Goal: Task Accomplishment & Management: Manage account settings

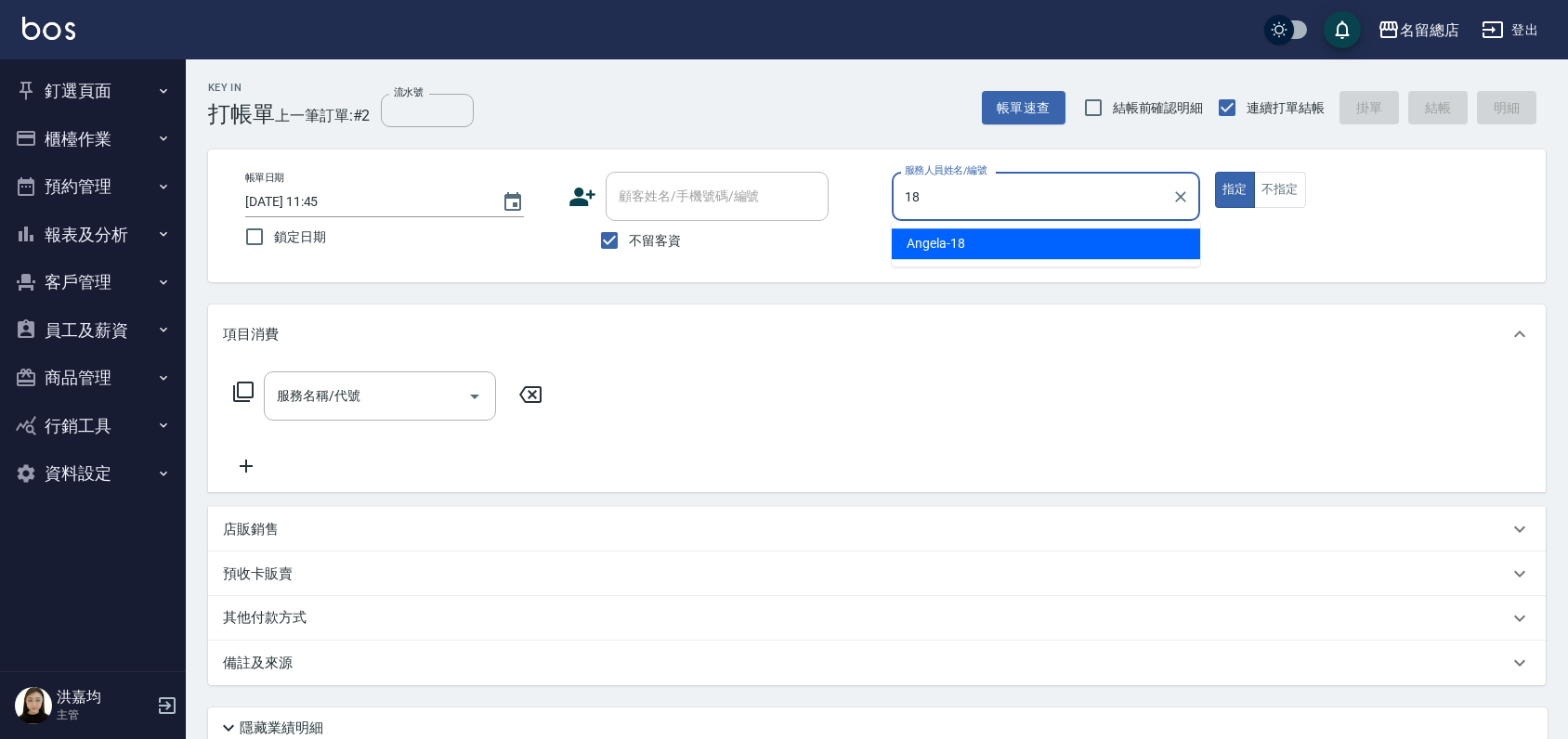
type input "[PERSON_NAME]-18"
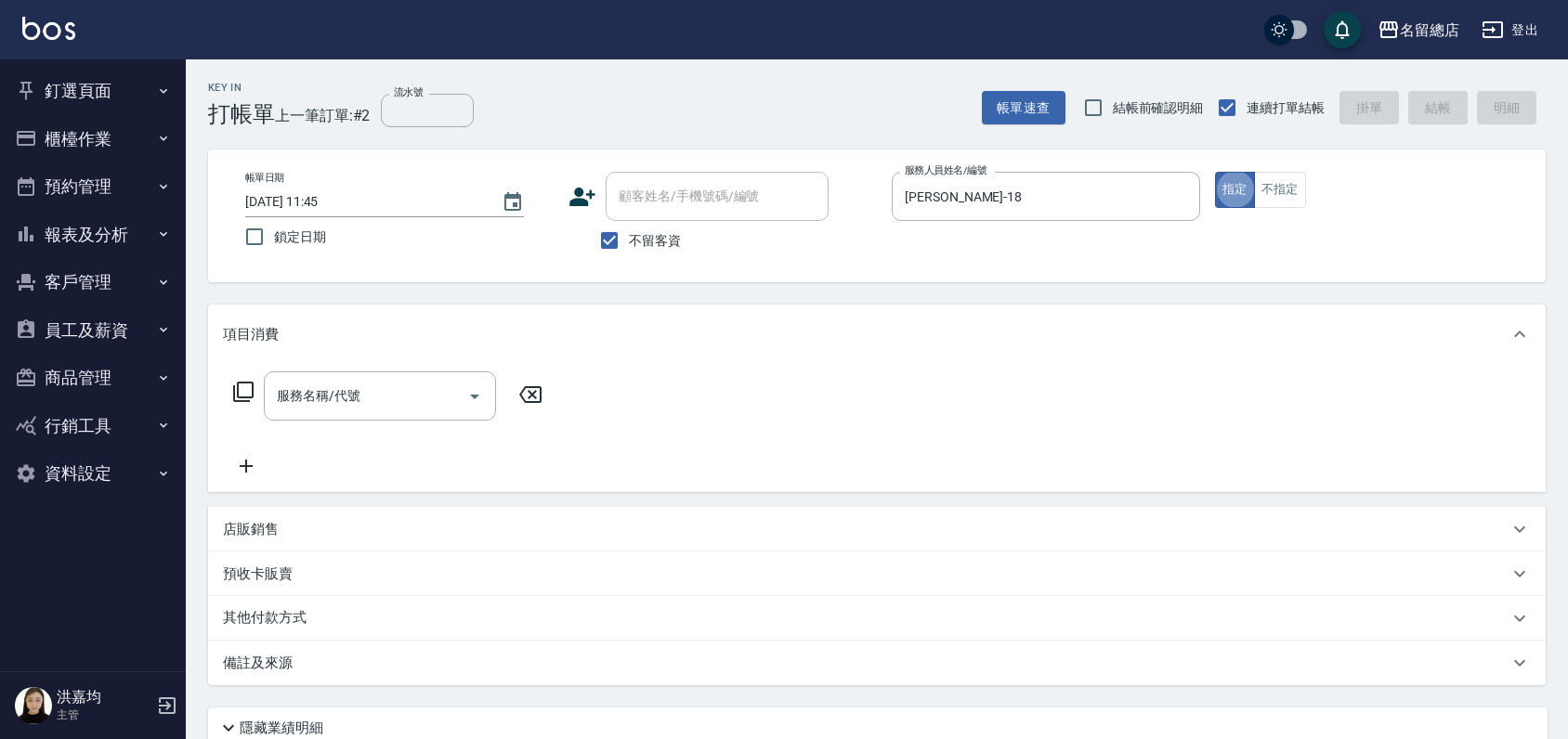
type button "true"
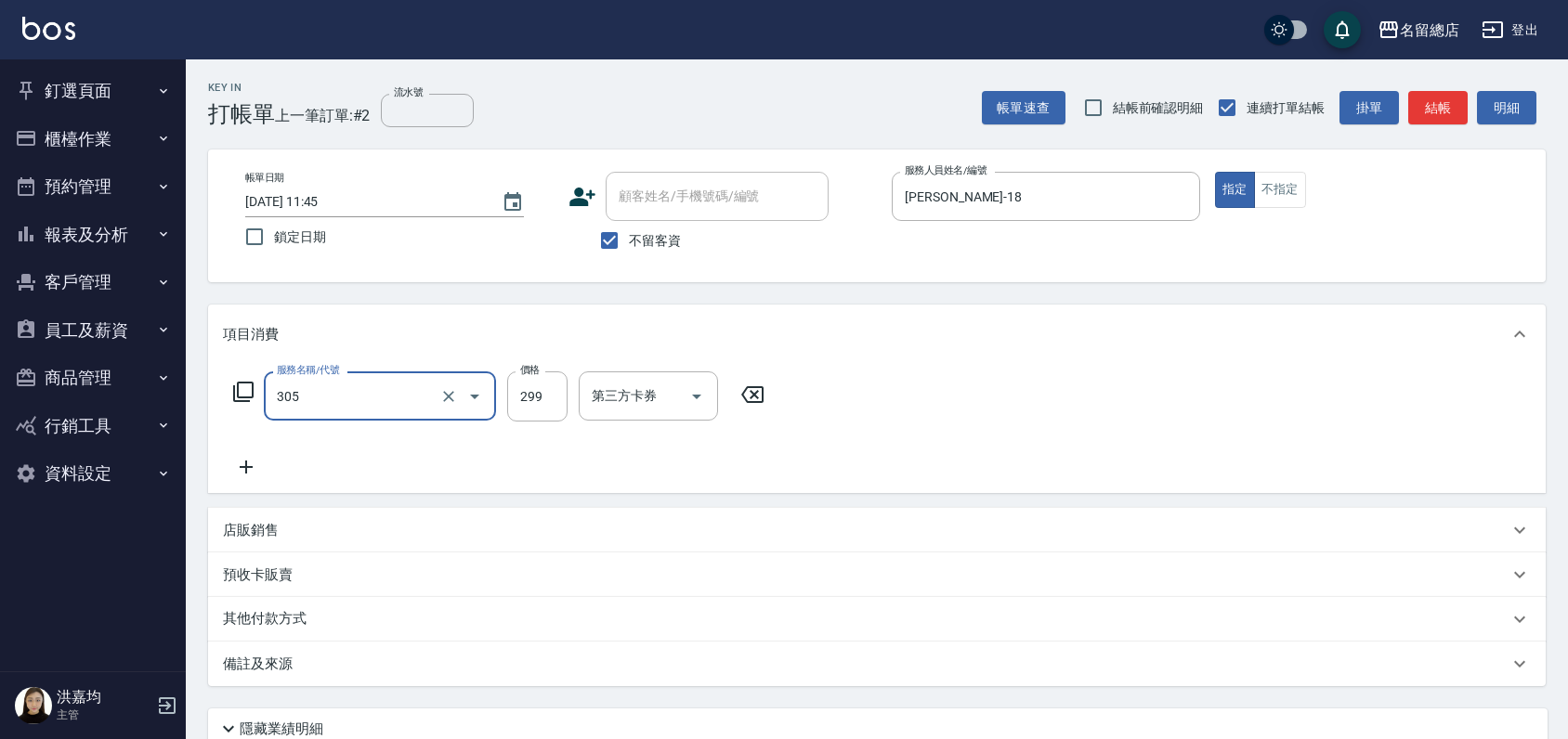
type input "剪髮(305)"
type input "500"
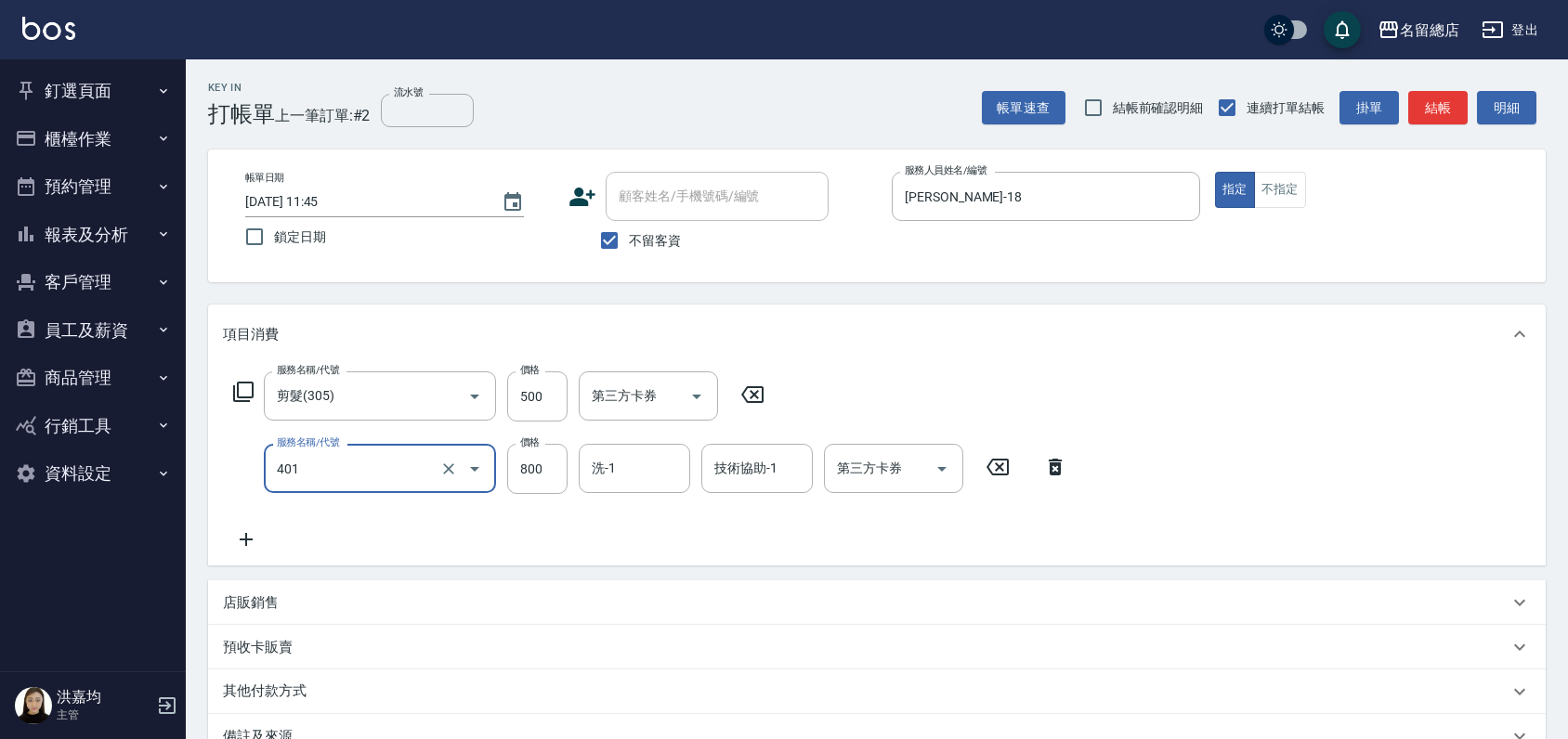
type input "自備護髮(401)"
type input "600"
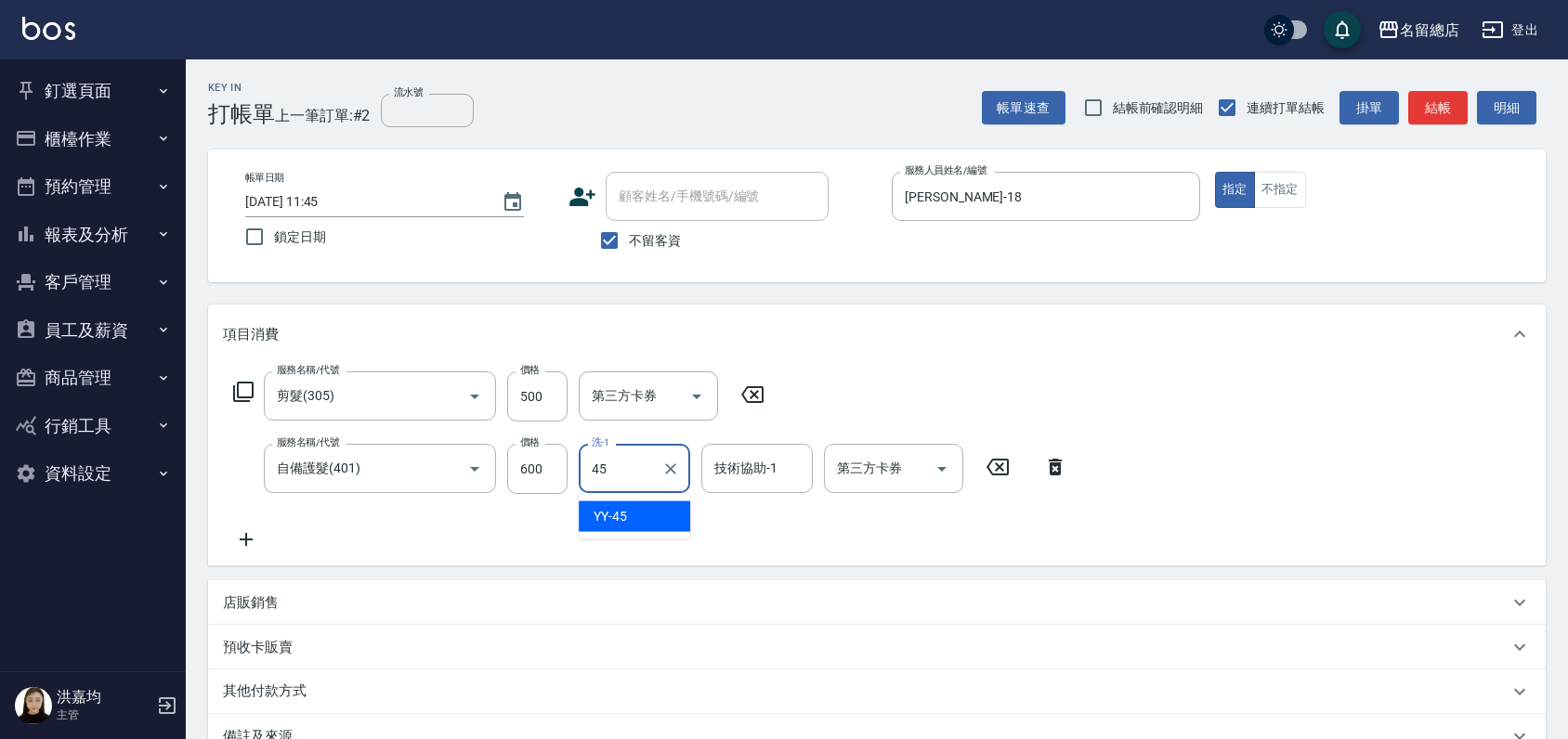
type input "YY-45"
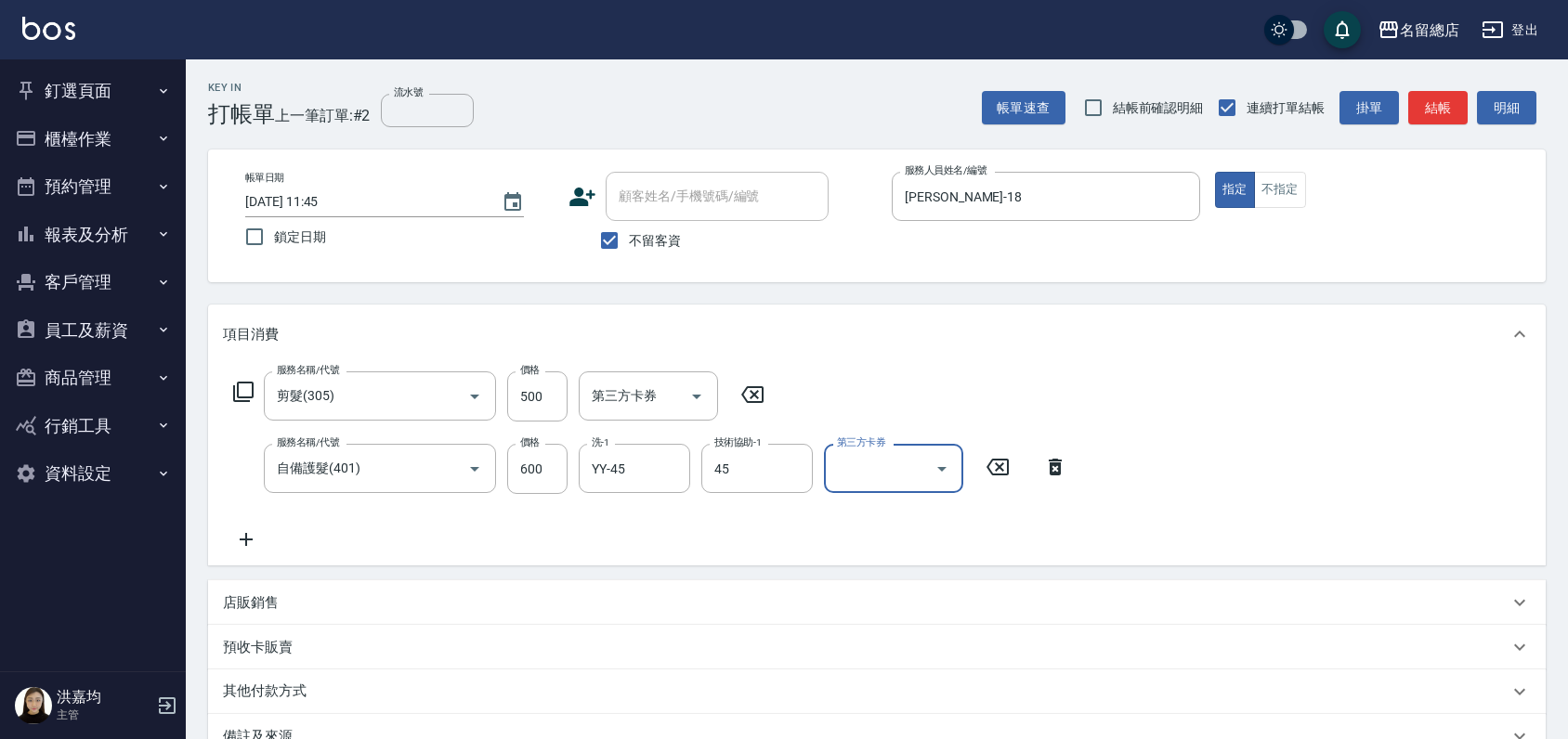
type input "YY-45"
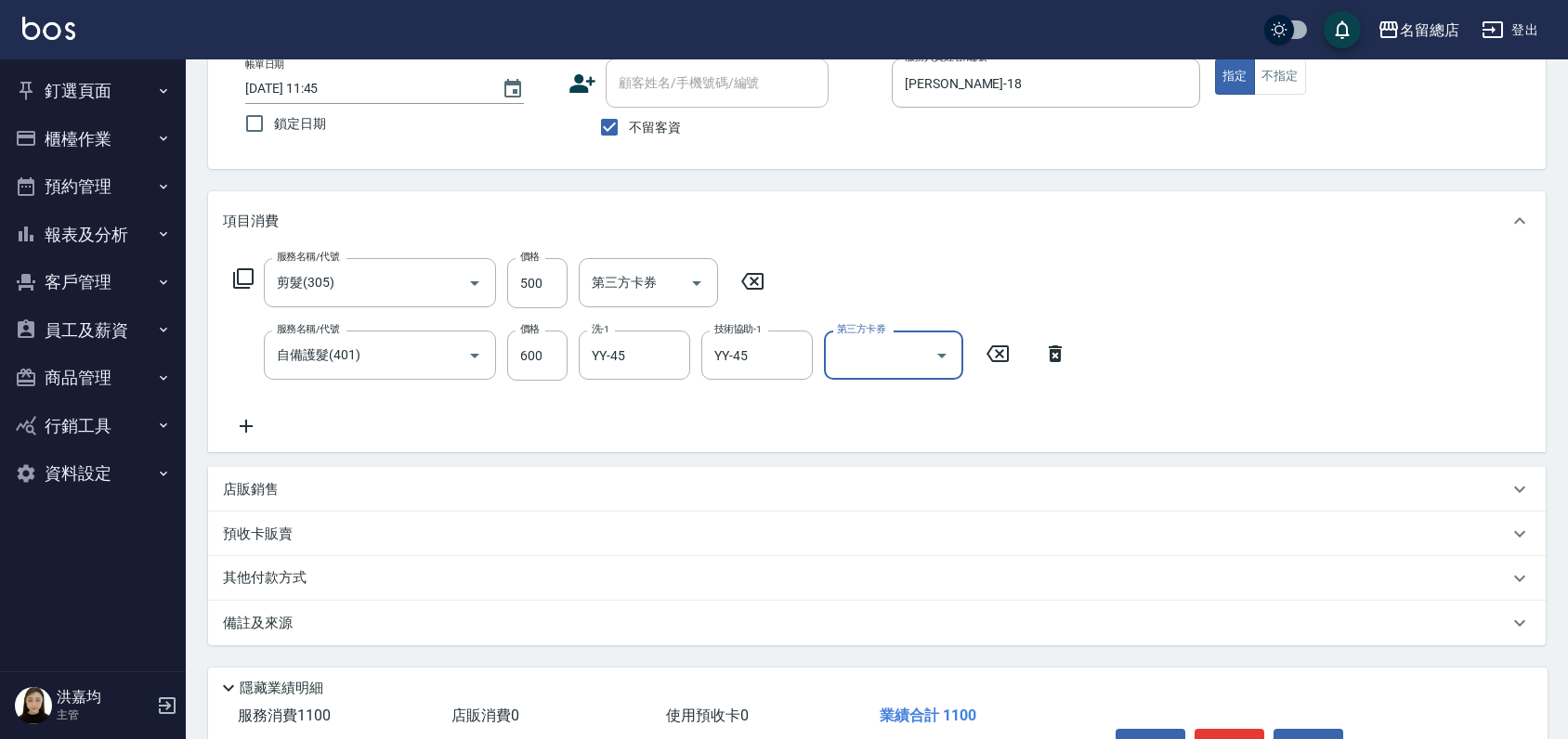
scroll to position [227, 0]
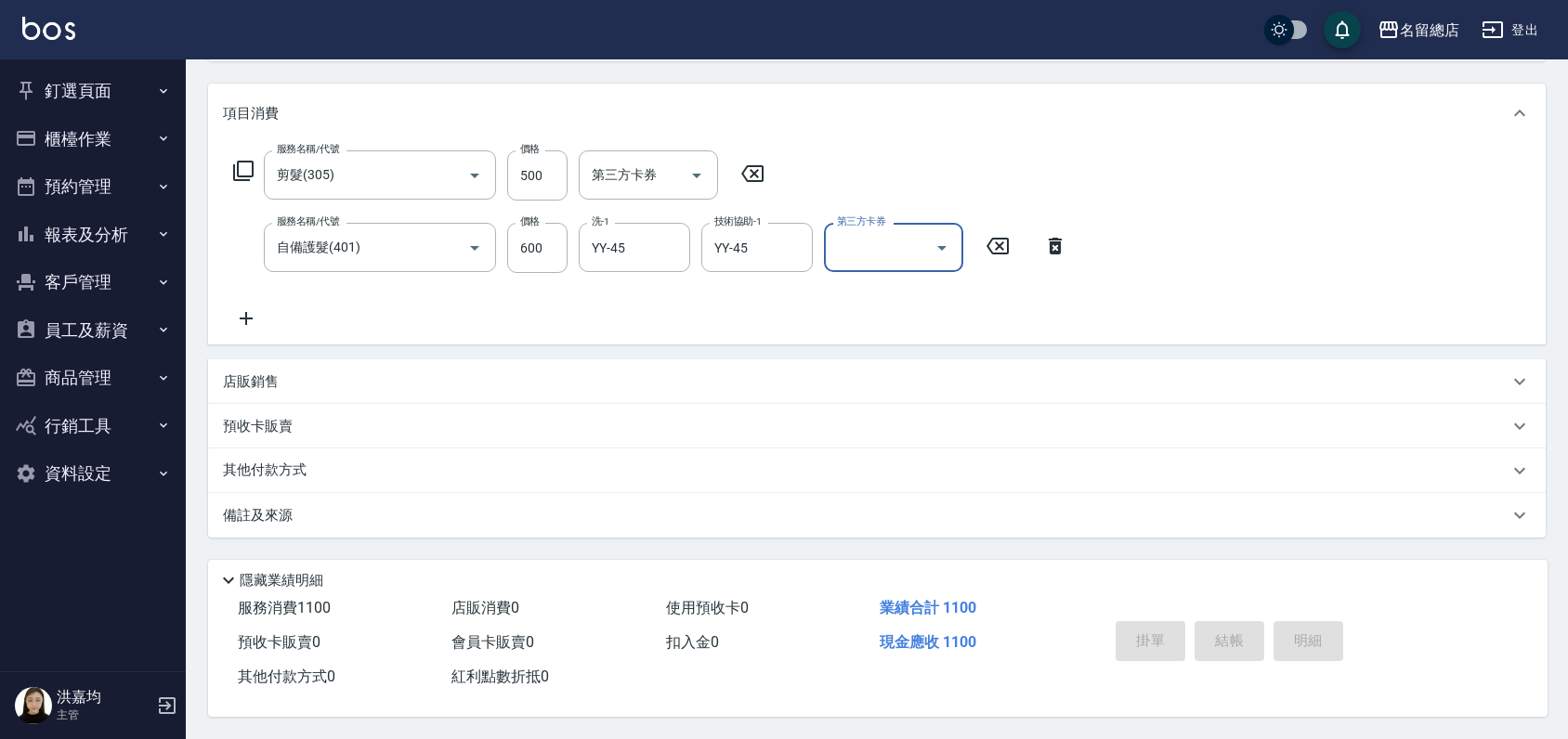
type input "[DATE] 12:29"
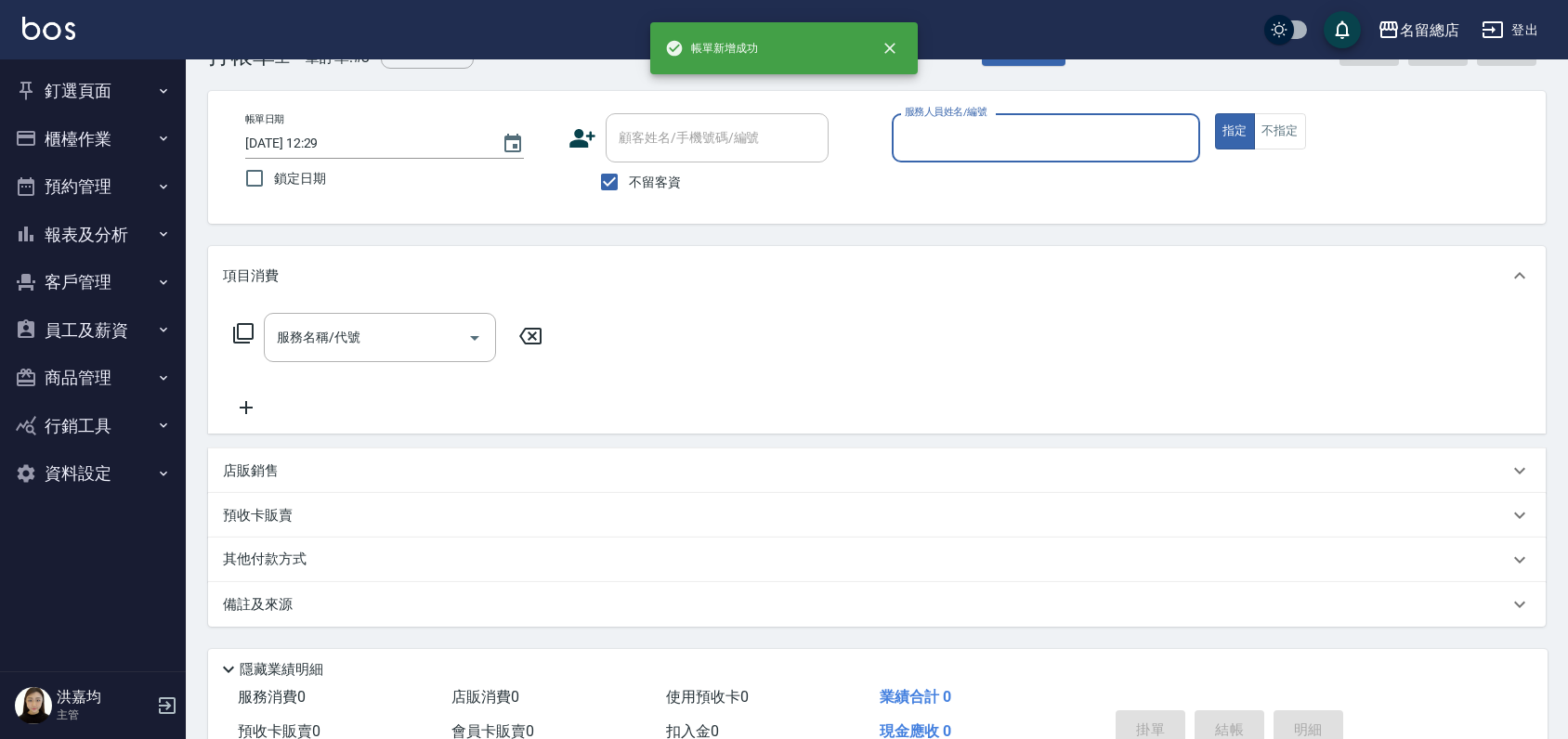
scroll to position [0, 0]
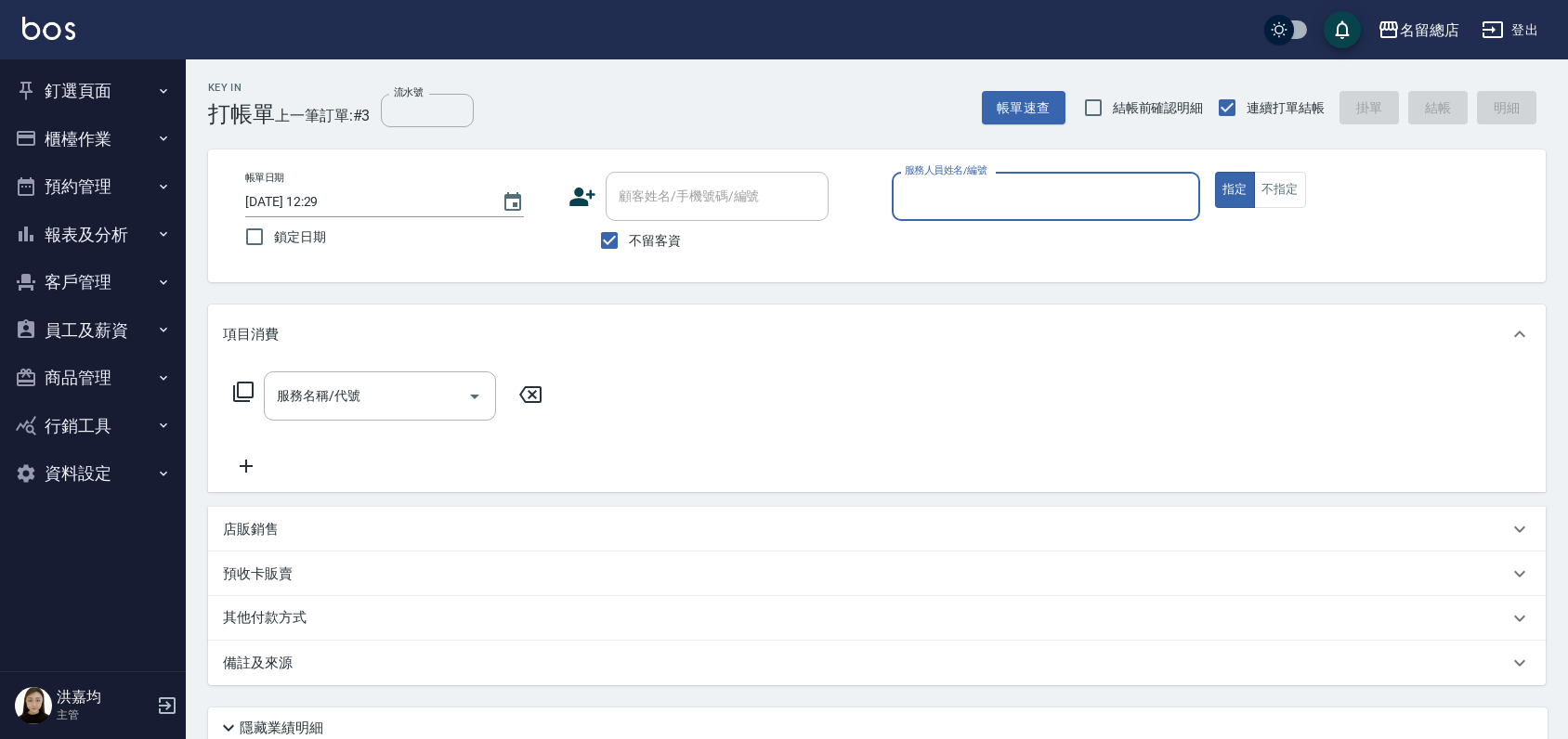
click at [48, 133] on button "櫃檯作業" at bounding box center [93, 139] width 171 height 48
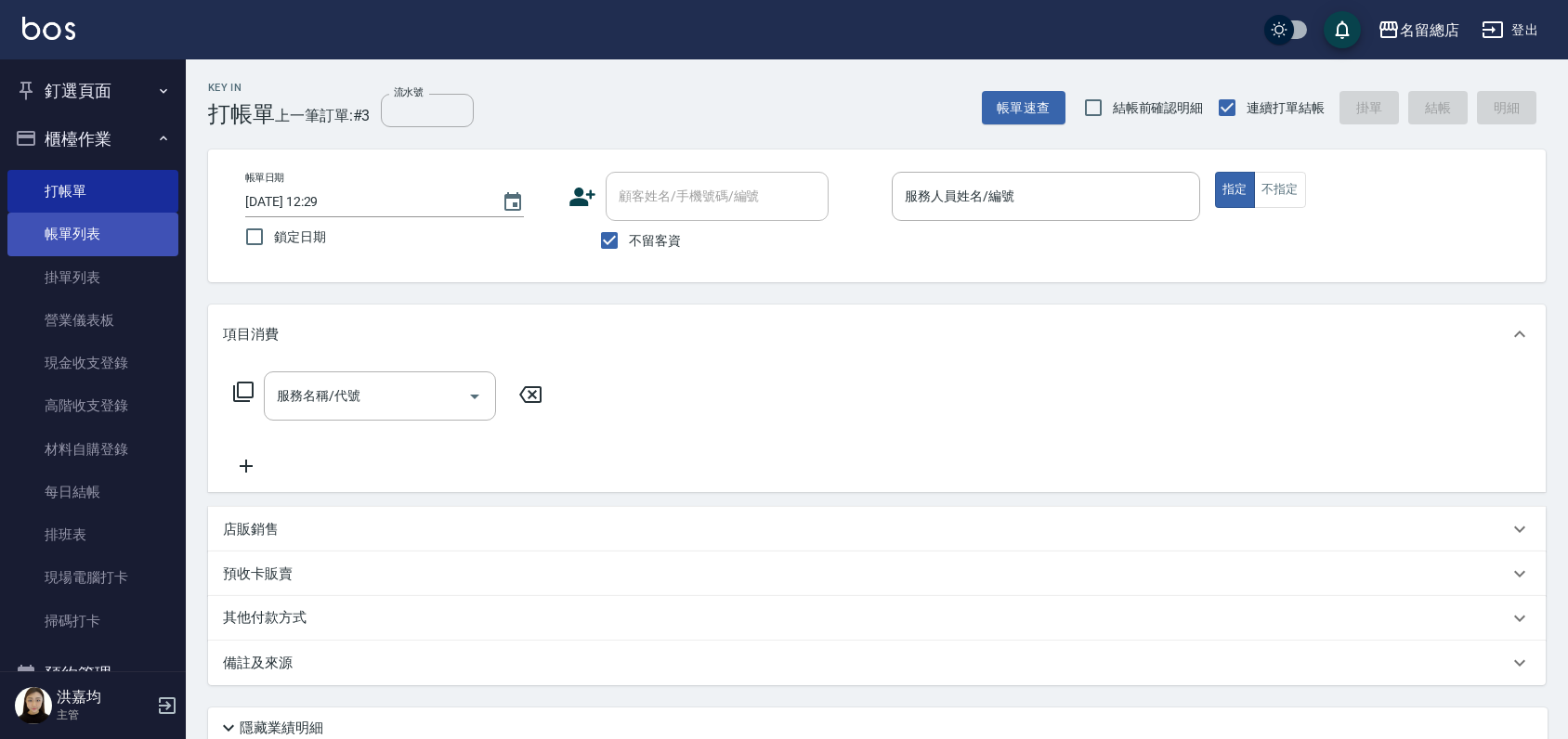
click at [76, 223] on link "帳單列表" at bounding box center [93, 233] width 171 height 42
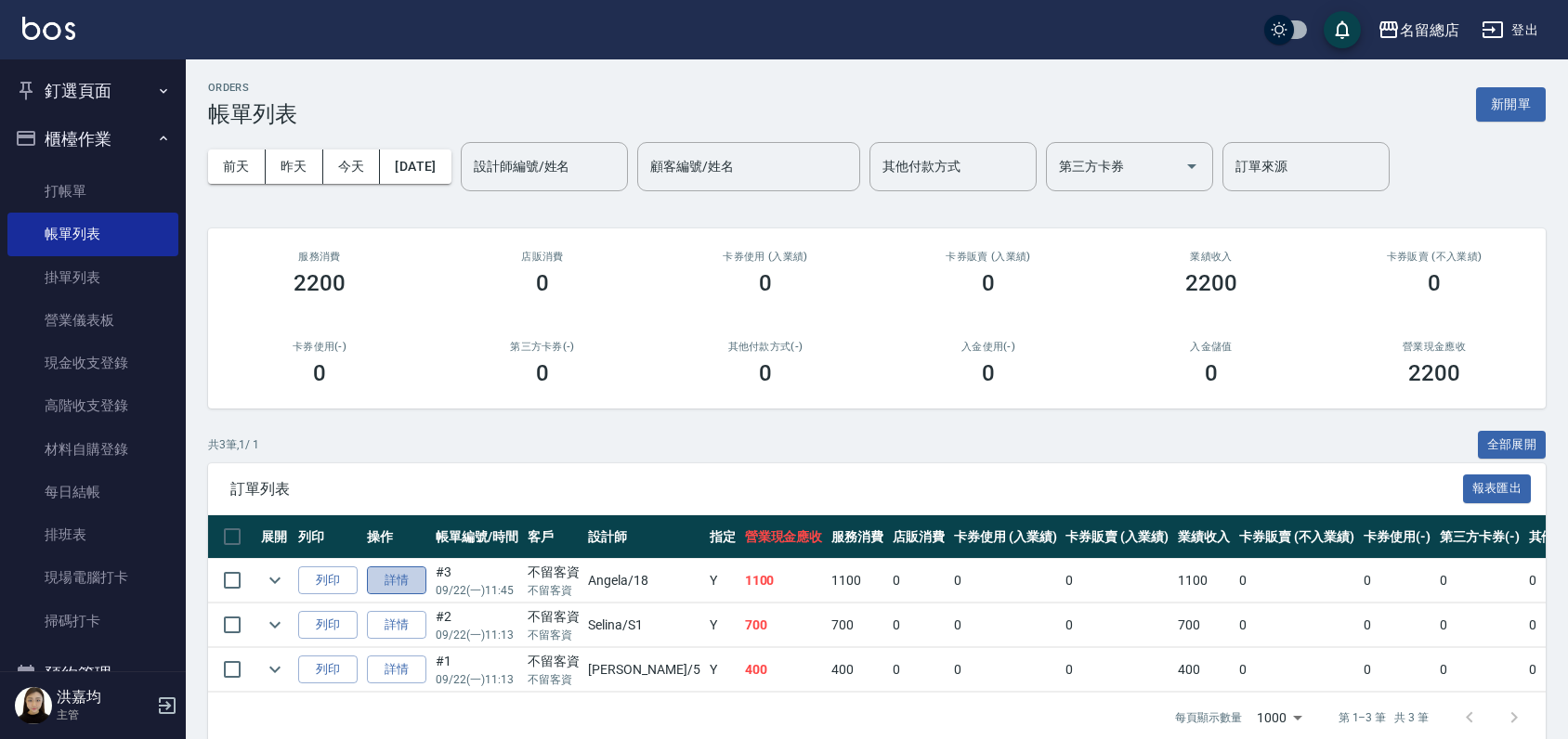
click at [382, 576] on link "詳情" at bounding box center [396, 580] width 59 height 28
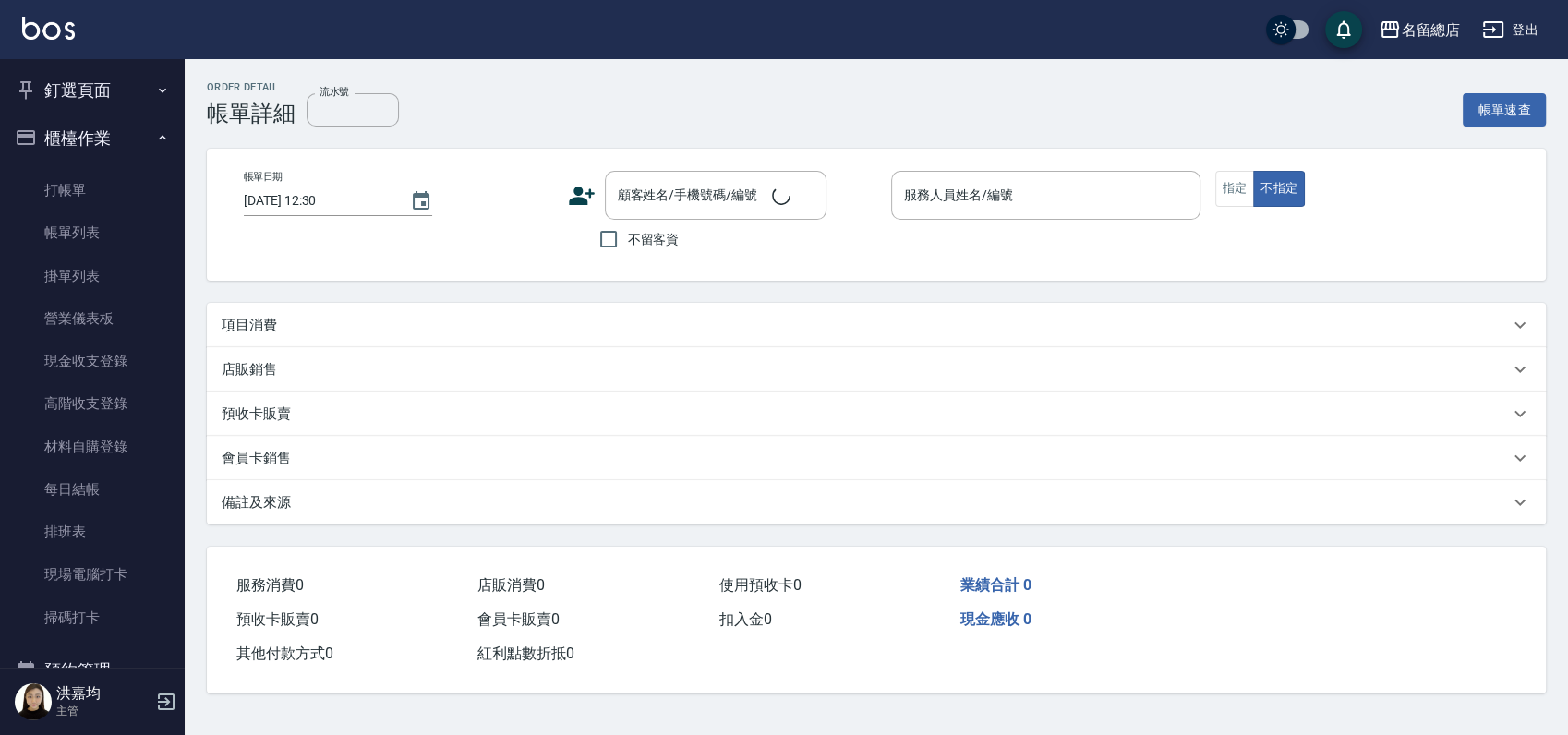
type input "[DATE] 11:45"
checkbox input "true"
type input "[PERSON_NAME]-18"
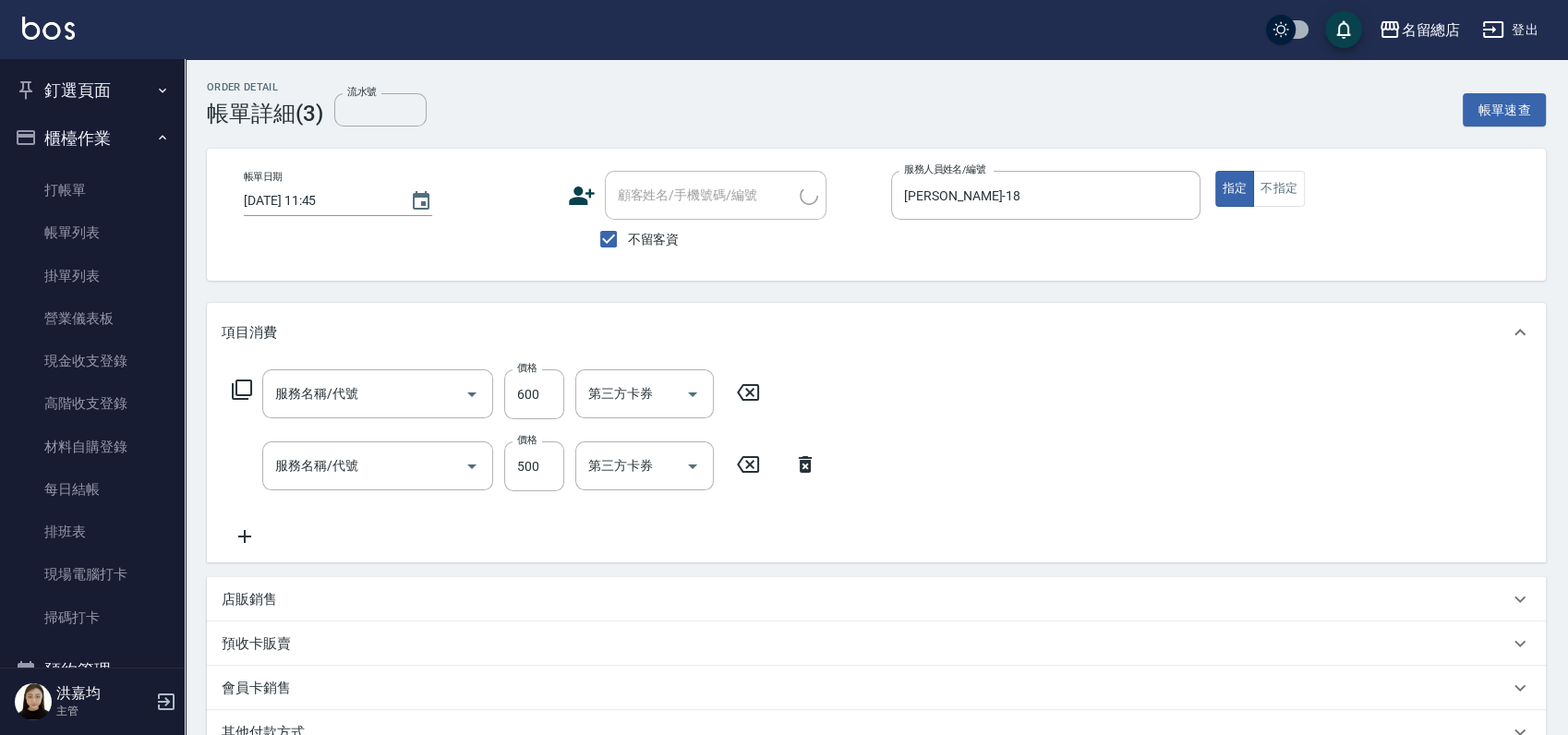
type input "自備護髮(401)"
type input "剪髮(305)"
click at [673, 395] on icon "Clear" at bounding box center [667, 394] width 19 height 19
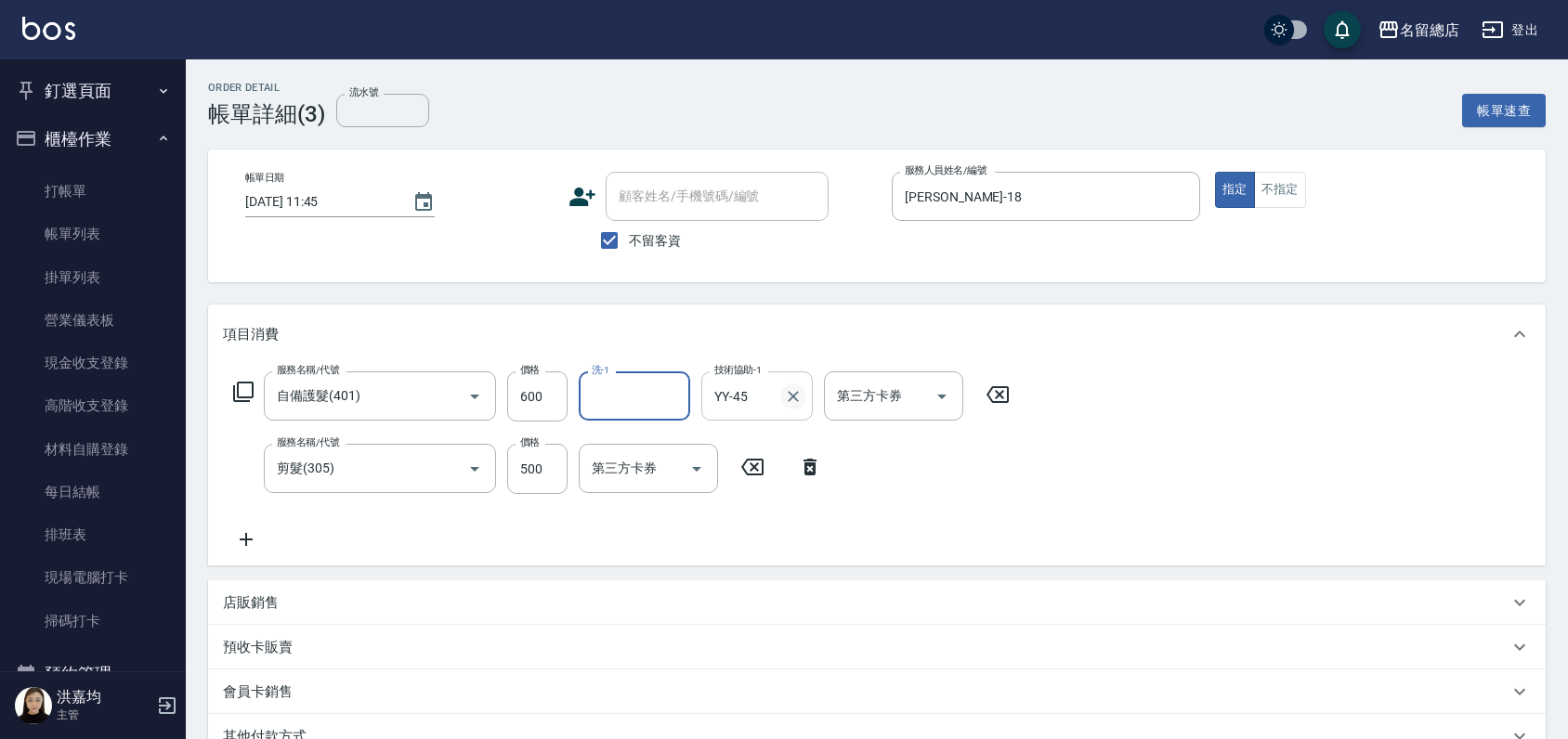
click at [796, 398] on icon "Clear" at bounding box center [792, 396] width 11 height 11
click at [449, 392] on icon "Clear" at bounding box center [448, 396] width 19 height 19
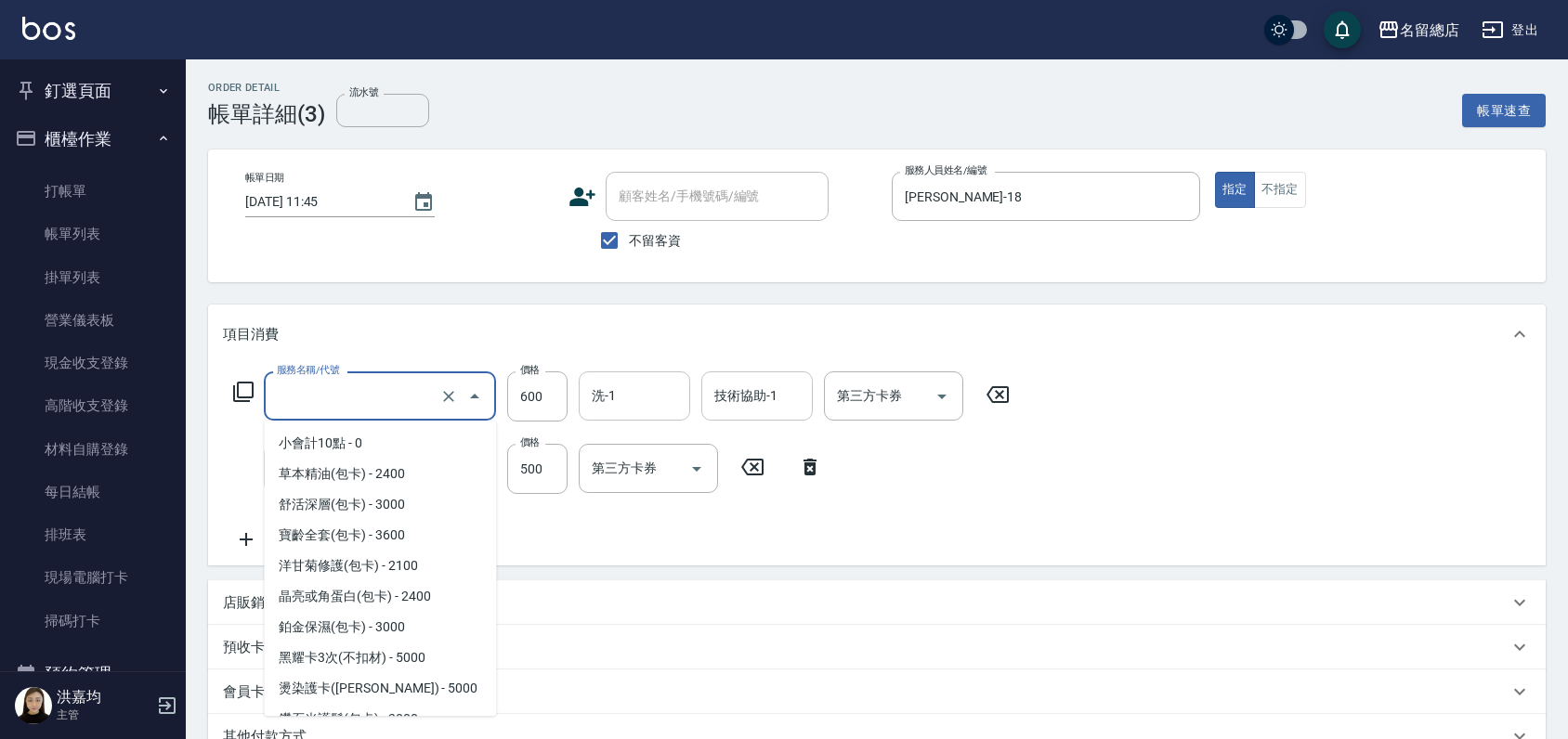
click at [306, 392] on input "服務名稱/代號" at bounding box center [354, 395] width 163 height 32
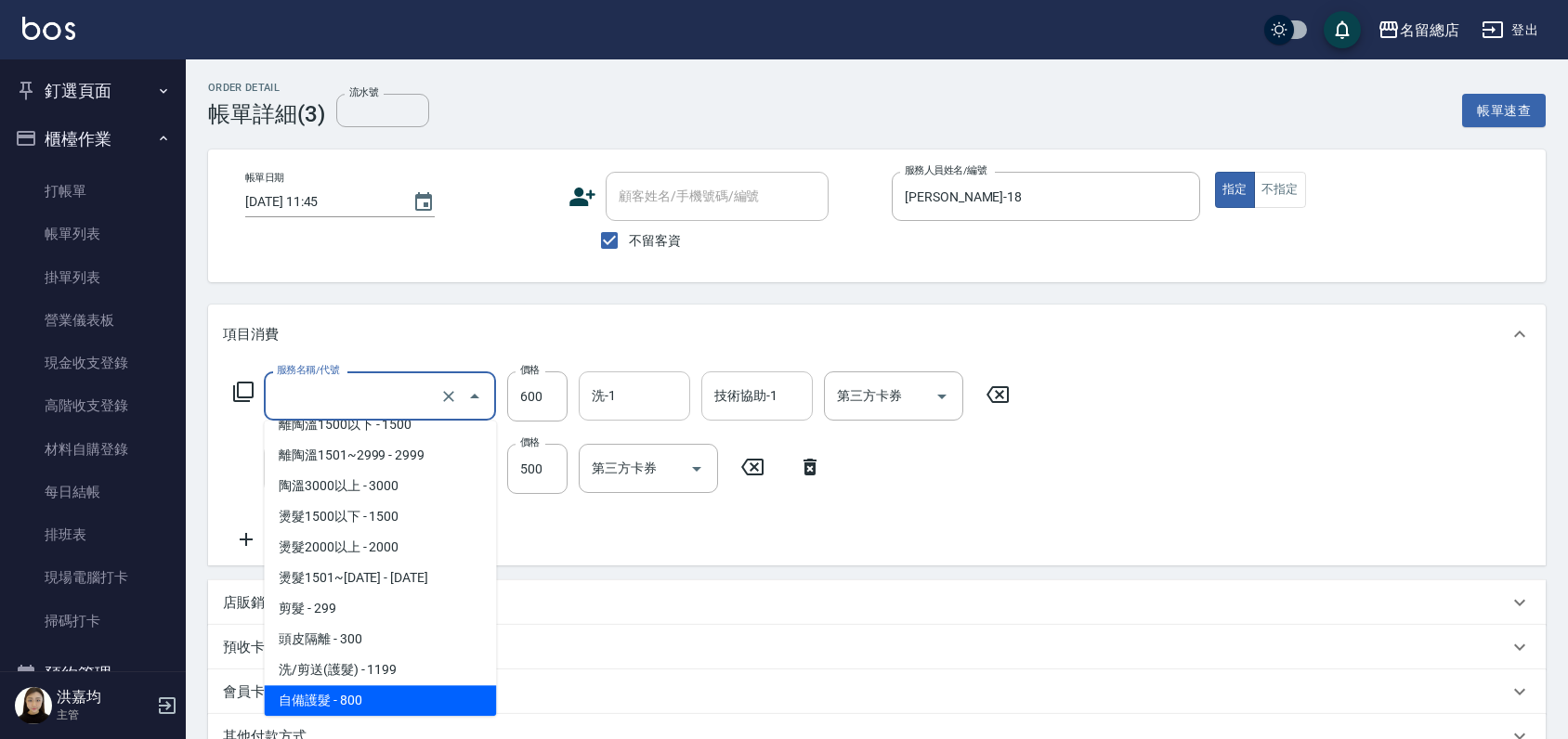
click at [301, 392] on input "服務名稱/代號" at bounding box center [354, 395] width 163 height 32
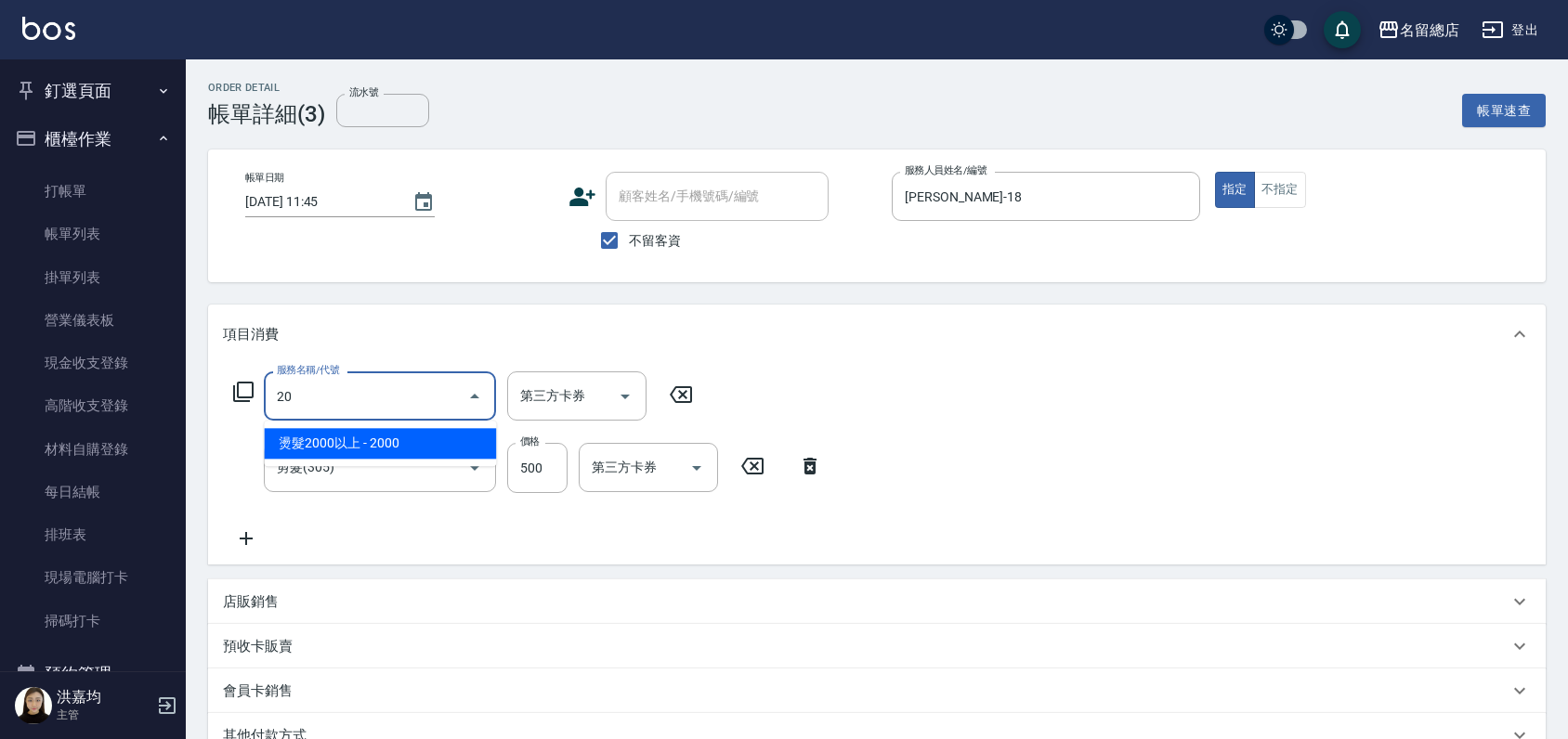
type input "燙髮2000以上(222)"
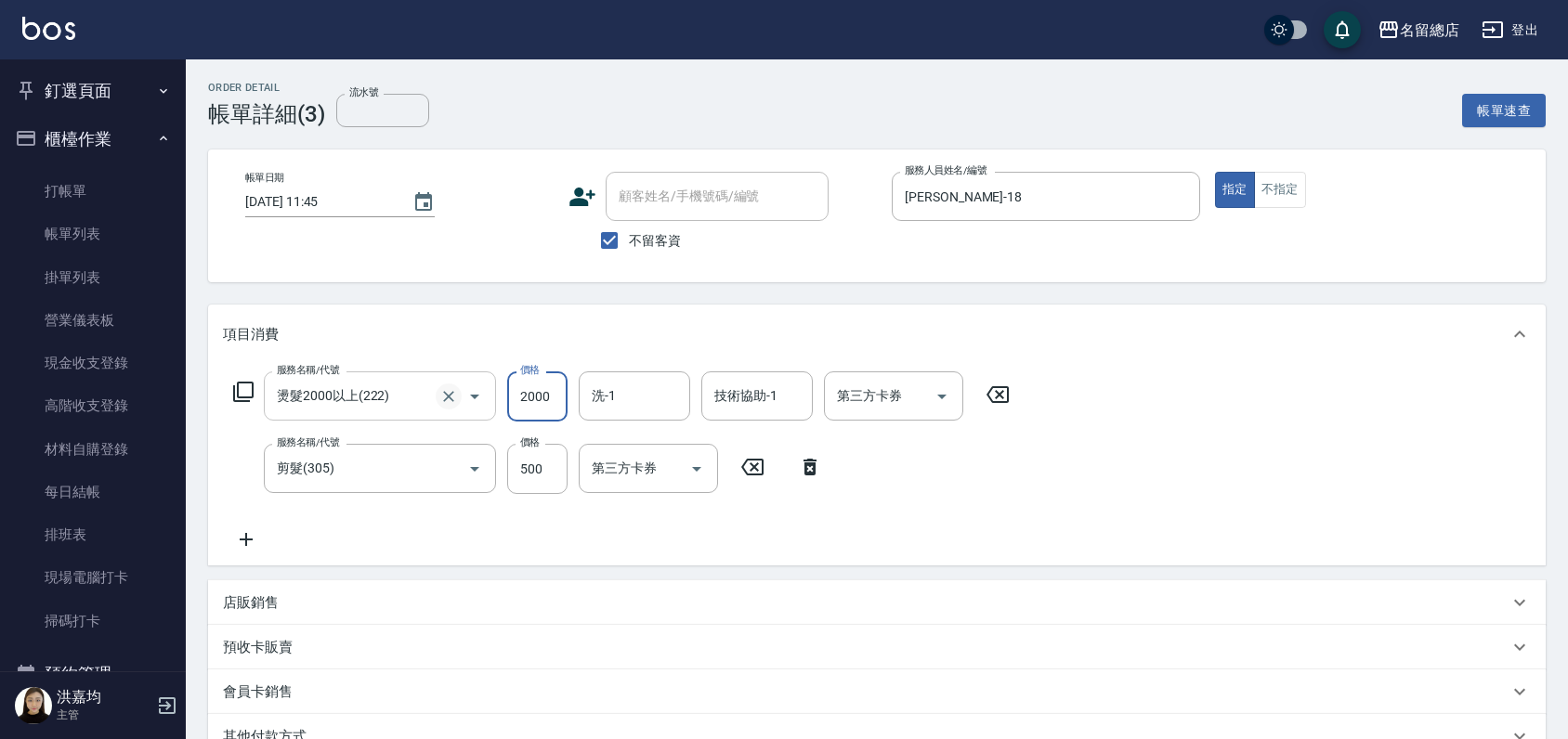
click at [444, 400] on icon "Clear" at bounding box center [448, 396] width 19 height 19
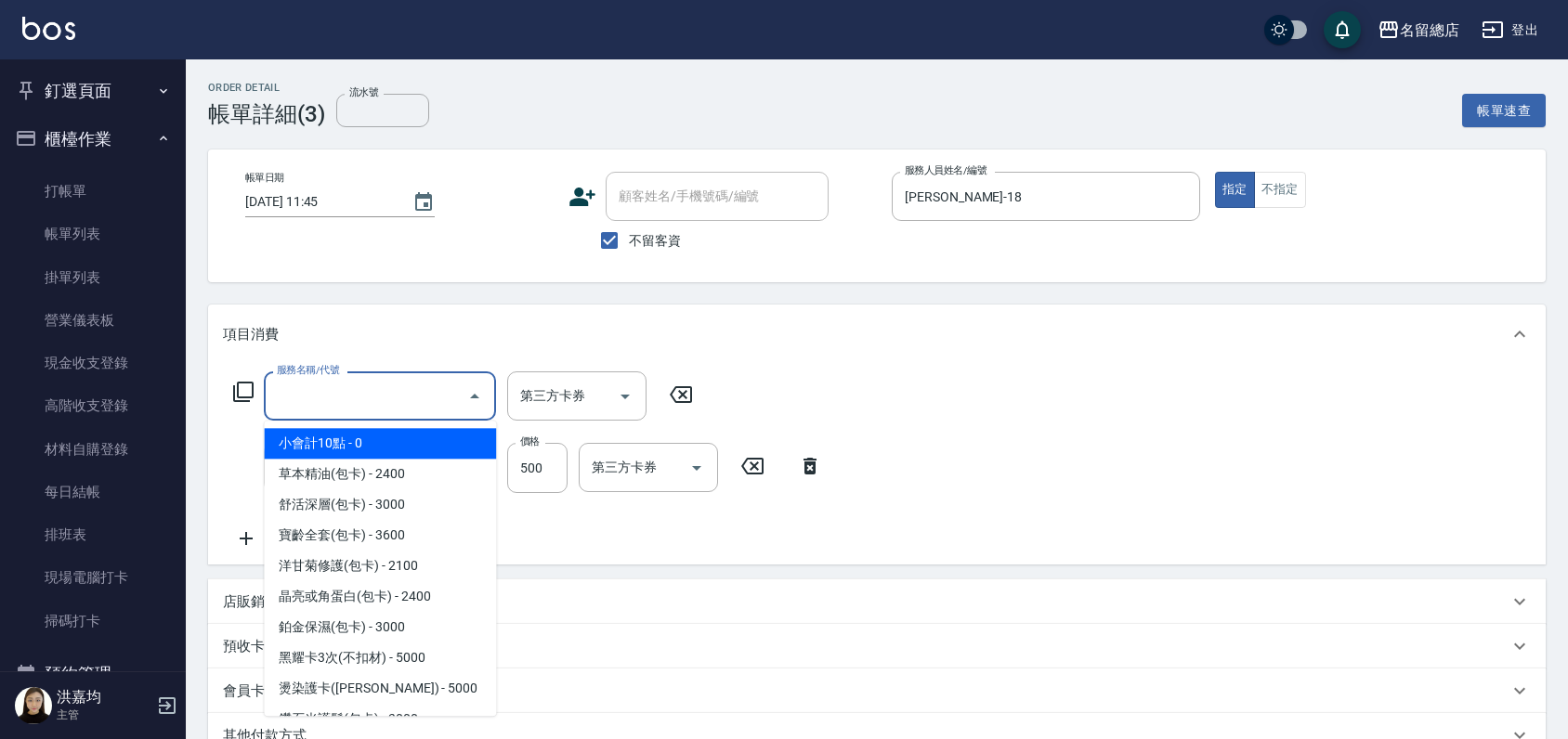
type input "2"
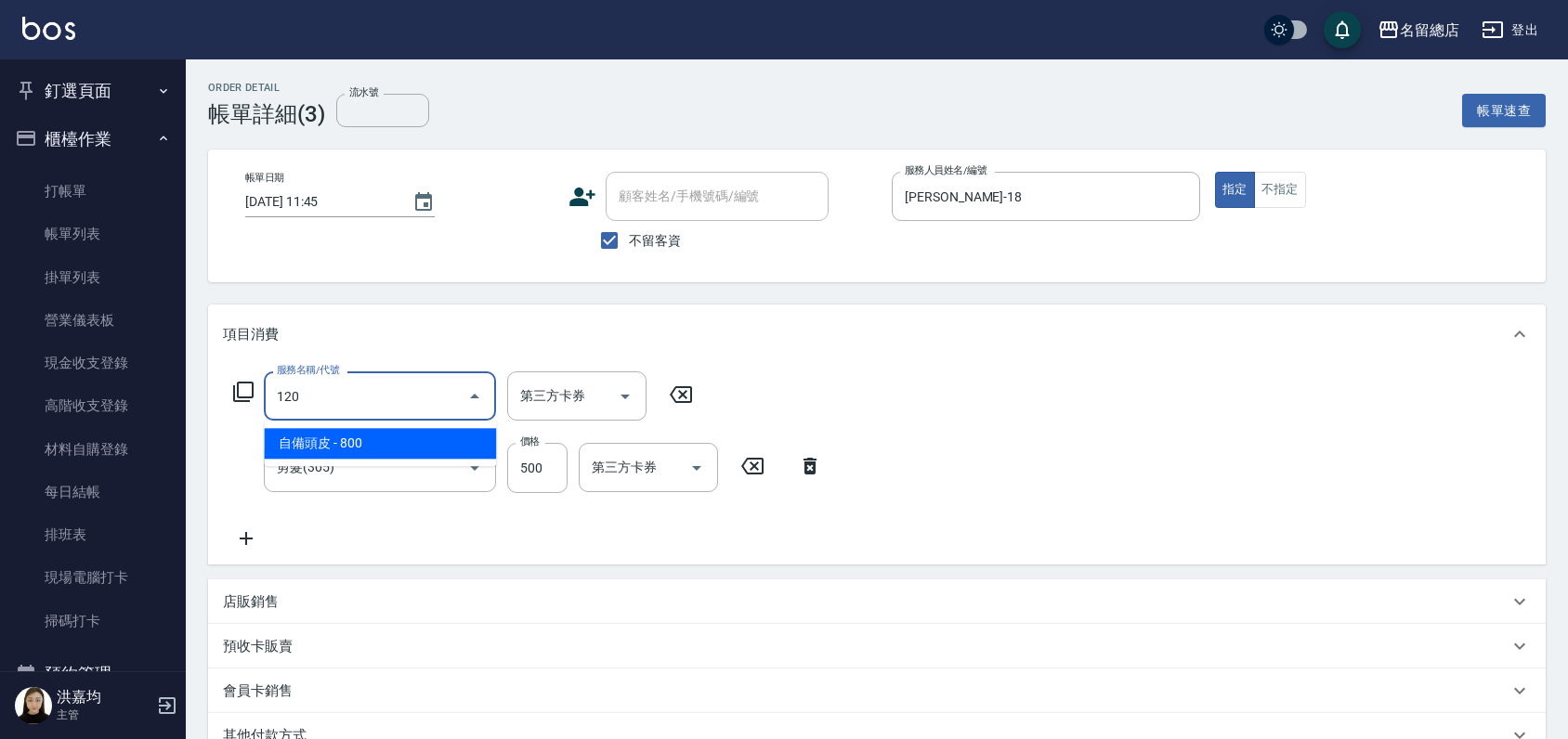
type input "自備頭皮(120)"
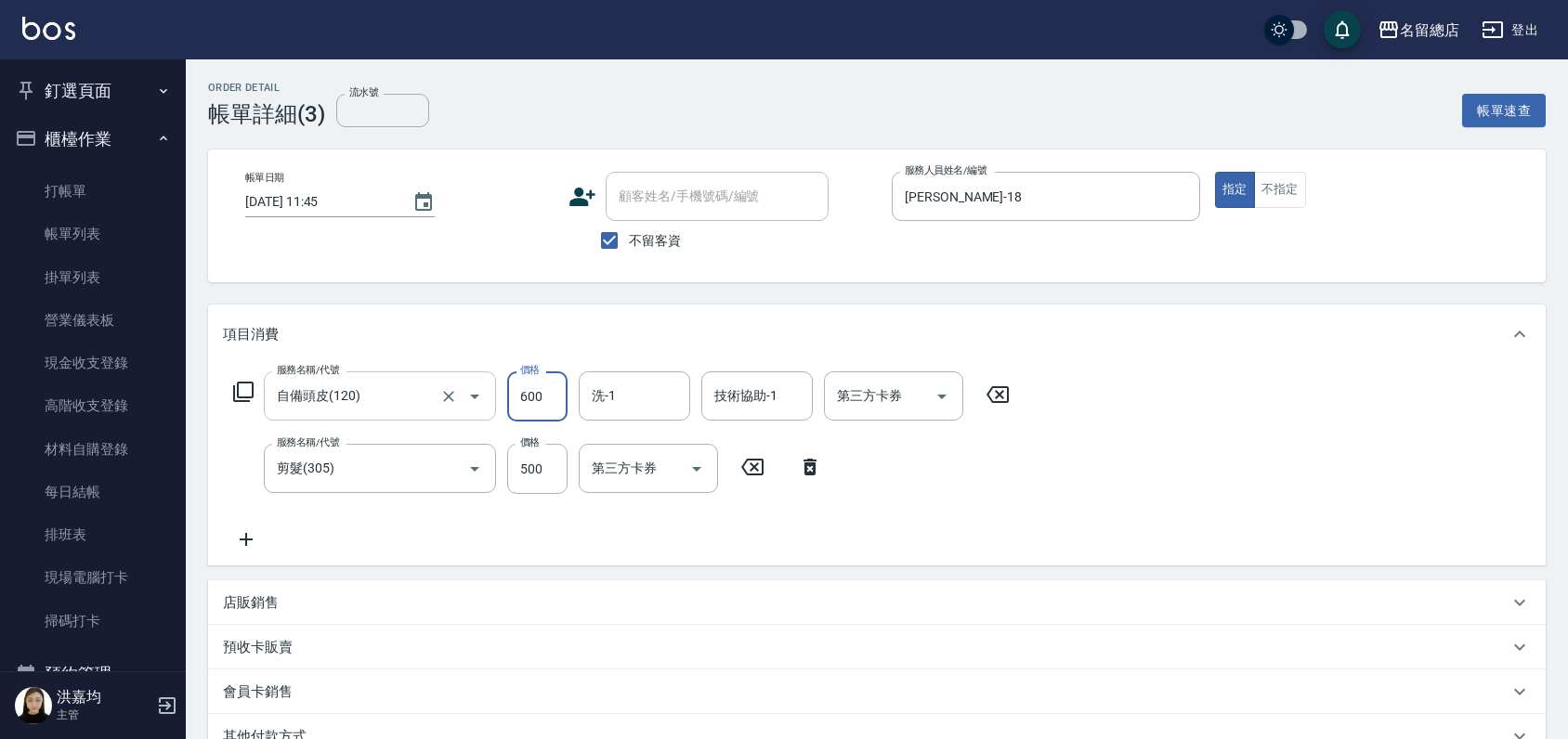
type input "600"
type input "[PERSON_NAME]-66"
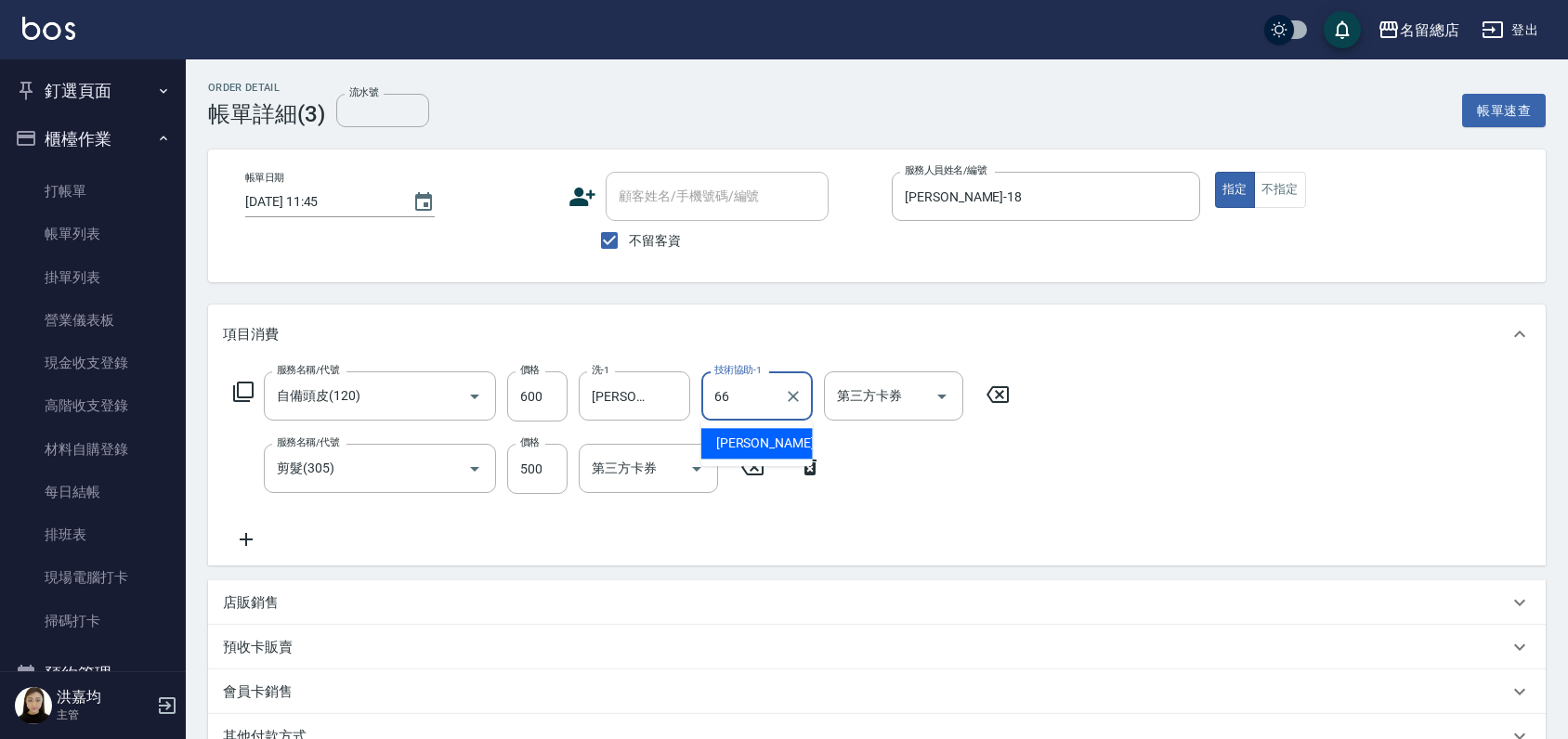
type input "[PERSON_NAME]-66"
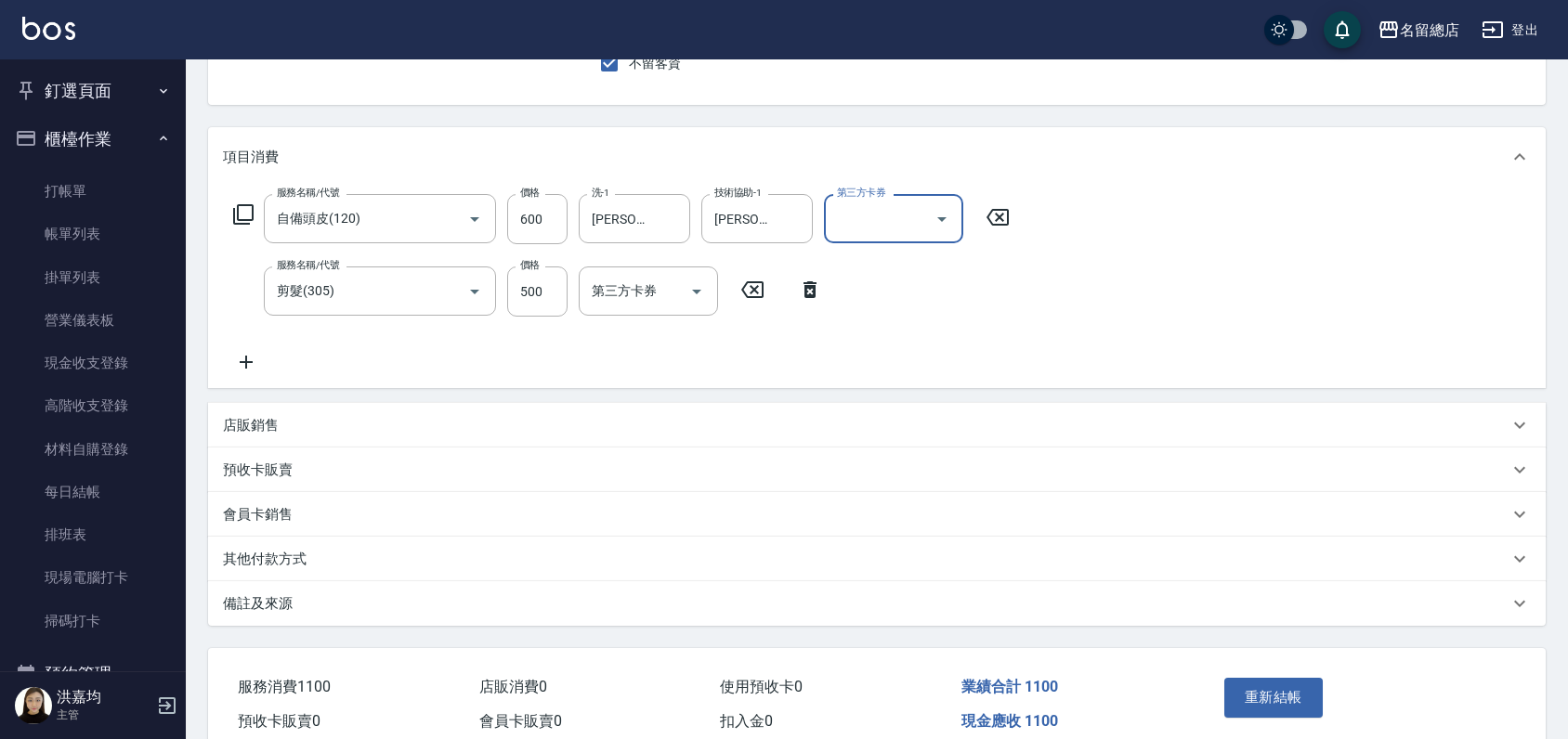
scroll to position [262, 0]
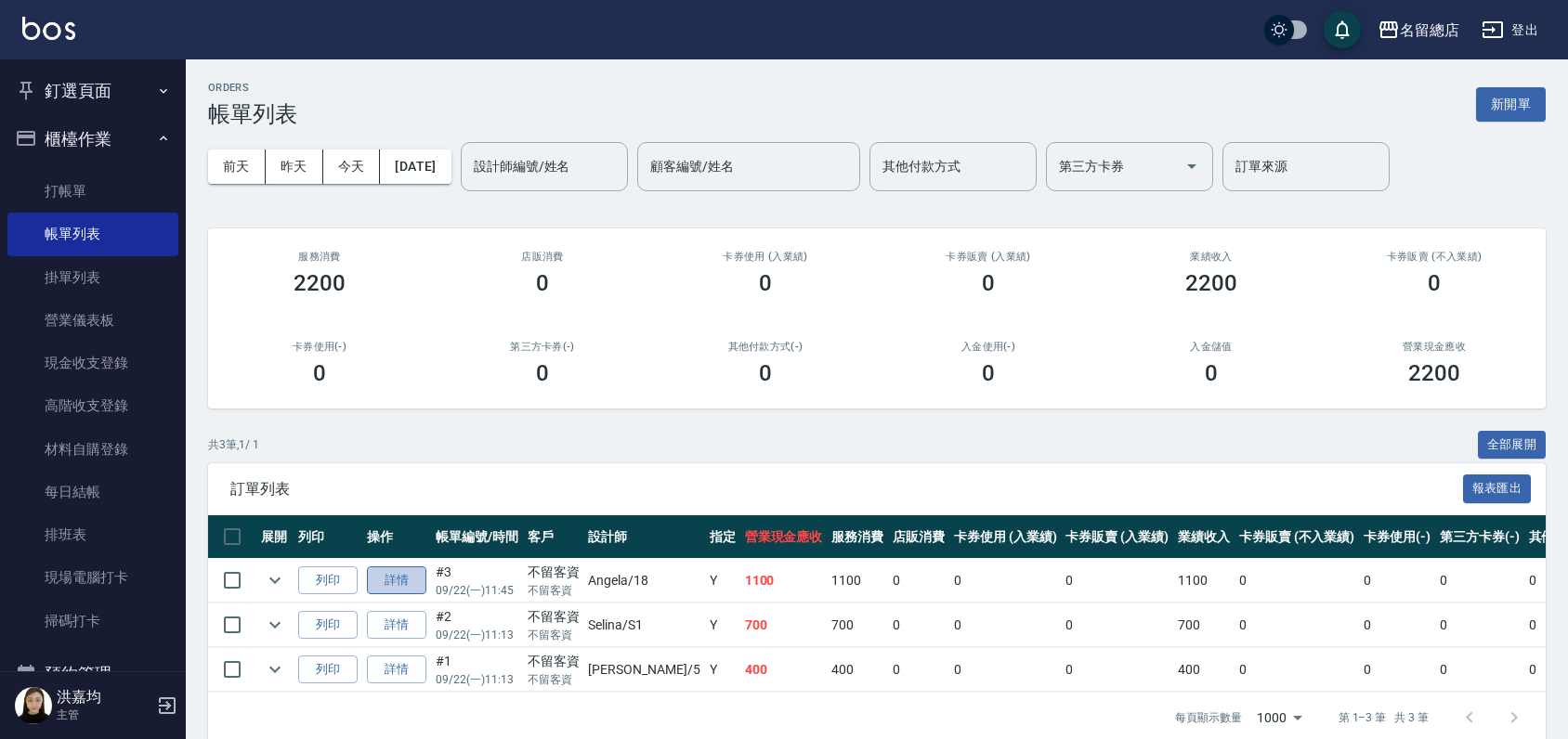
click at [387, 580] on link "詳情" at bounding box center [396, 580] width 59 height 28
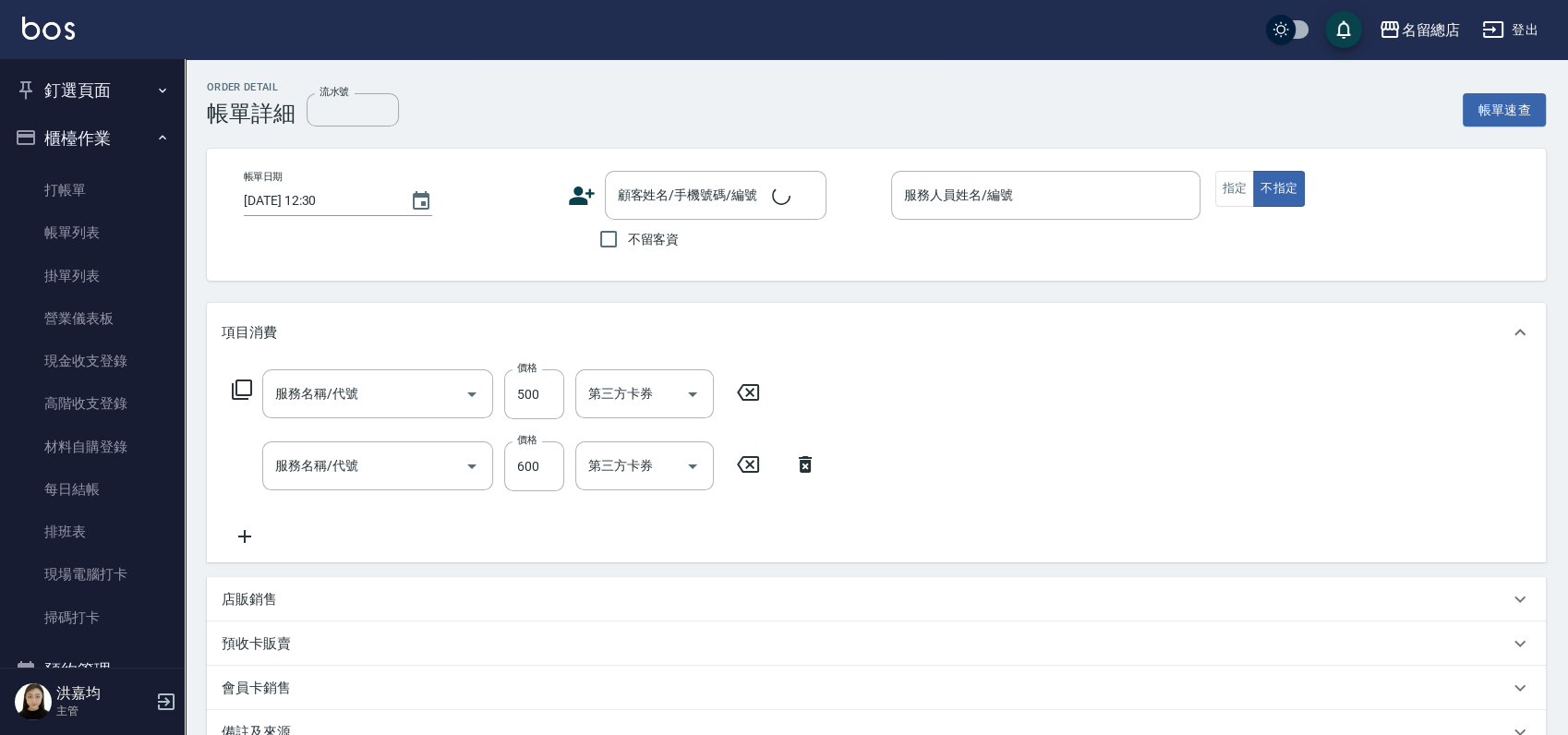
type input "[DATE] 11:45"
checkbox input "true"
type input "[PERSON_NAME]-18"
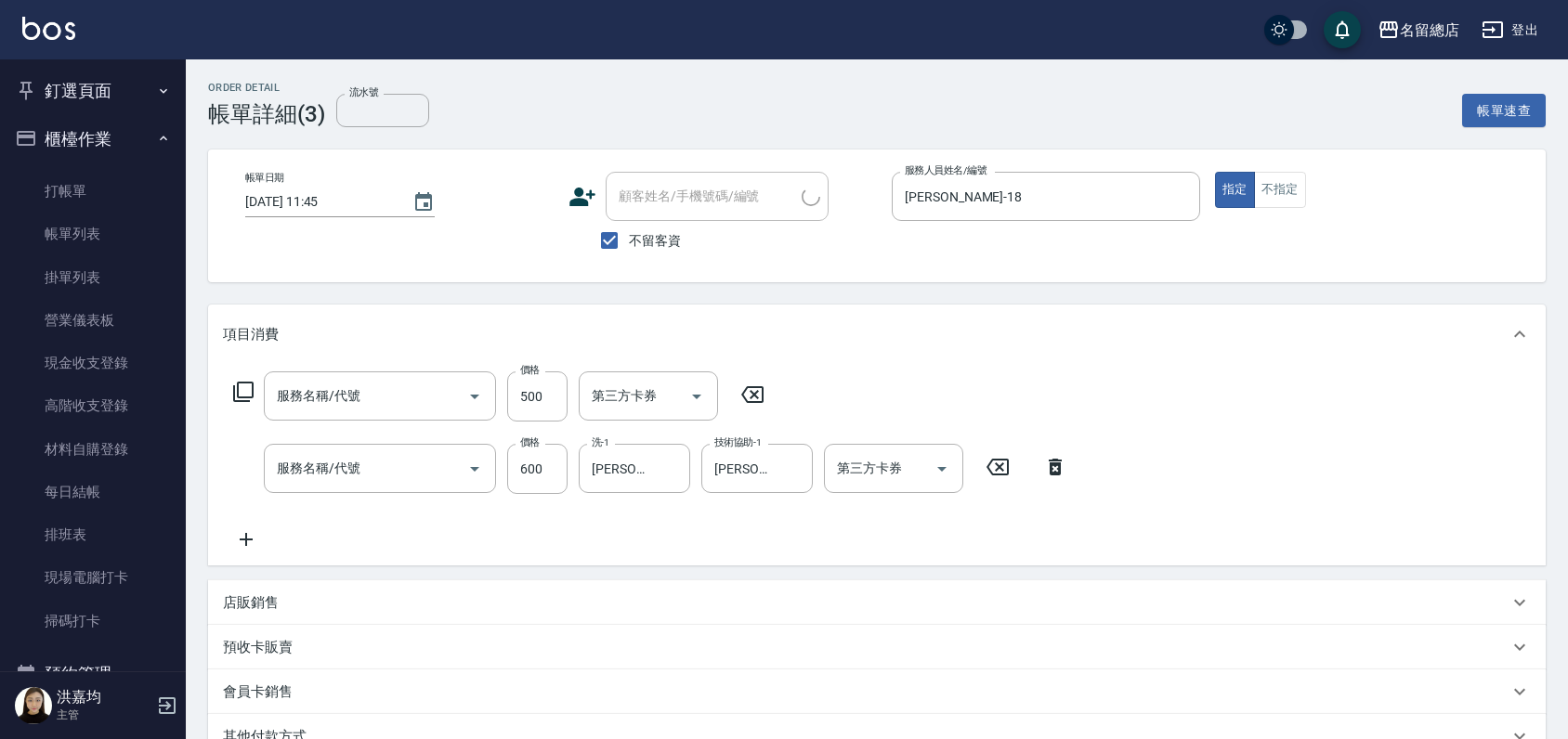
type input "剪髮(305)"
type input "自備頭皮(120)"
click at [72, 198] on link "打帳單" at bounding box center [93, 191] width 171 height 42
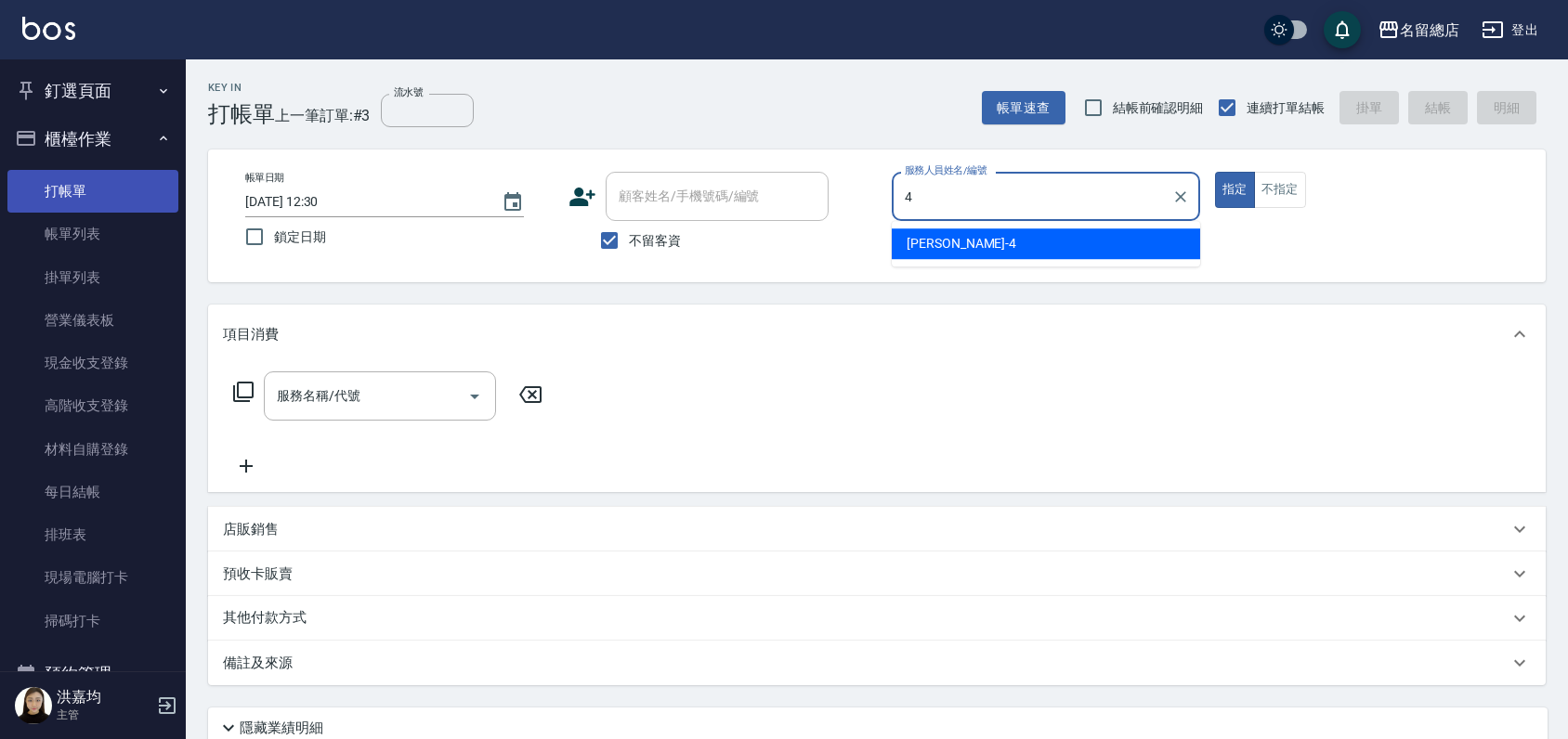
type input "[PERSON_NAME]-4"
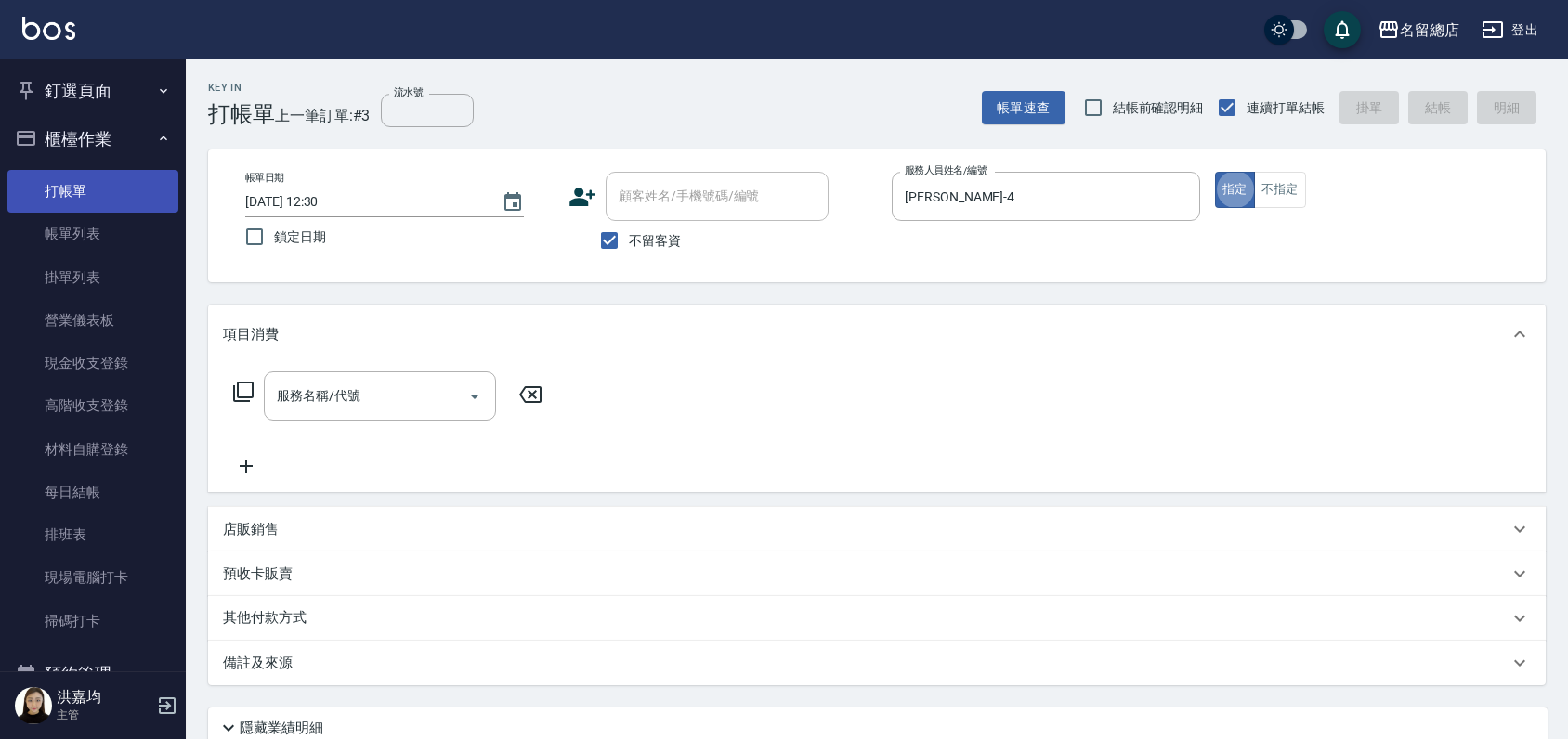
type button "true"
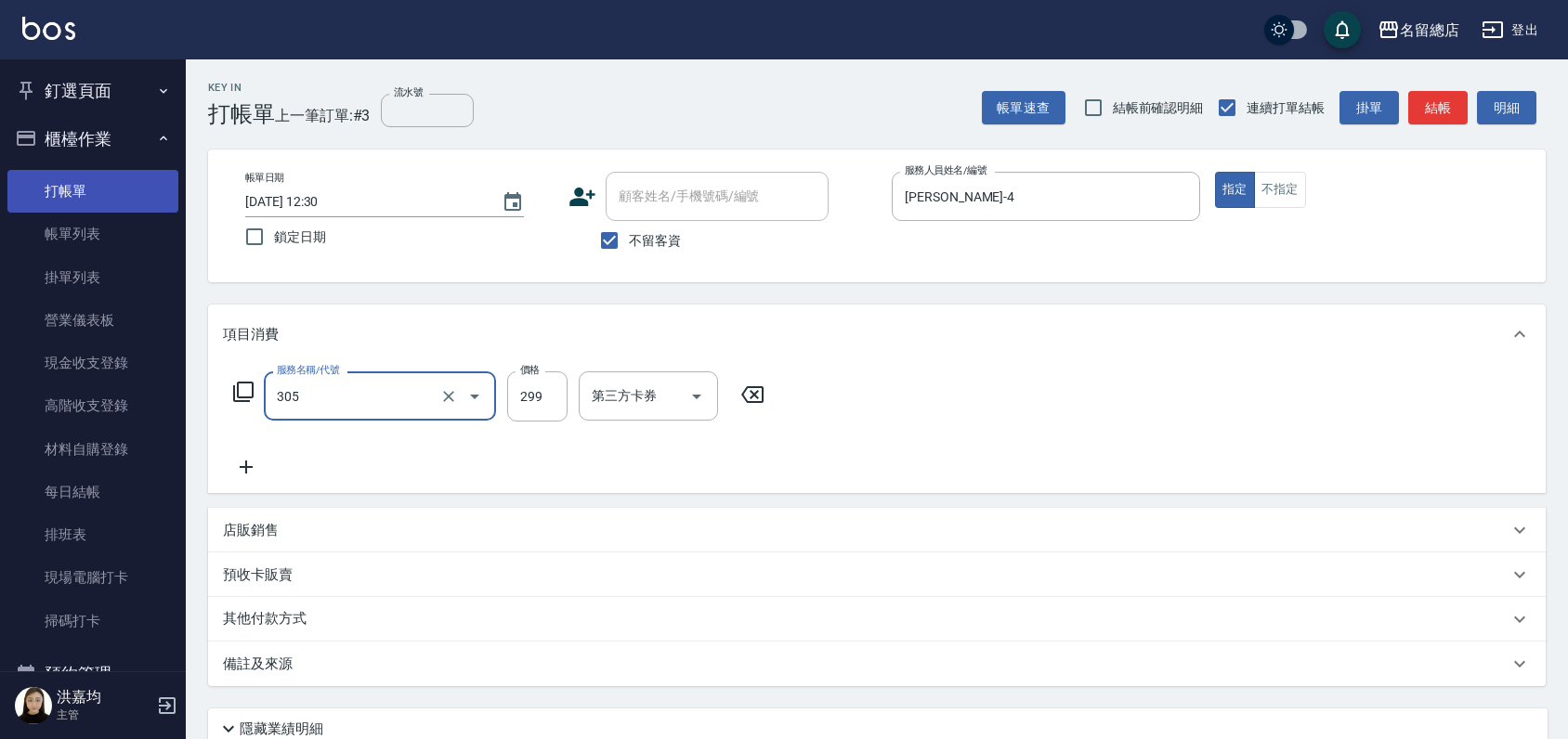
type input "剪髮(305)"
type input "500"
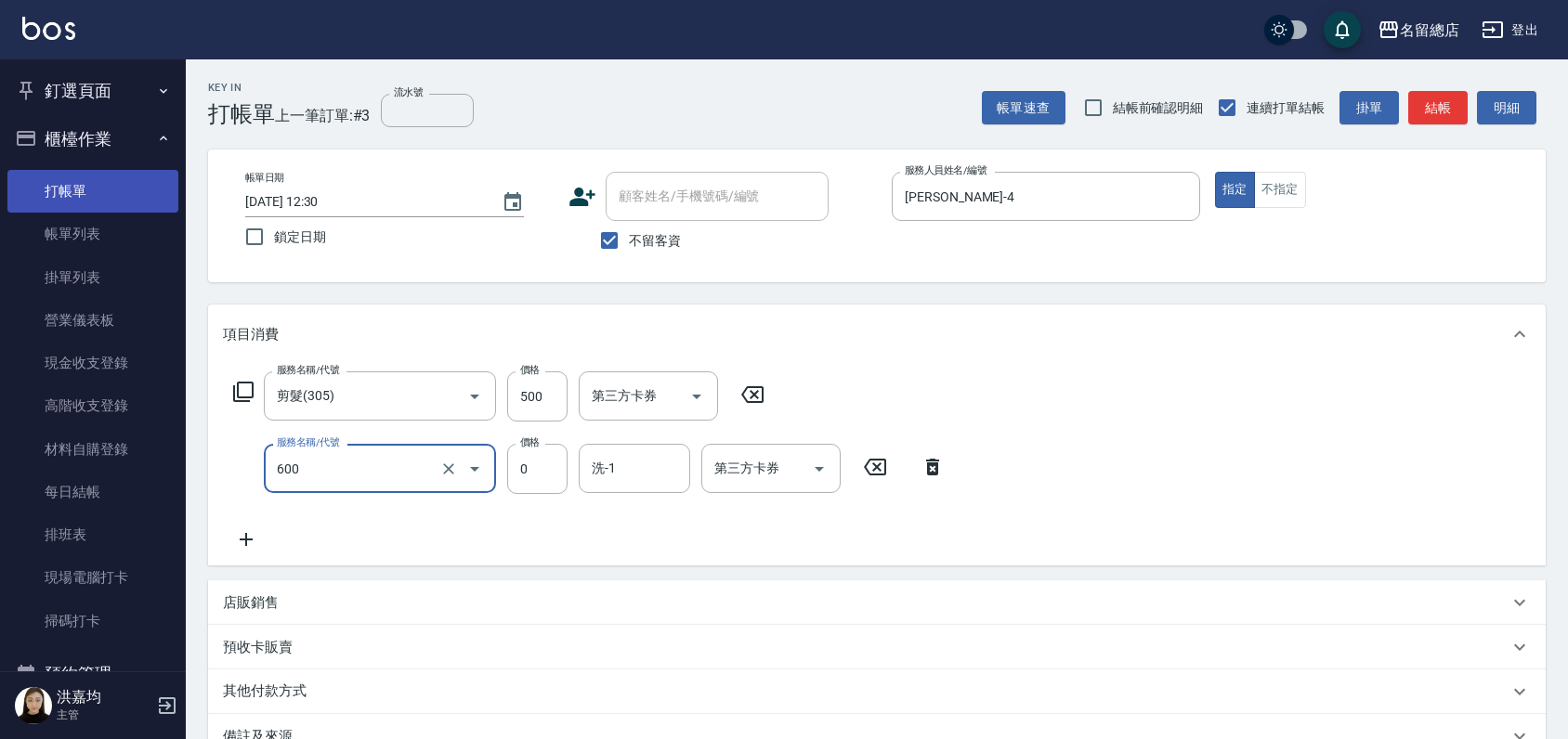
type input "洗髮(免費)(600)"
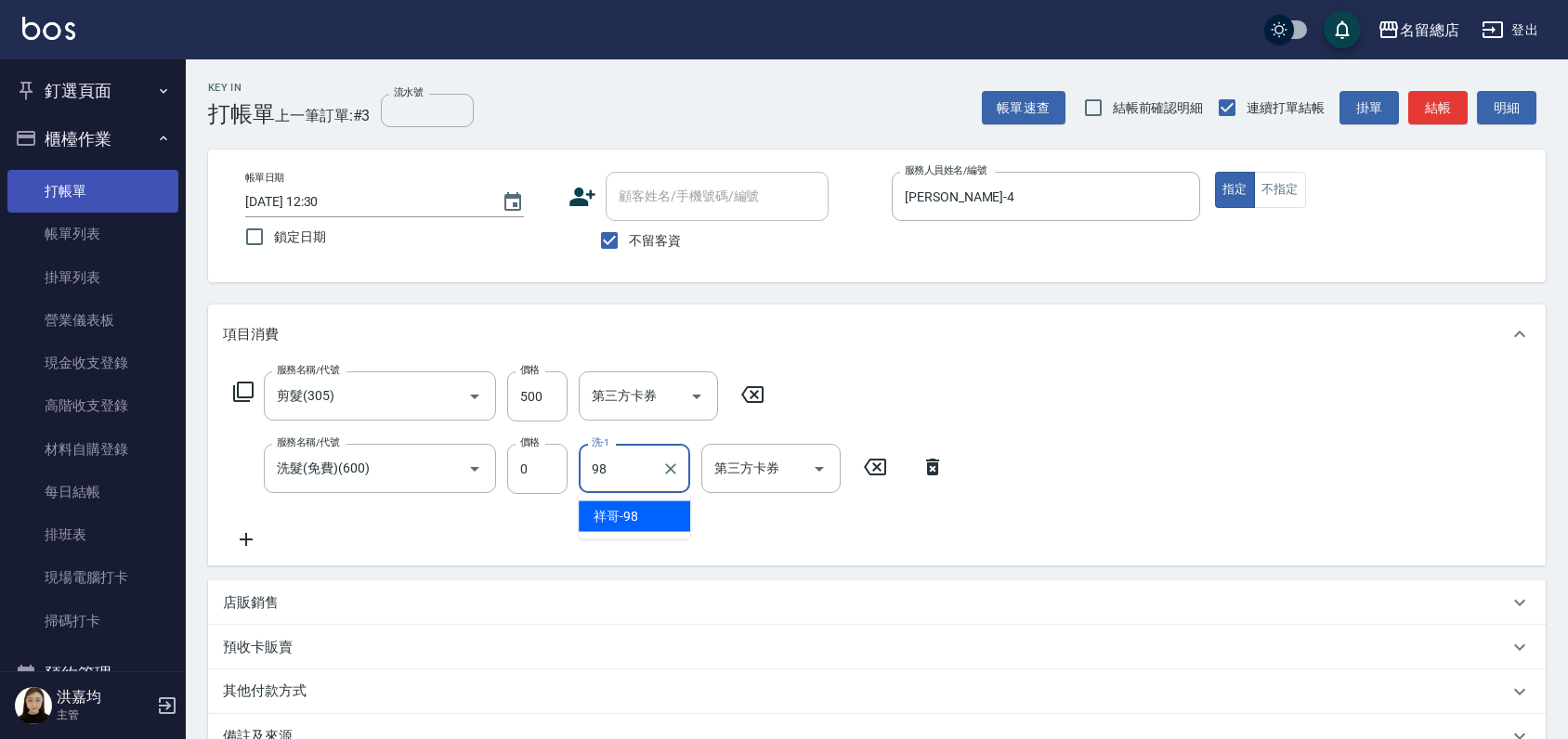
type input "祥哥-98"
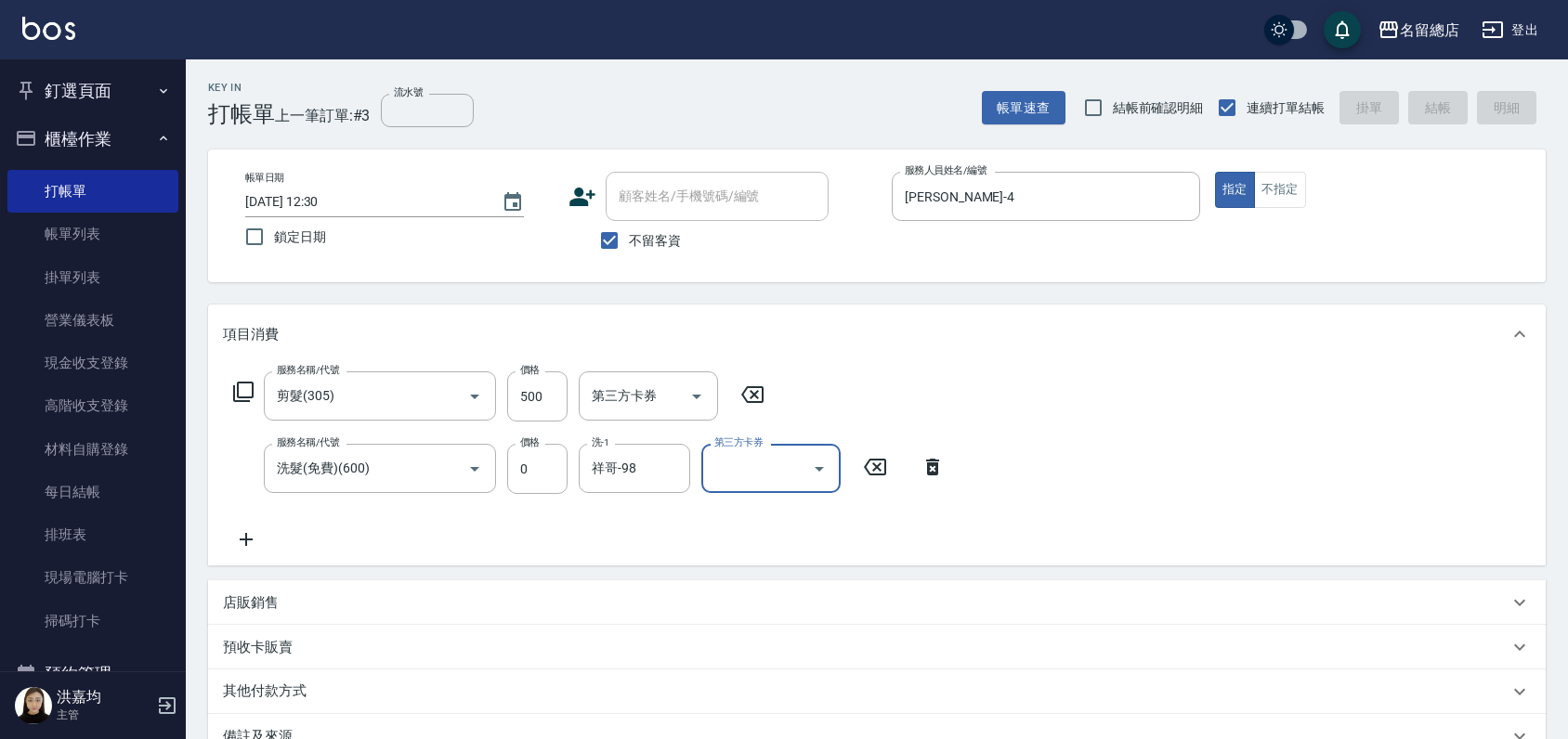
type input "[DATE] 12:31"
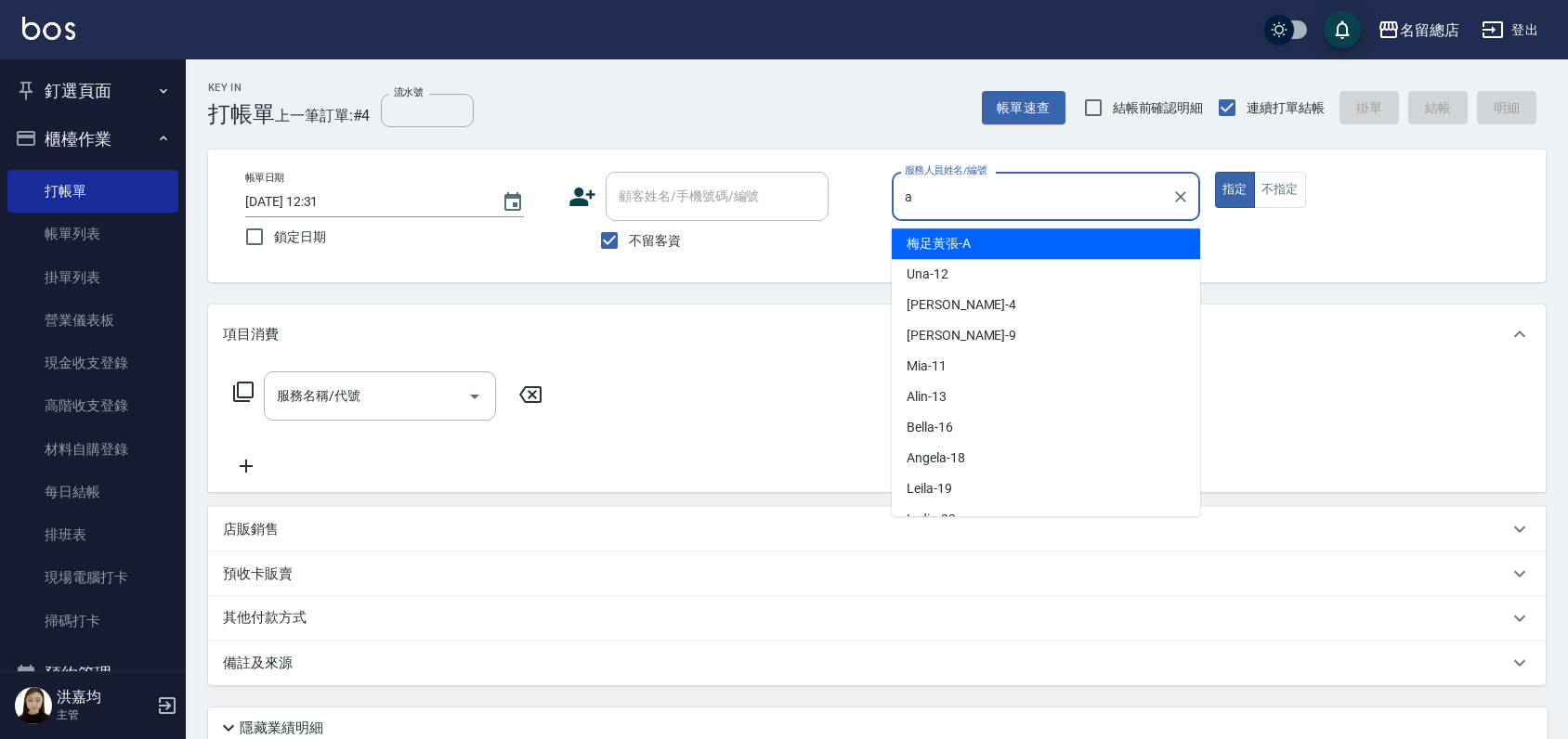
type input "梅足黃張-A"
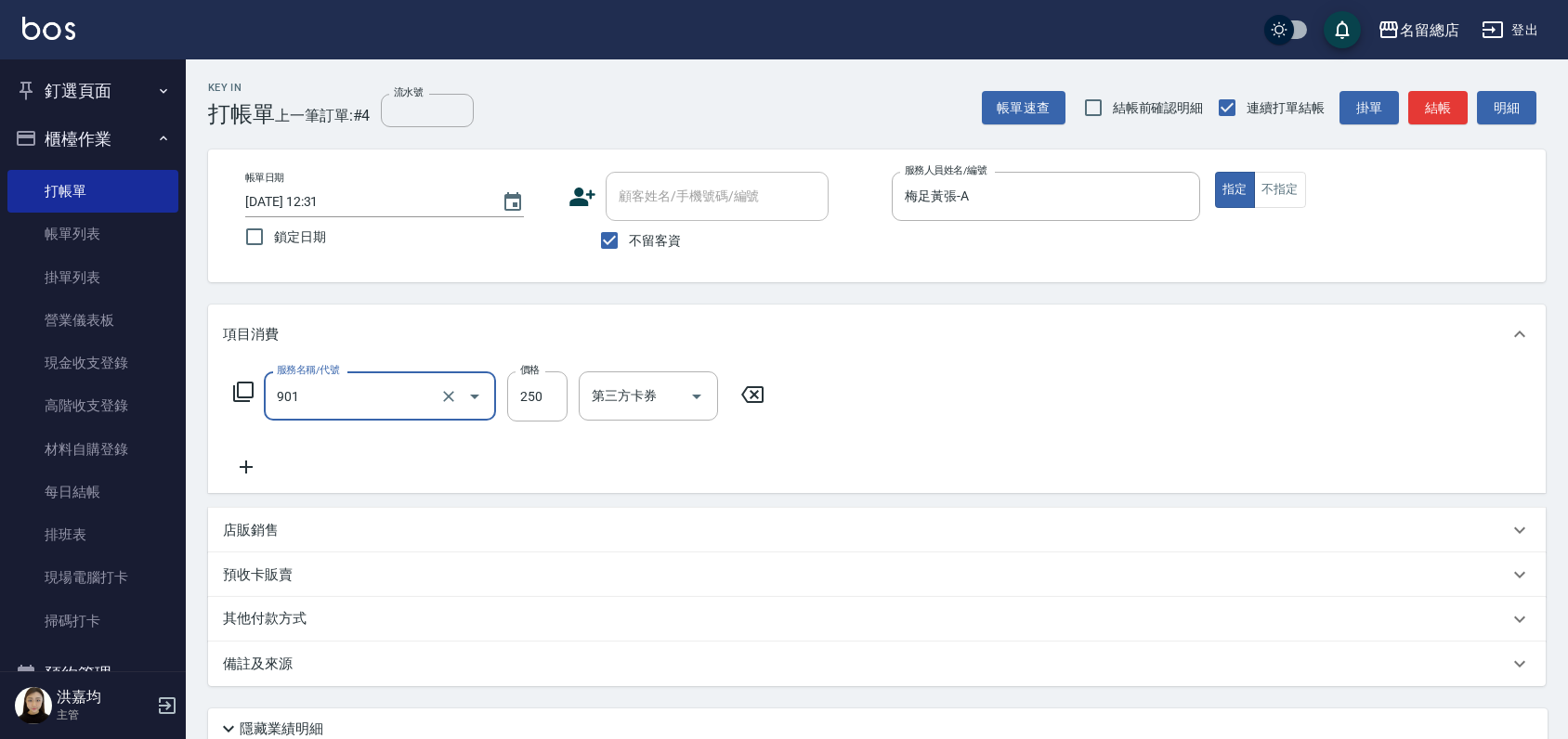
type input "手指甲女(901)"
type input "500"
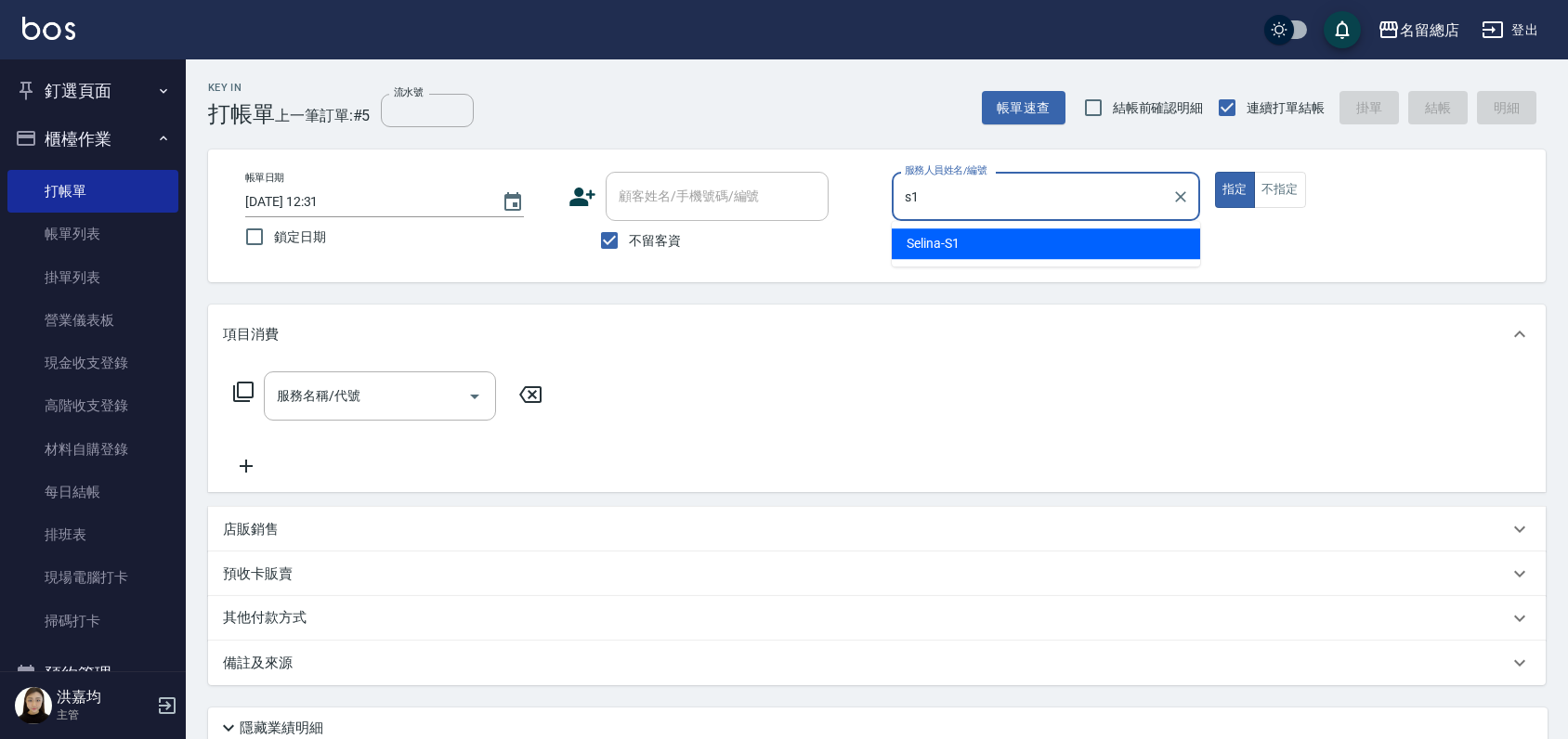
type input "Selina-S1"
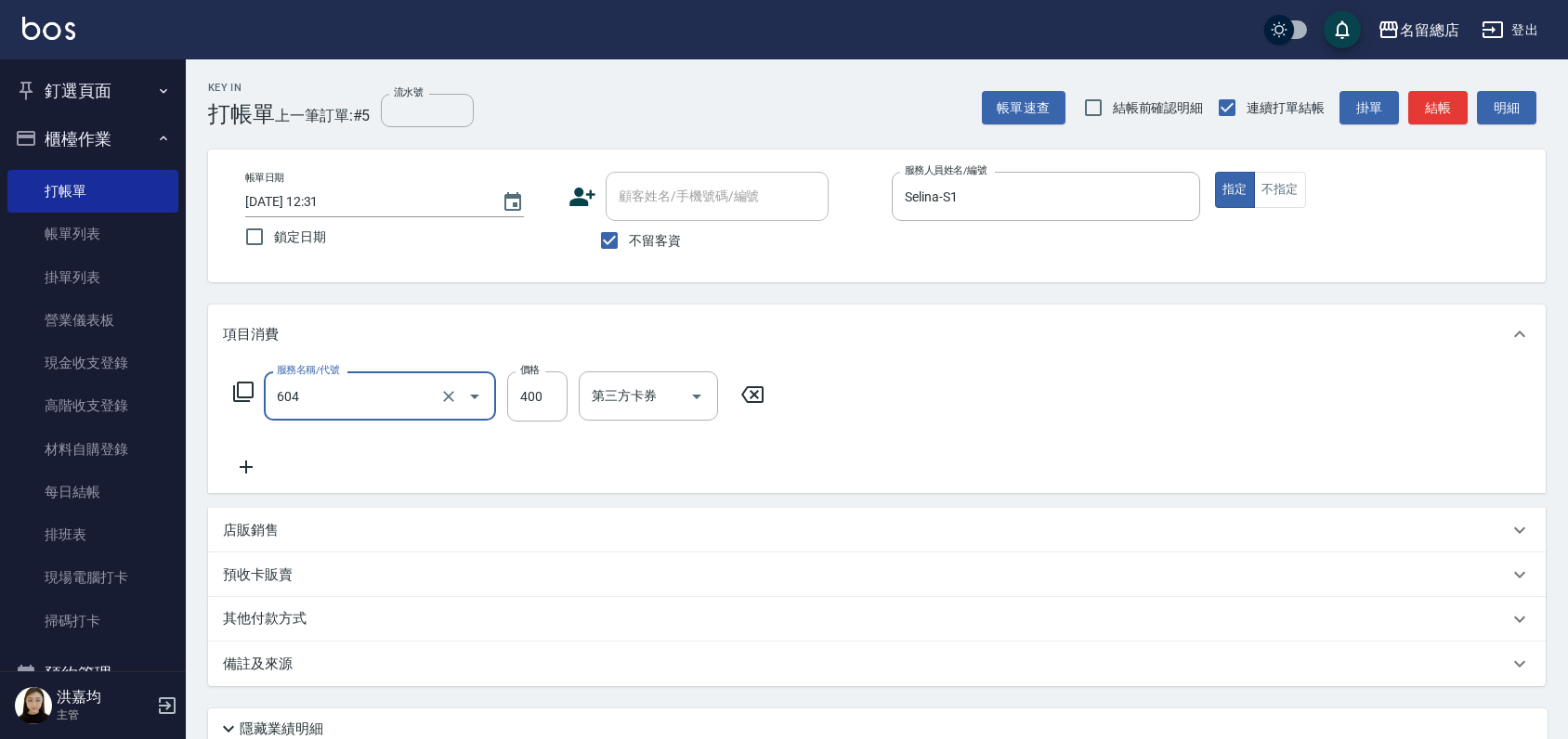
type input "健康洗髮(604)"
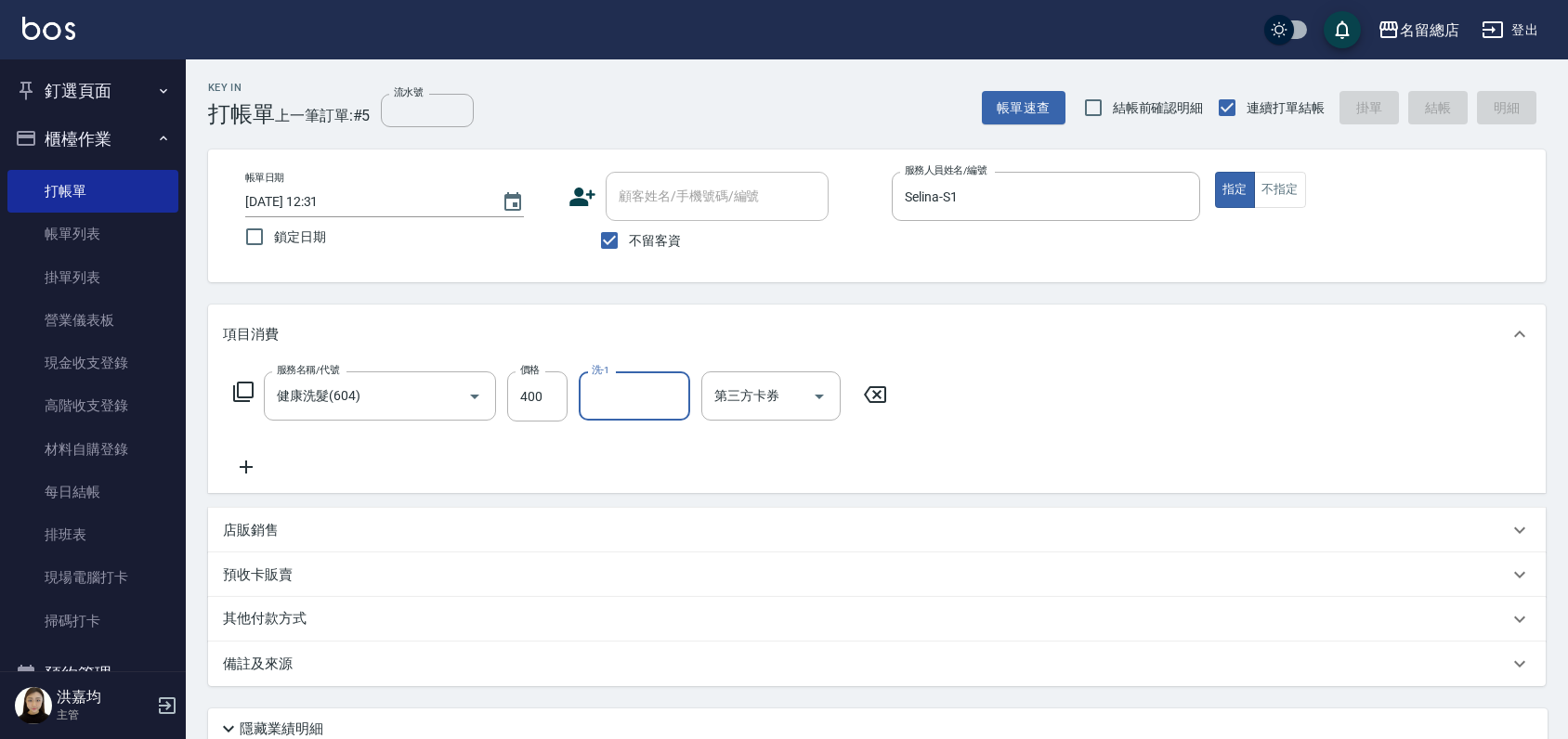
type input "[DATE] 12:32"
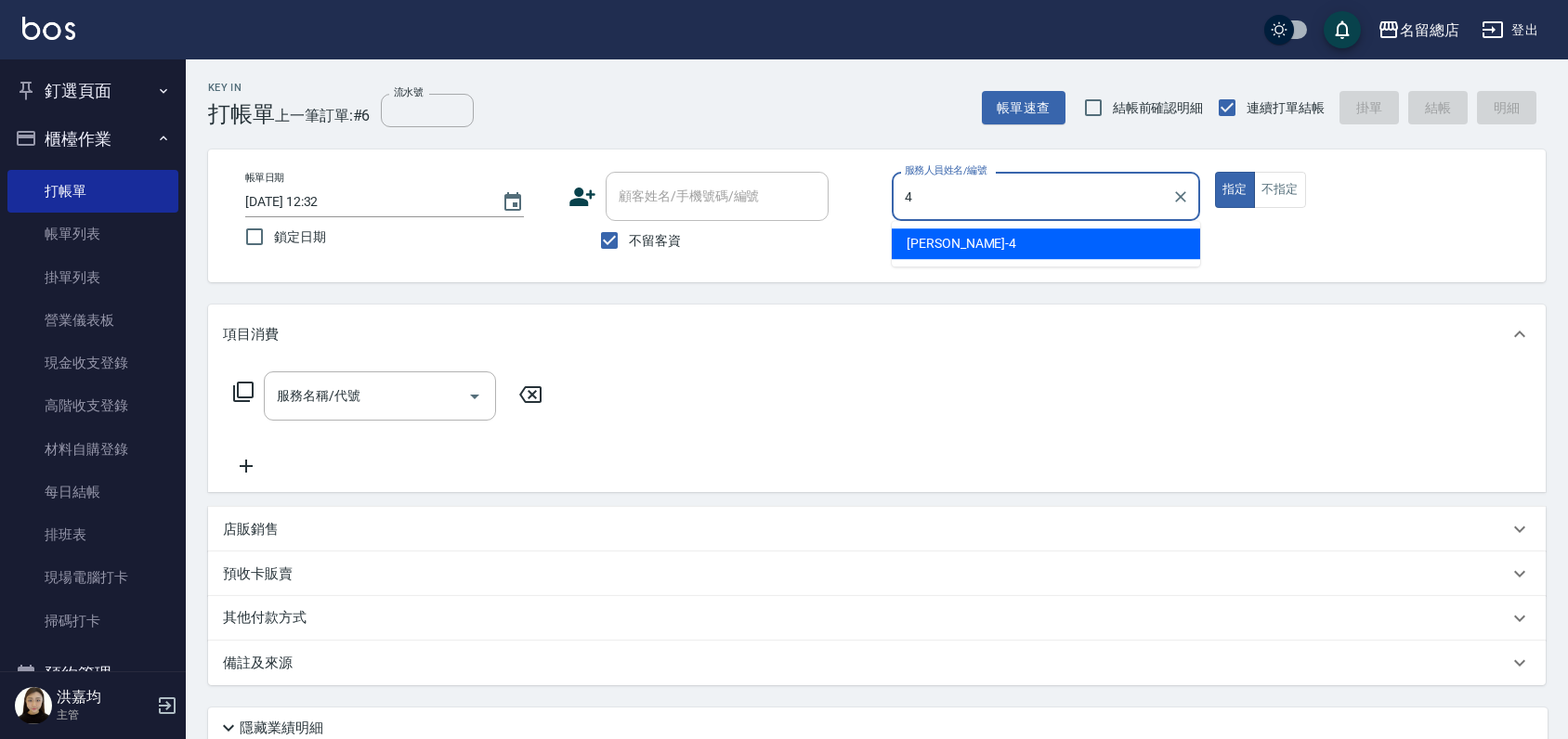
type input "[PERSON_NAME]-4"
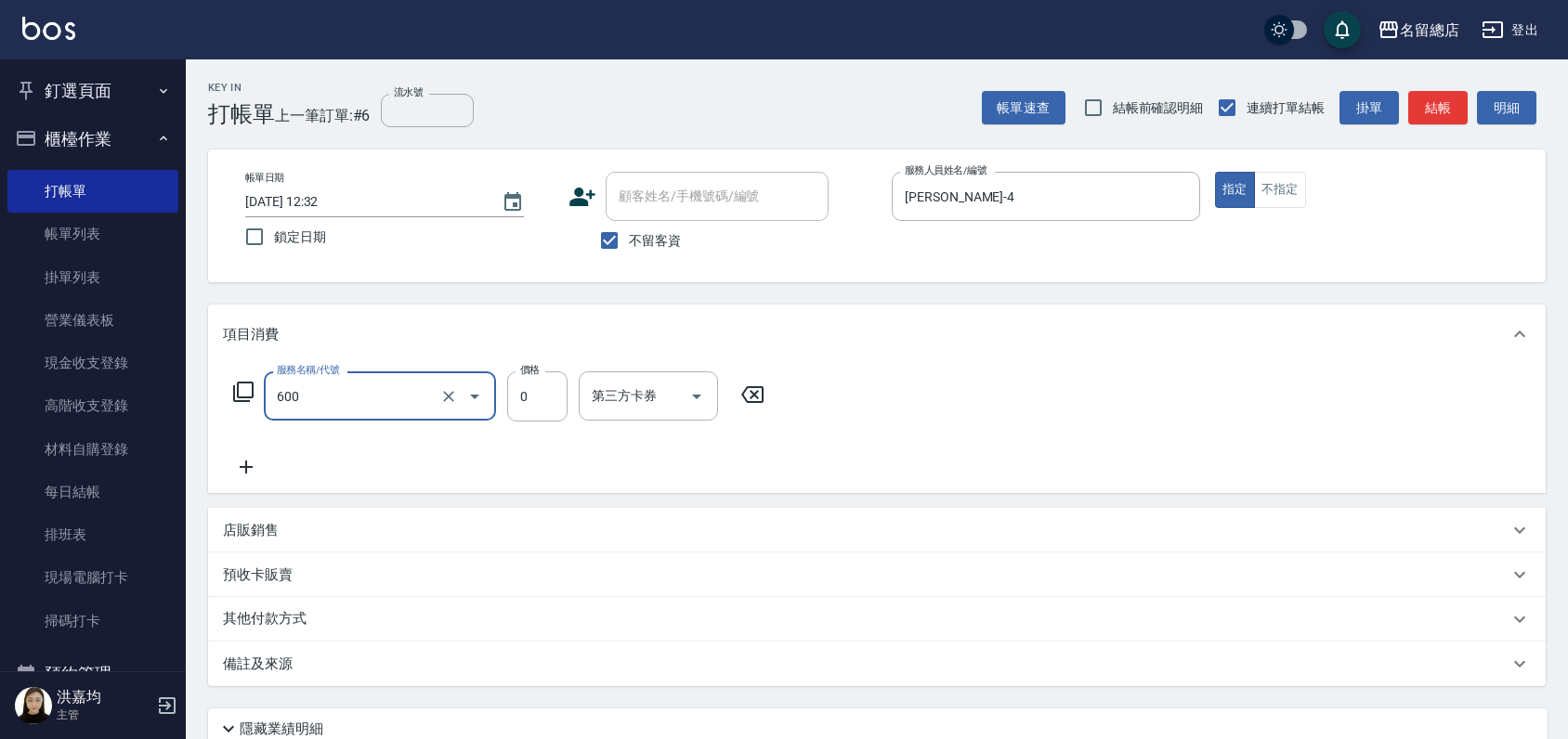
type input "洗髮(免費)(600)"
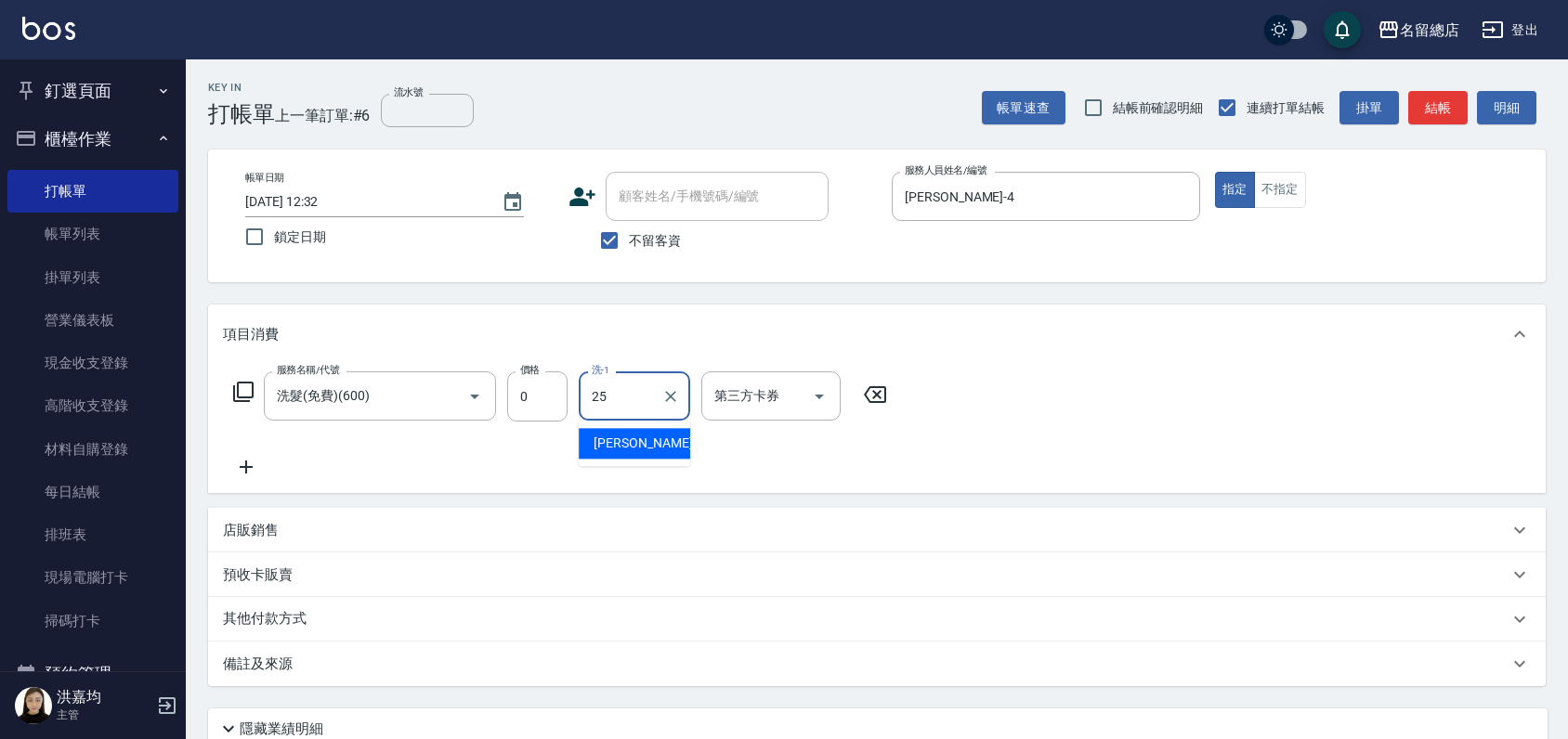
type input "[PERSON_NAME]-25"
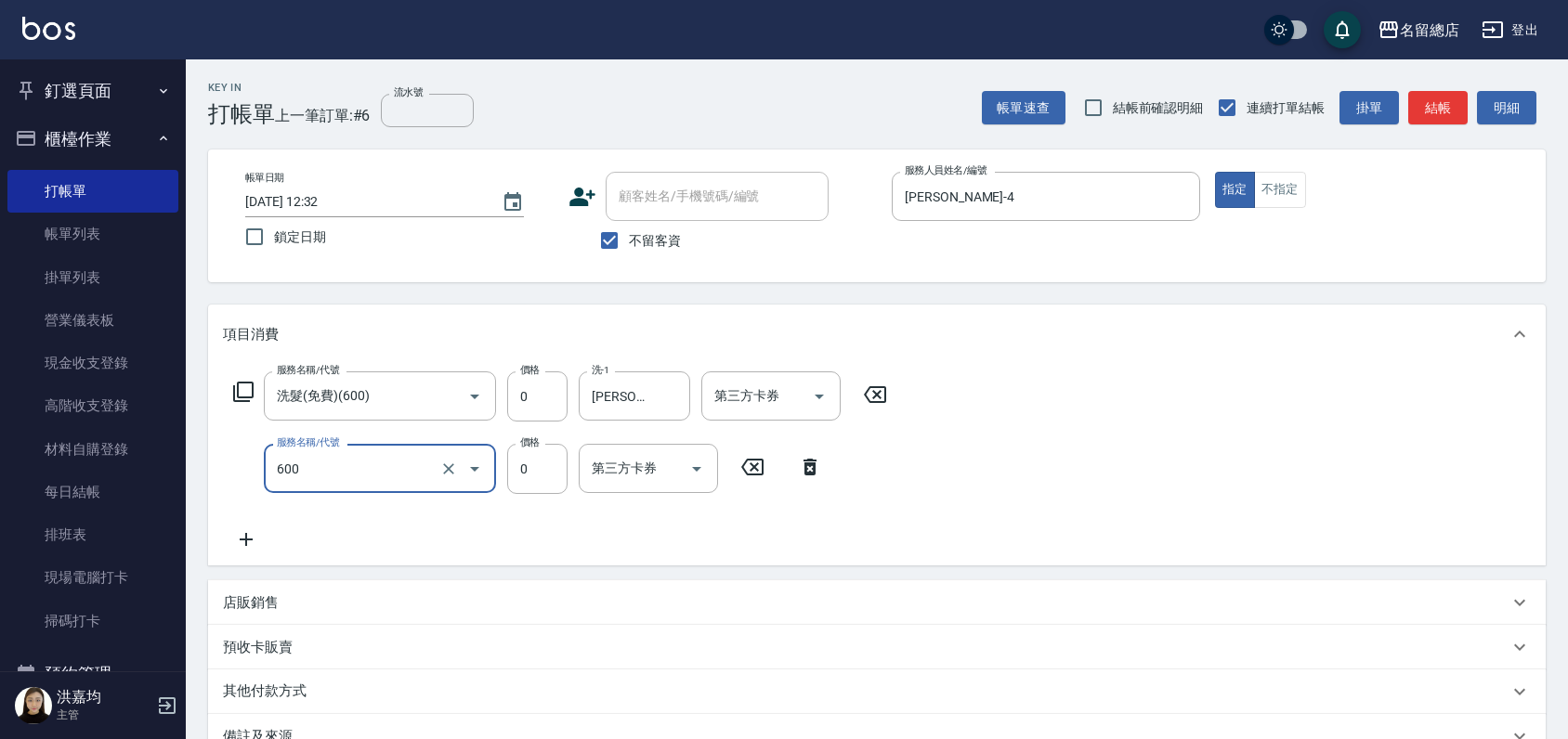
type input "洗髮(免費)(600)"
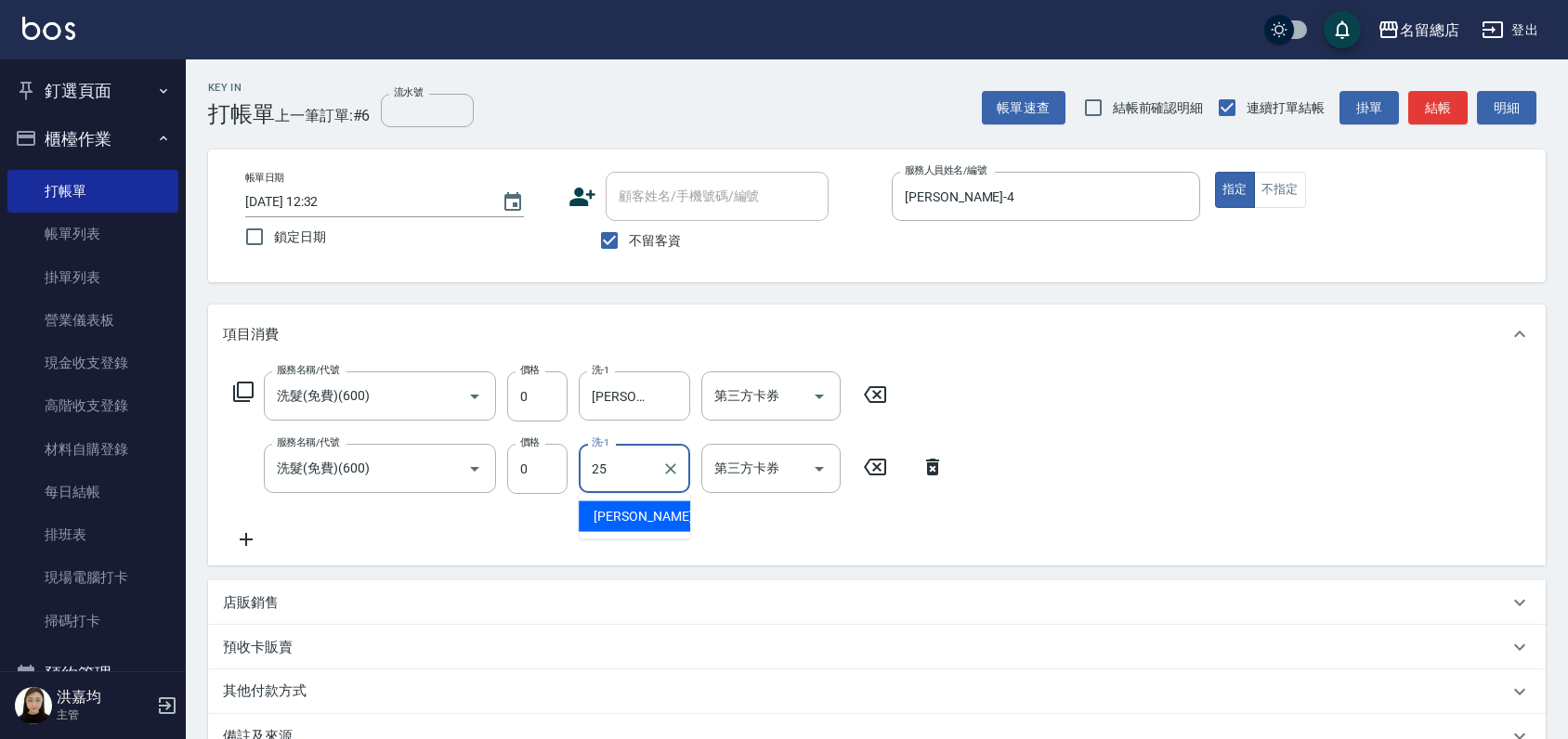
type input "[PERSON_NAME]-25"
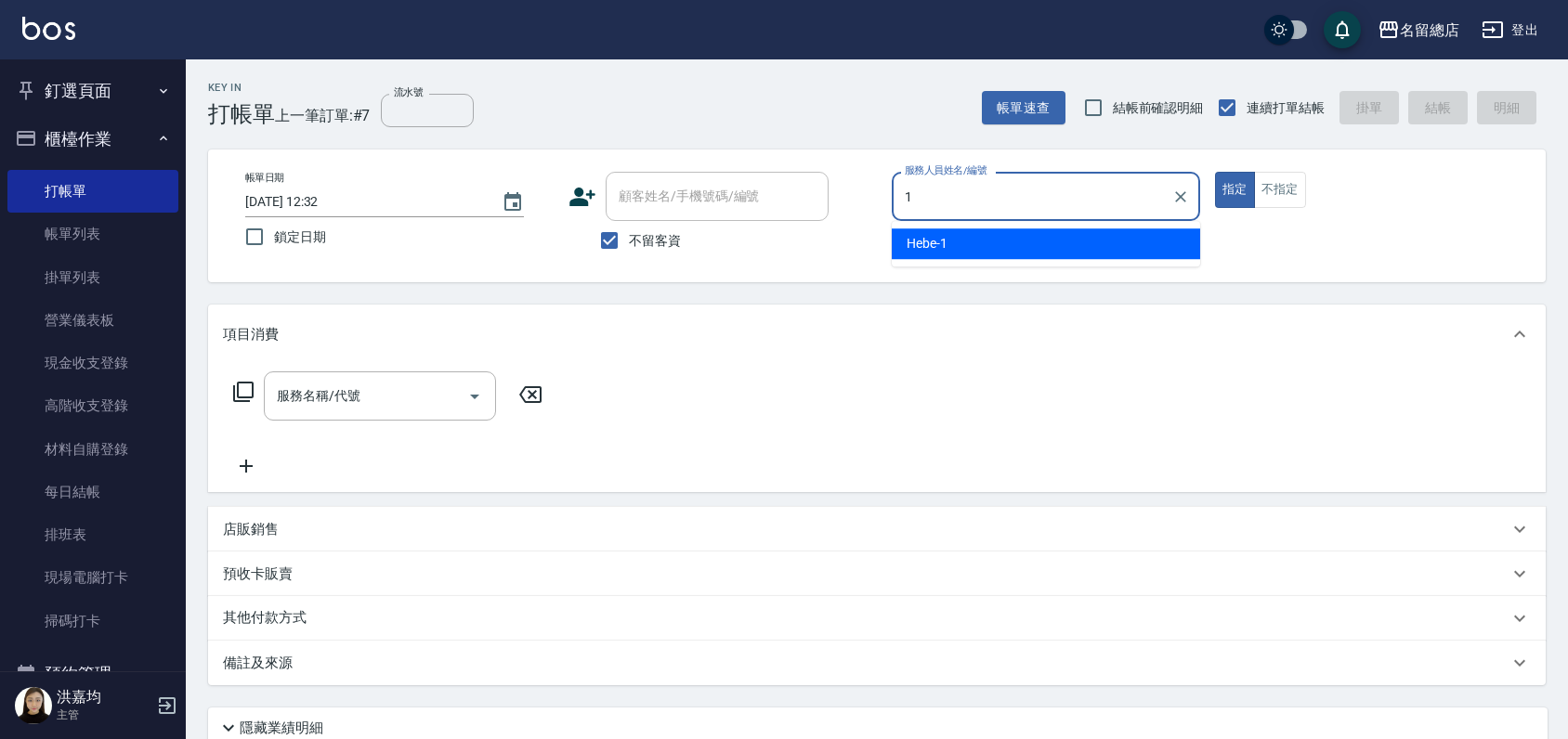
type input "Hebe-1"
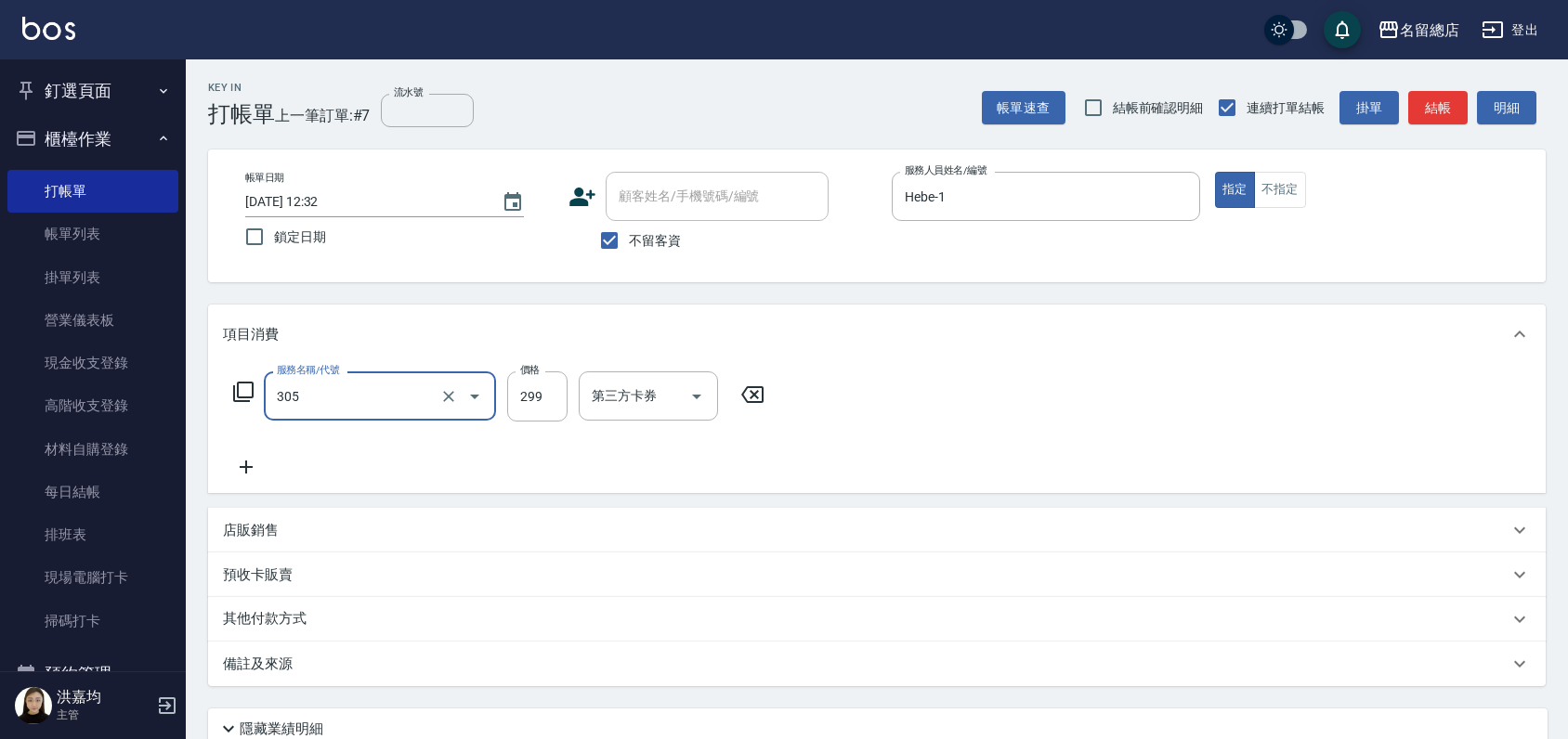
type input "剪髮(305)"
type input "500"
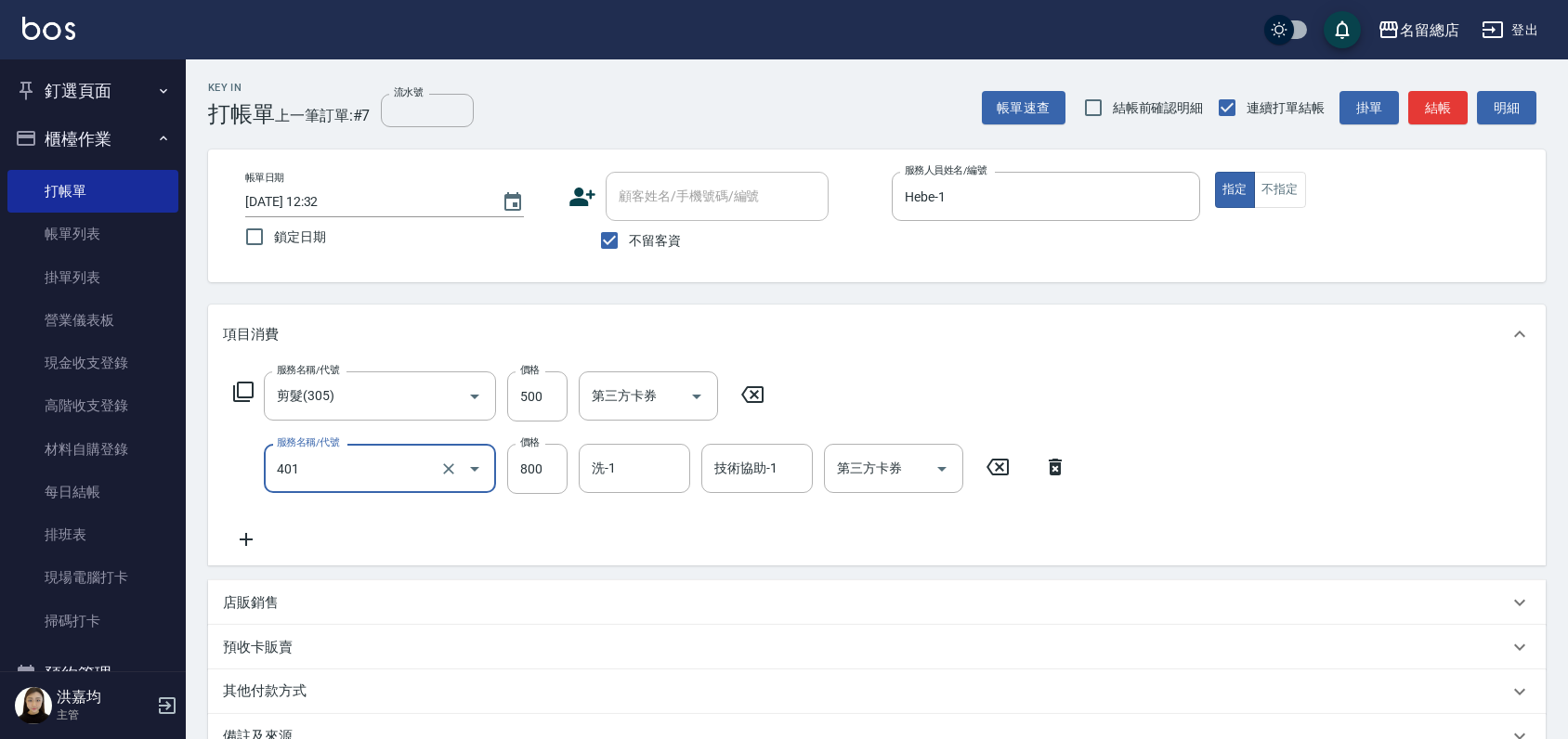
type input "自備護髮(401)"
type input "1600"
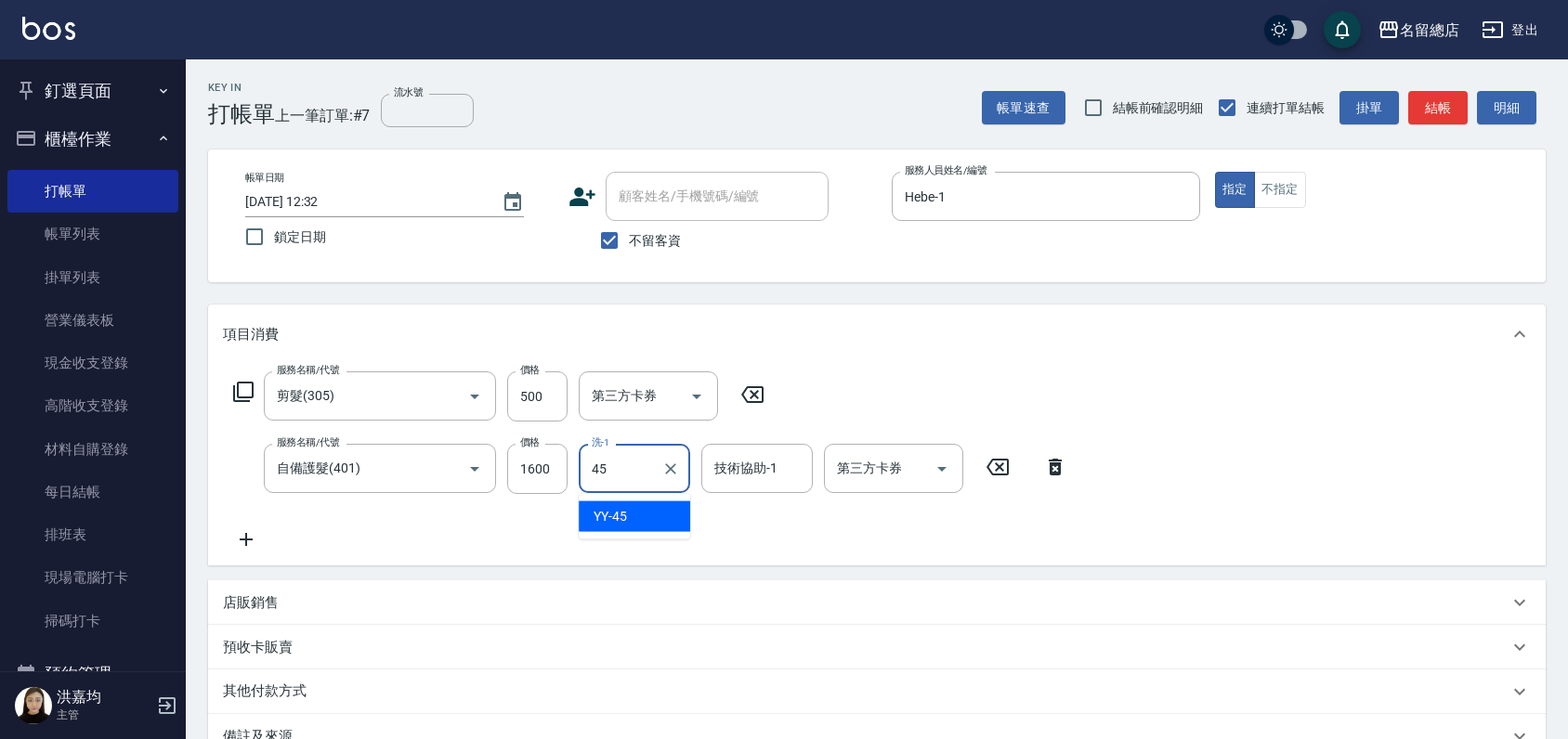
type input "YY-45"
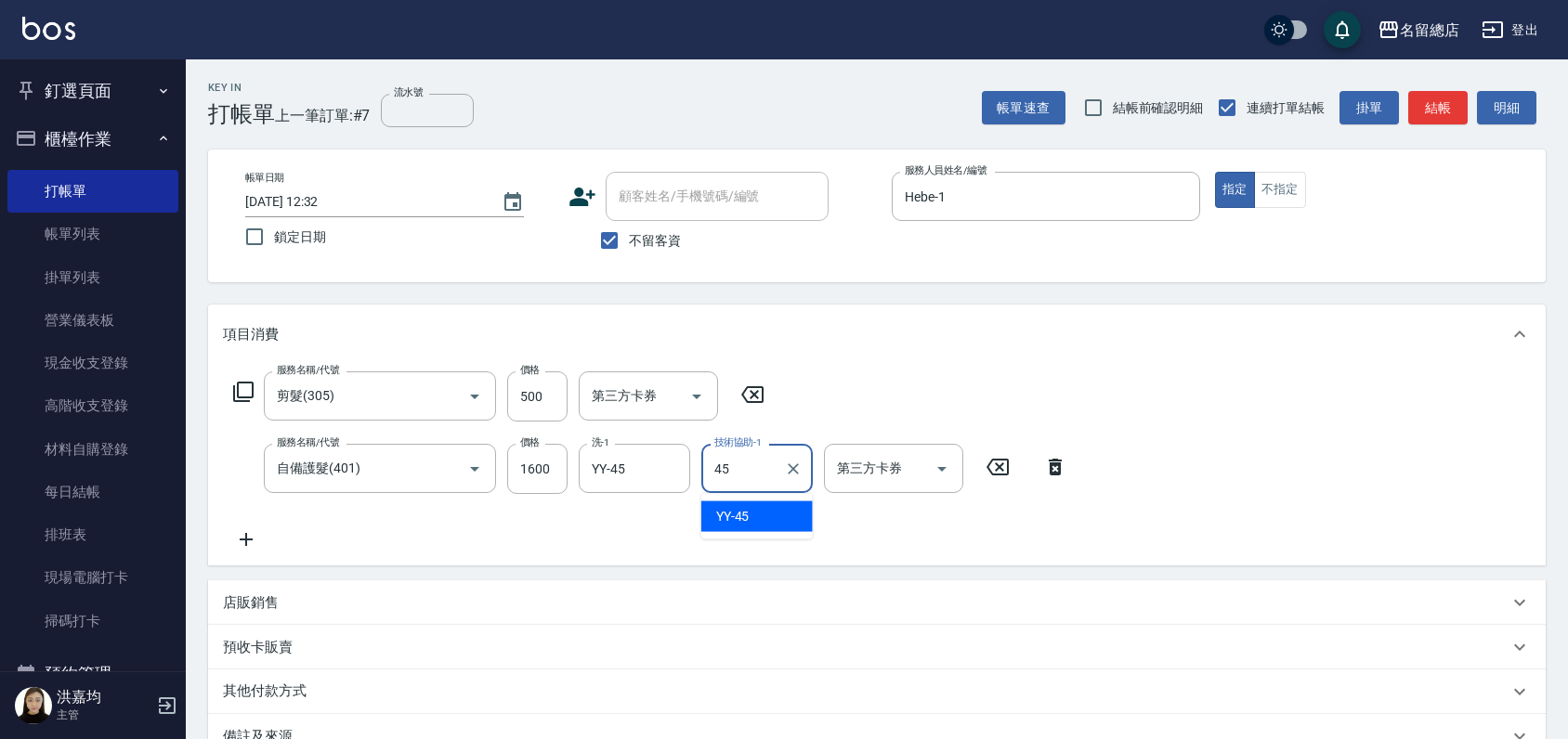
type input "YY-45"
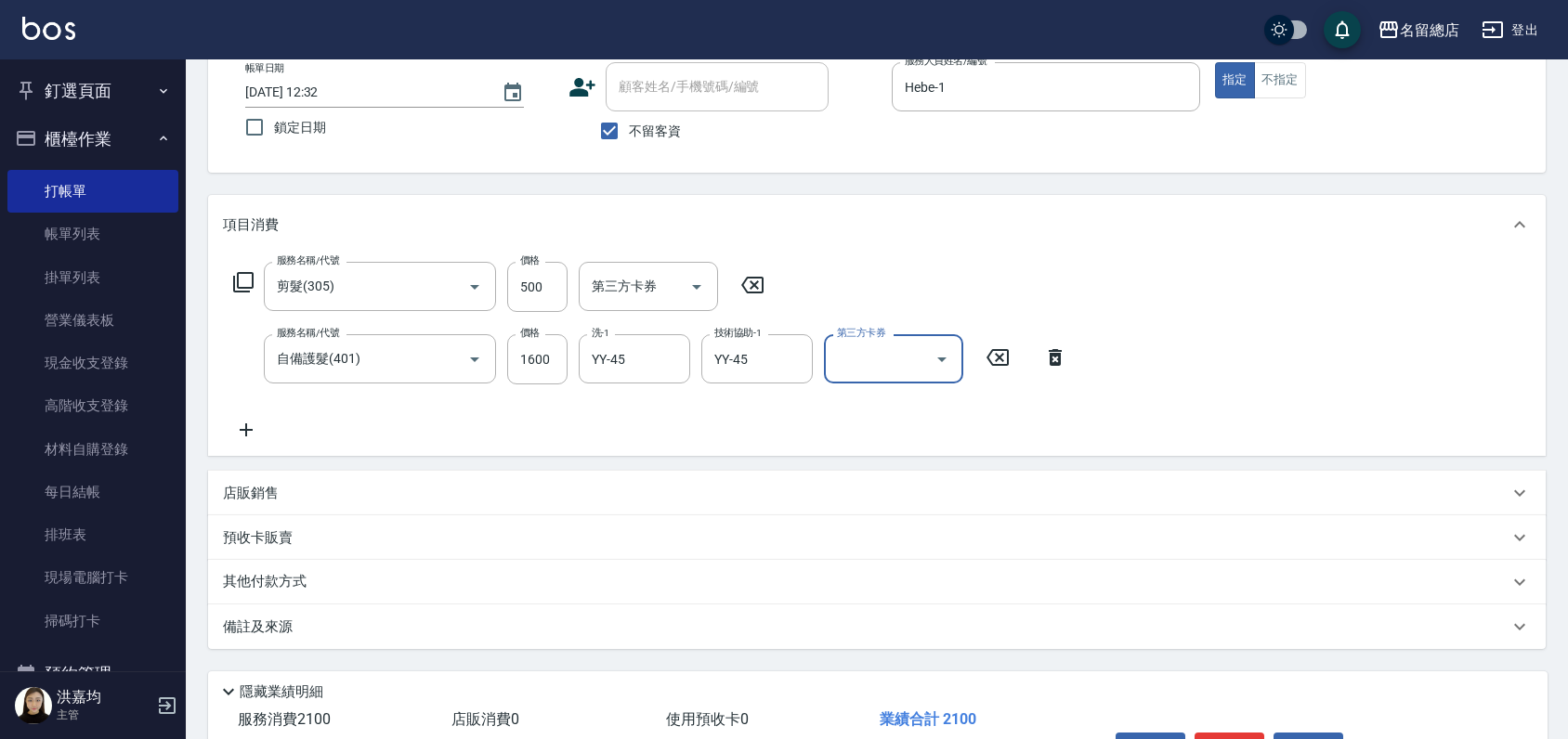
scroll to position [227, 0]
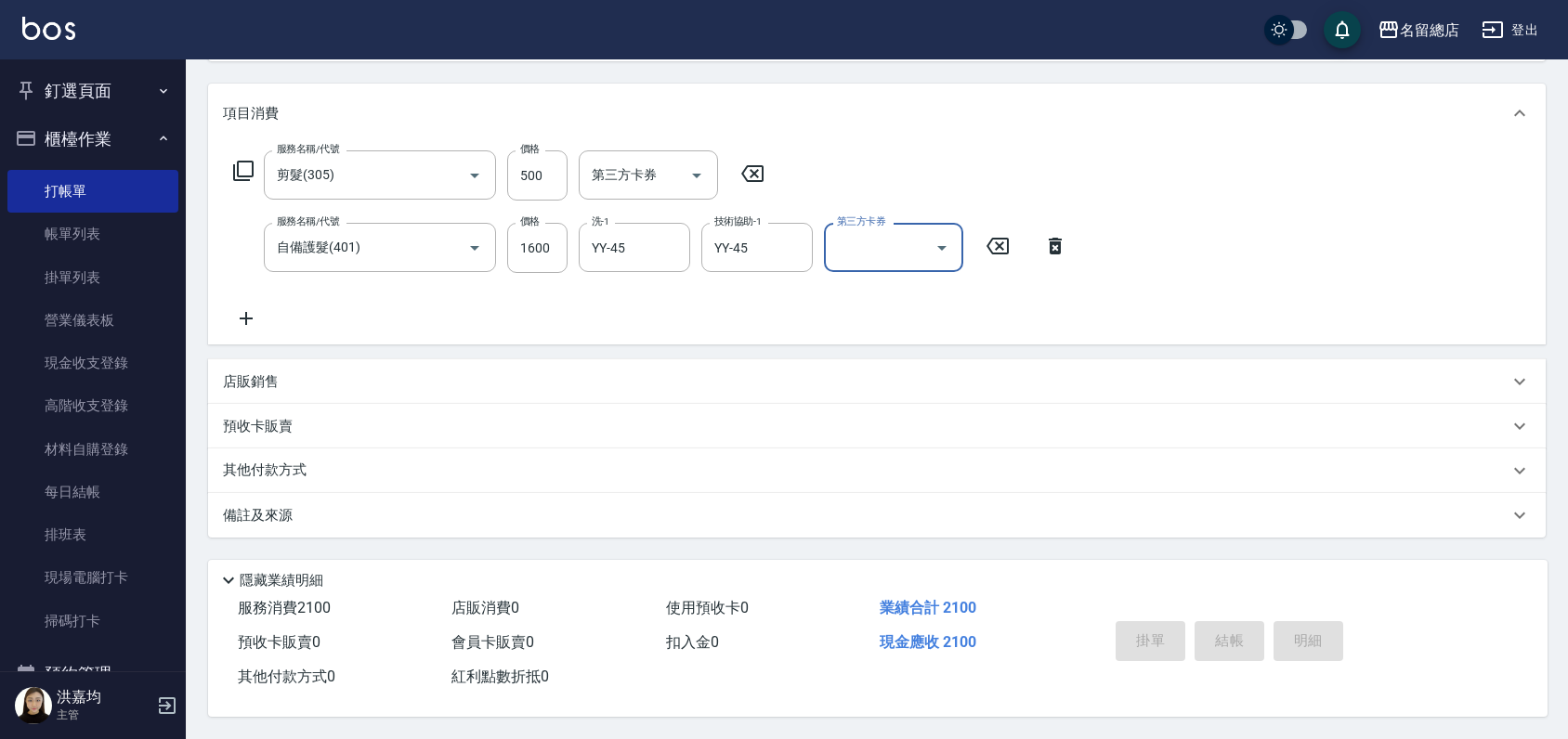
type input "[DATE] 12:33"
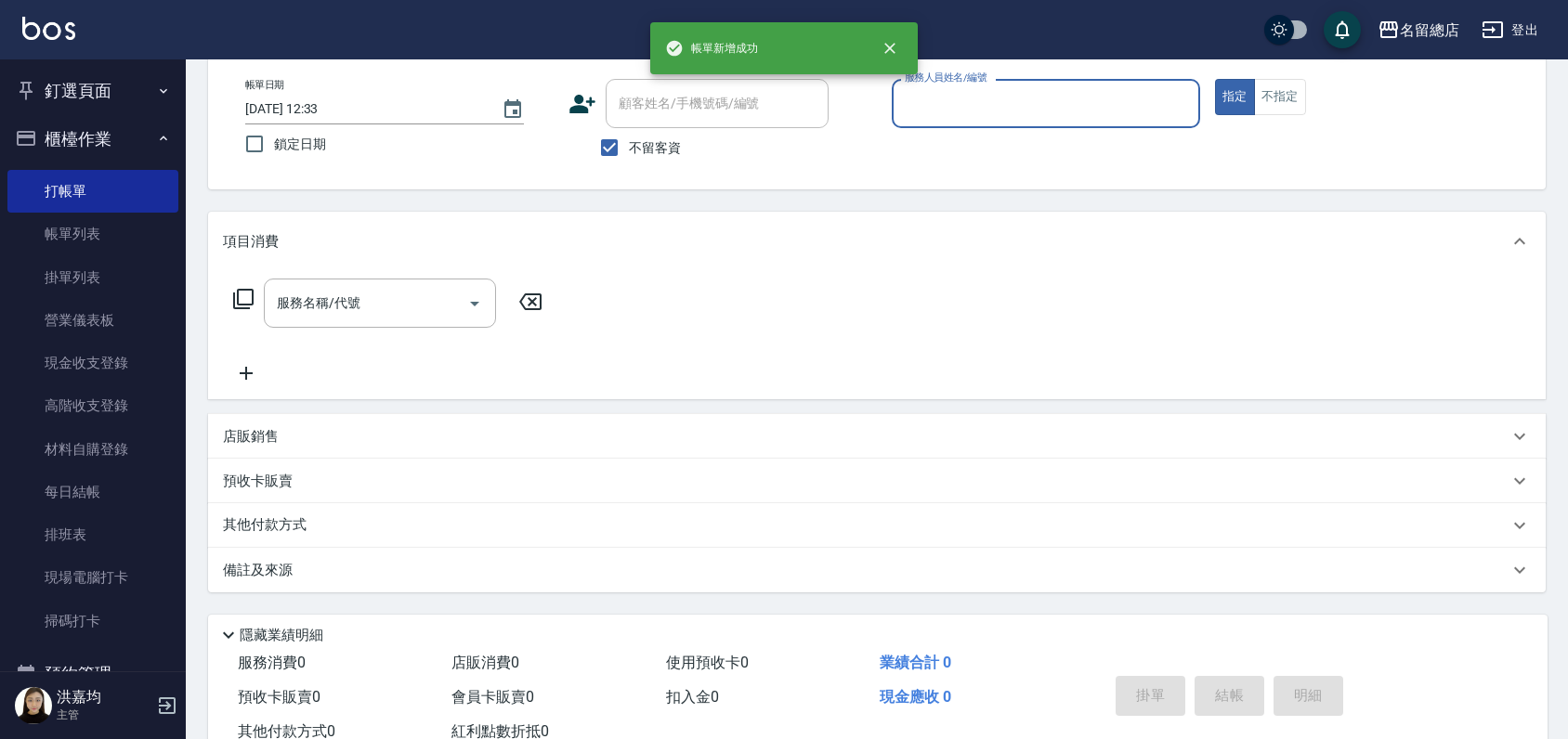
scroll to position [0, 0]
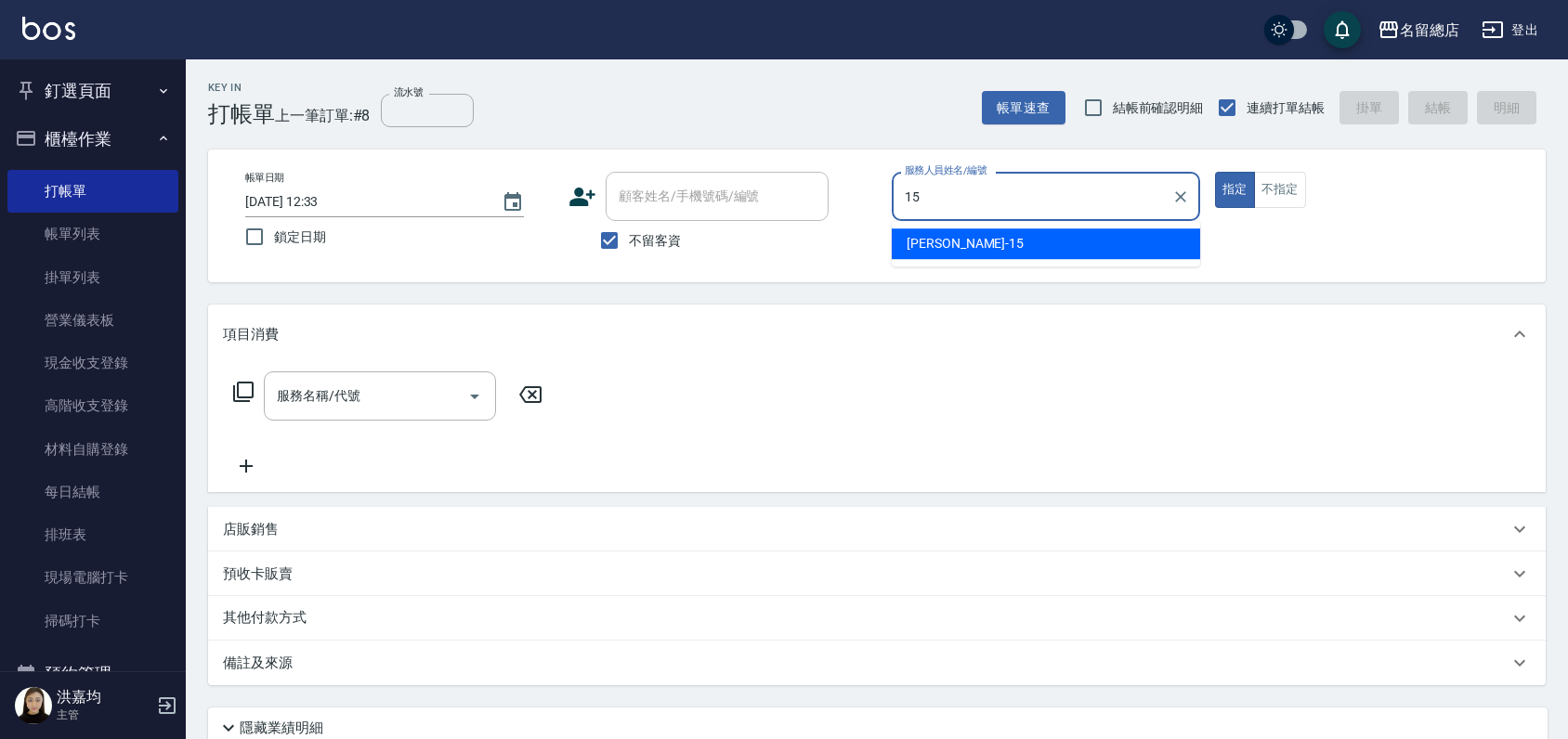
type input "[PERSON_NAME]-15"
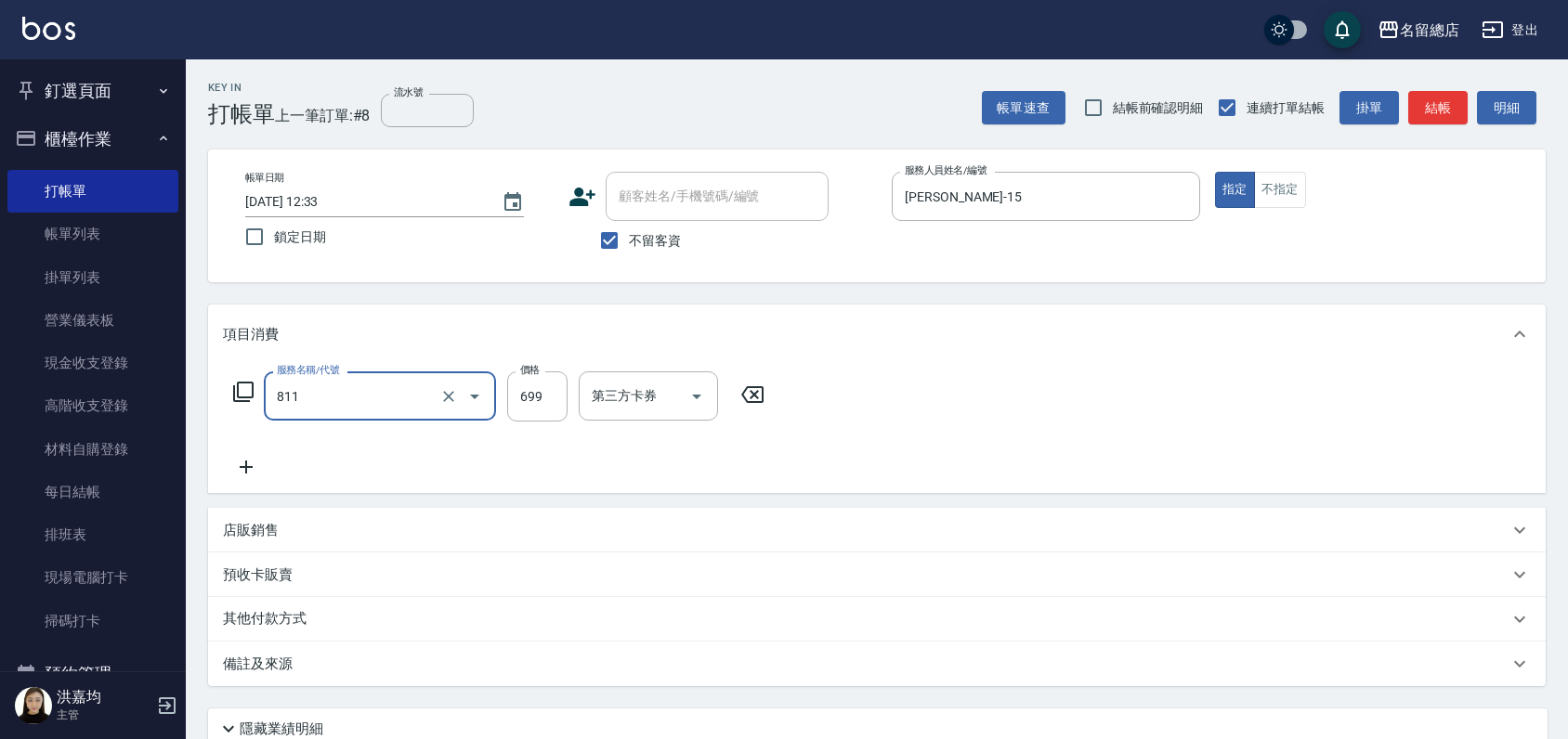
type input "洗+剪(811)"
type input "700"
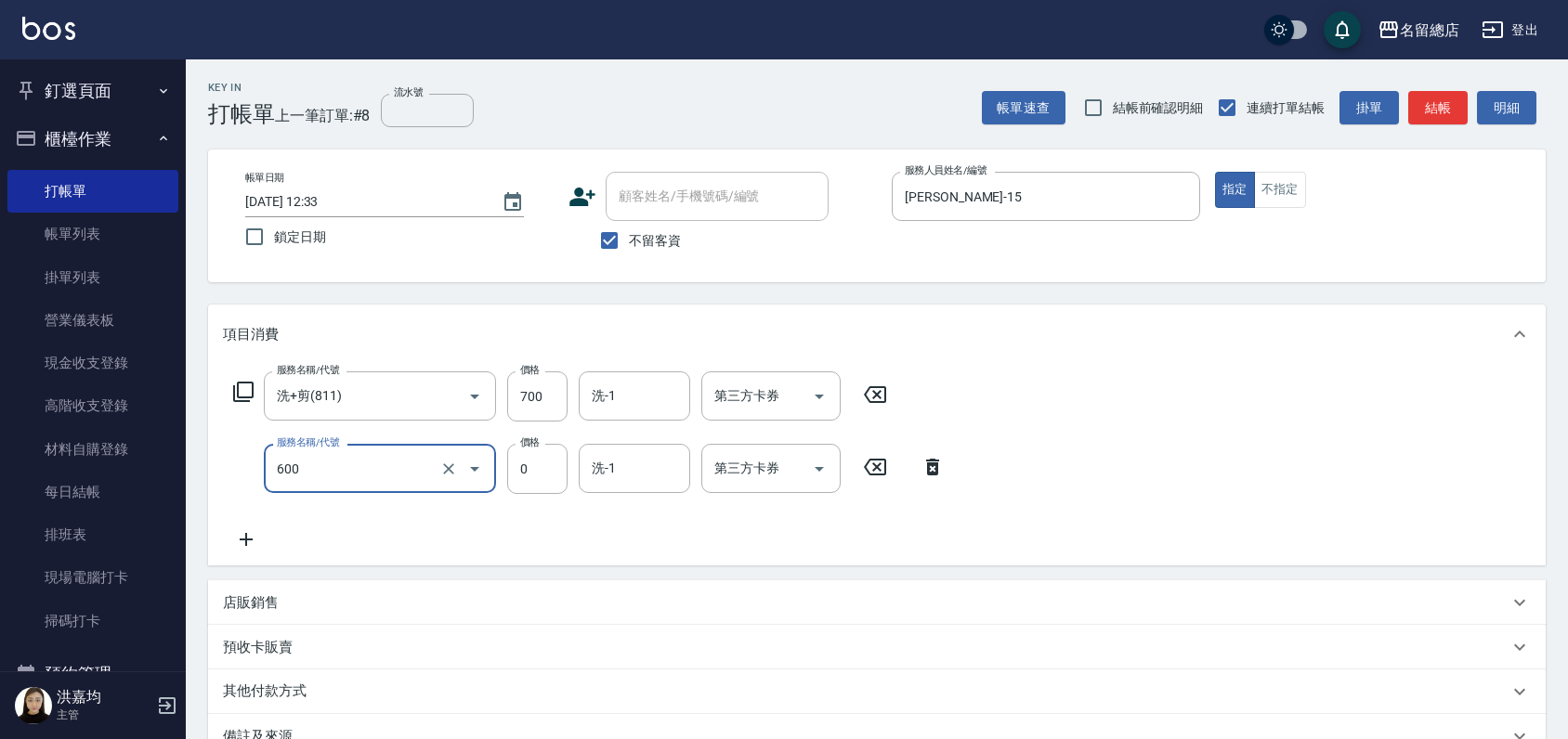
type input "洗髮(免費)(600)"
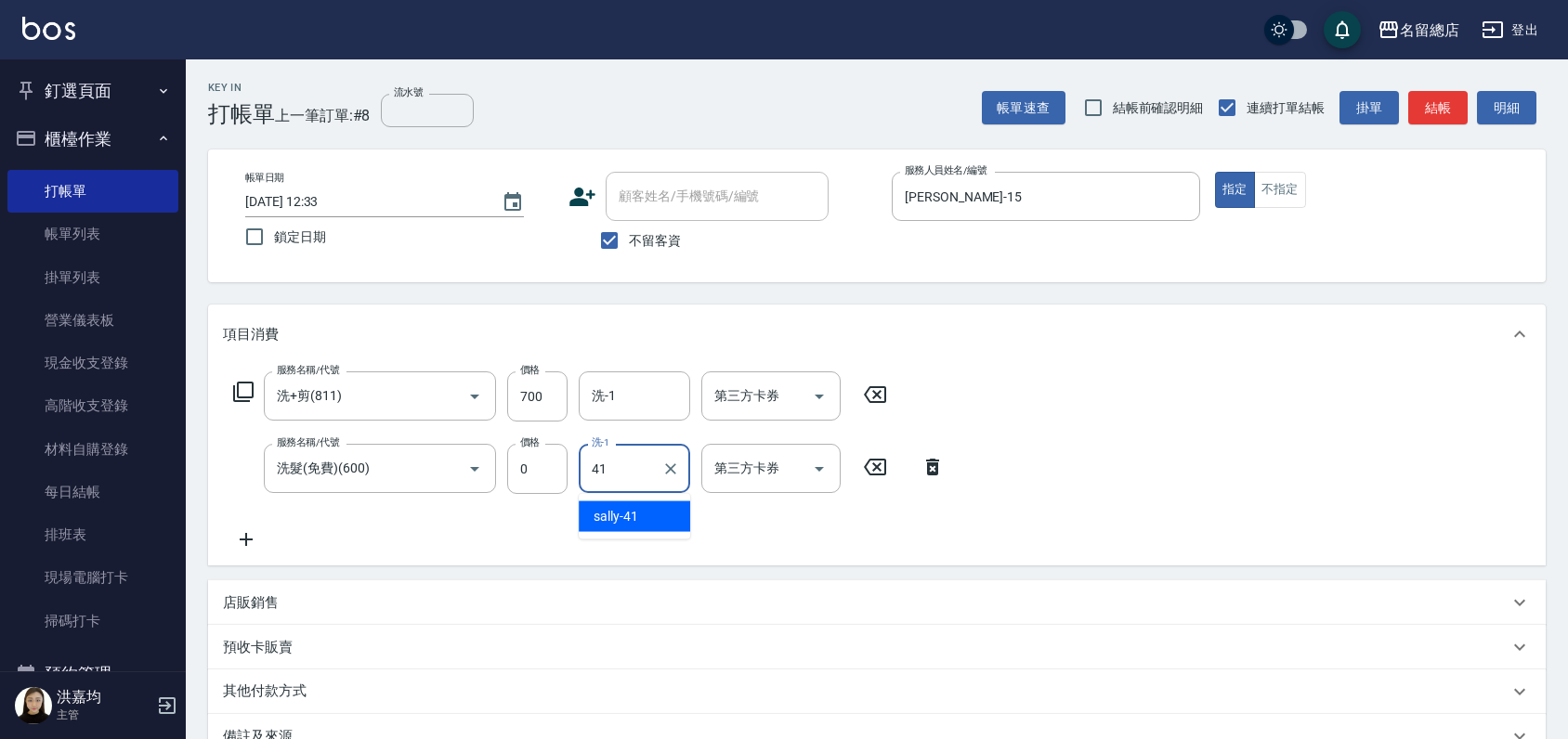
type input "sally-41"
click at [1090, 459] on div "服務名稱/代號 洗+剪(811) 服務名稱/代號 價格 700 價格 洗-1 洗-1 第三方卡券 第三方卡券 服務名稱/代號 洗髮(免費)(600) 服務名稱…" at bounding box center [877, 464] width 1337 height 201
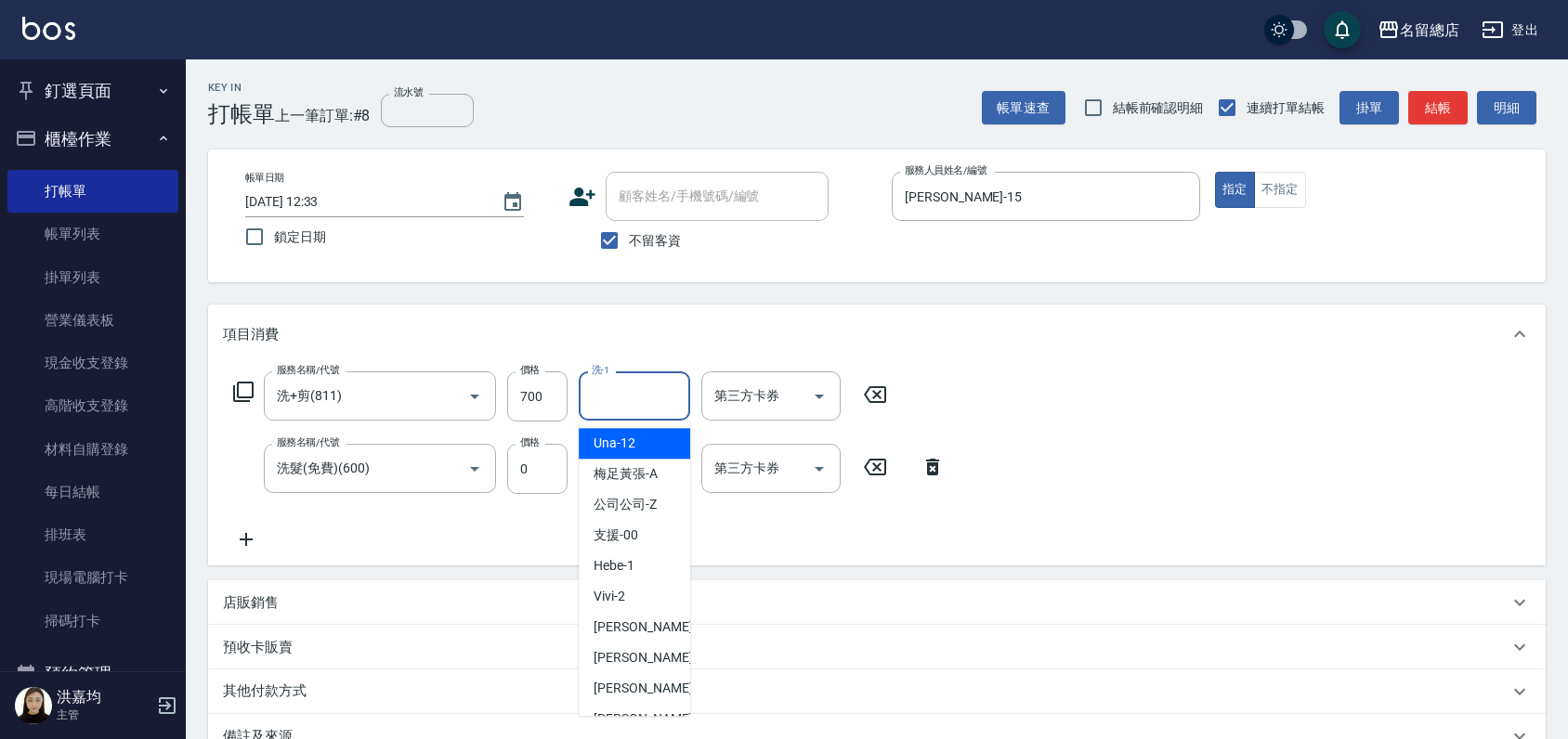
click at [647, 409] on input "洗-1" at bounding box center [634, 395] width 94 height 32
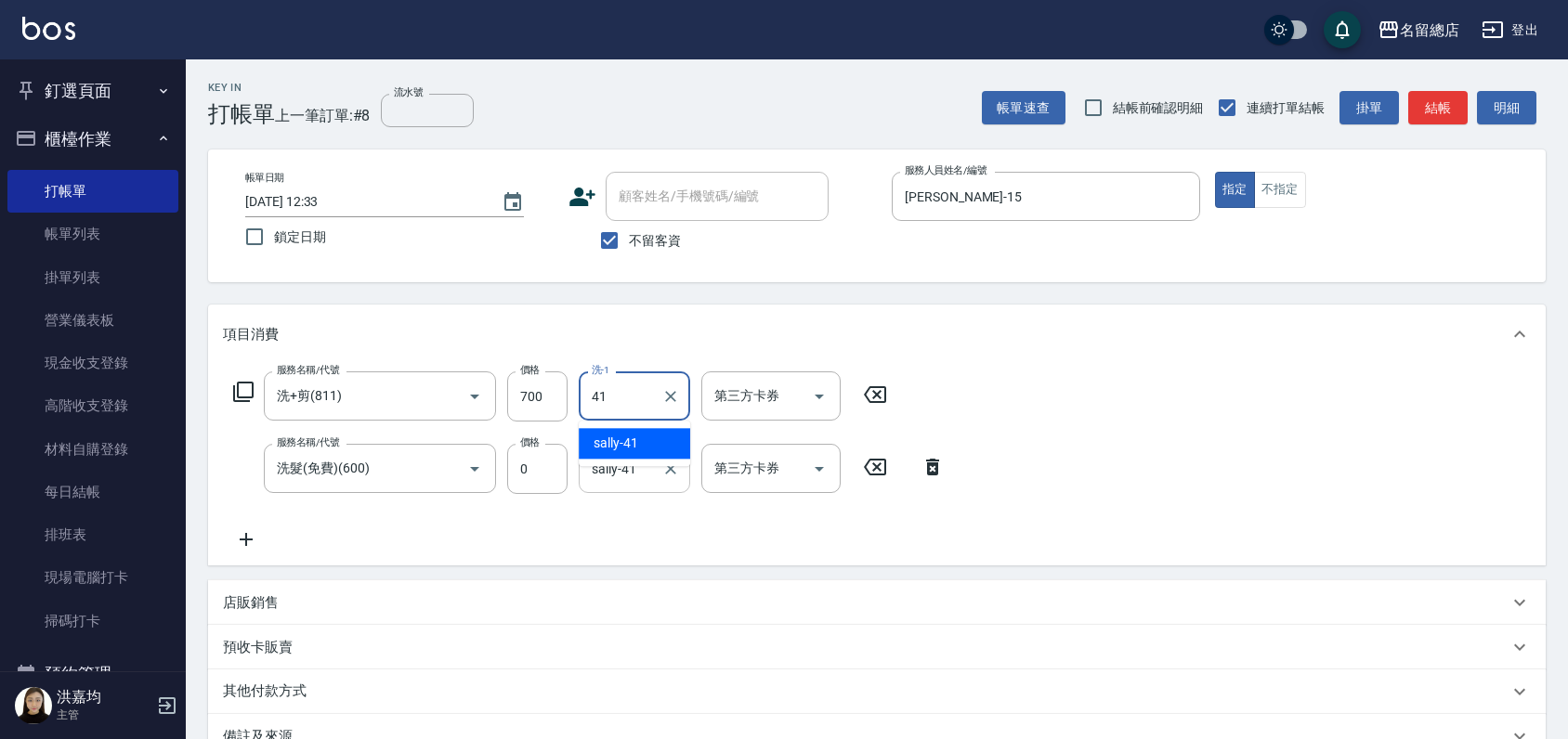
drag, startPoint x: 620, startPoint y: 445, endPoint x: 610, endPoint y: 457, distance: 15.6
click at [621, 445] on span "[PERSON_NAME] -41" at bounding box center [615, 443] width 44 height 20
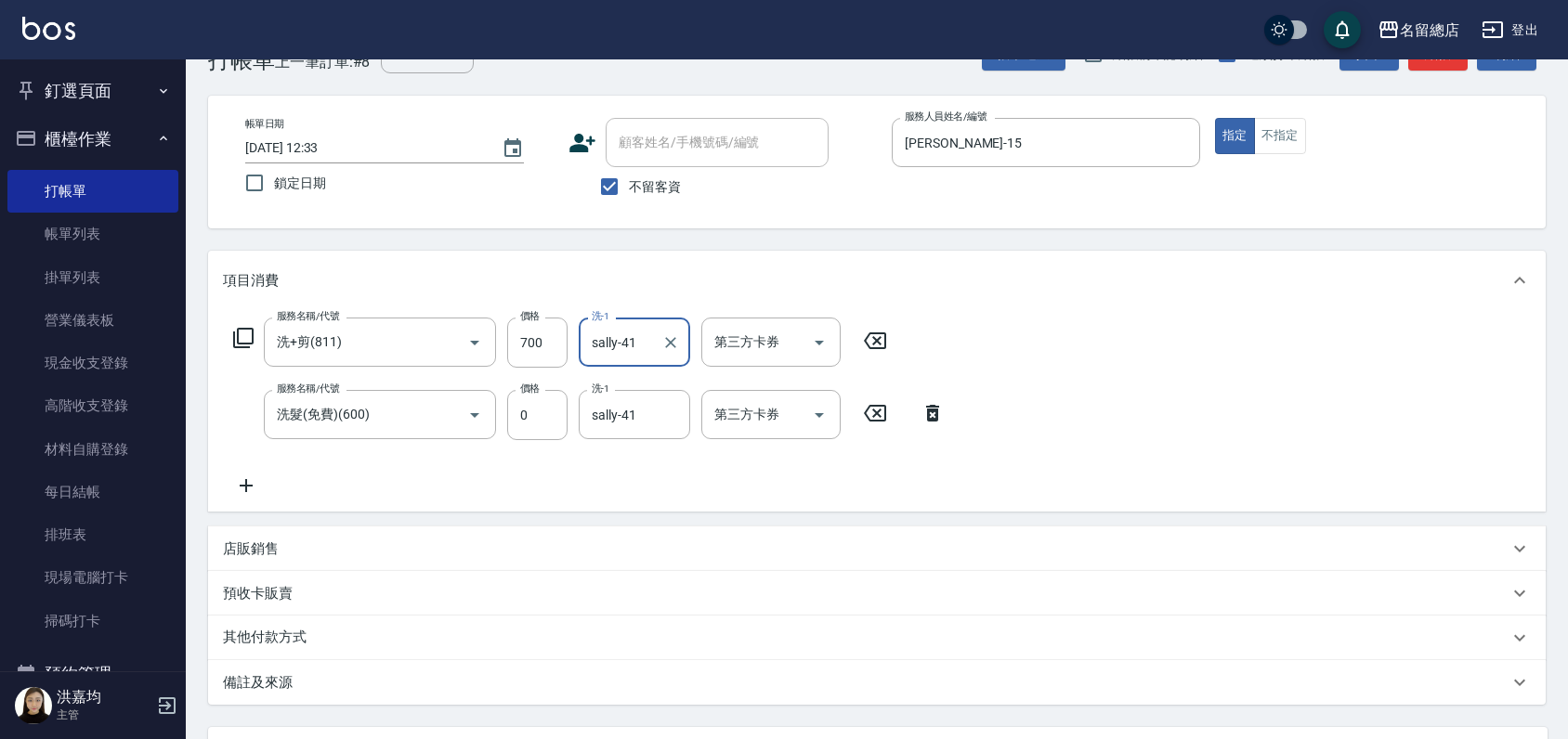
scroll to position [103, 0]
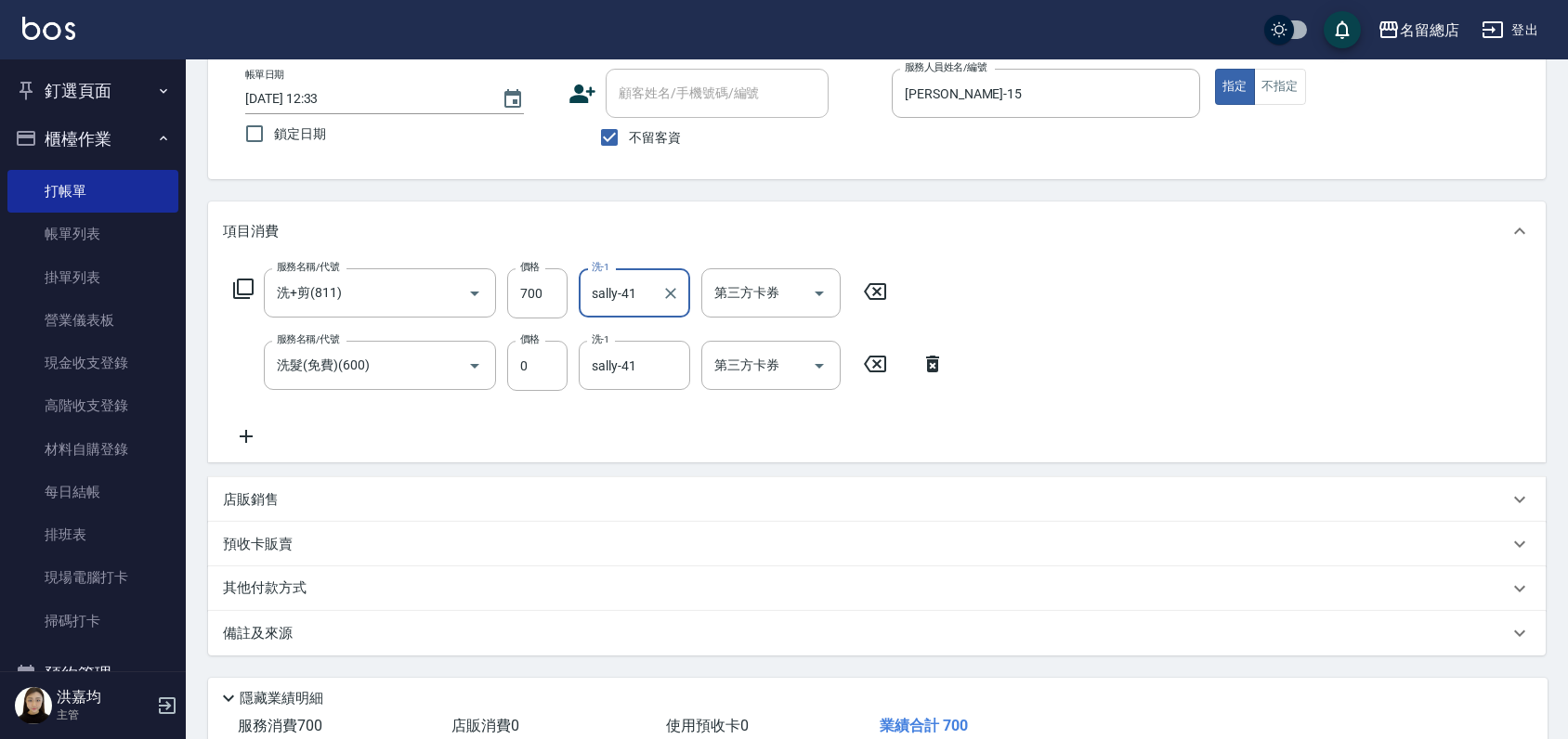
type input "sally-41"
click at [780, 427] on div "服務名稱/代號 洗+剪(811) 服務名稱/代號 價格 700 價格 洗-1 sally-41 洗-1 第三方卡券 第三方卡券 服務名稱/代號 洗髮(免費)(…" at bounding box center [589, 358] width 732 height 179
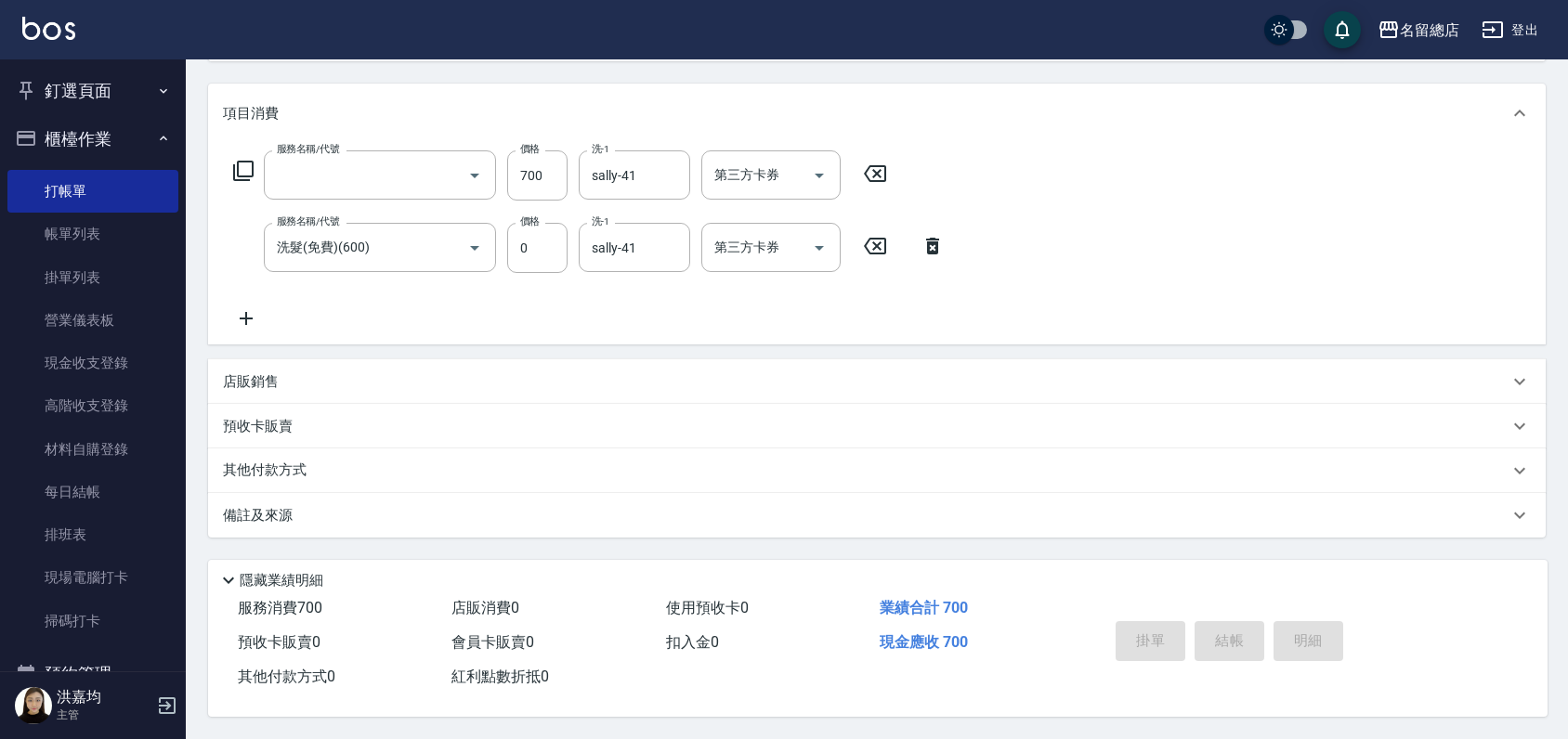
scroll to position [154, 0]
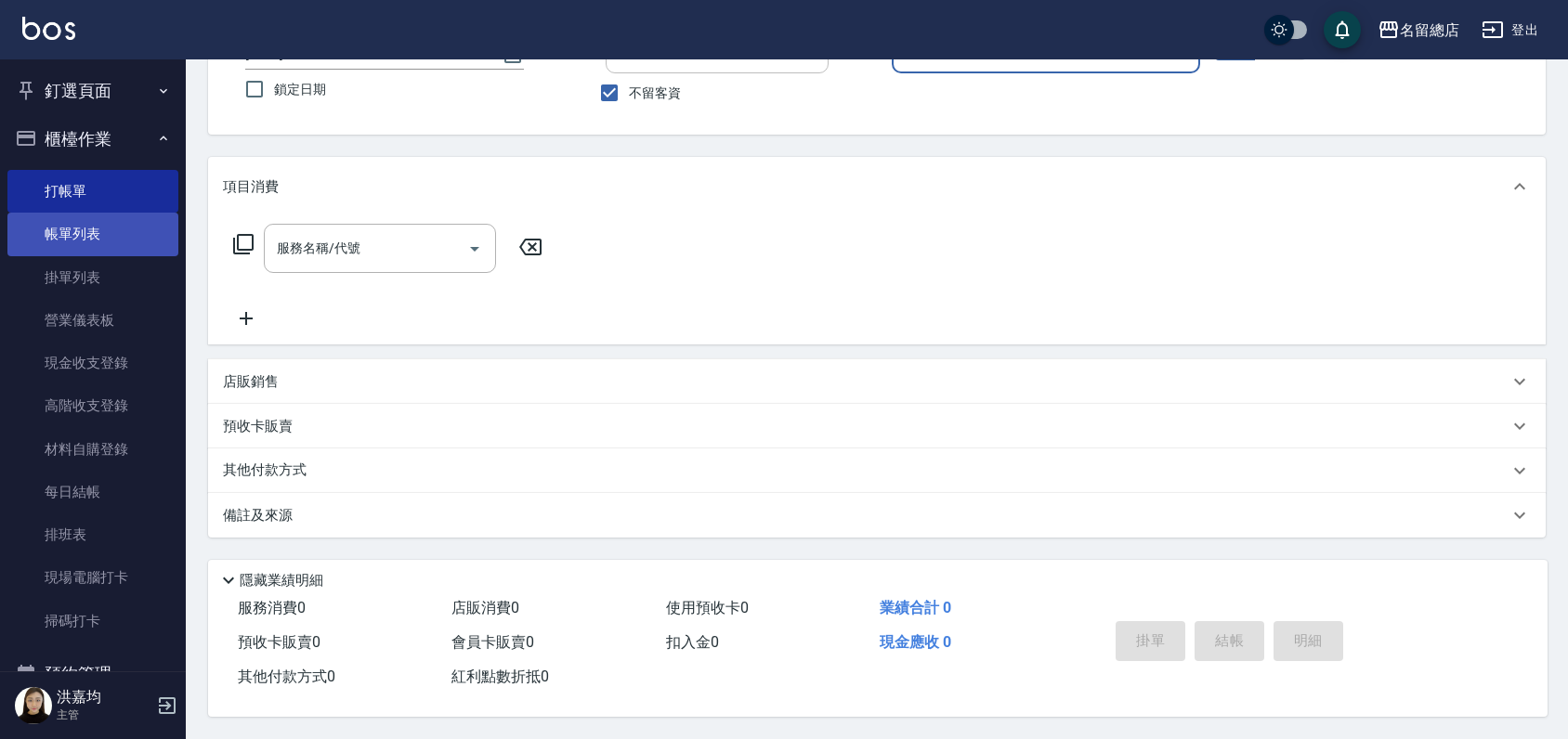
click at [104, 232] on link "帳單列表" at bounding box center [93, 233] width 171 height 42
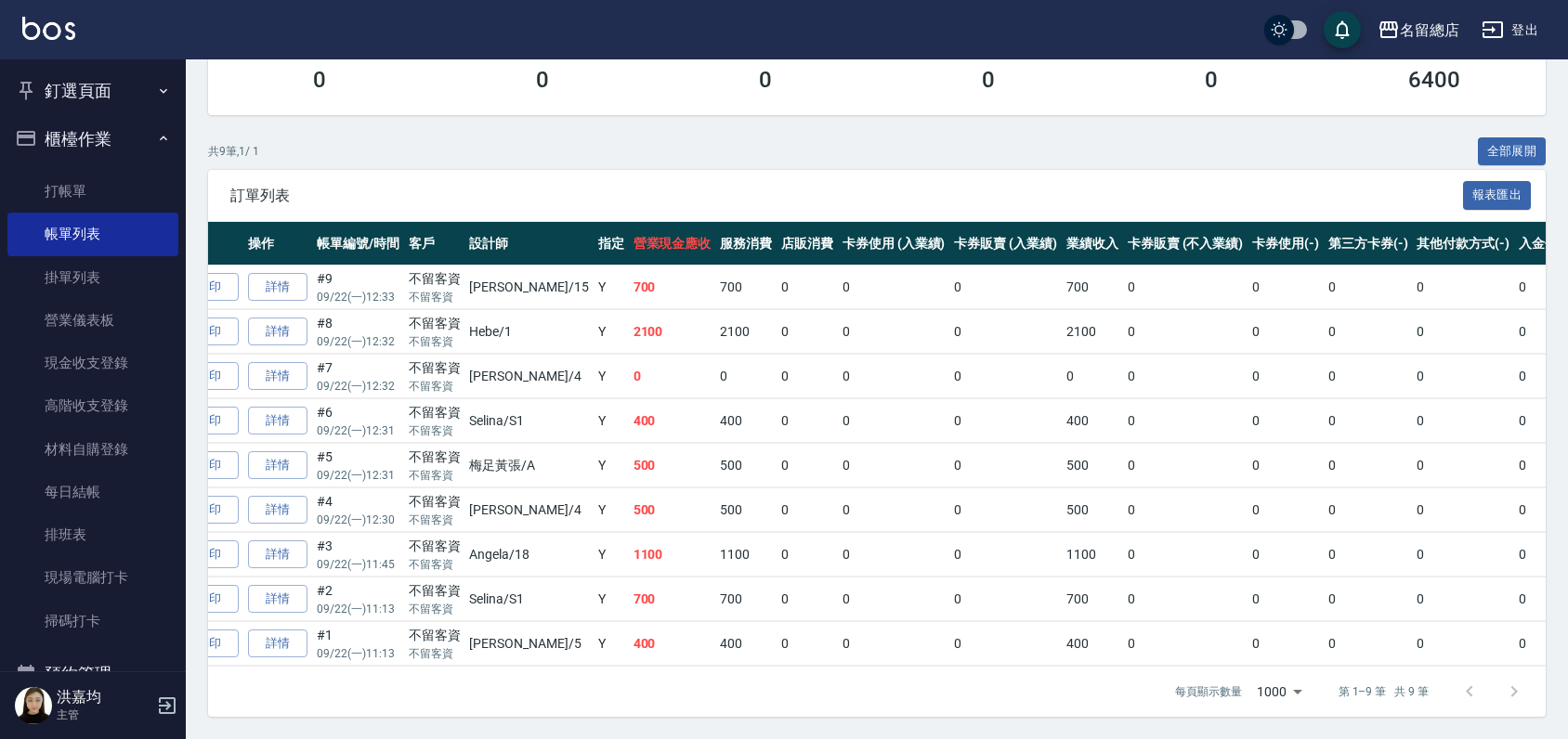
scroll to position [0, 111]
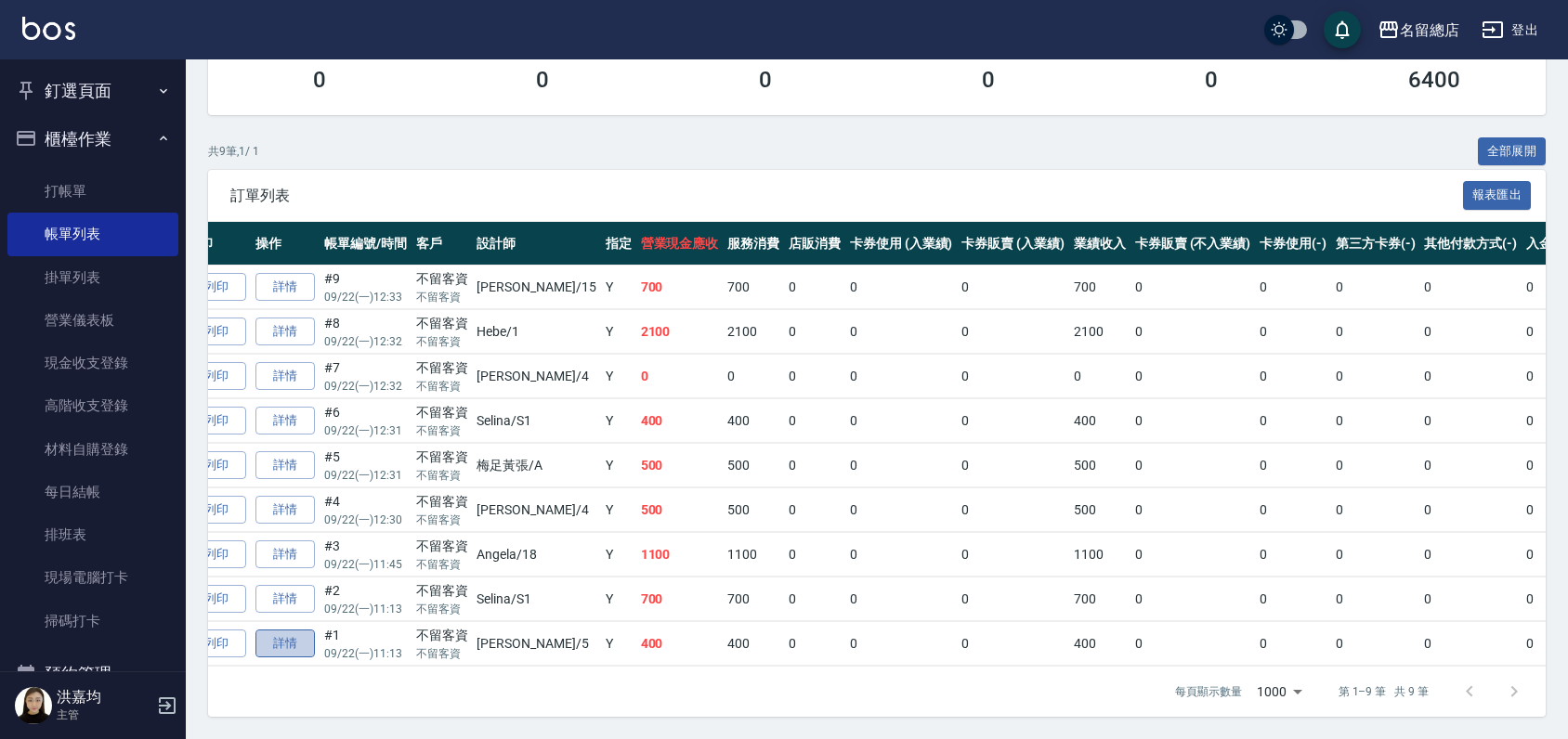
click at [294, 630] on link "詳情" at bounding box center [285, 644] width 59 height 28
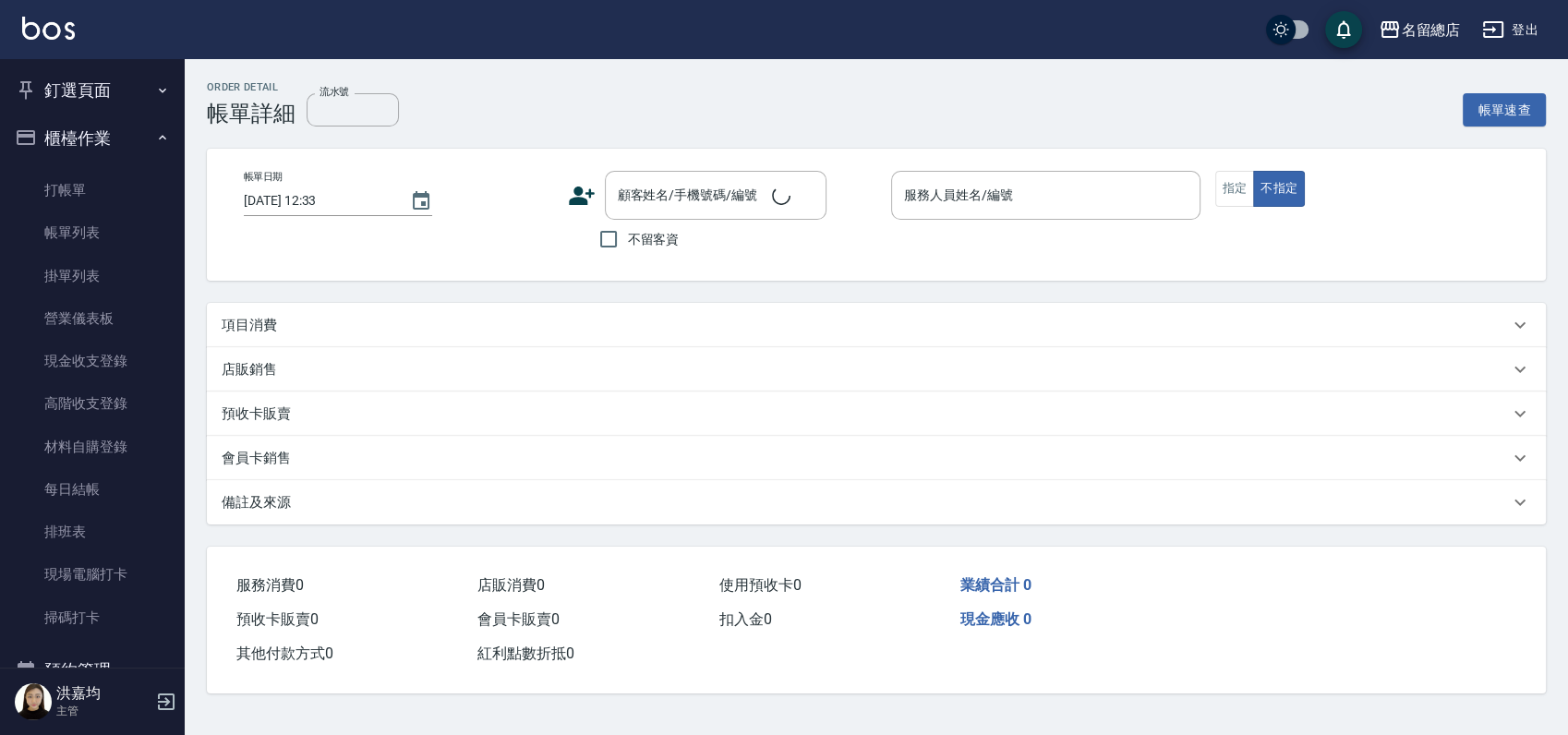
type input "[DATE] 11:13"
checkbox input "true"
type input "[PERSON_NAME]-5"
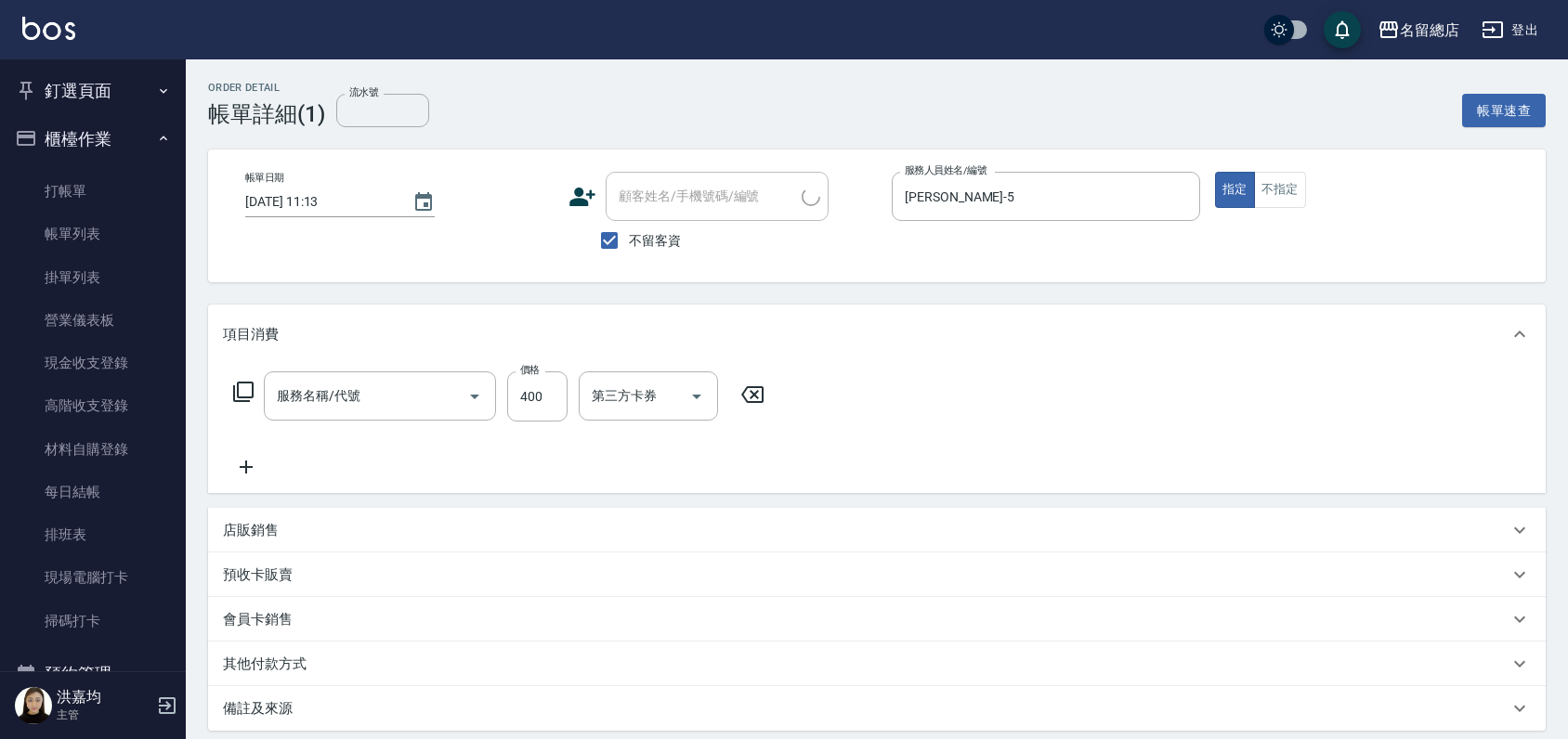
type input "剪髮(305)"
click at [94, 237] on link "帳單列表" at bounding box center [93, 233] width 171 height 42
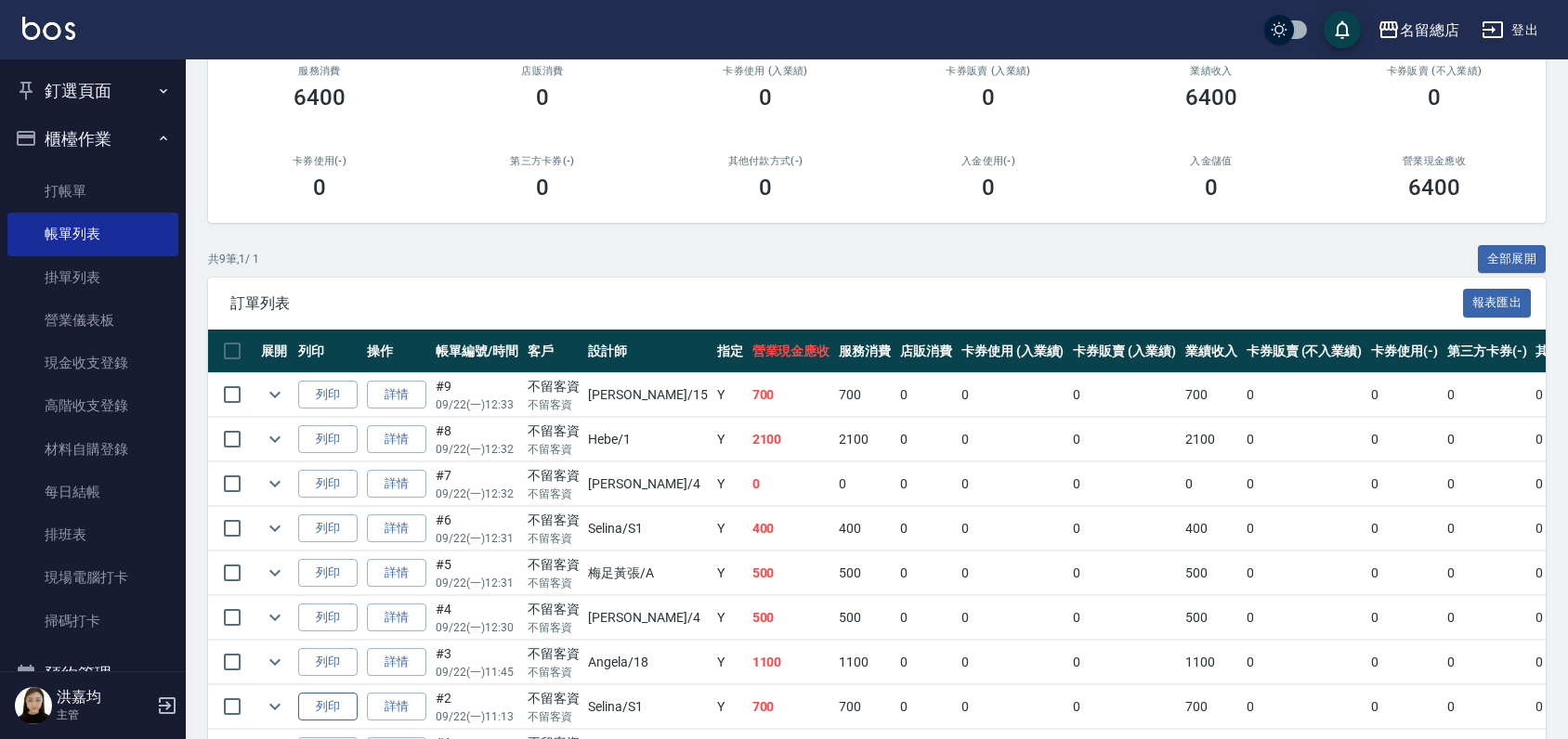
scroll to position [308, 0]
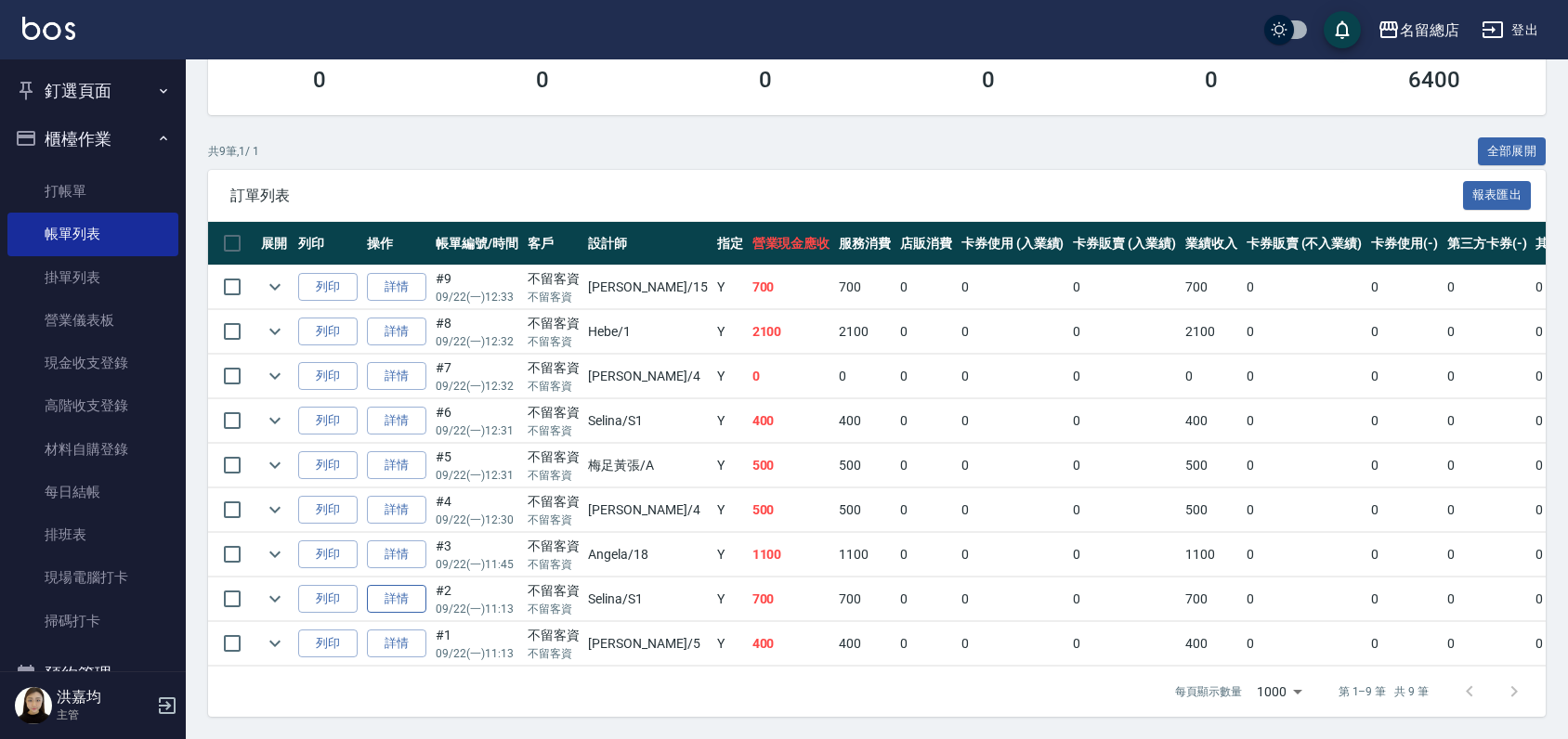
click at [402, 585] on link "詳情" at bounding box center [396, 598] width 59 height 28
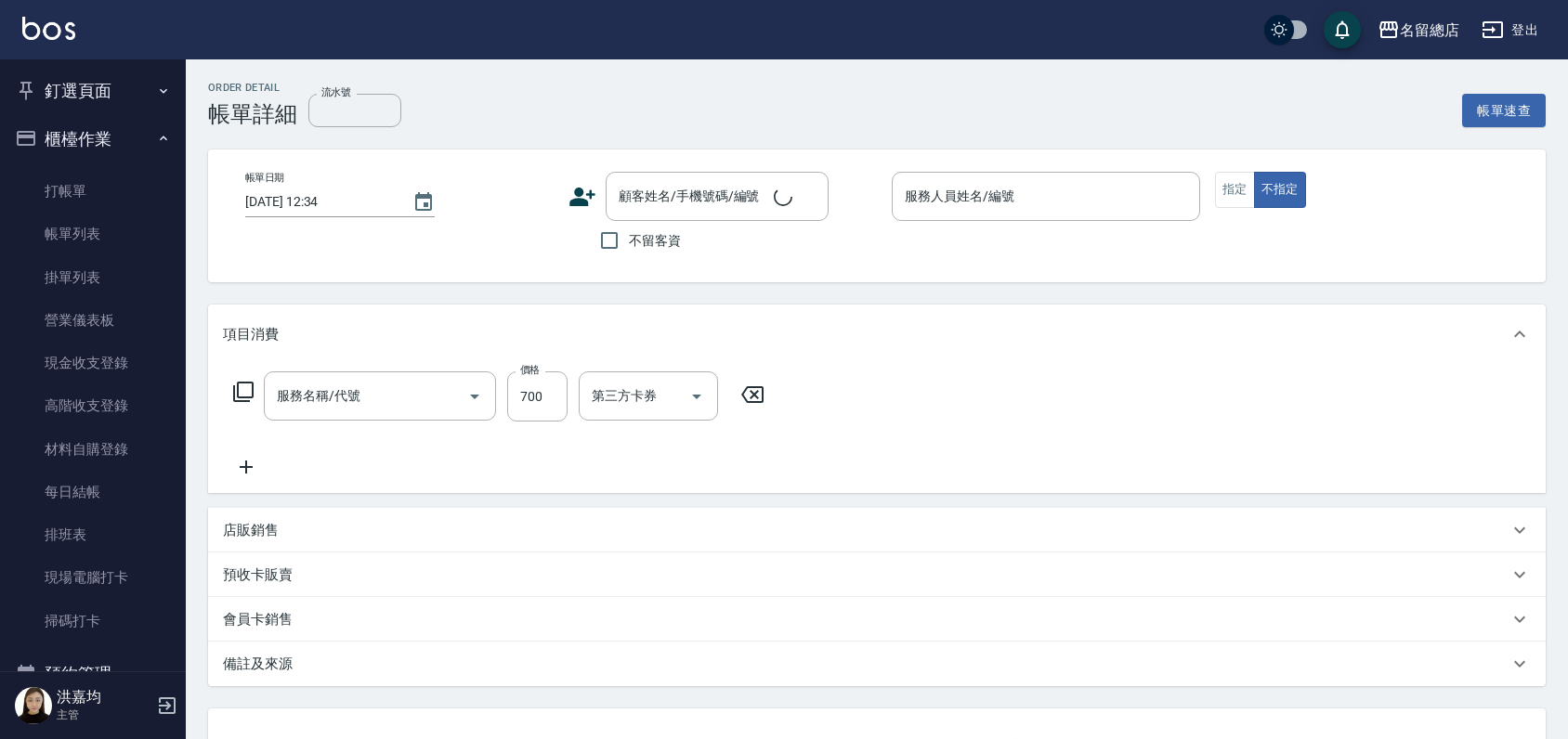
type input "洗+剪(811)"
type input "[DATE] 11:13"
checkbox input "true"
type input "Selina-S1"
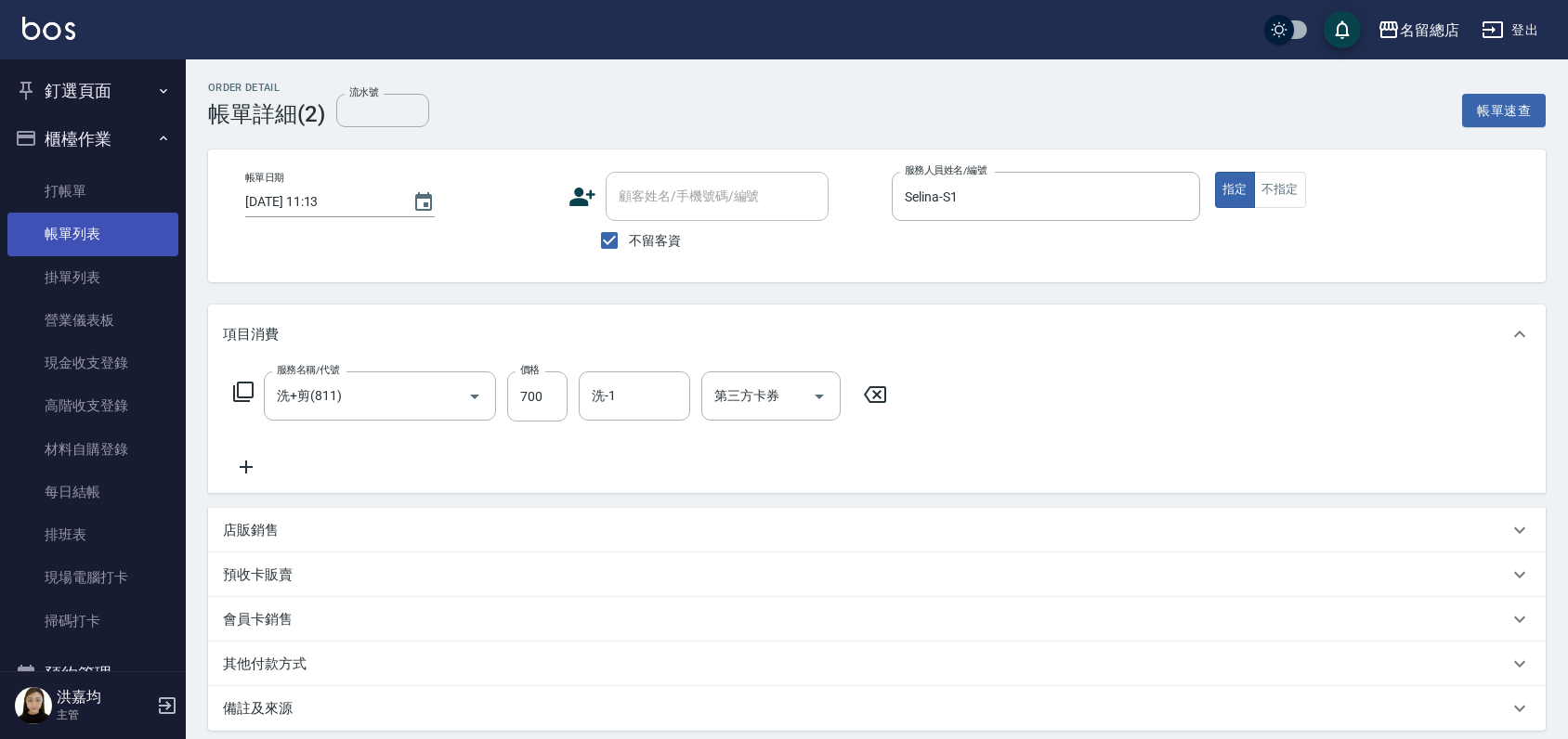
click at [96, 240] on link "帳單列表" at bounding box center [93, 233] width 171 height 42
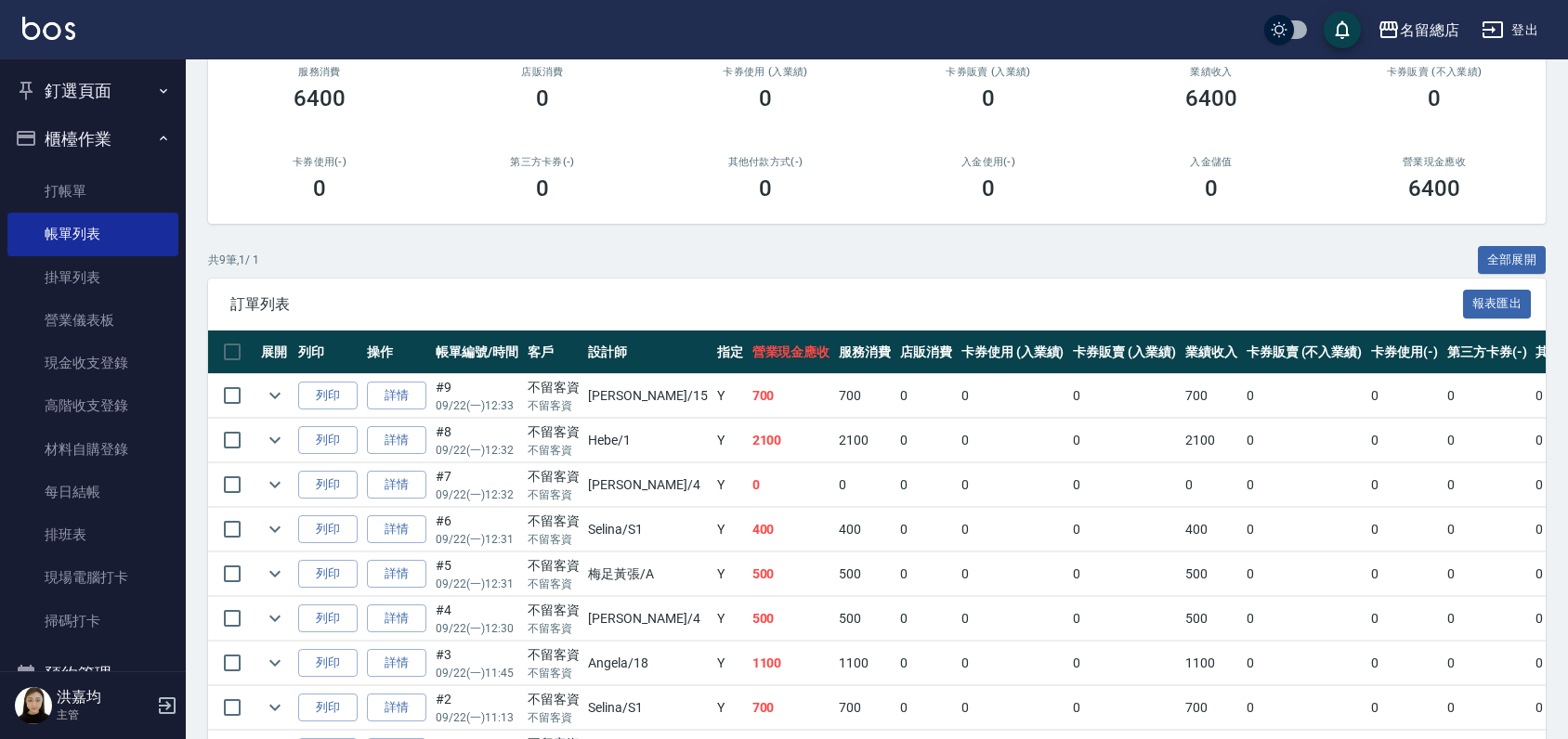
scroll to position [308, 0]
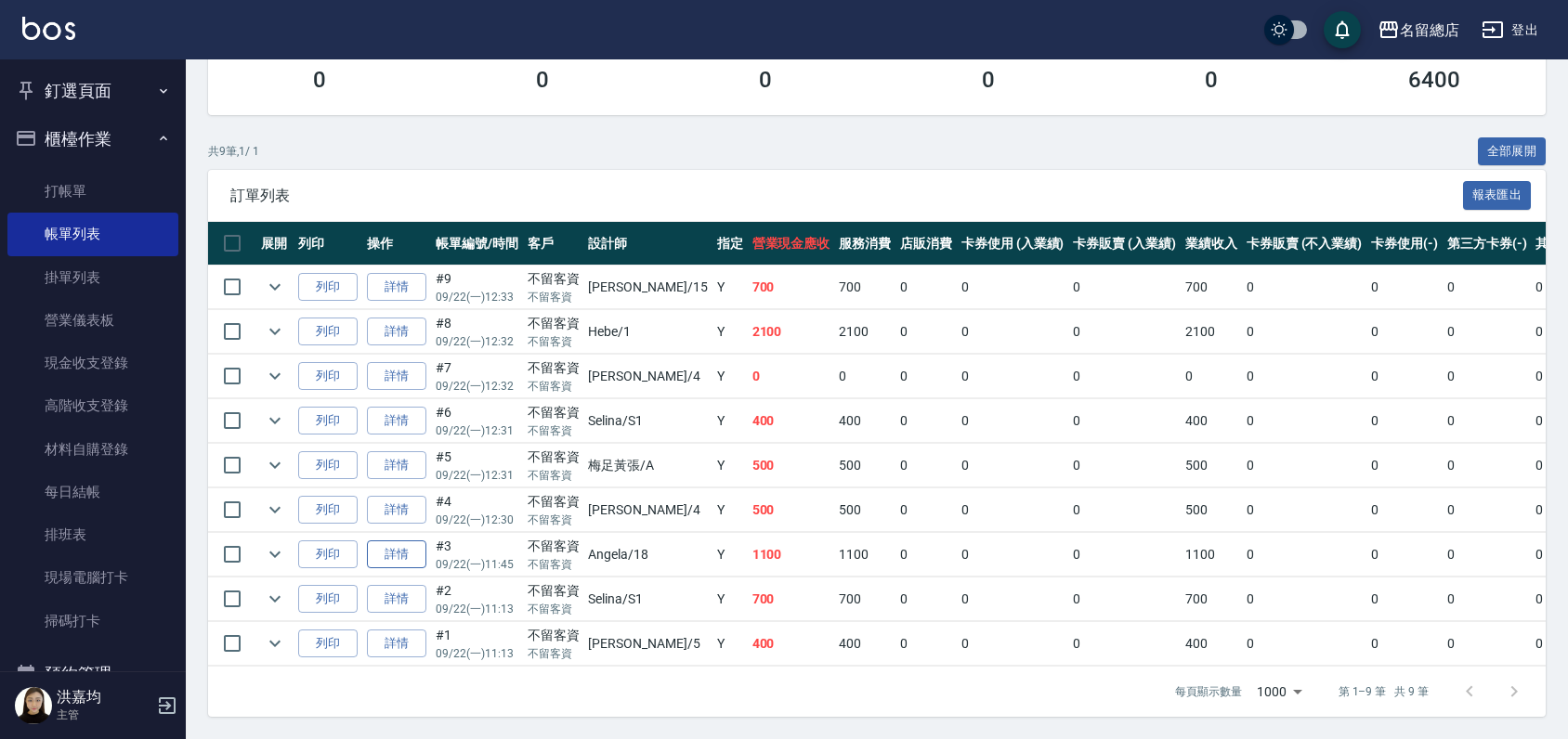
click at [395, 546] on link "詳情" at bounding box center [396, 554] width 59 height 28
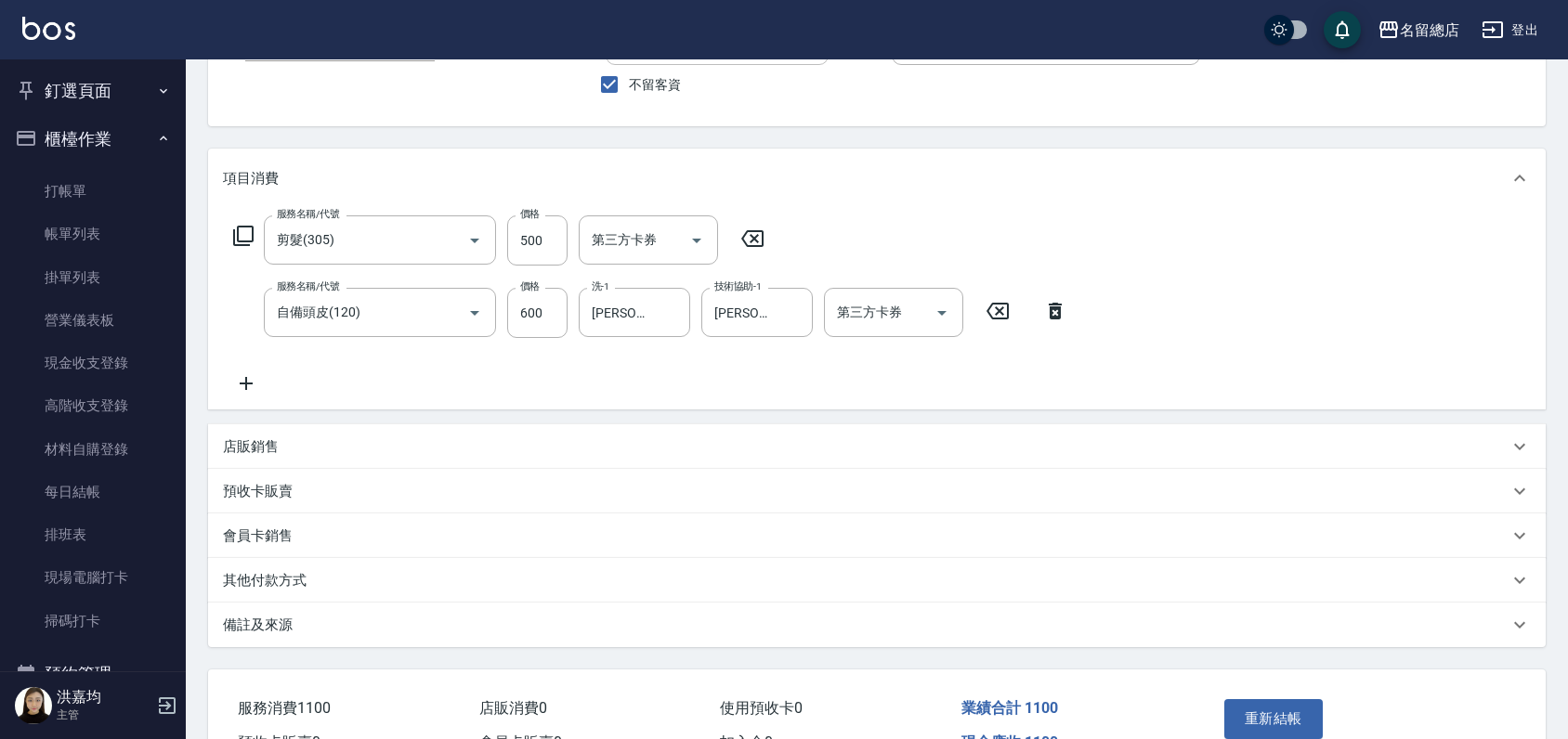
scroll to position [262, 0]
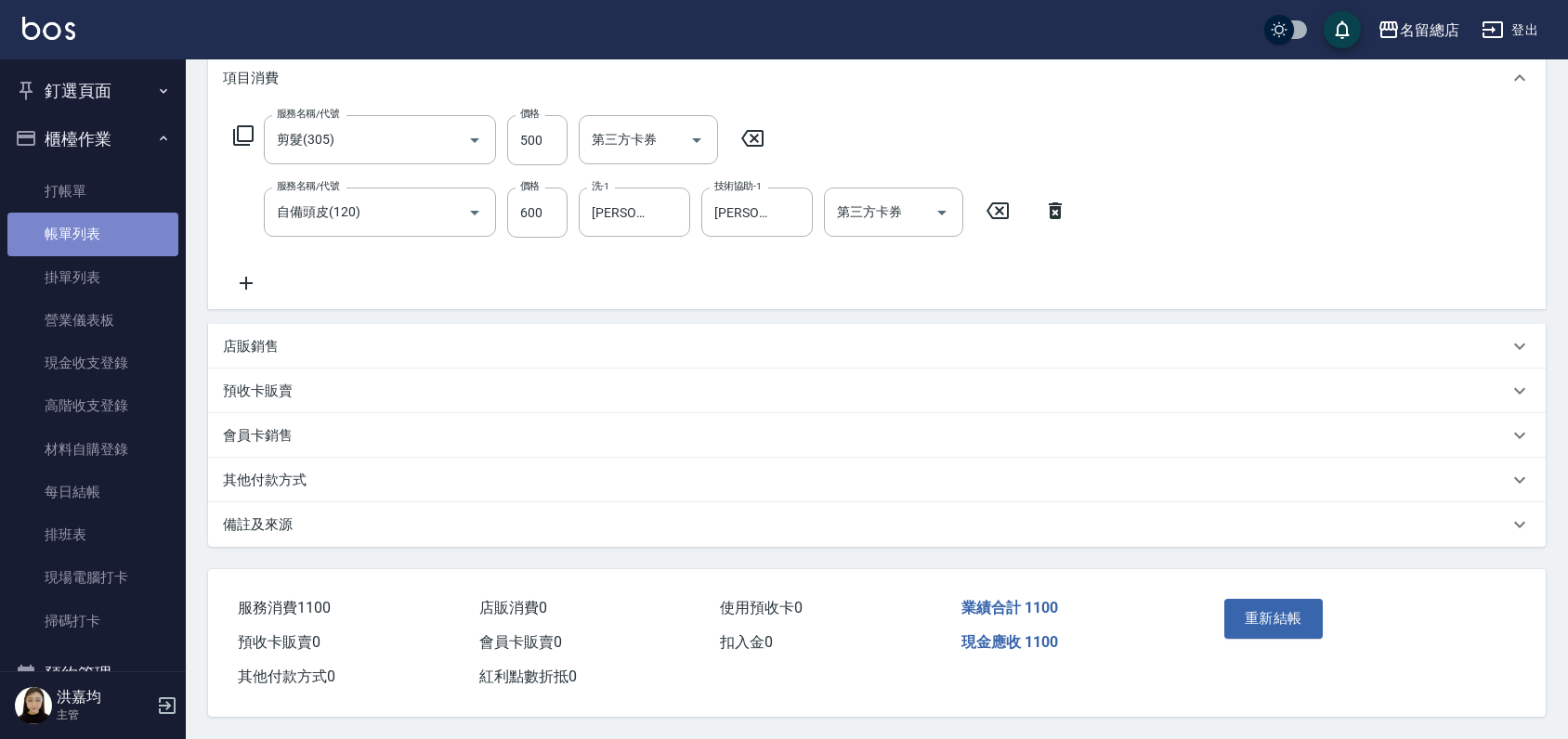
click at [123, 223] on link "帳單列表" at bounding box center [93, 233] width 171 height 42
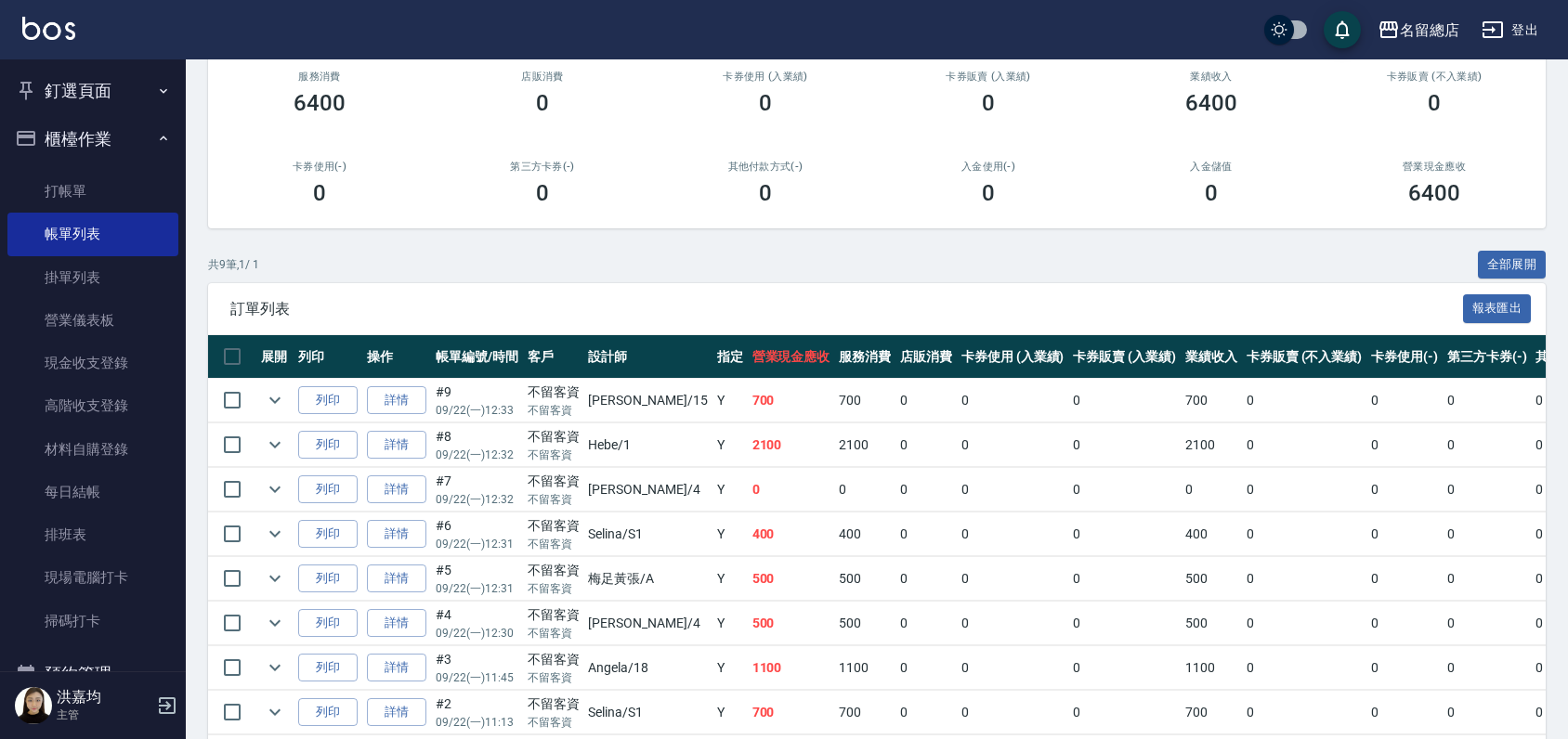
scroll to position [308, 0]
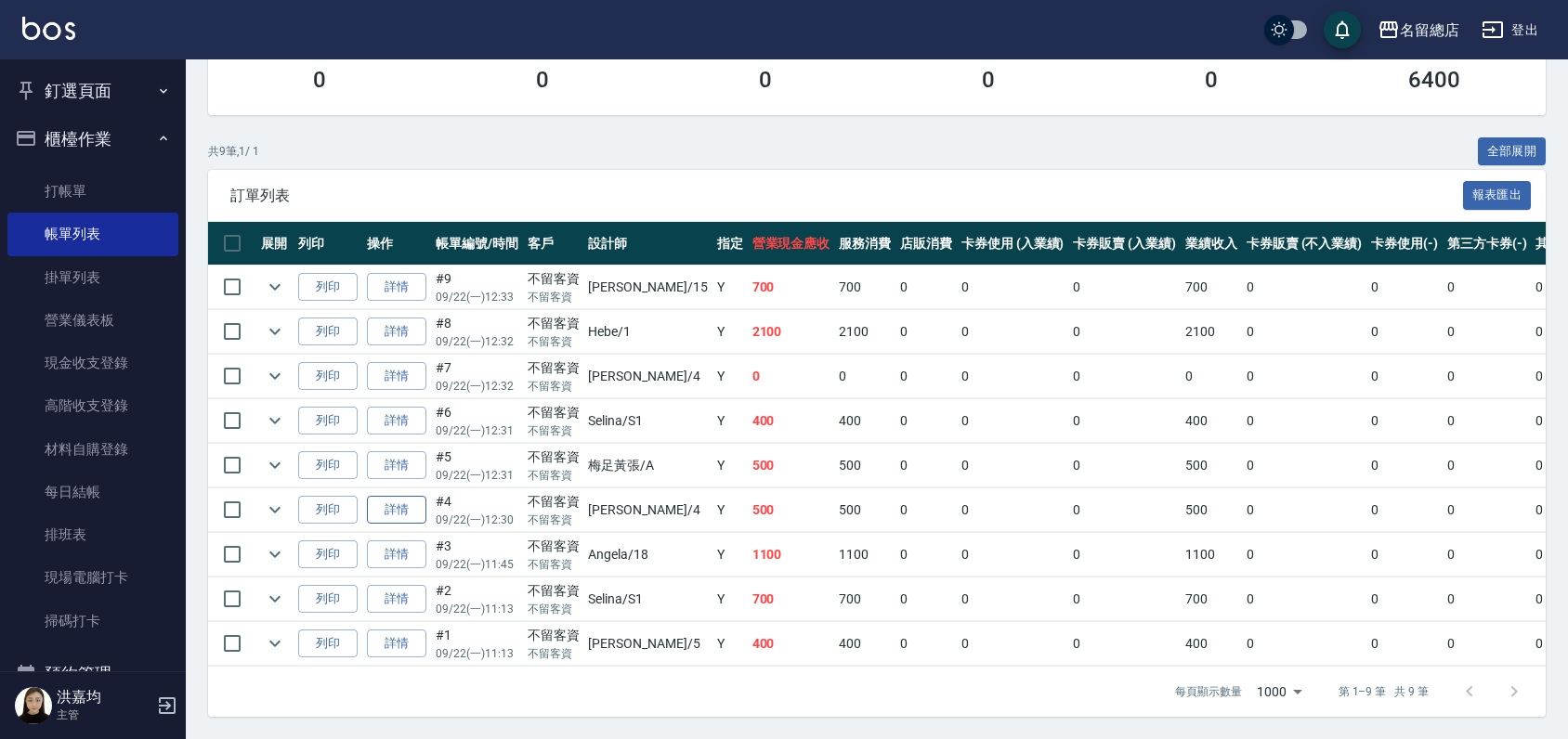
click at [405, 502] on link "詳情" at bounding box center [396, 509] width 59 height 28
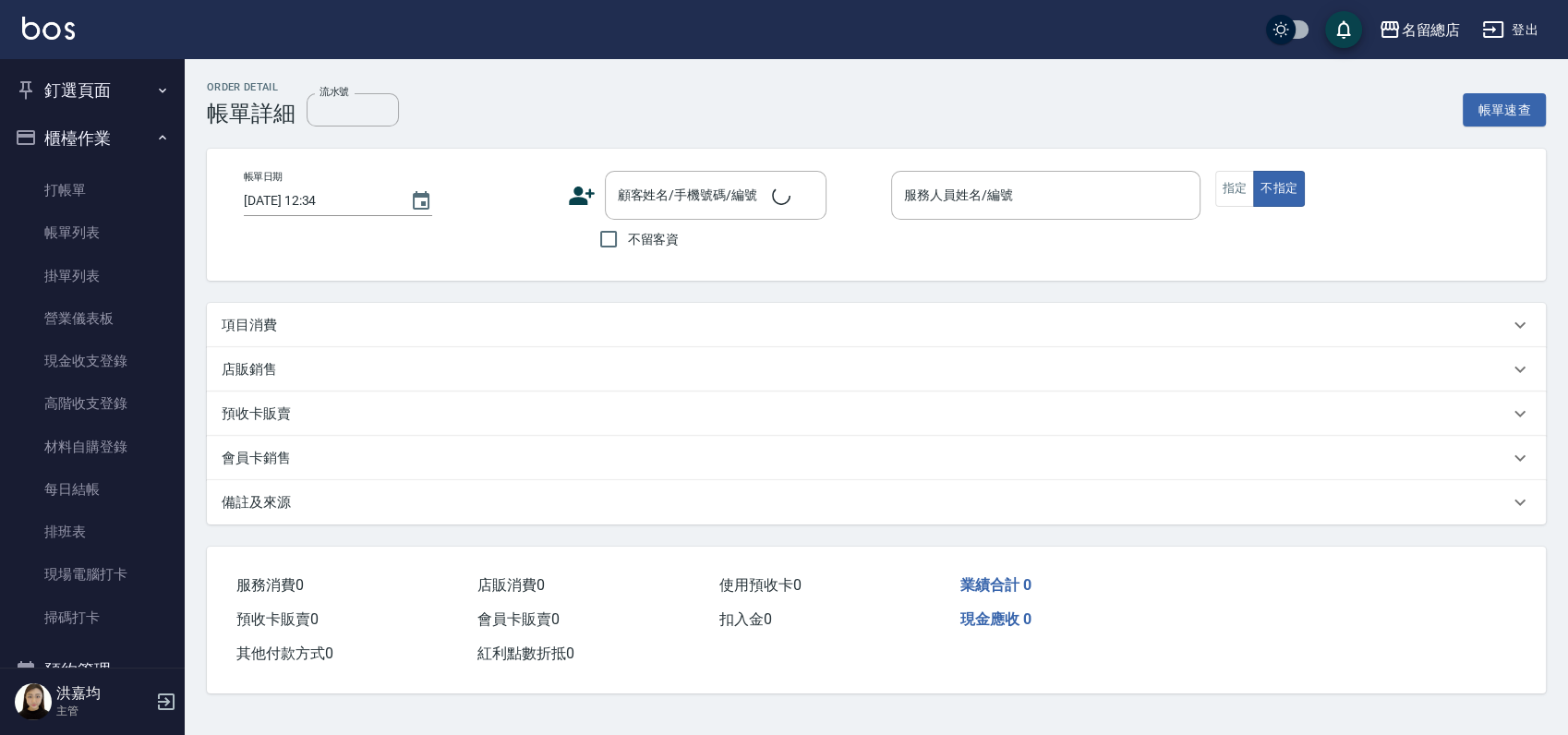
type input "[DATE] 12:30"
checkbox input "true"
type input "[PERSON_NAME]-4"
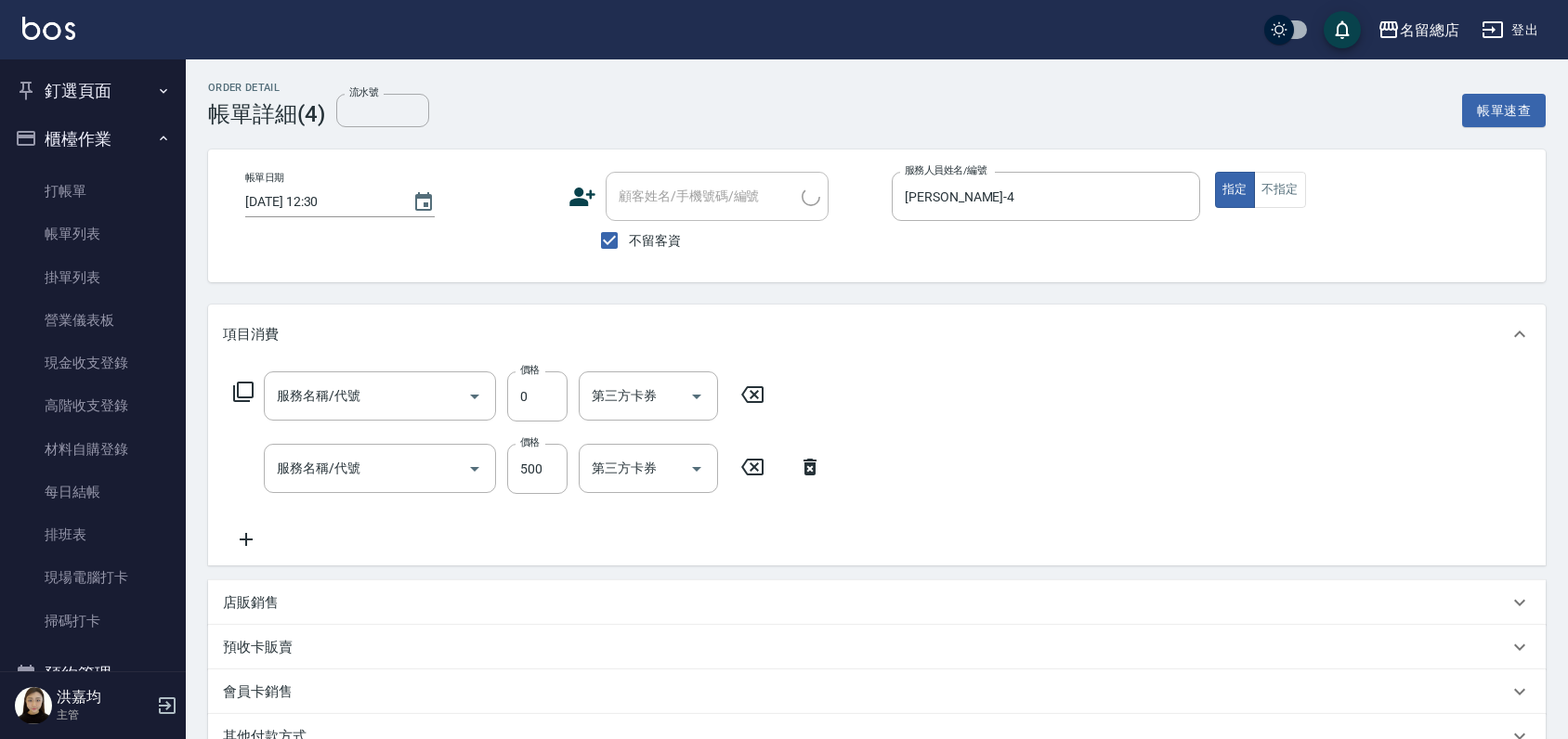
type input "洗髮(免費)(600)"
type input "剪髮(305)"
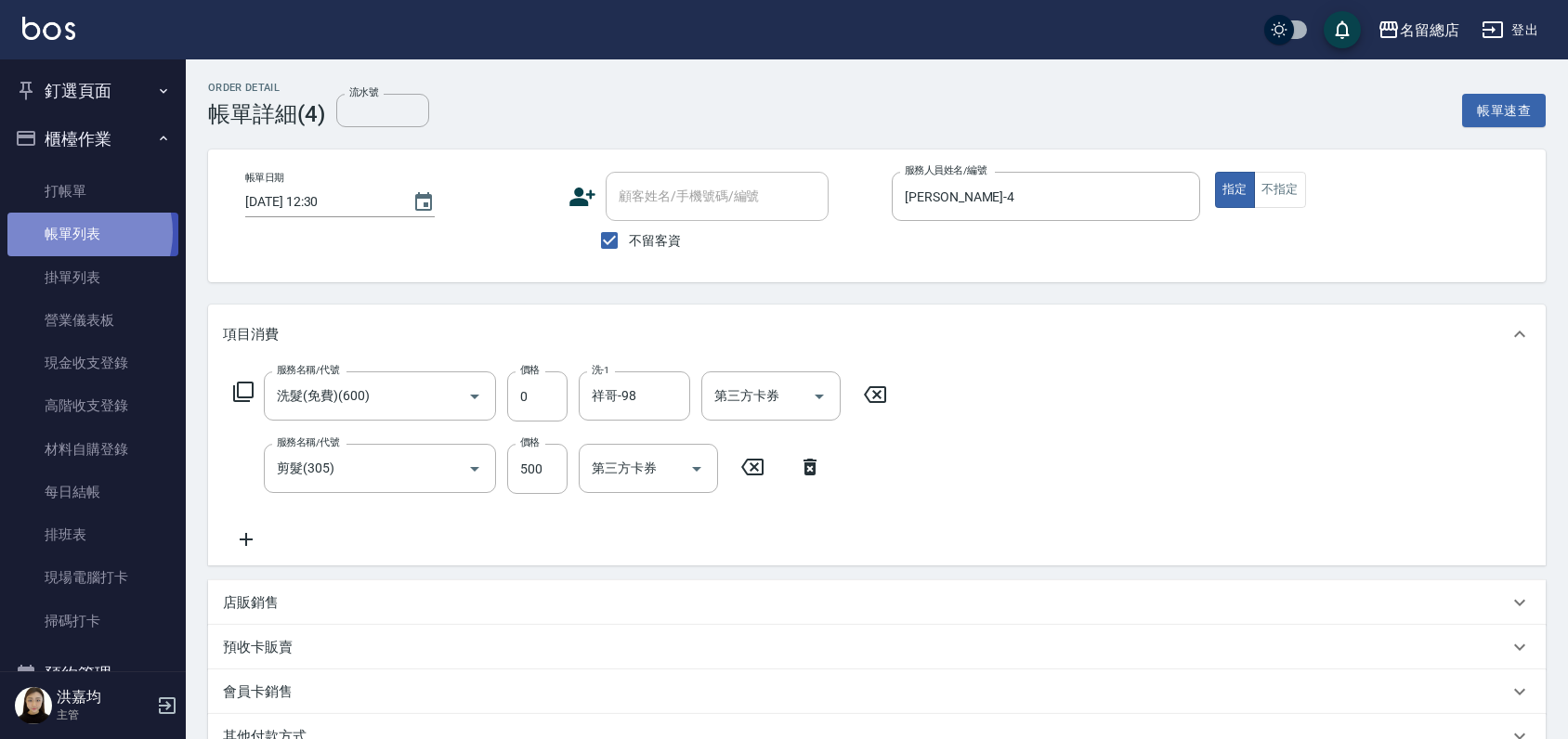
click at [76, 232] on link "帳單列表" at bounding box center [93, 233] width 171 height 42
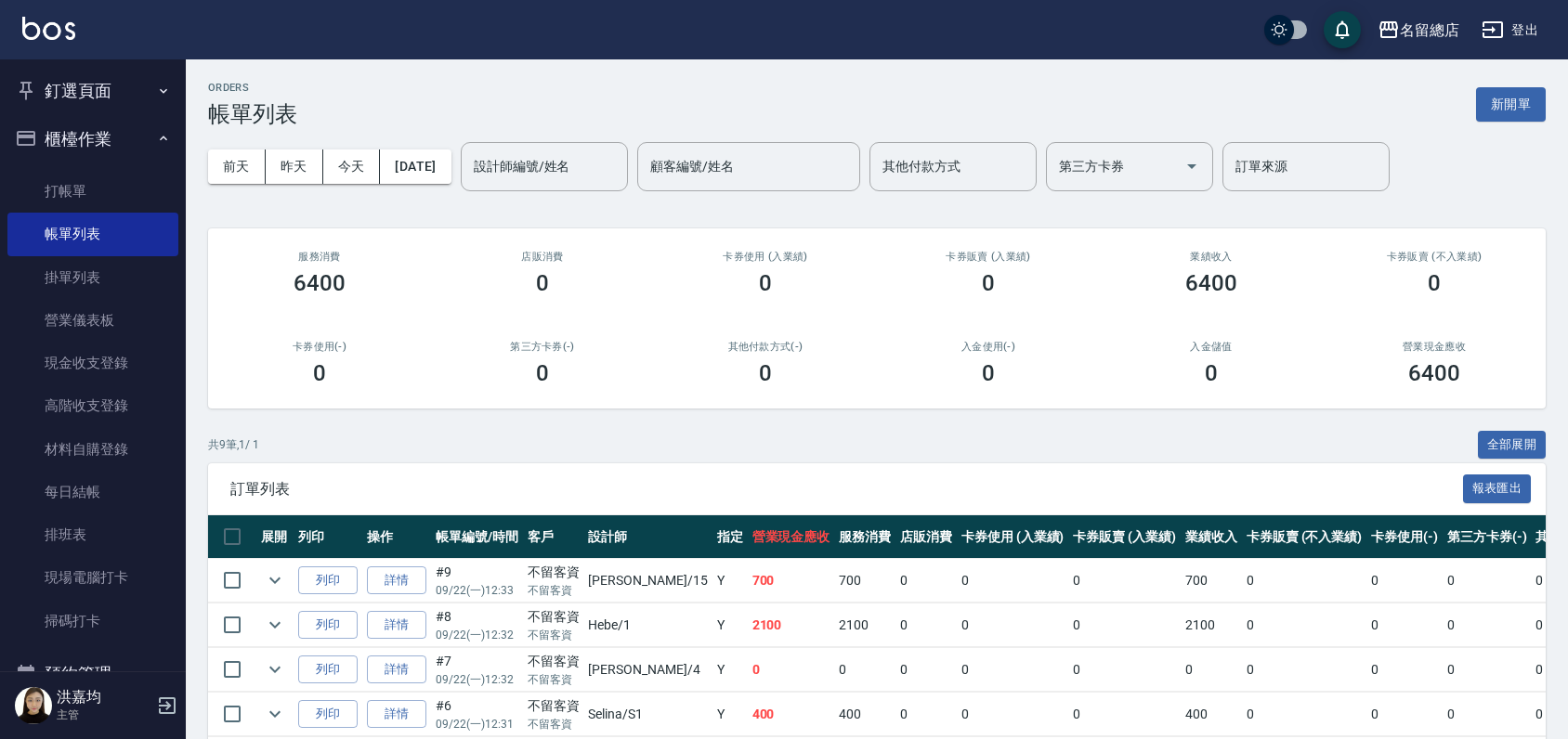
scroll to position [308, 0]
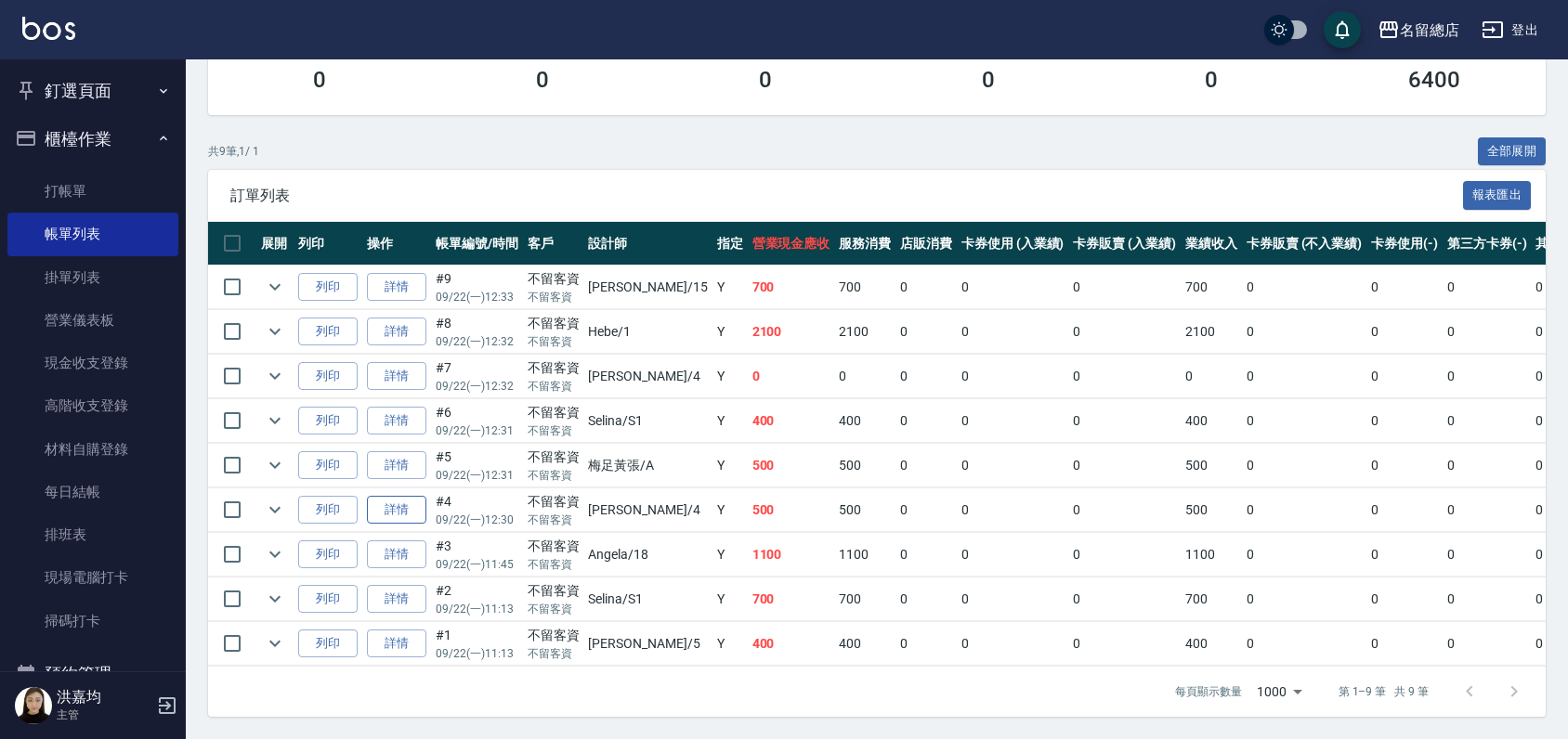
click at [390, 495] on link "詳情" at bounding box center [396, 509] width 59 height 28
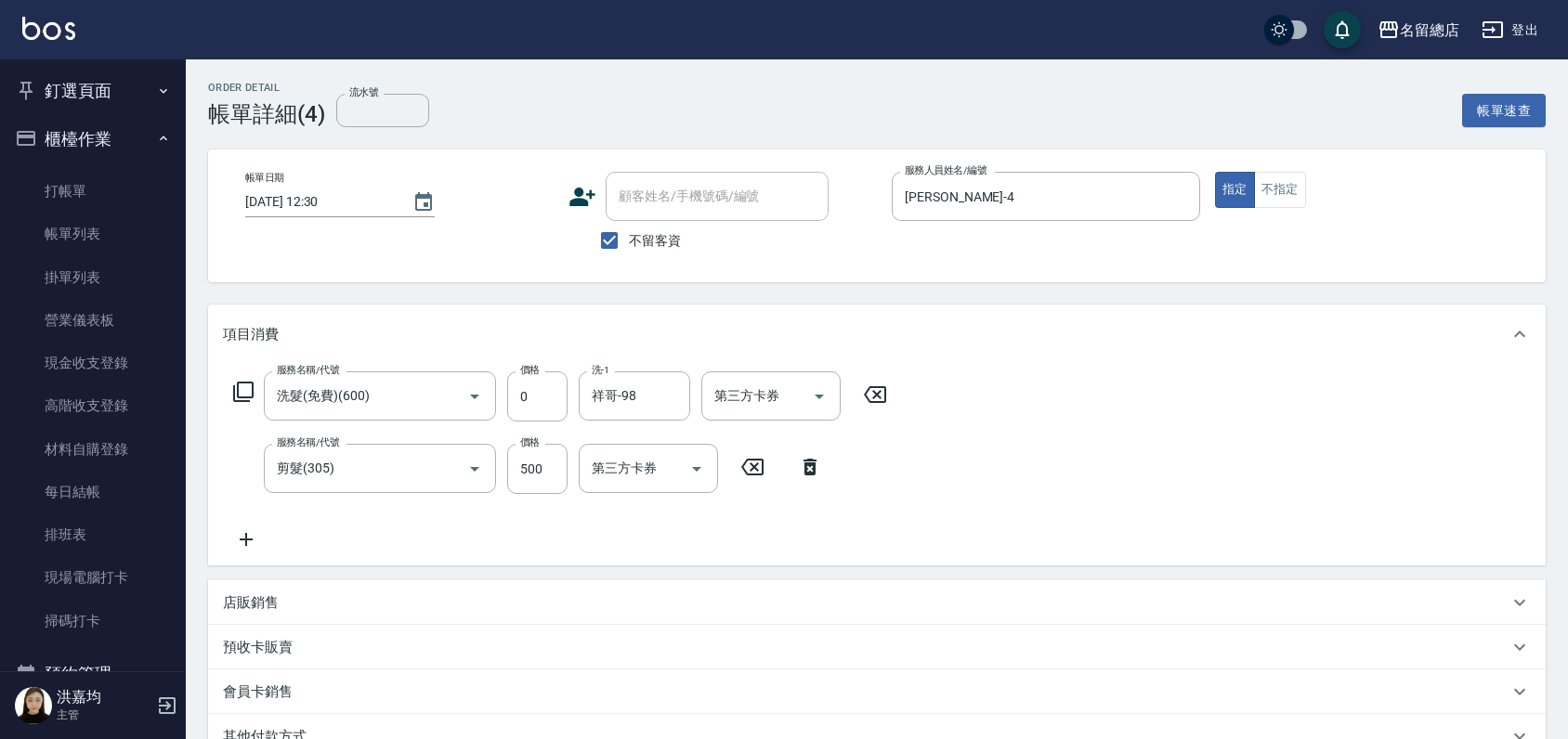
click at [1118, 414] on div "服務名稱/代號 洗髮(免費)(600) 服務名稱/代號 價格 0 價格 洗-1 祥哥-98 洗-1 第三方卡券 第三方卡券 服務名稱/代號 剪髮(305) 服…" at bounding box center [877, 464] width 1337 height 201
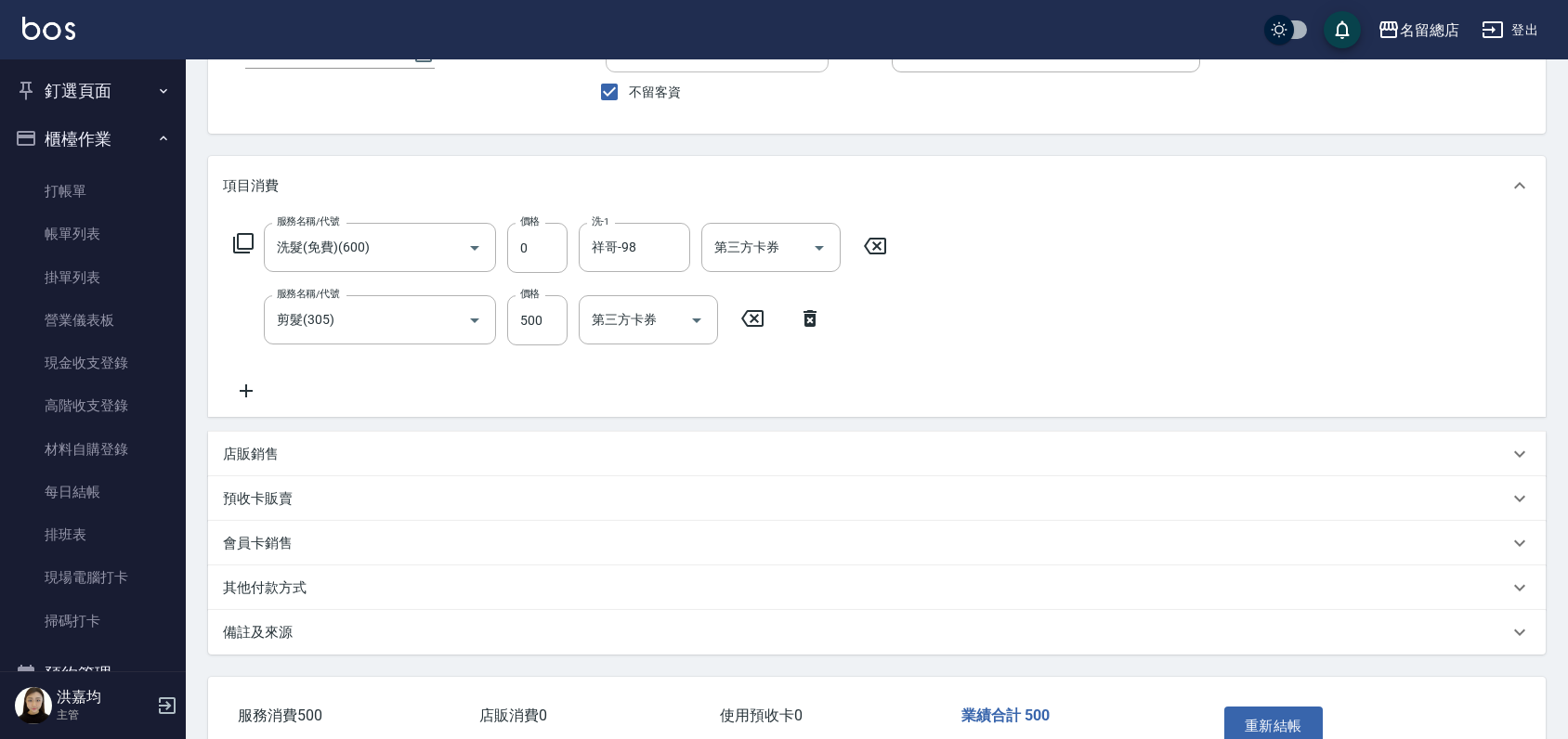
scroll to position [262, 0]
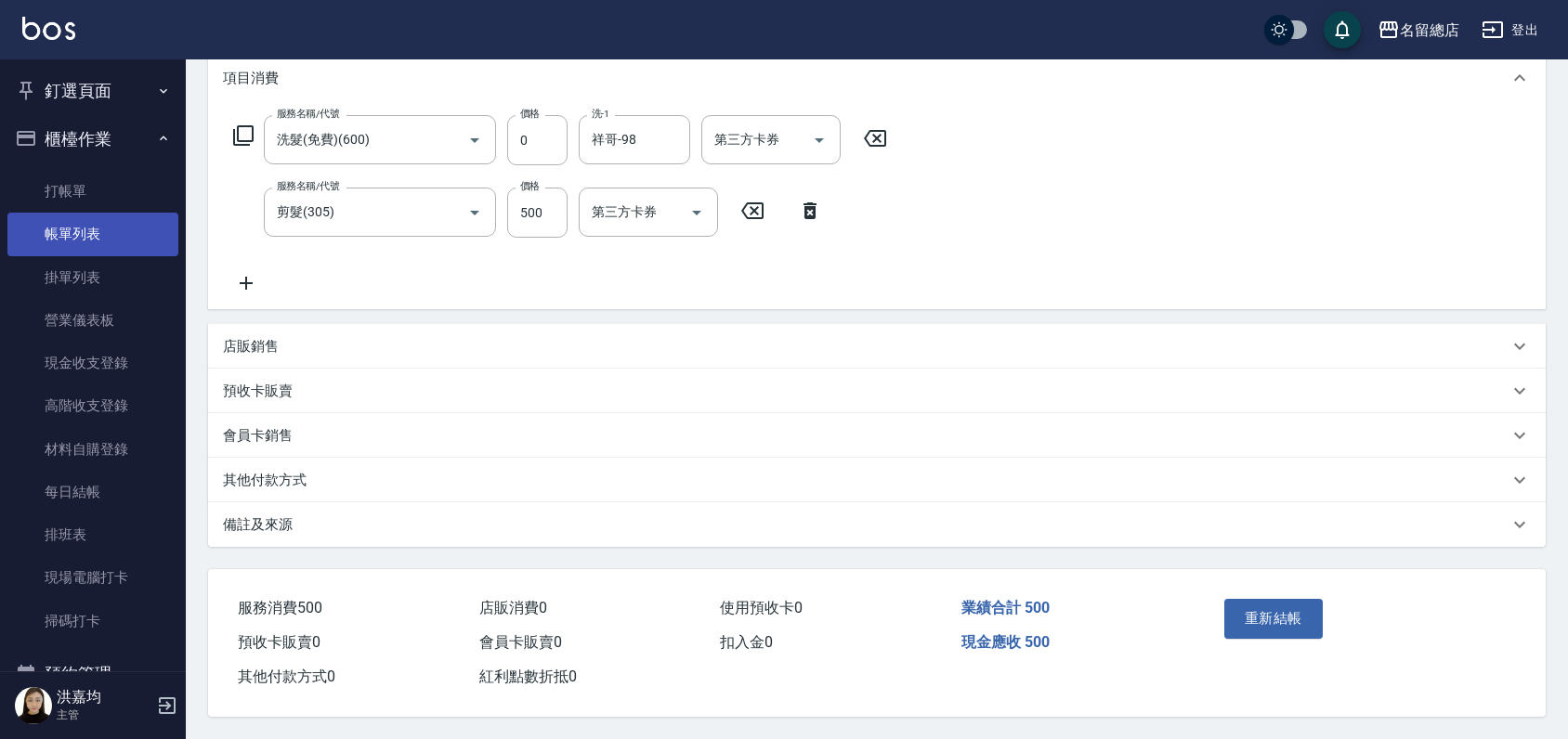
click at [81, 226] on link "帳單列表" at bounding box center [93, 233] width 171 height 42
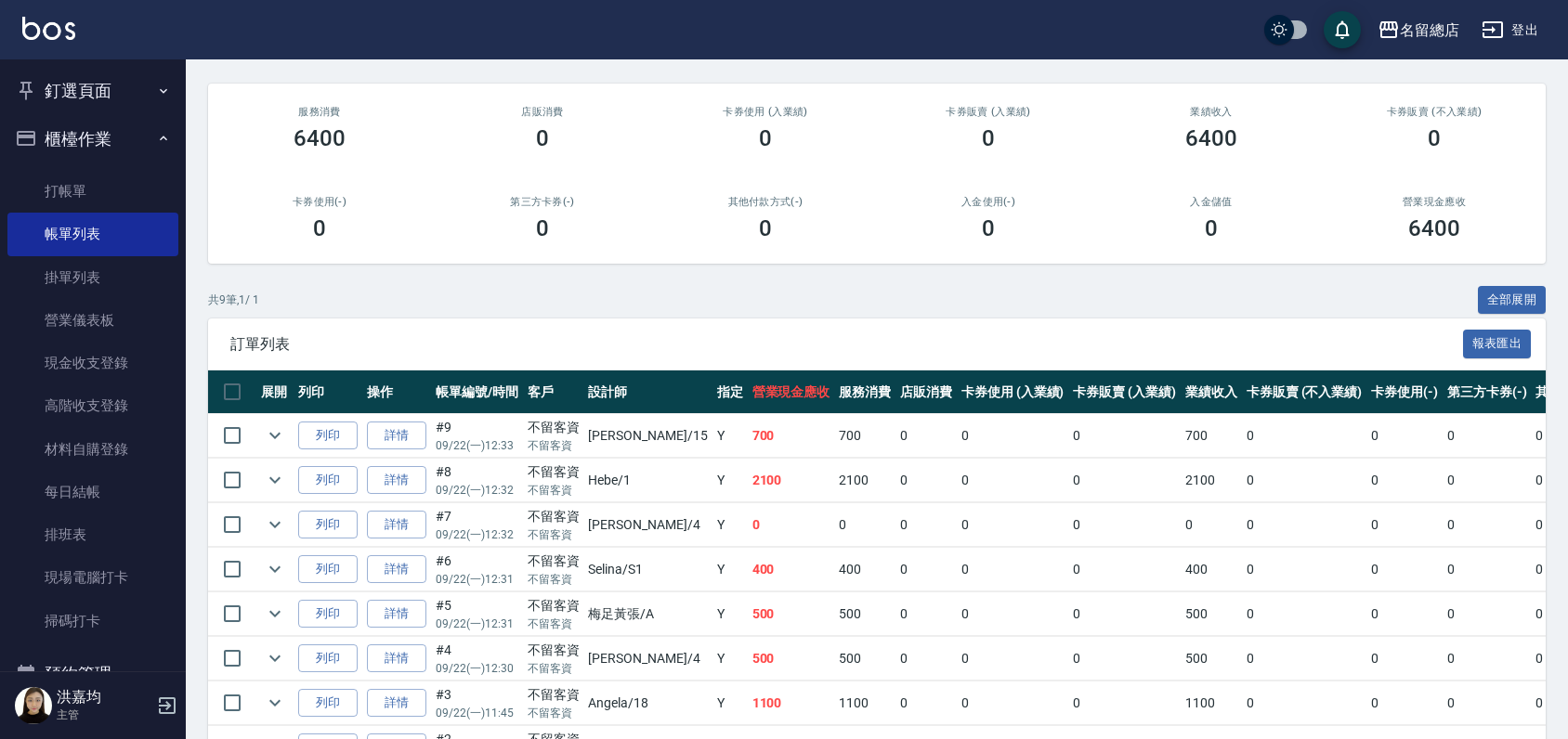
scroll to position [206, 0]
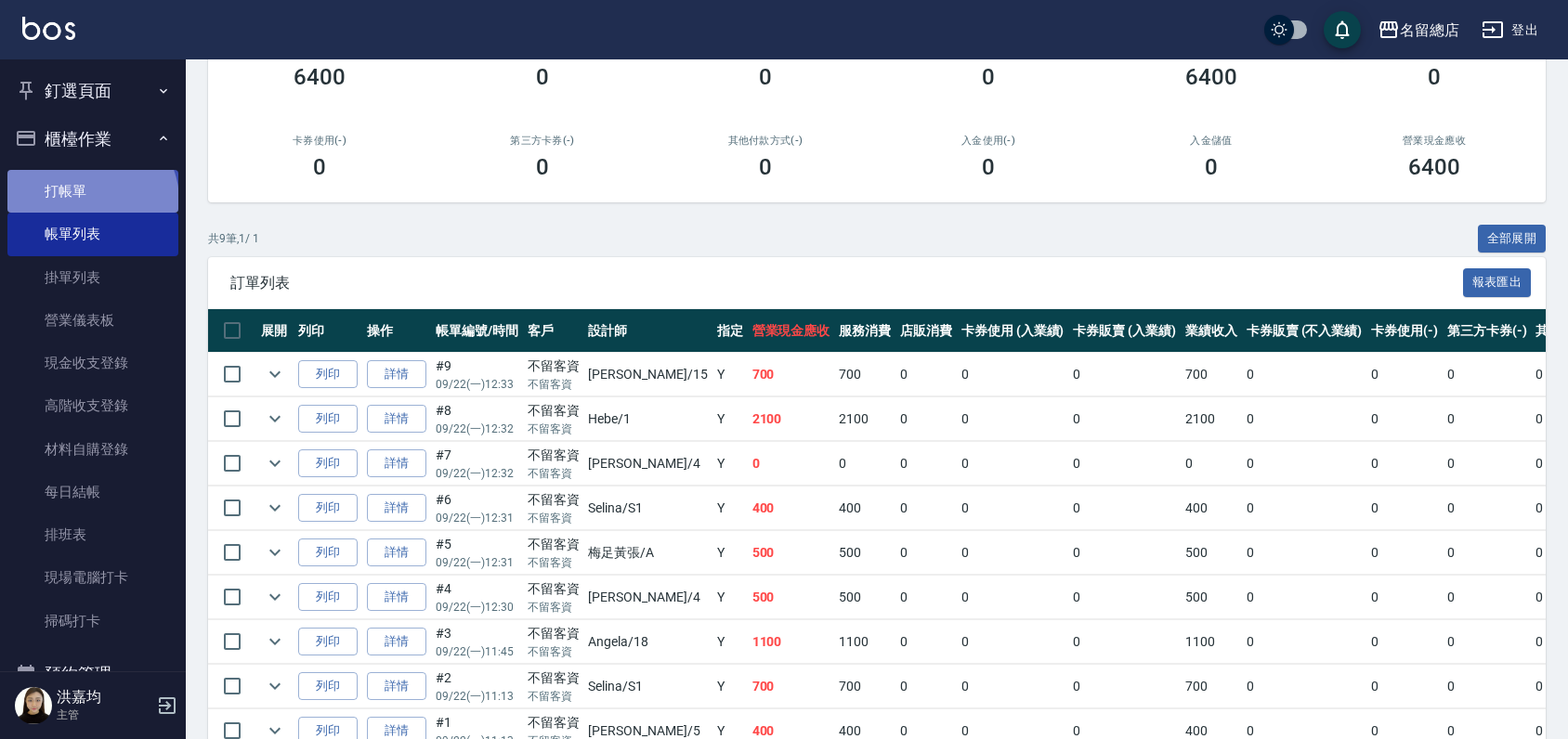
click at [90, 200] on link "打帳單" at bounding box center [93, 191] width 171 height 42
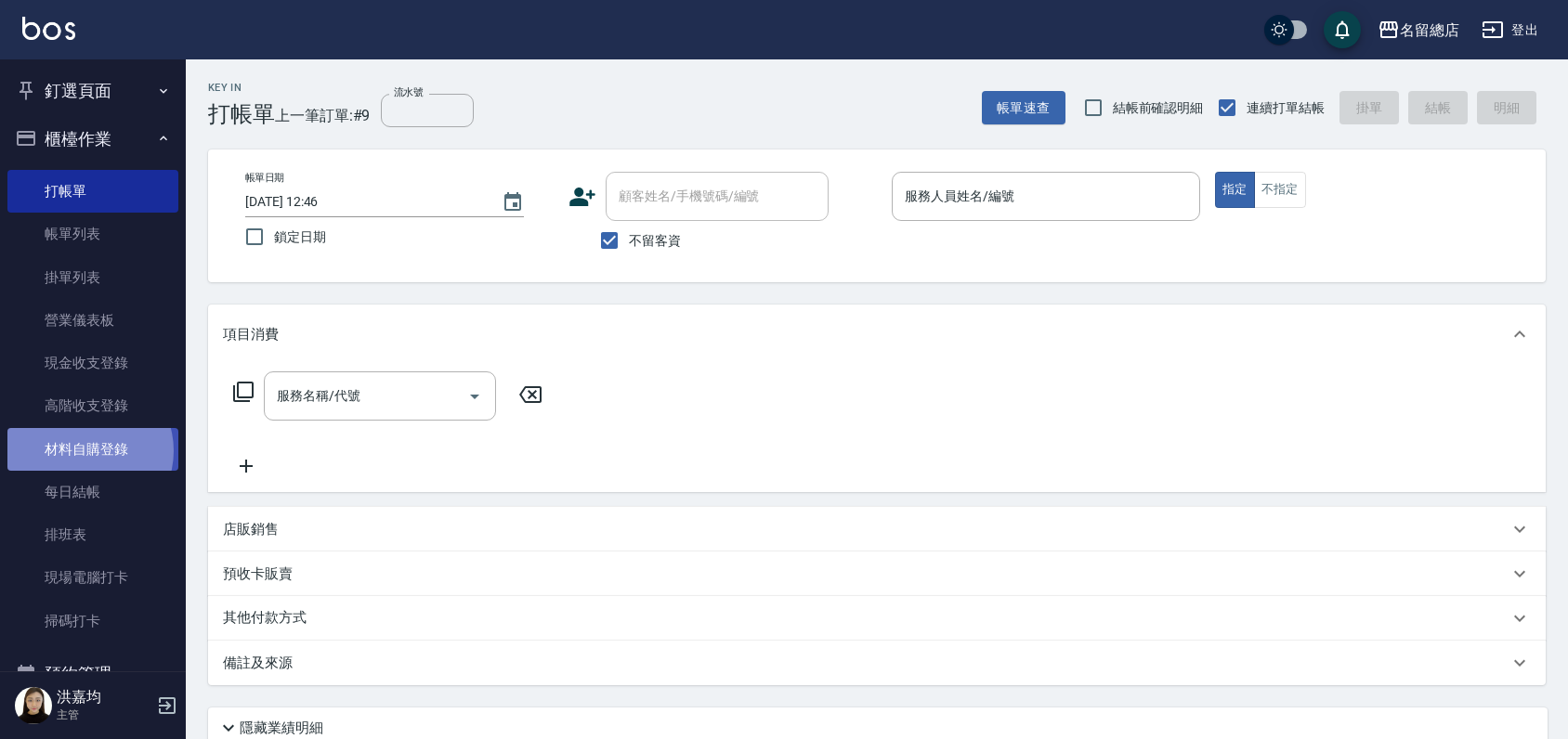
click at [85, 450] on link "材料自購登錄" at bounding box center [93, 449] width 171 height 42
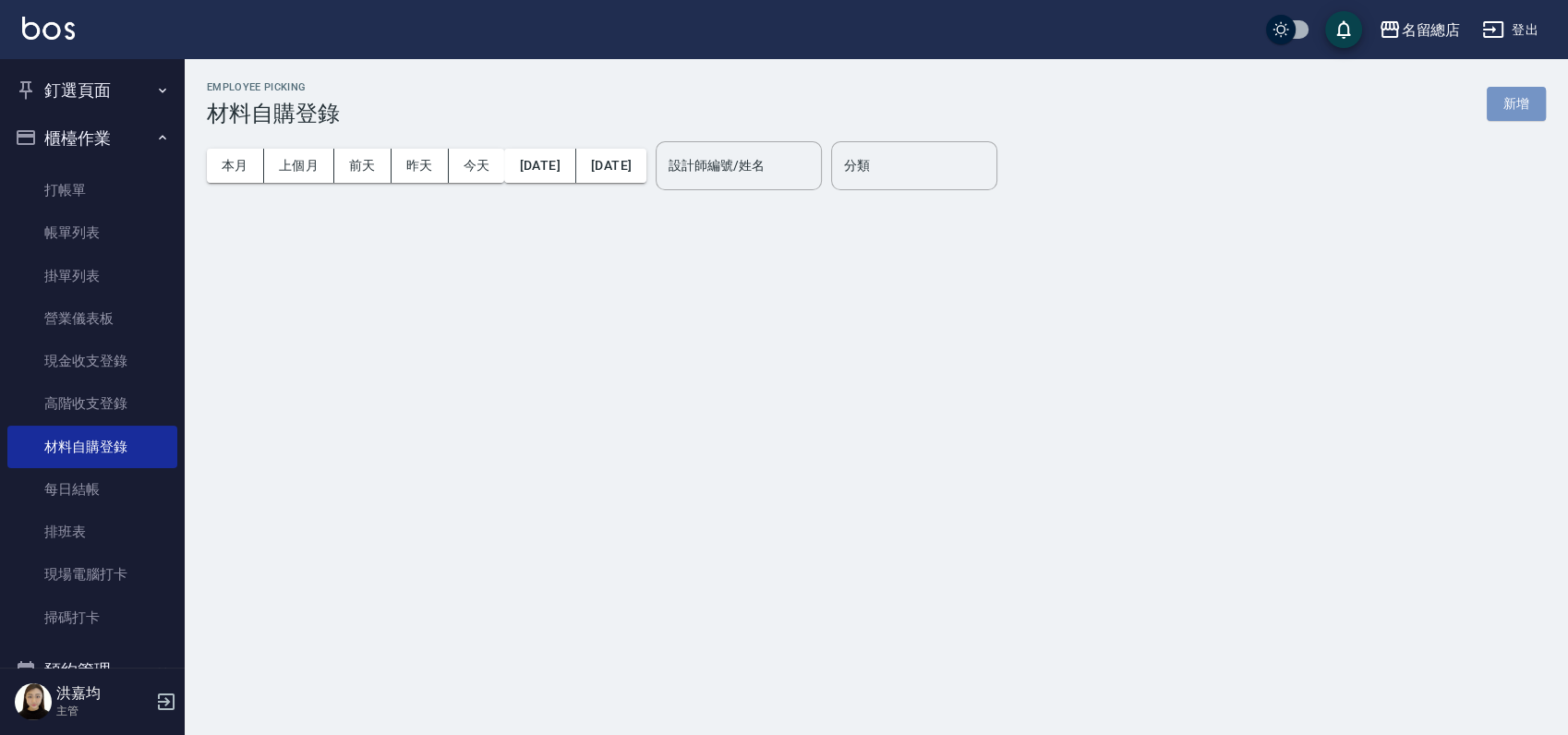
click at [1515, 98] on button "新增" at bounding box center [1516, 104] width 59 height 34
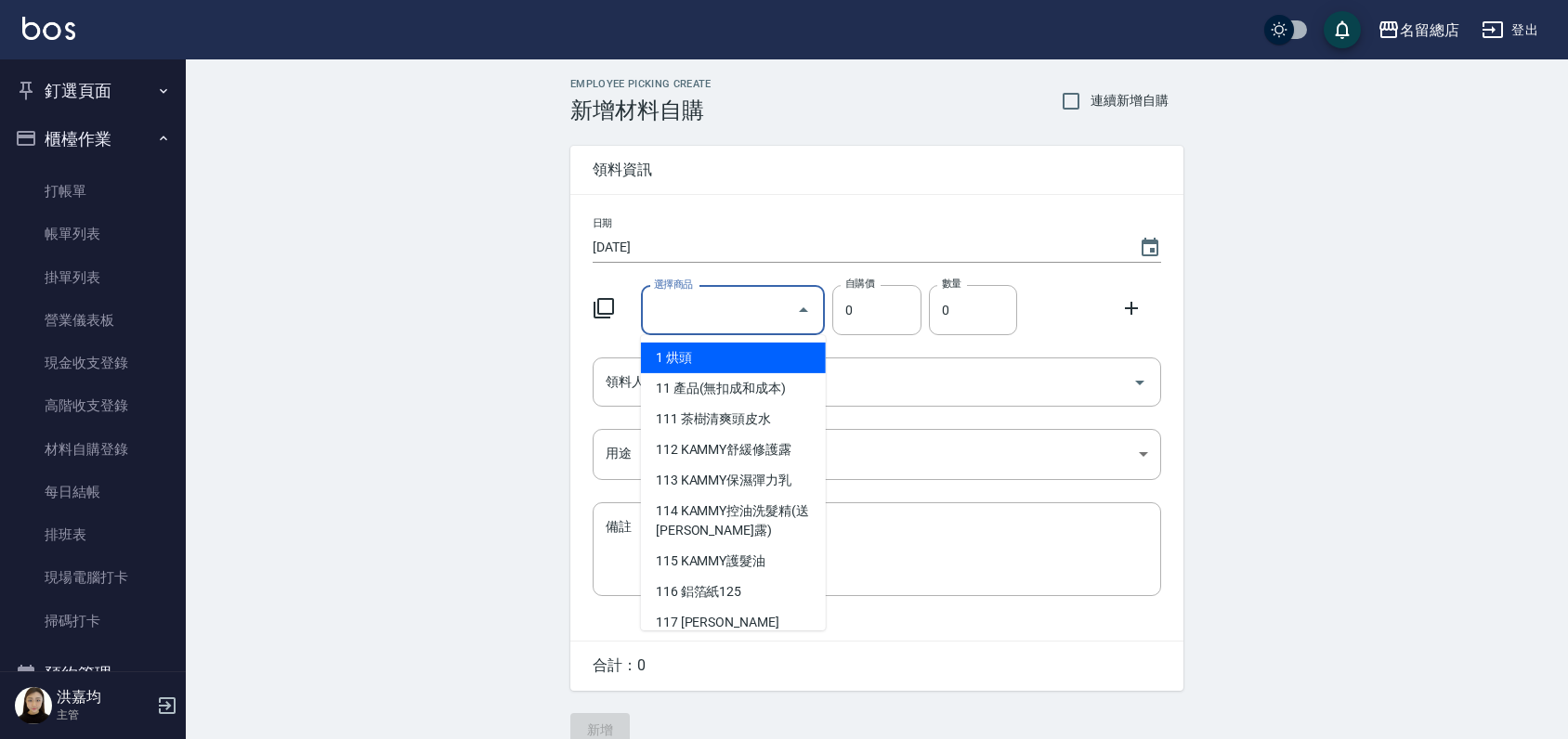
click at [747, 319] on input "選擇商品" at bounding box center [719, 310] width 141 height 32
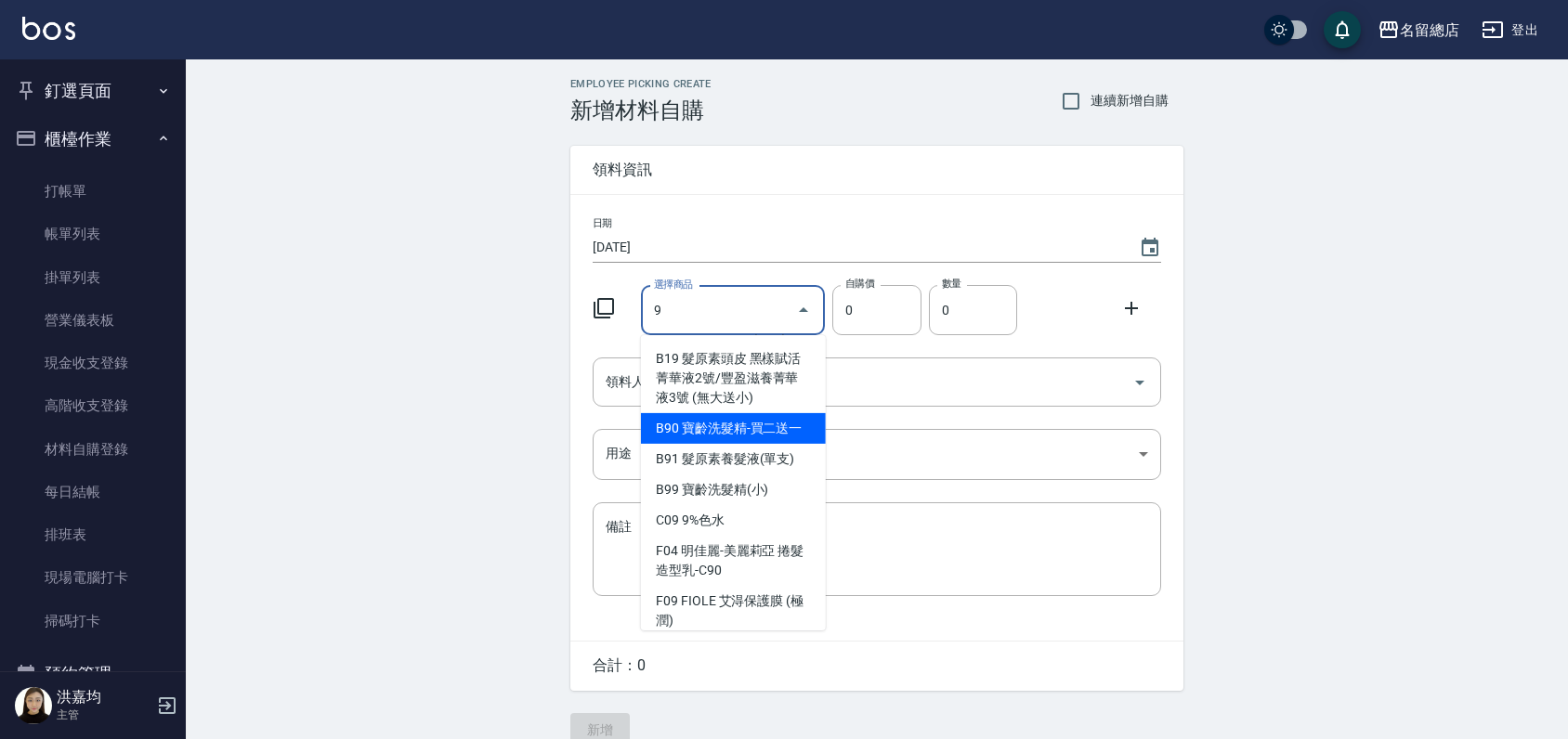
scroll to position [206, 0]
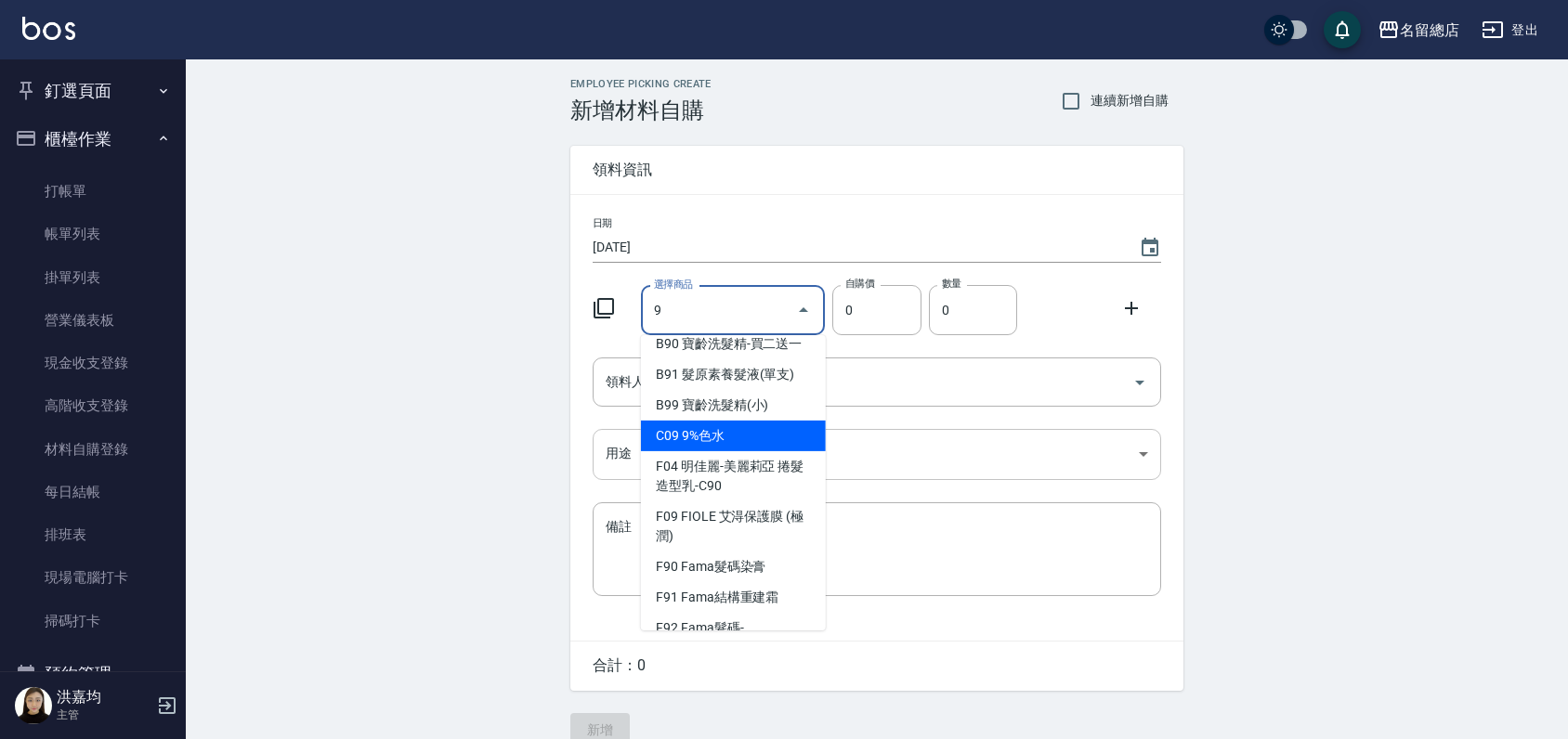
drag, startPoint x: 745, startPoint y: 439, endPoint x: 743, endPoint y: 449, distance: 10.2
click at [743, 445] on li "C09 9%色水" at bounding box center [733, 435] width 185 height 30
type input "9%色水"
type input "105"
type input "1"
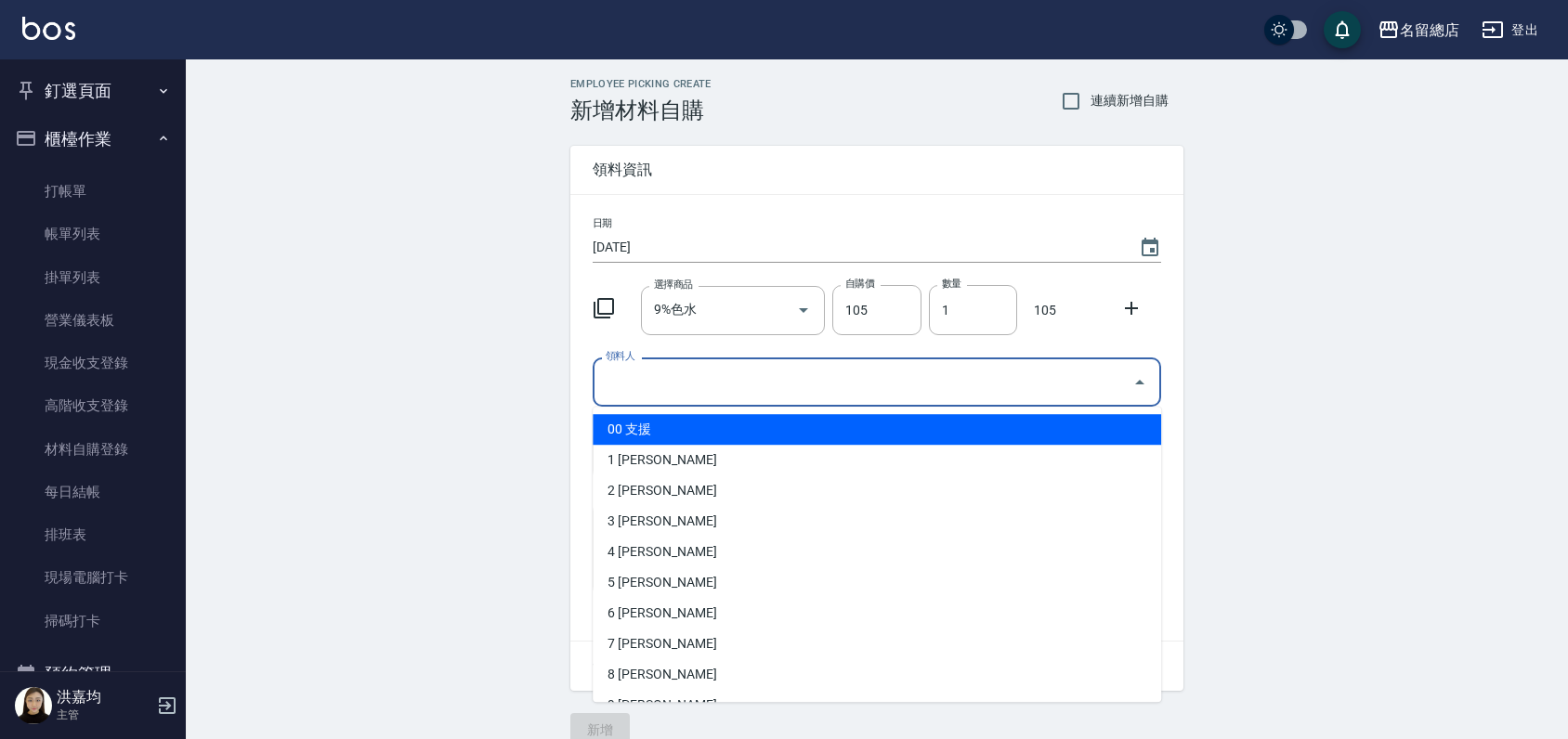
click at [691, 381] on input "領料人" at bounding box center [862, 381] width 524 height 32
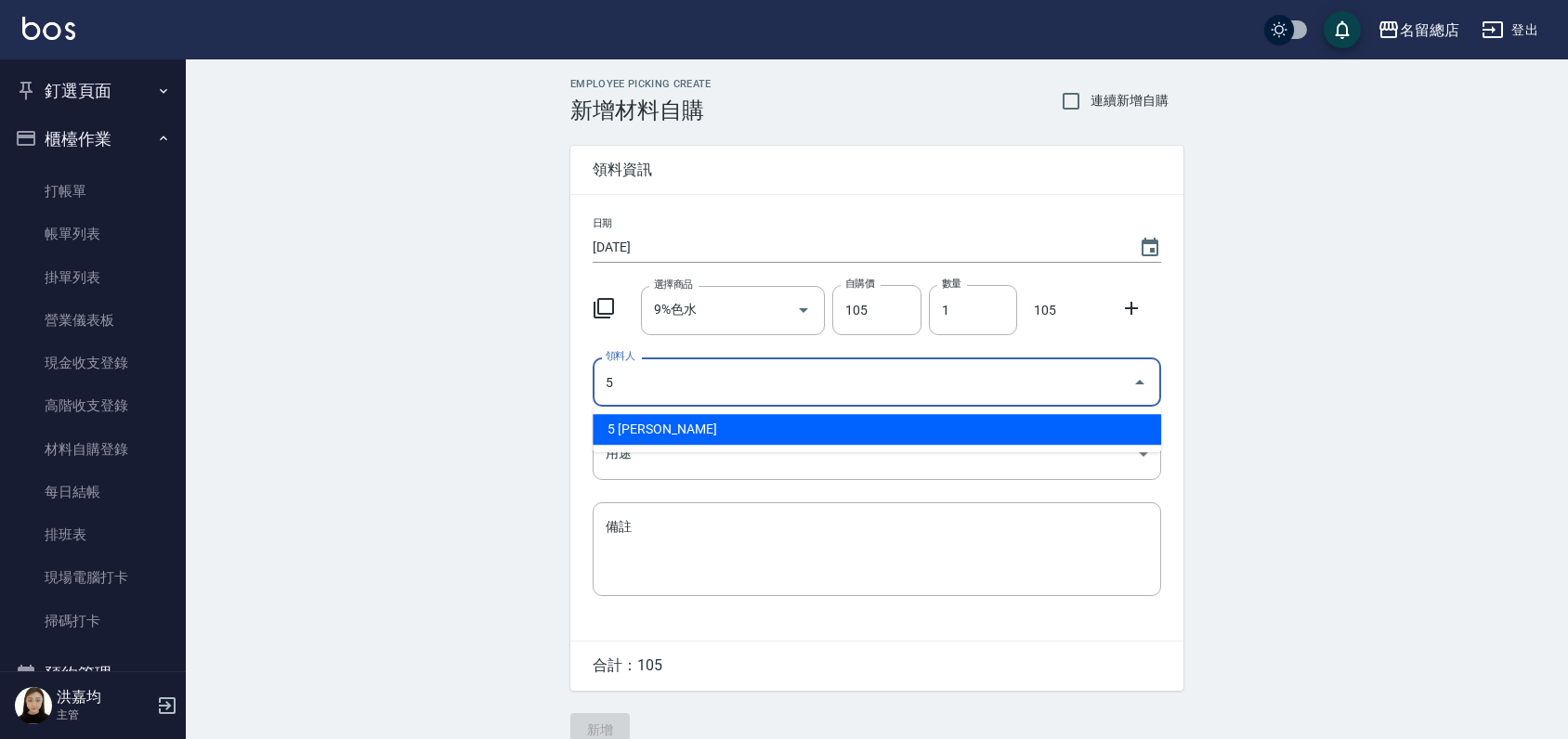
type input "5 [PERSON_NAME]"
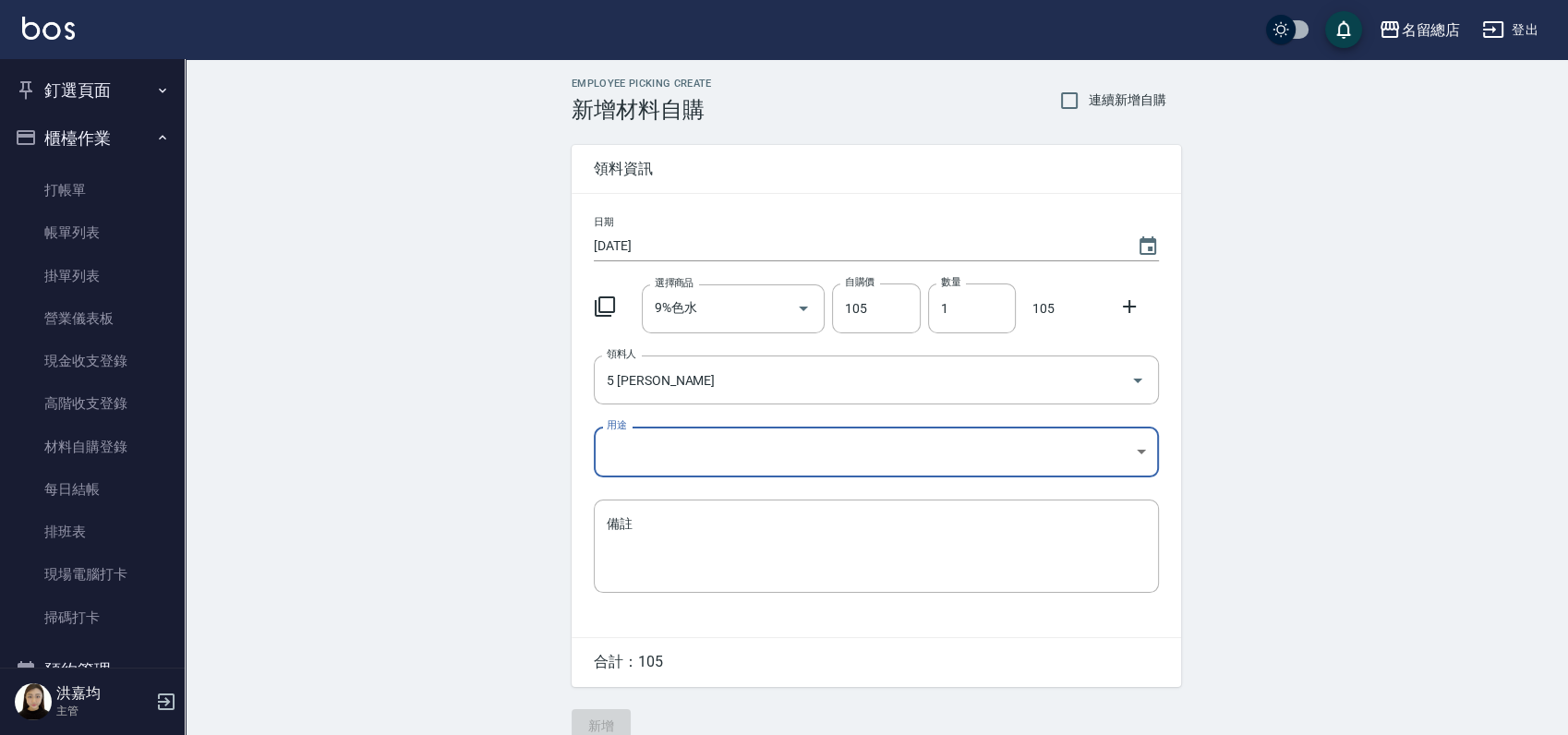
click at [704, 443] on body "名留總店 登出 釘選頁面 打帳單 帳單列表 材料自購登錄 現金收支登錄 店家日報表 商品列表 櫃檯作業 打帳單 帳單列表 掛單列表 營業儀表板 現金收支登錄 …" at bounding box center [784, 380] width 1568 height 760
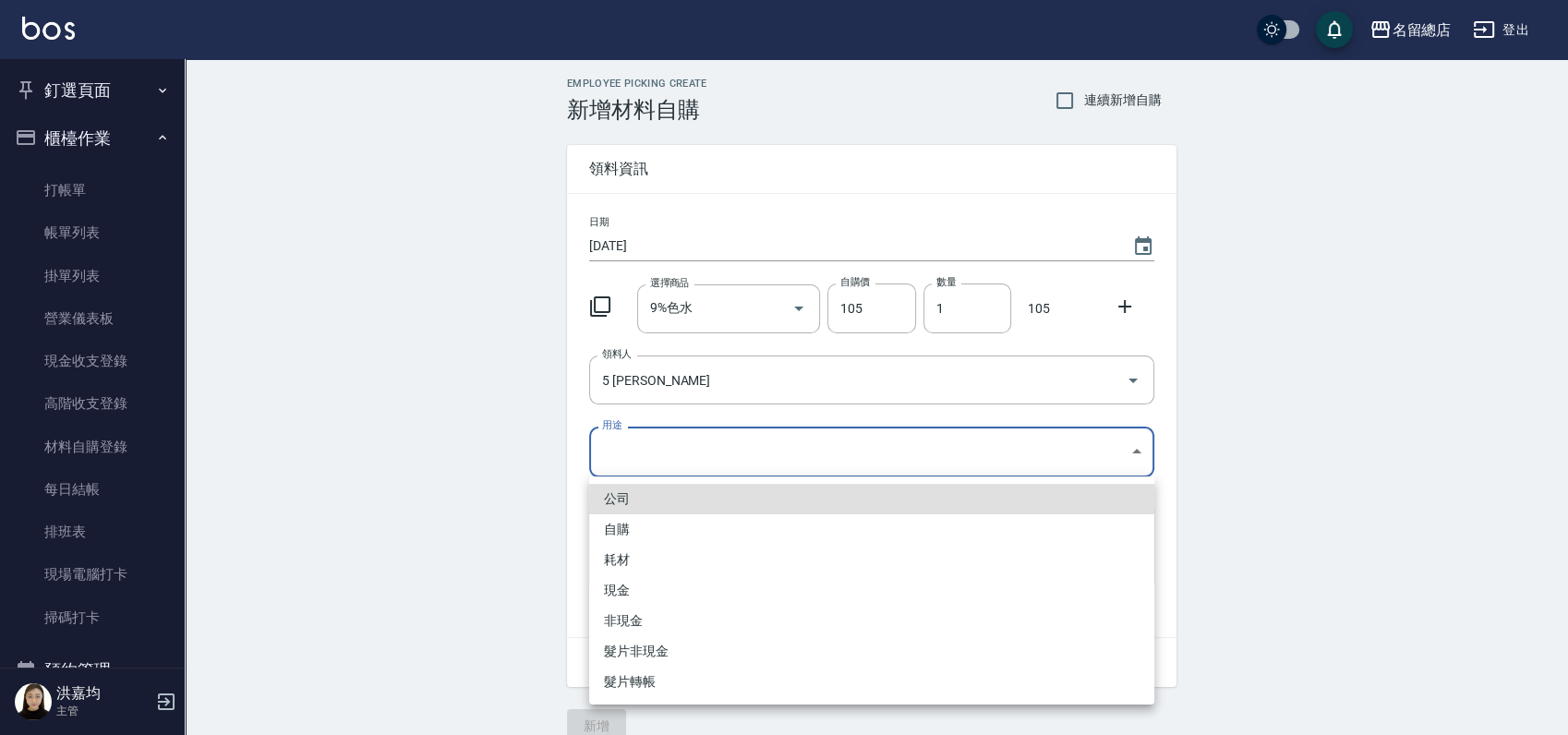
drag, startPoint x: 635, startPoint y: 532, endPoint x: 650, endPoint y: 532, distance: 15.0
click at [635, 531] on li "自購" at bounding box center [872, 529] width 565 height 30
type input "自購"
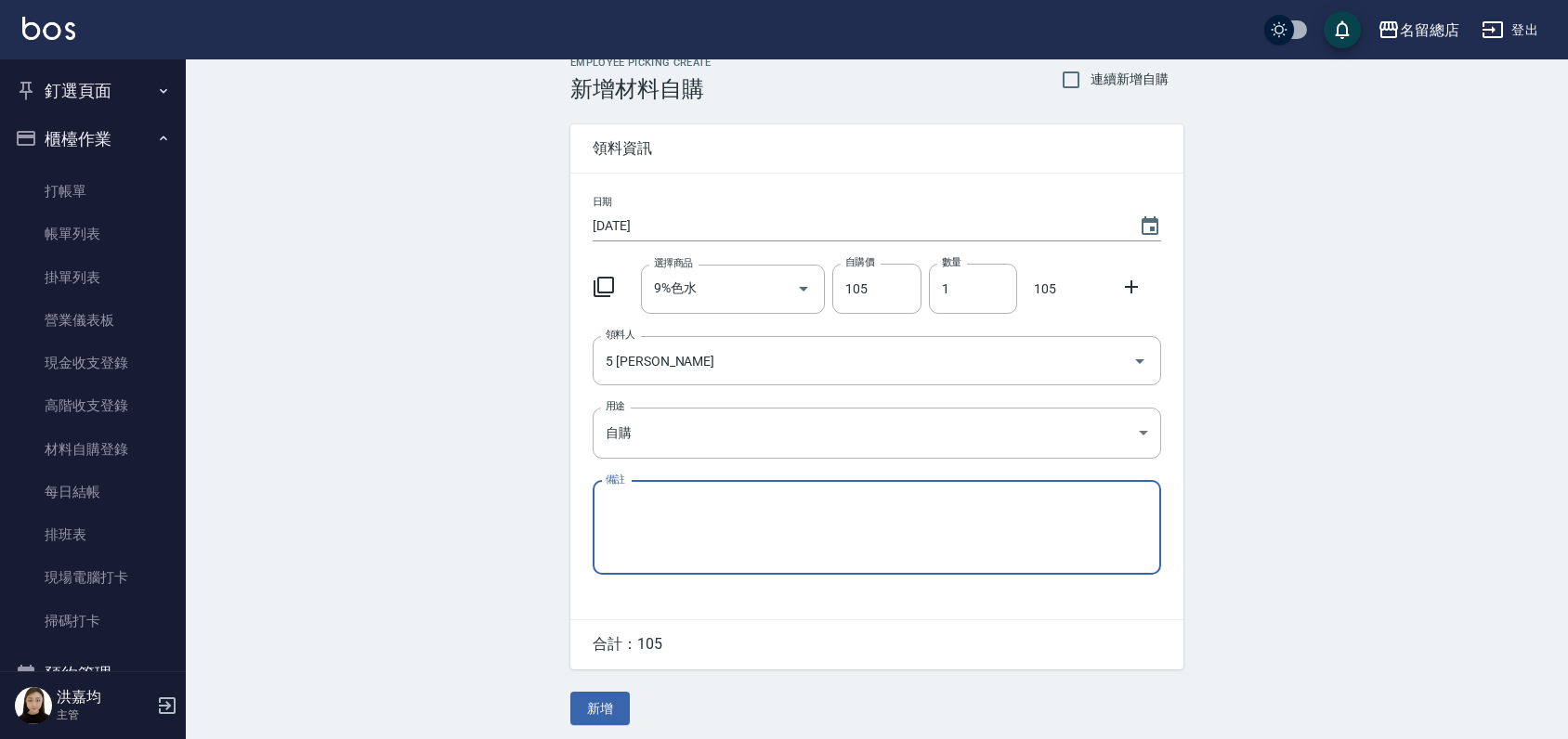
scroll to position [28, 0]
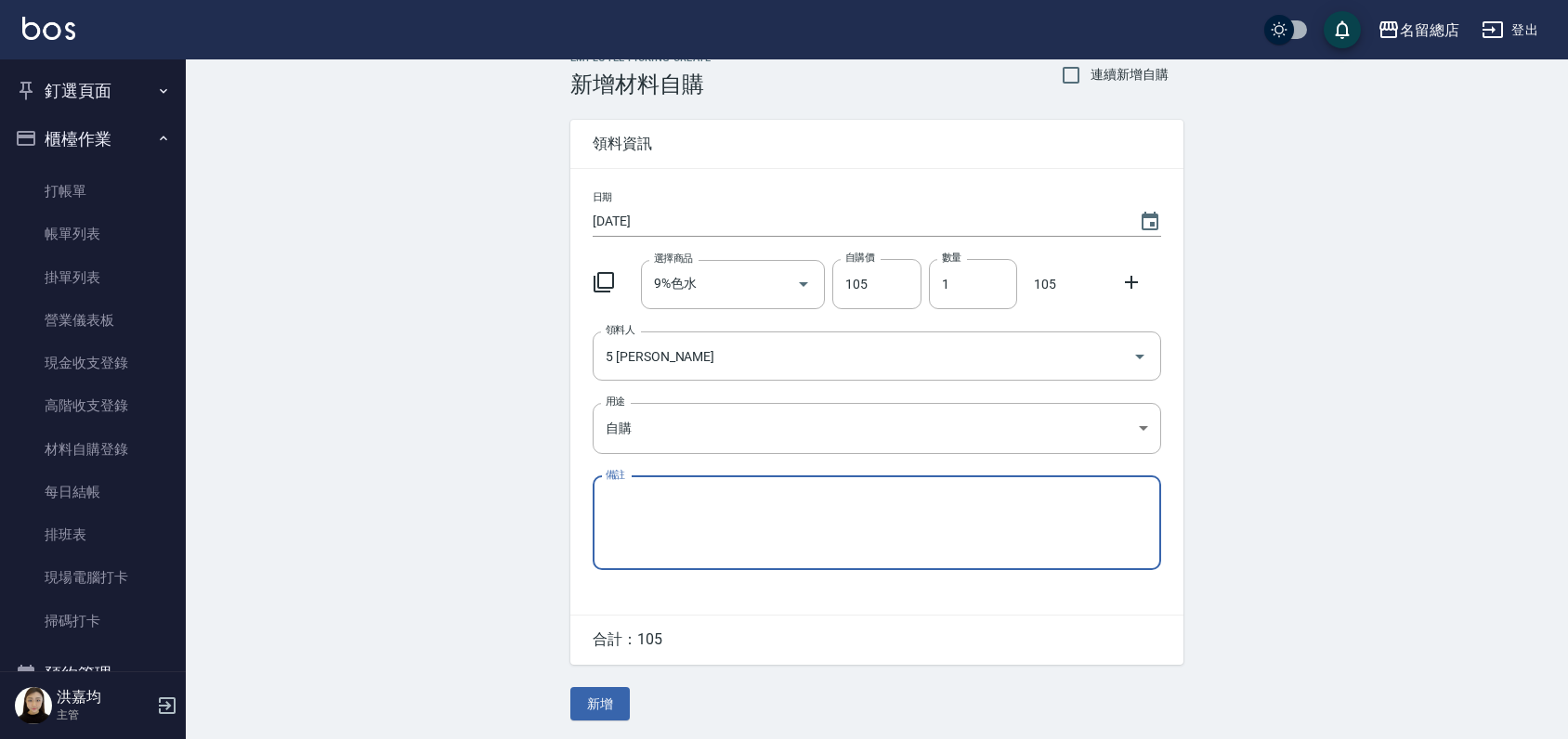
click at [601, 708] on button "新增" at bounding box center [600, 704] width 59 height 34
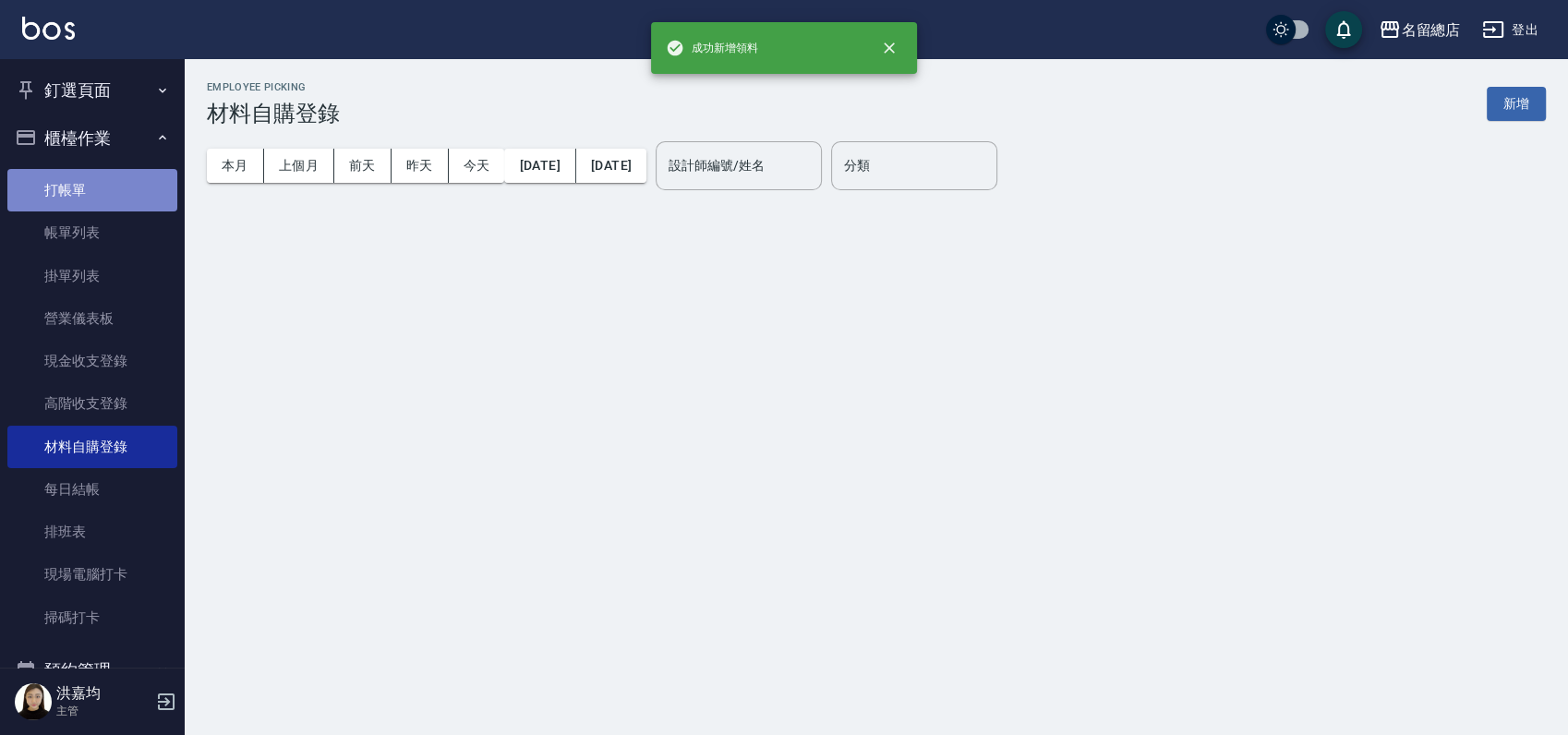
click at [114, 176] on link "打帳單" at bounding box center [93, 190] width 170 height 42
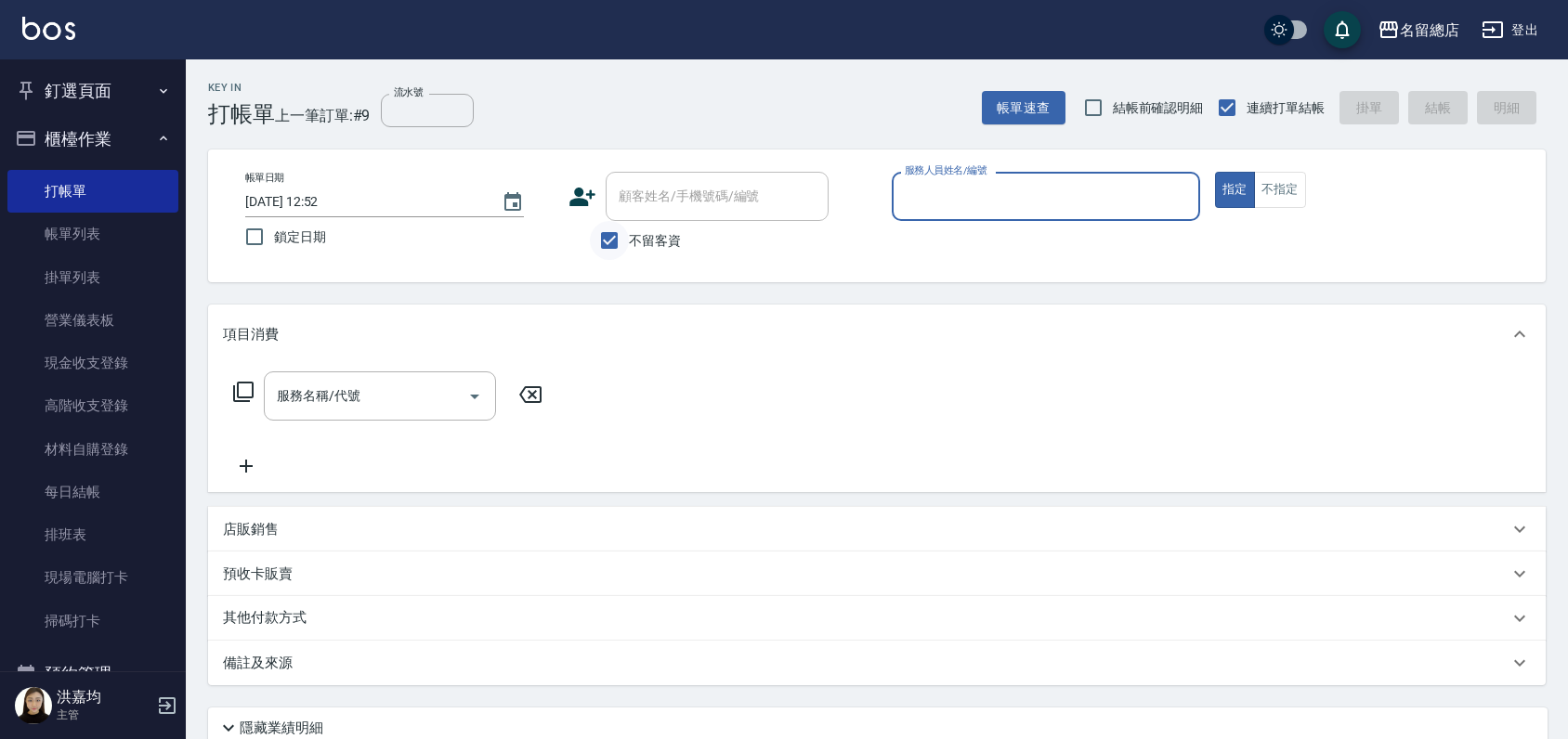
click at [596, 239] on input "不留客資" at bounding box center [610, 241] width 39 height 39
checkbox input "false"
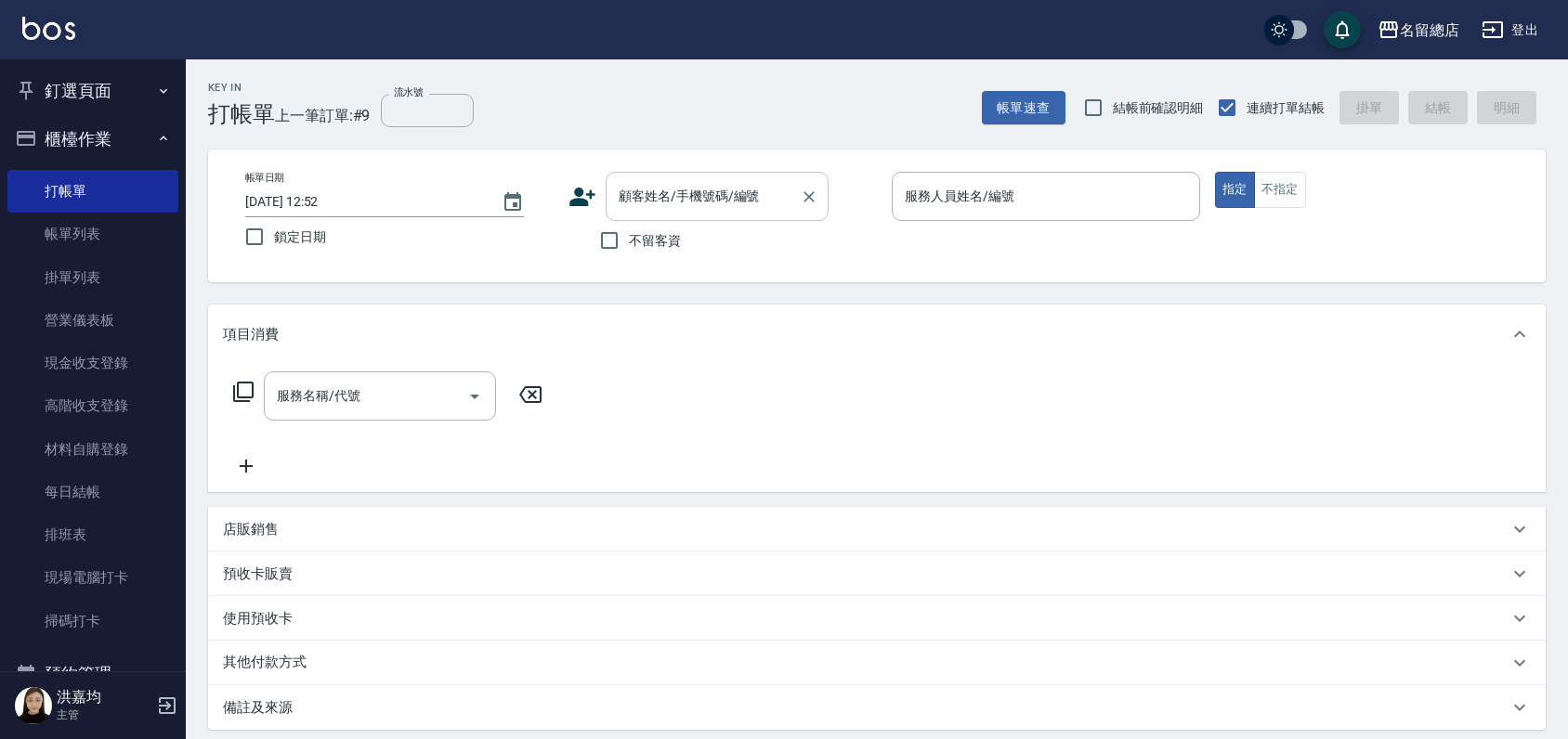
click at [658, 198] on input "顧客姓名/手機號碼/編號" at bounding box center [702, 196] width 178 height 32
click at [716, 239] on li "[PERSON_NAME]/0933929846/" at bounding box center [717, 243] width 223 height 30
type input "[PERSON_NAME]/0933929846/"
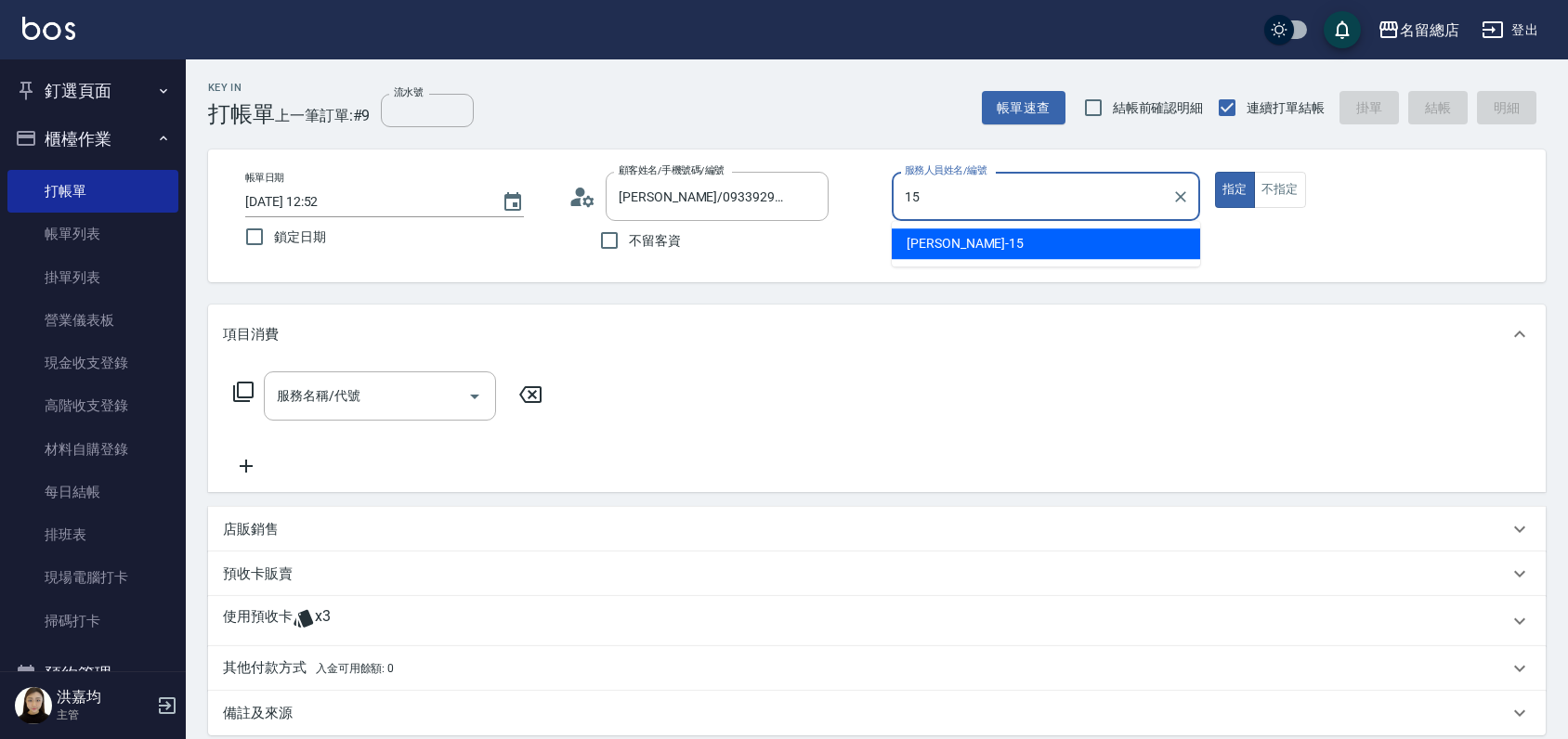
type input "[PERSON_NAME]-15"
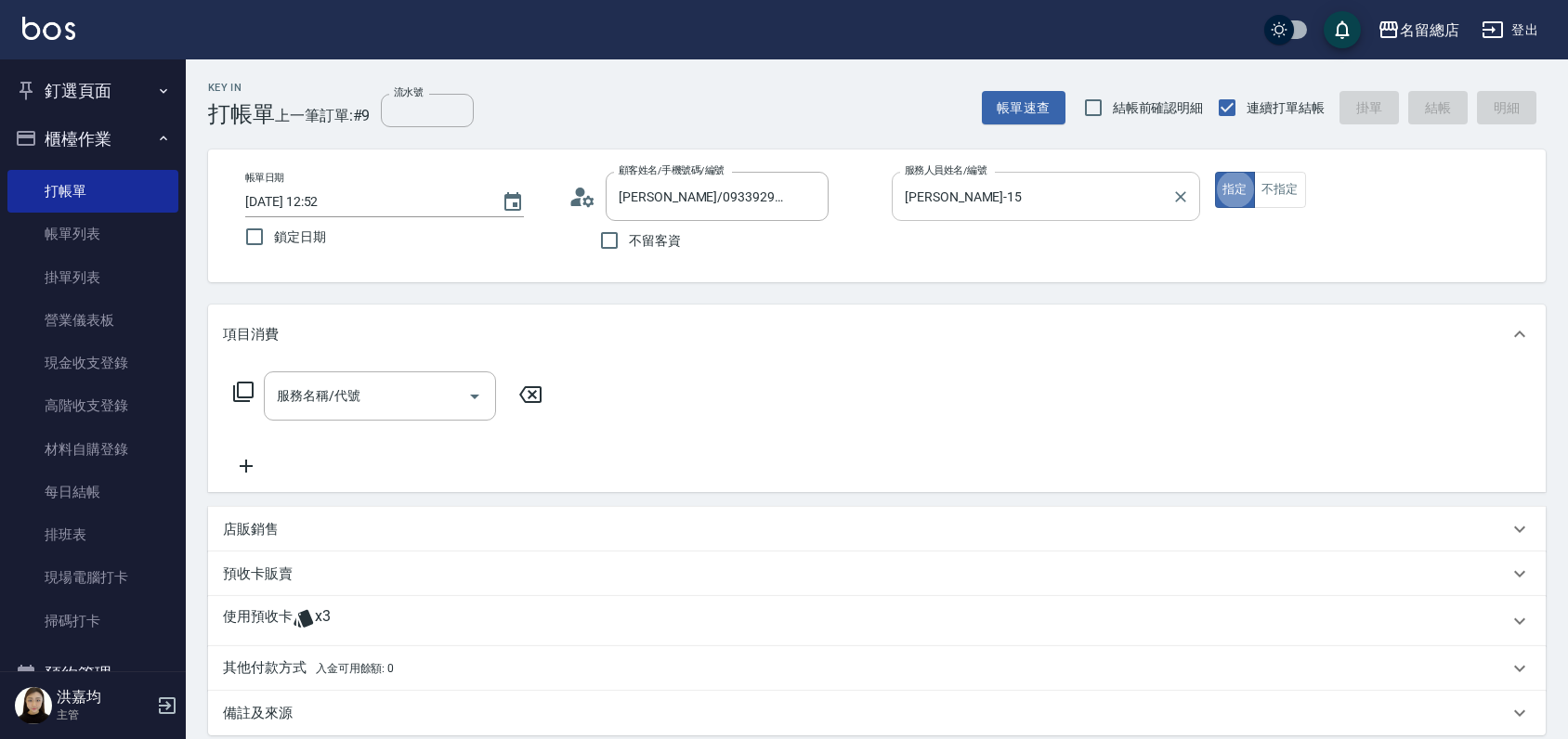
type button "true"
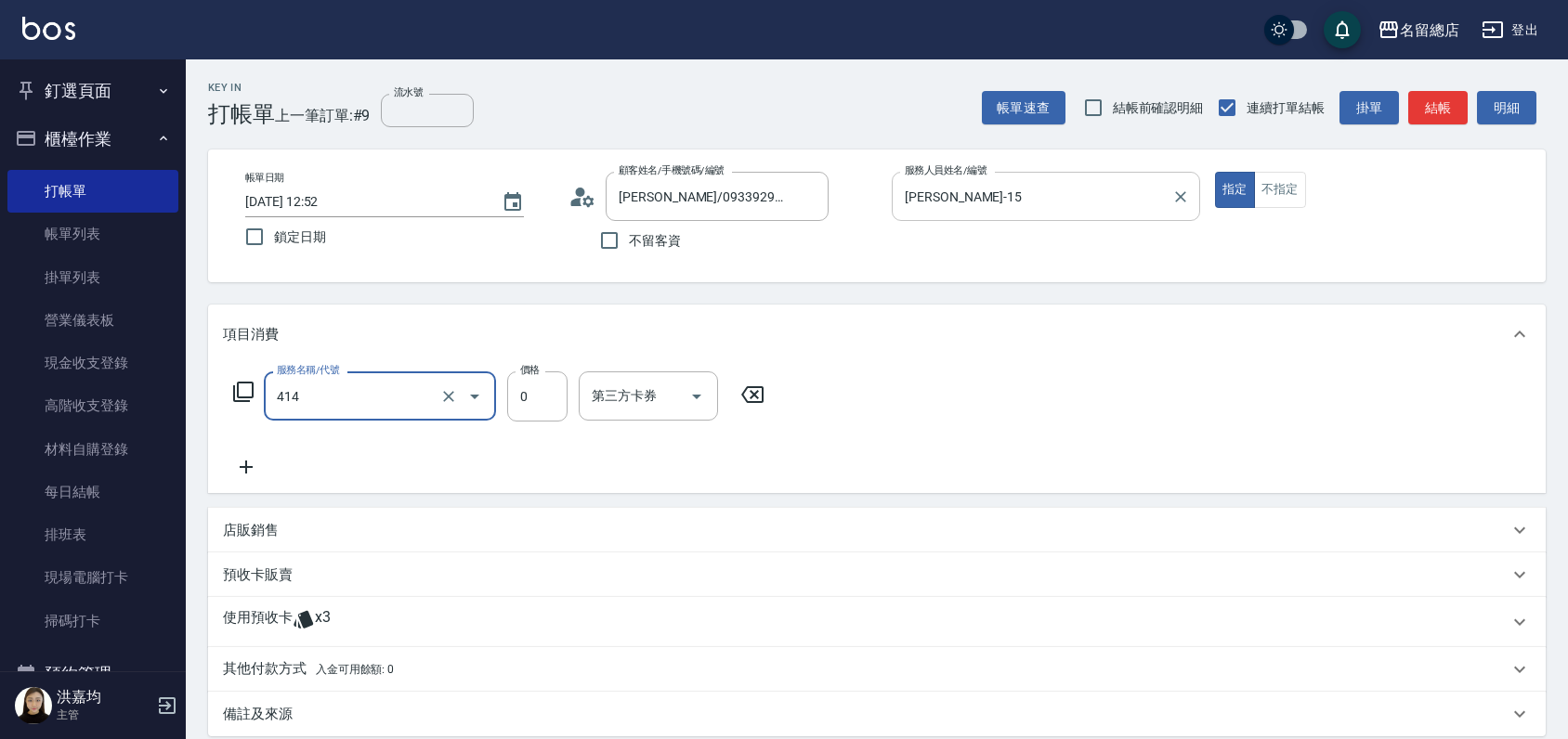
type input "護染蓋卡1000~1499(414)"
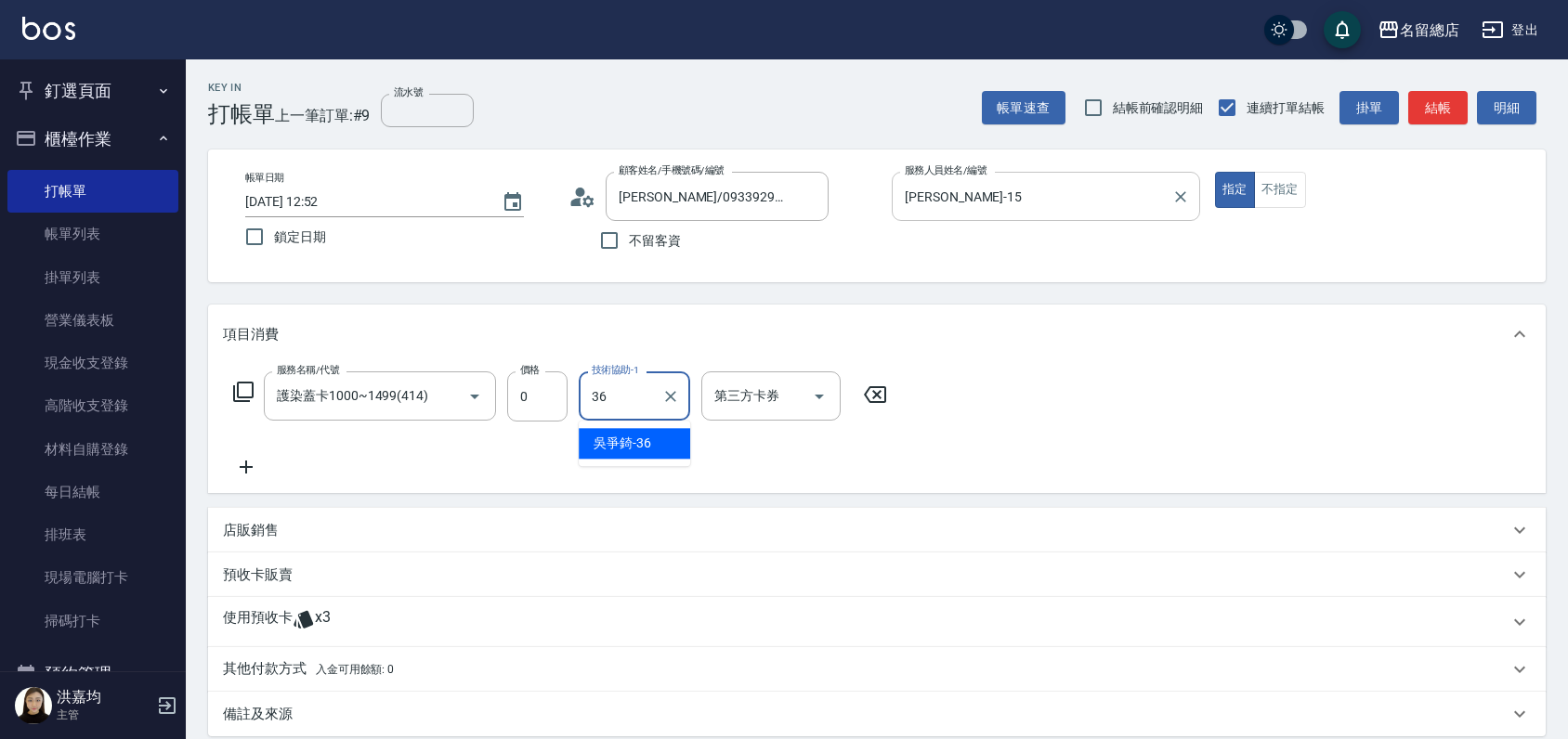
type input "[PERSON_NAME]-36"
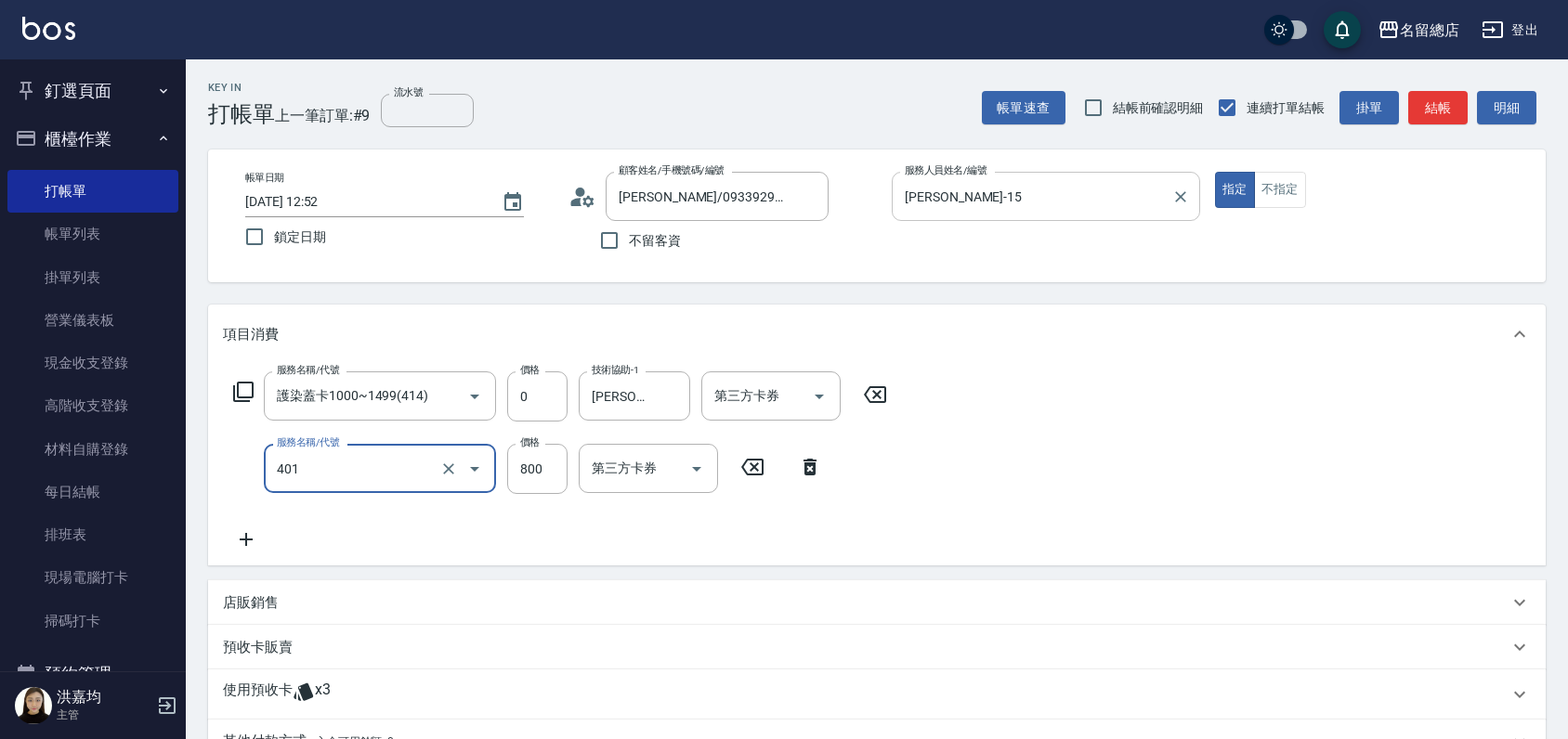
type input "自備護髮(401)"
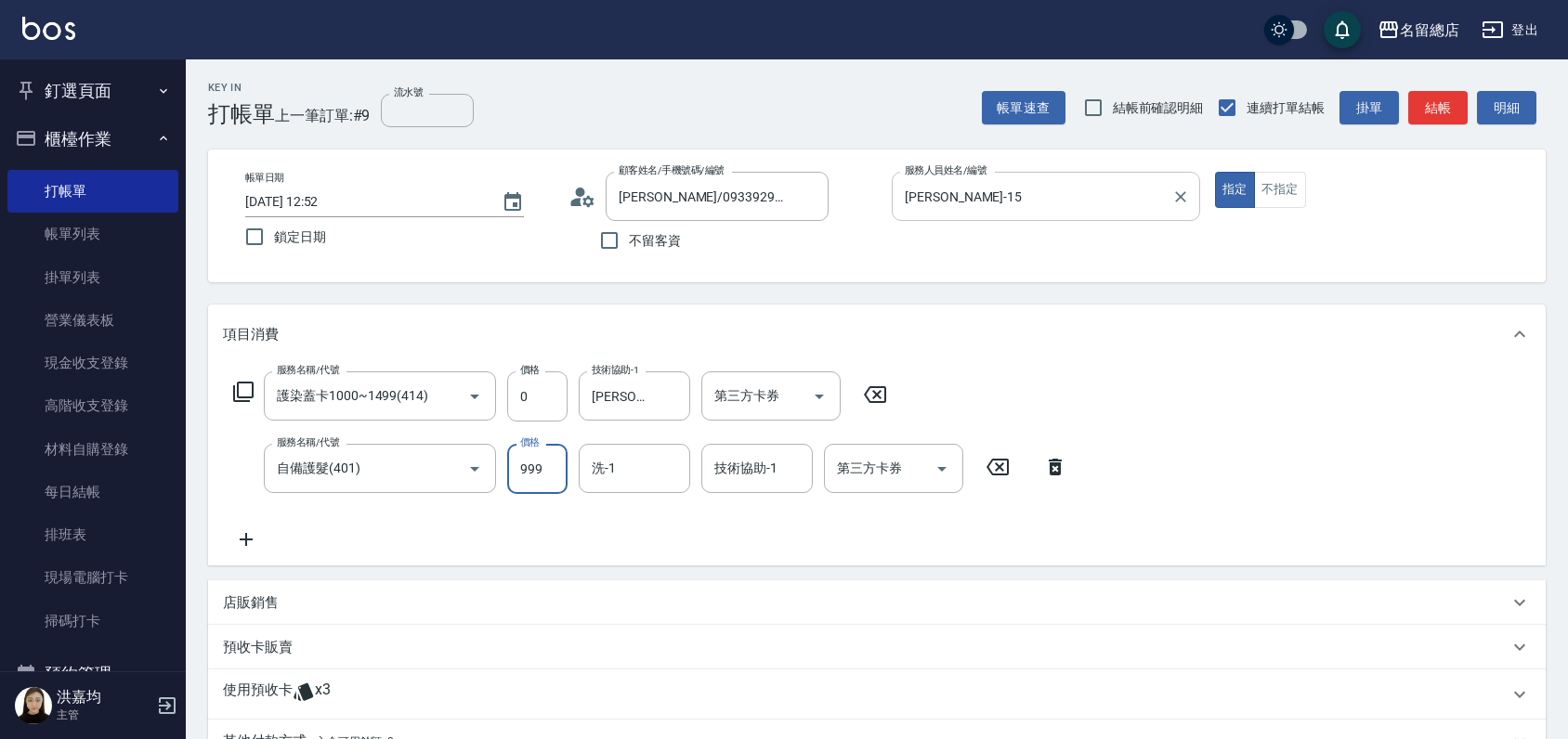
type input "999"
type input "[PERSON_NAME]-36"
click at [247, 691] on p "使用預收卡" at bounding box center [258, 695] width 70 height 28
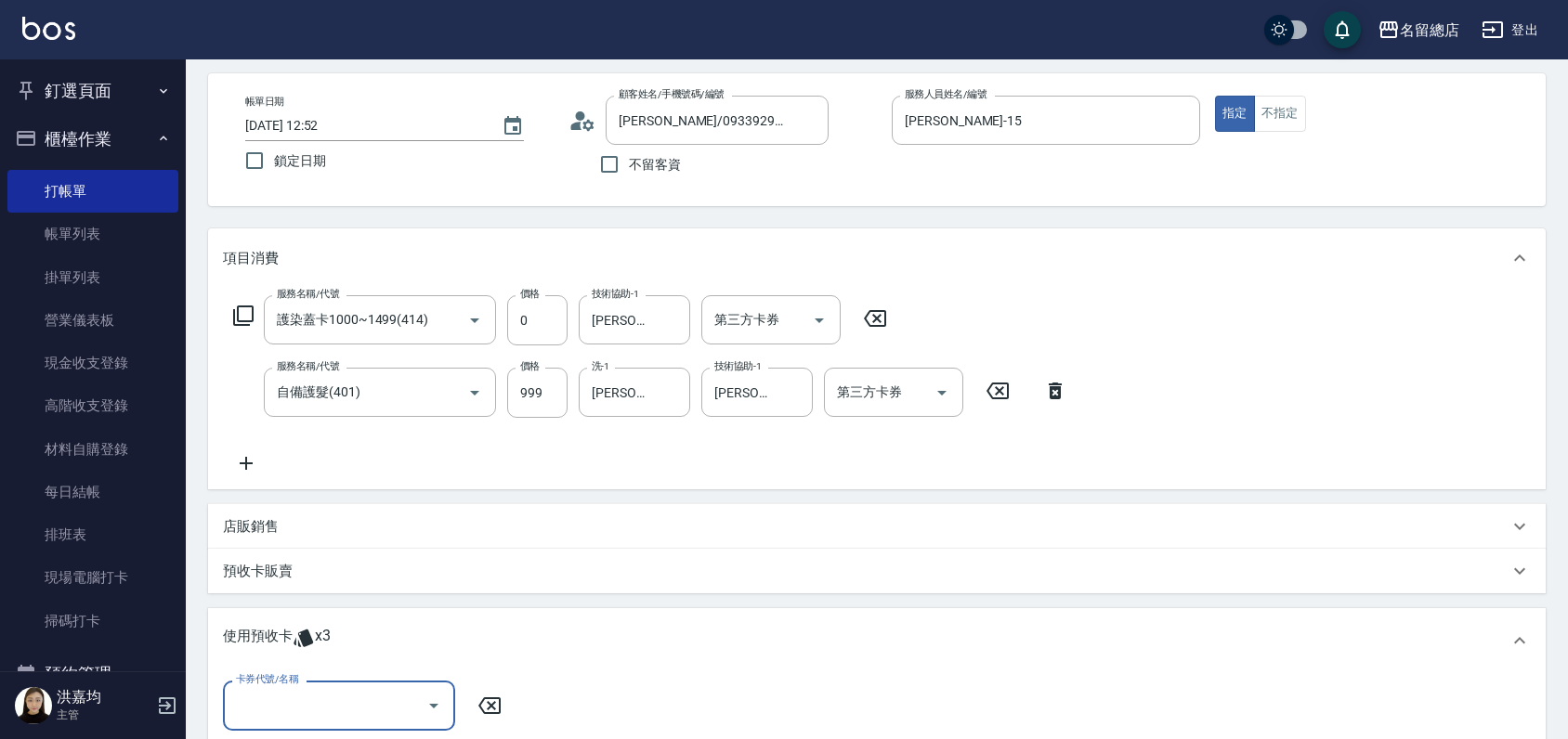
scroll to position [206, 0]
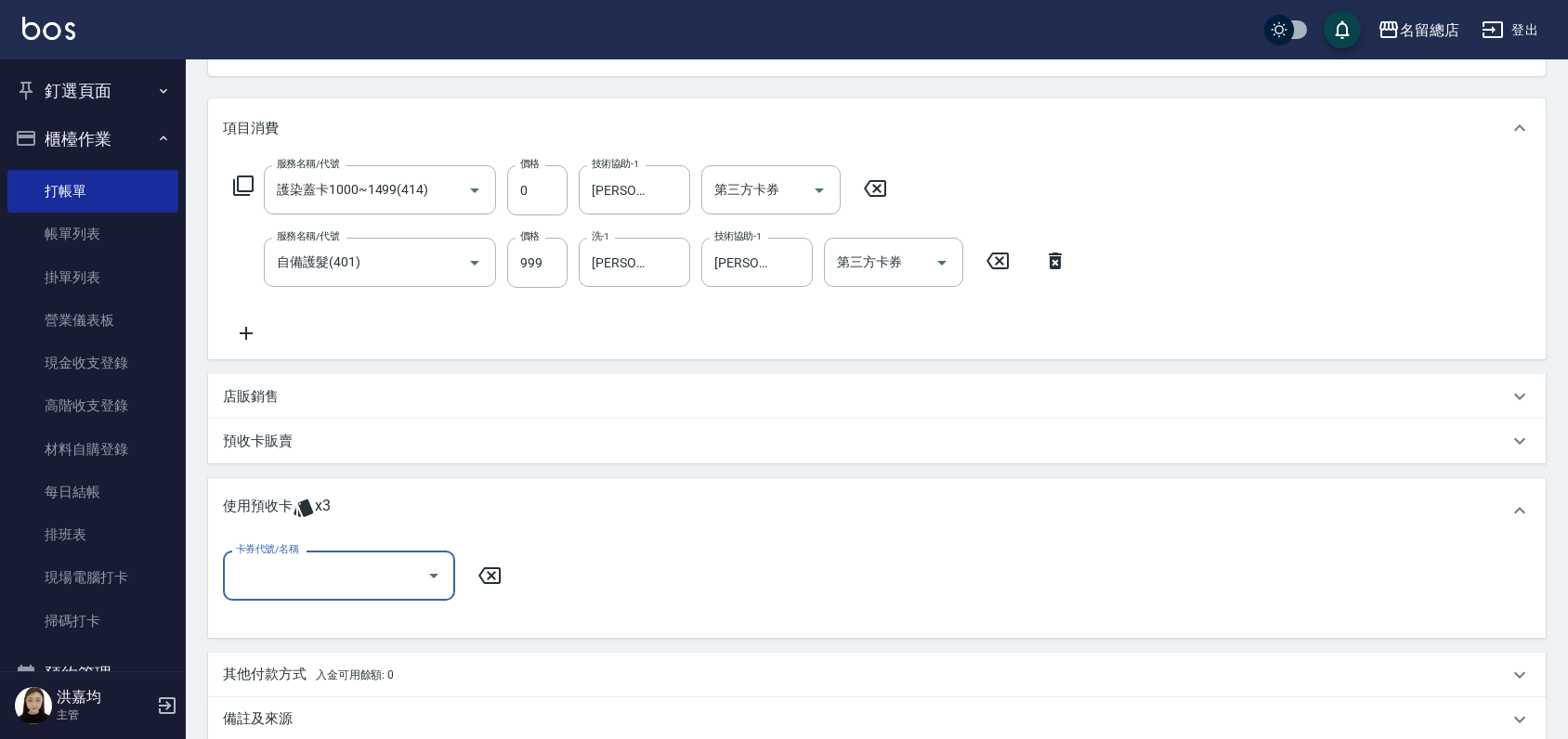
click at [294, 583] on input "卡券代號/名稱" at bounding box center [324, 575] width 188 height 32
click at [316, 620] on div "護染卡 剩餘3張 9103" at bounding box center [339, 622] width 232 height 30
type input "護染卡 9103"
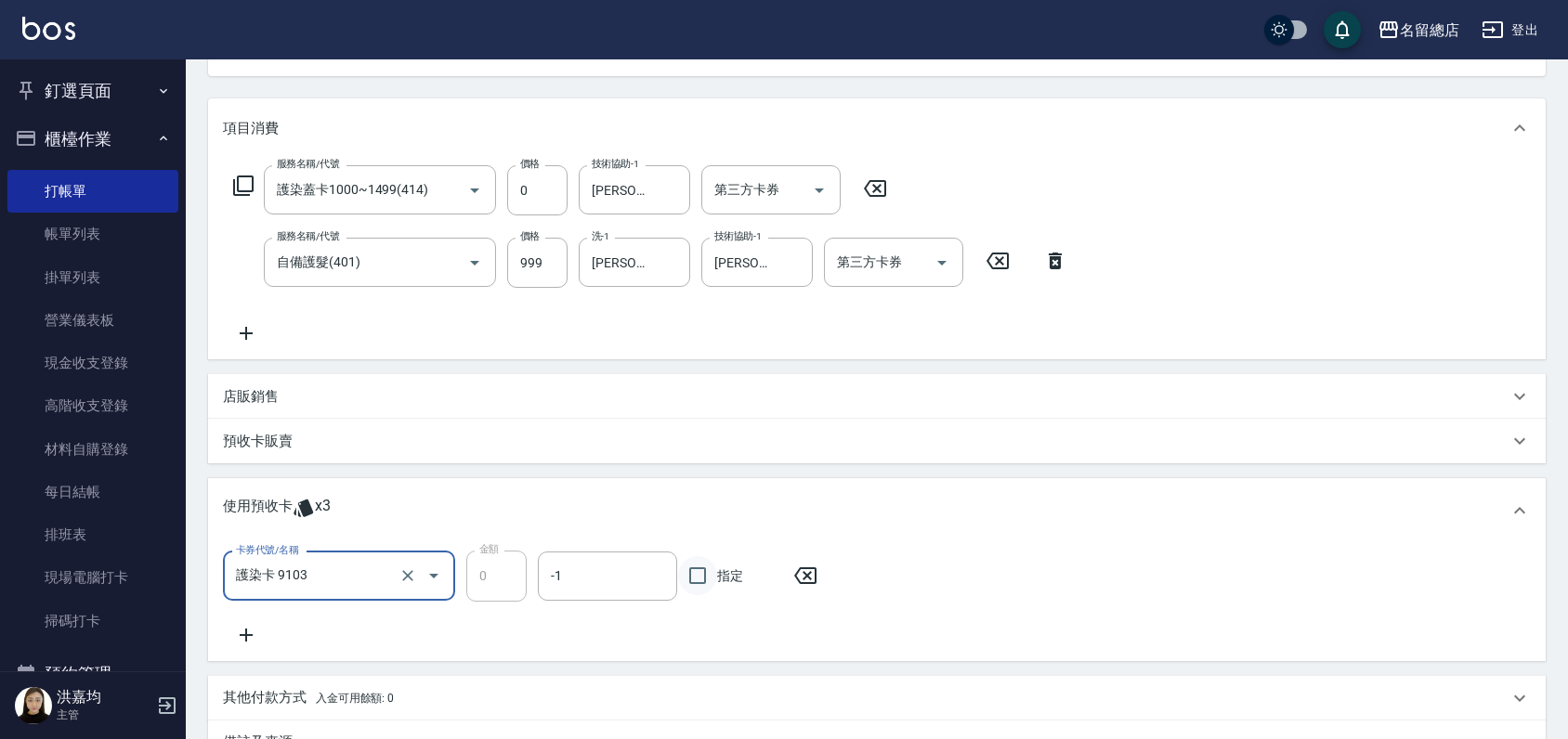
click at [701, 566] on input "指定" at bounding box center [698, 576] width 39 height 39
checkbox input "true"
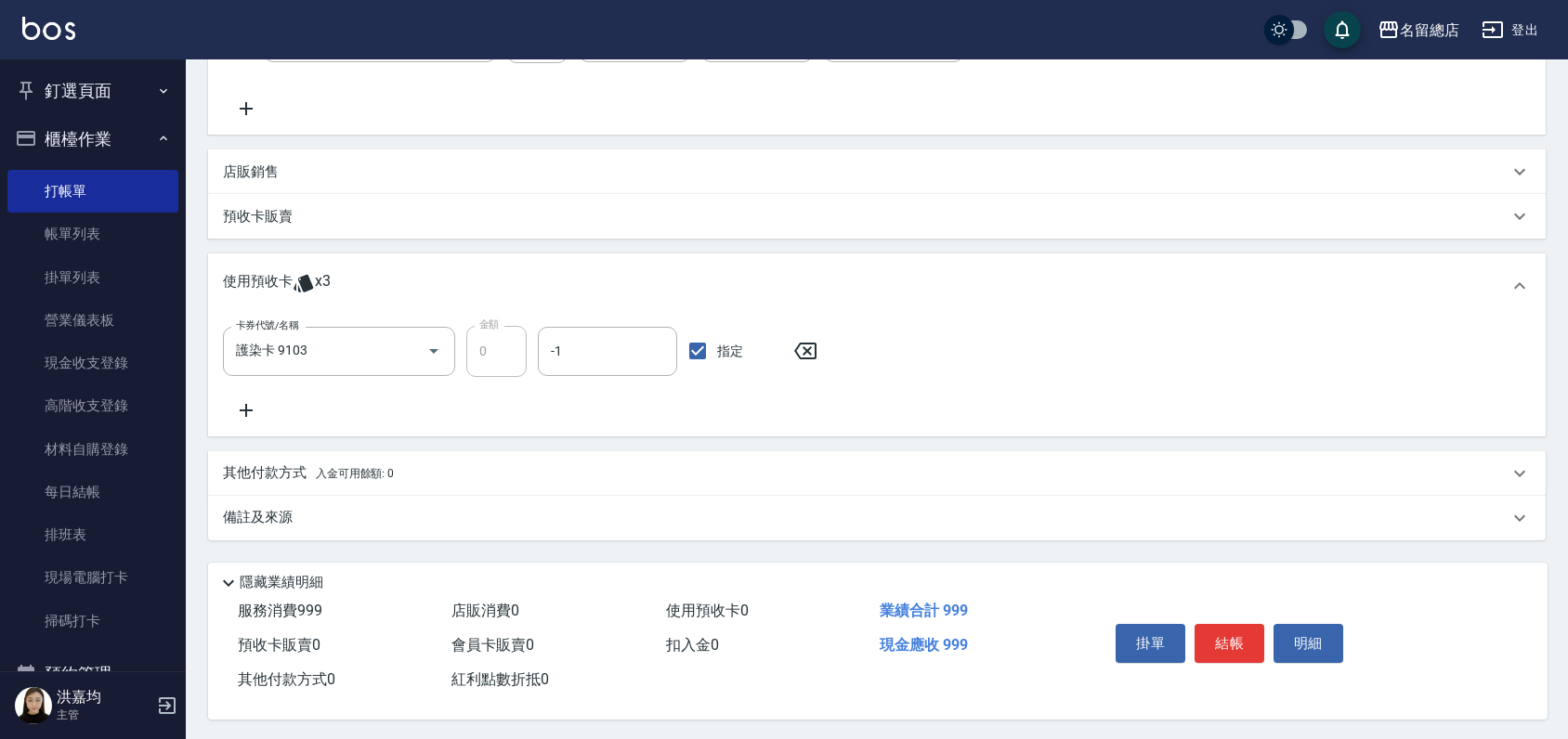
scroll to position [438, 0]
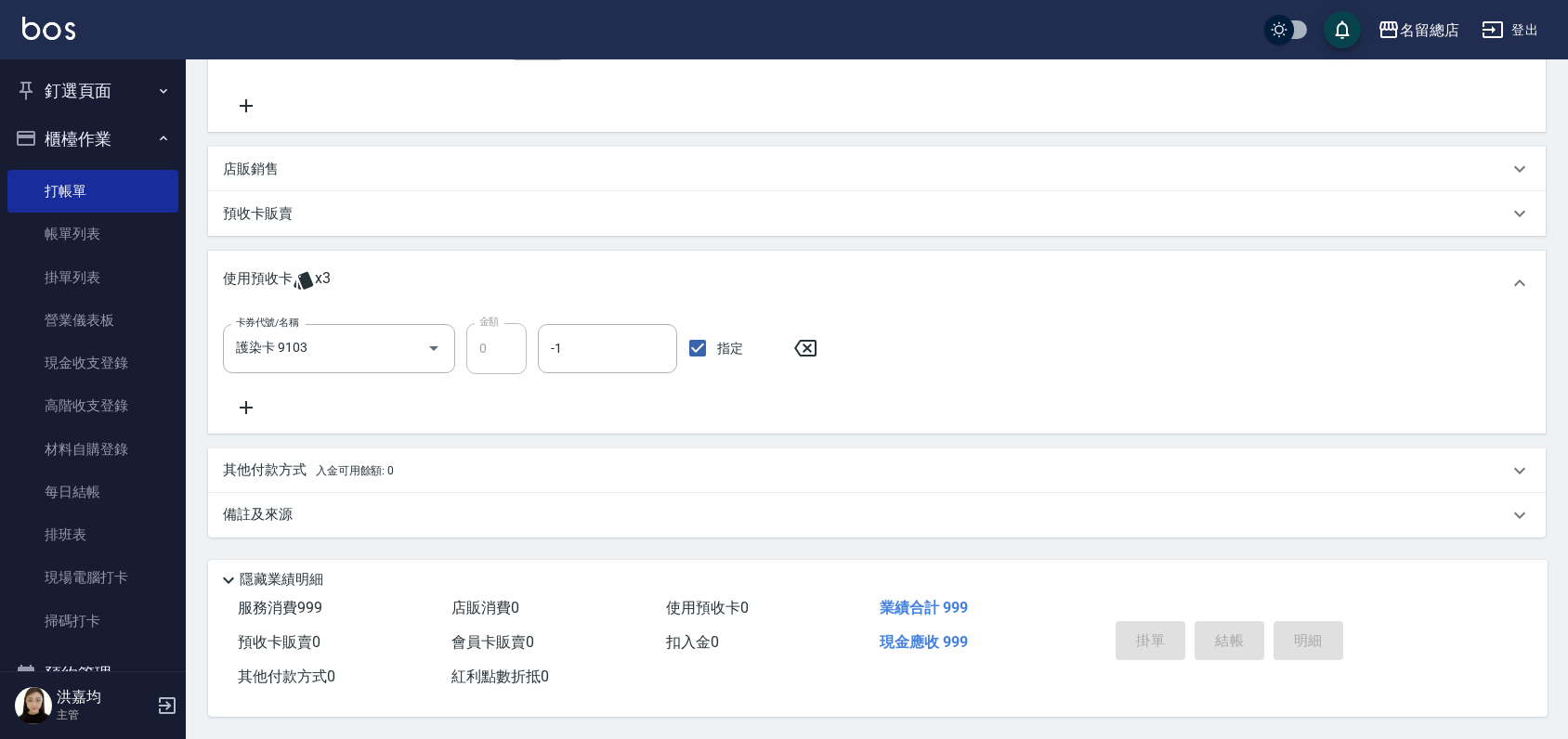
type input "[DATE] 13:20"
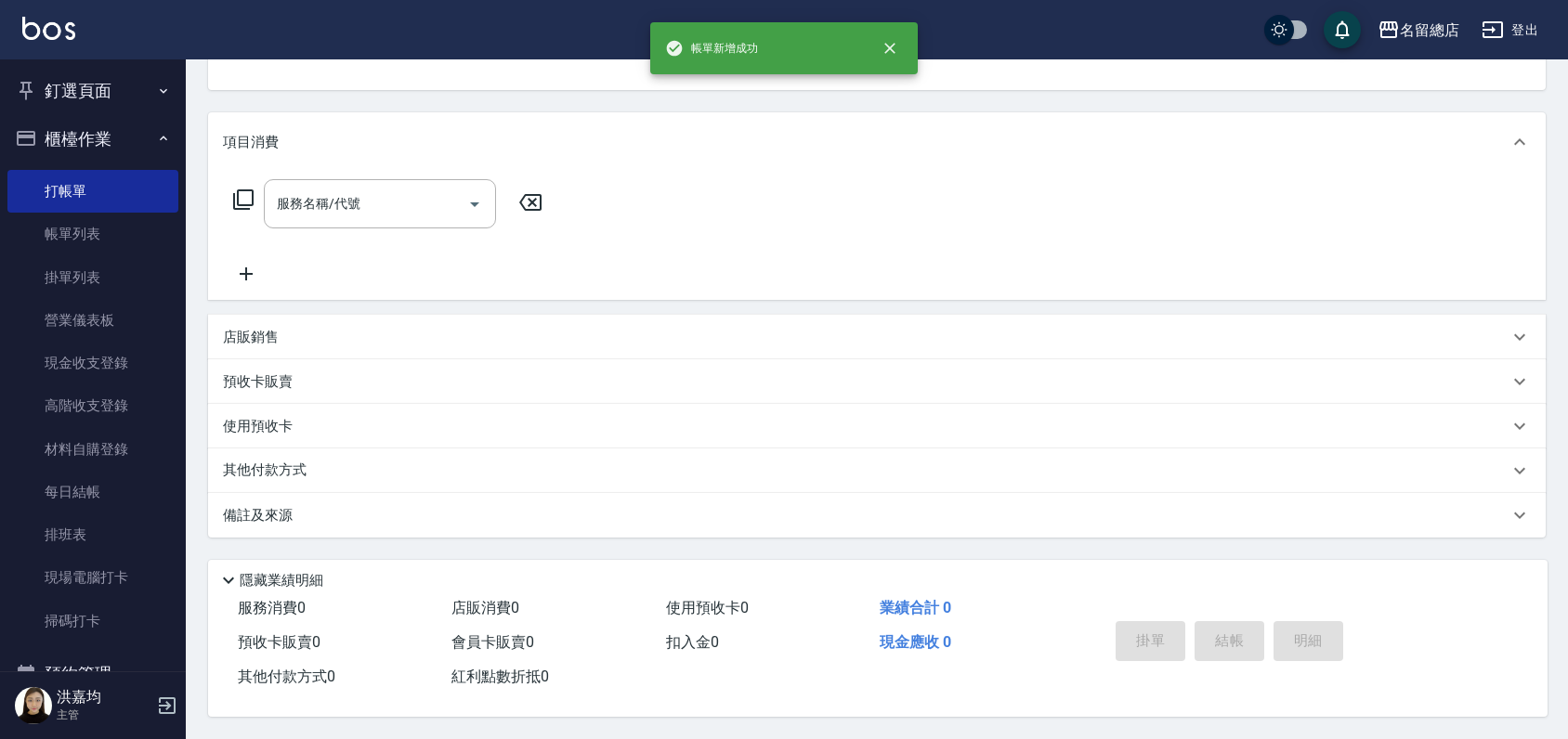
scroll to position [0, 0]
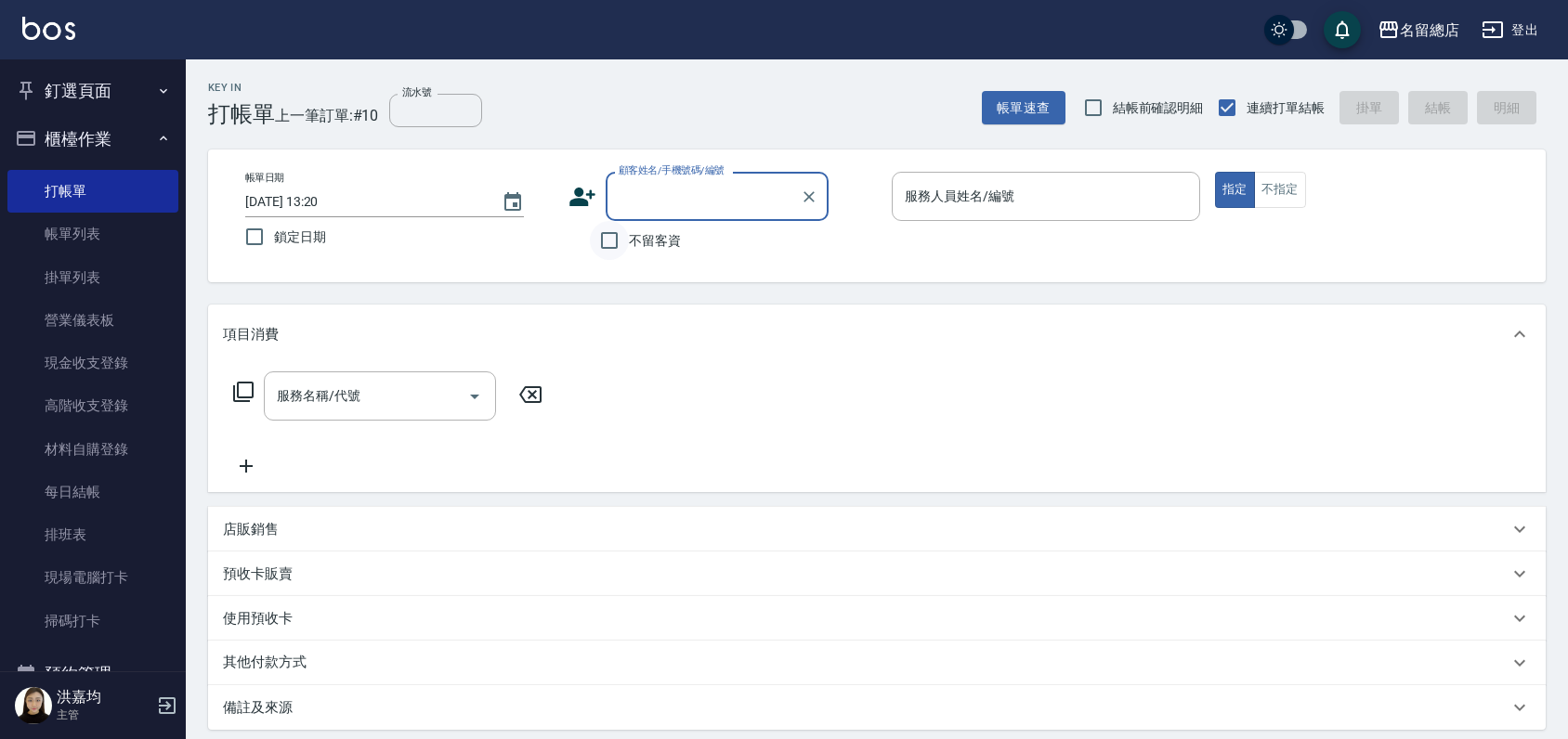
click at [610, 246] on input "不留客資" at bounding box center [610, 241] width 39 height 39
checkbox input "true"
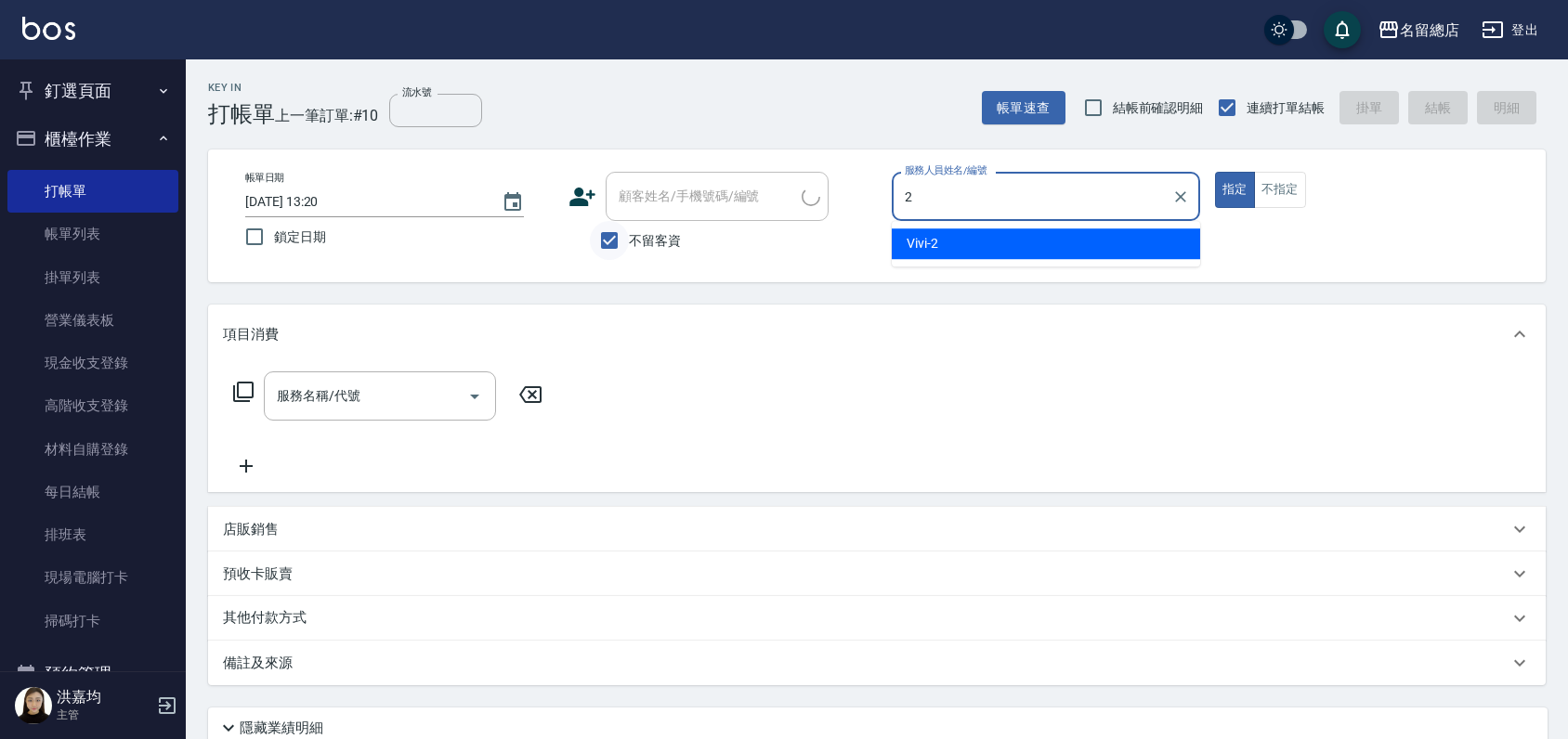
type input "Vivi-2"
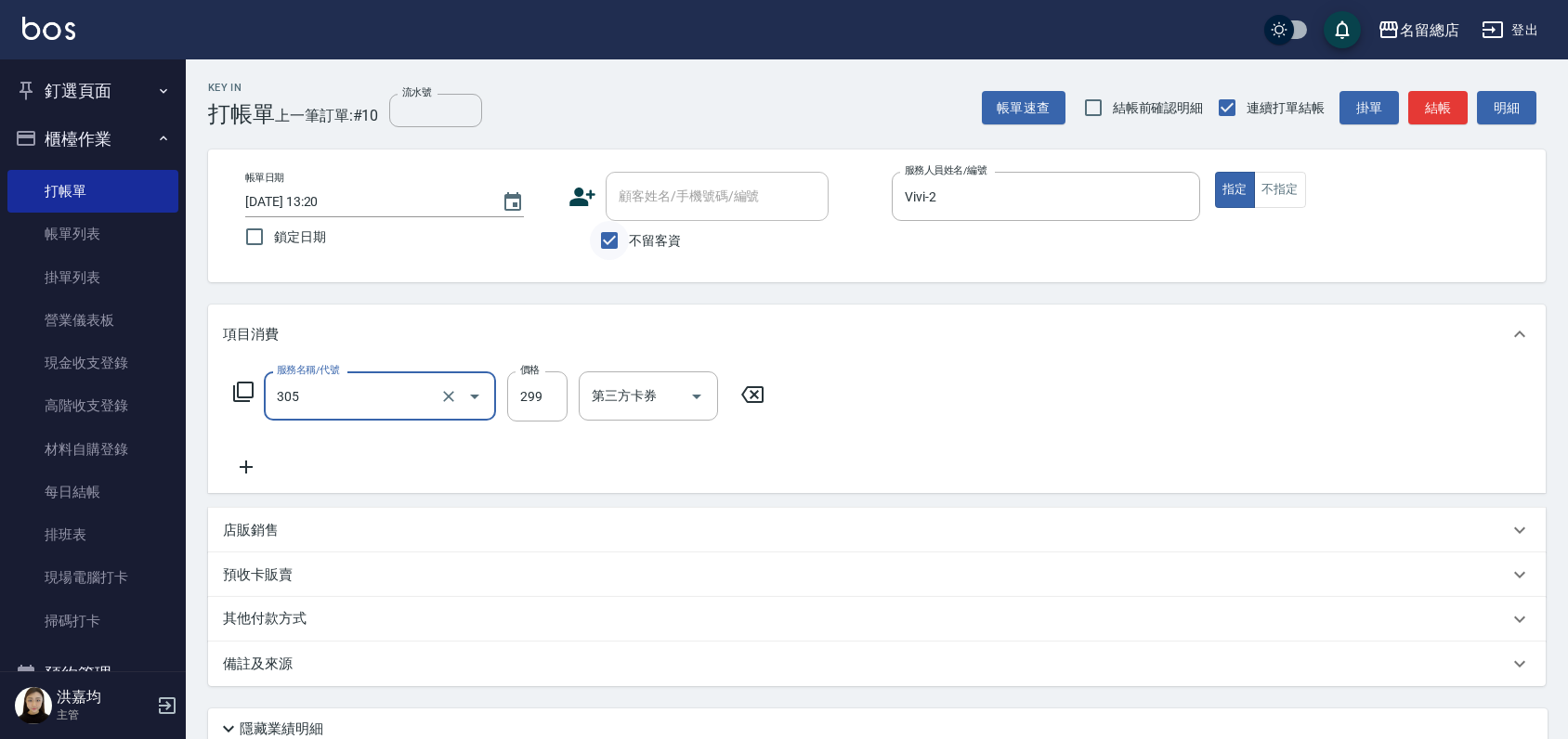
type input "剪髮(305)"
type input "400"
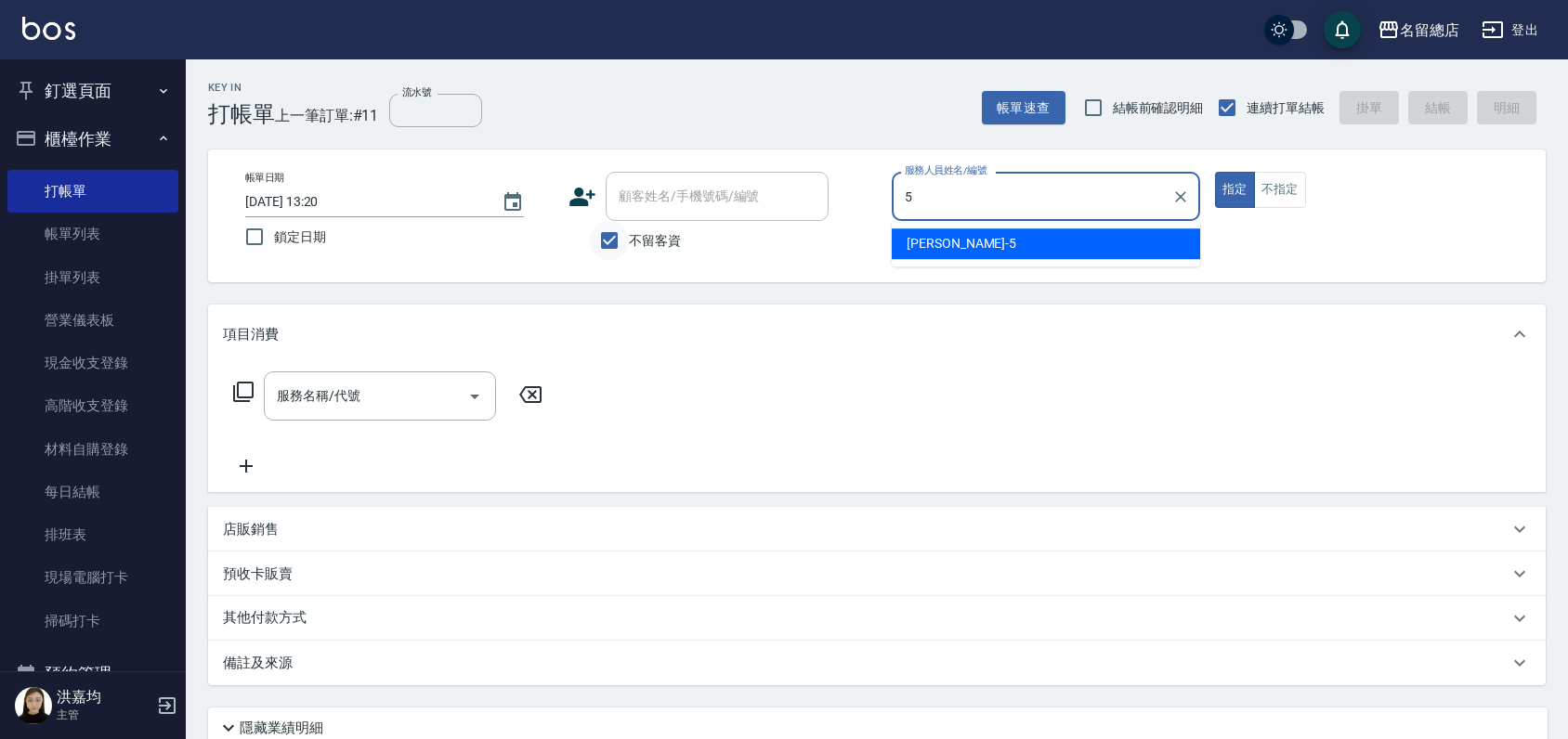
type input "[PERSON_NAME]-5"
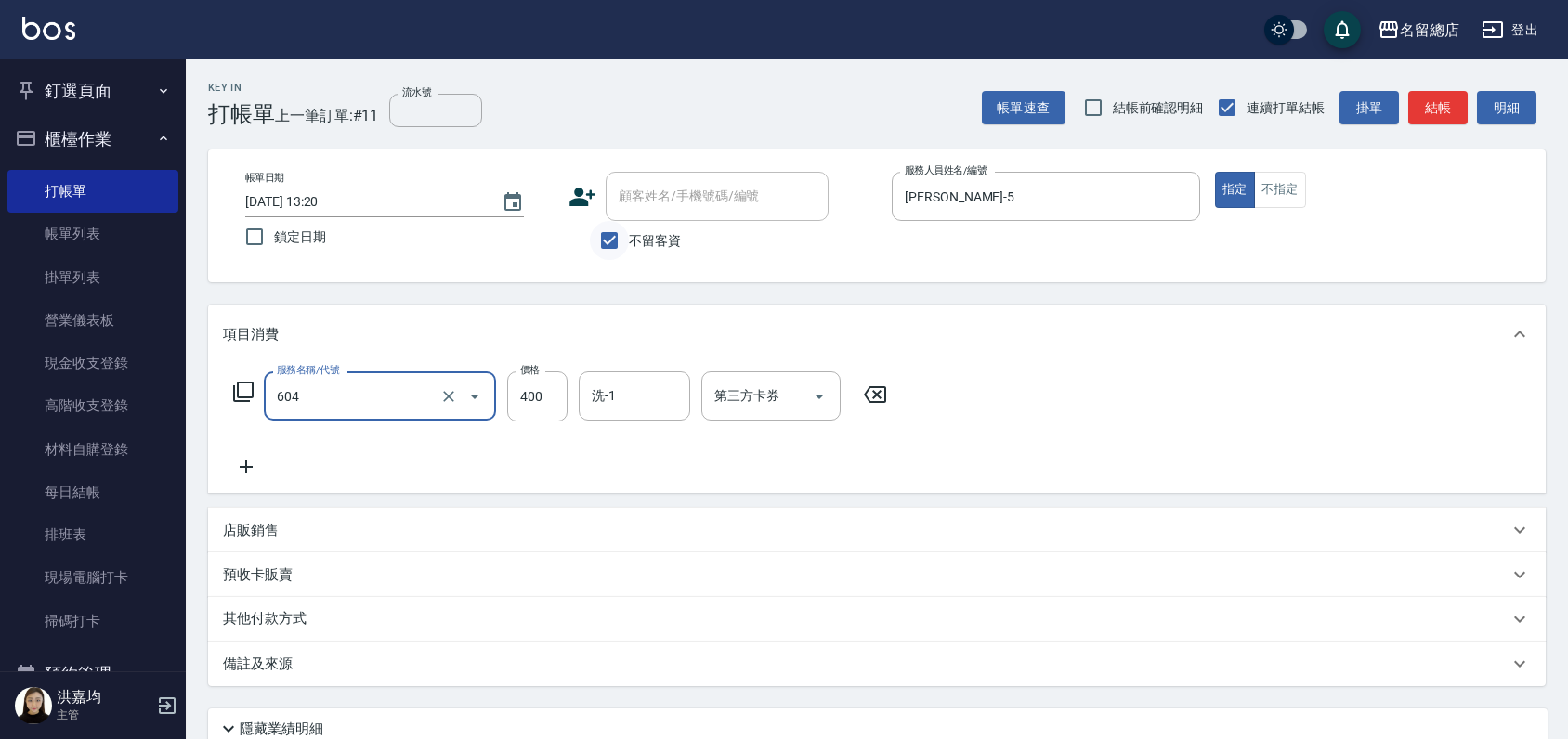
type input "健康洗髮(604)"
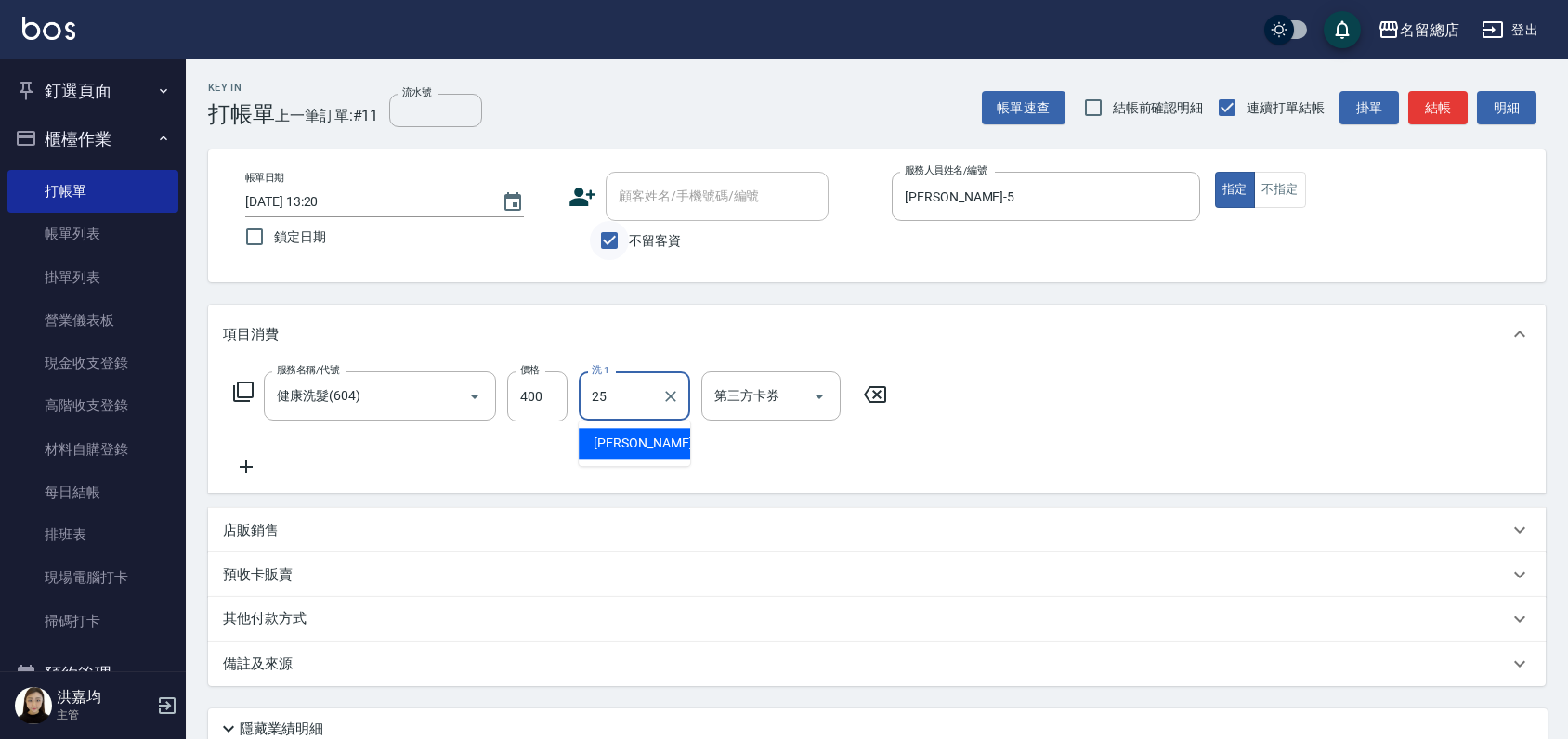
type input "[PERSON_NAME]-25"
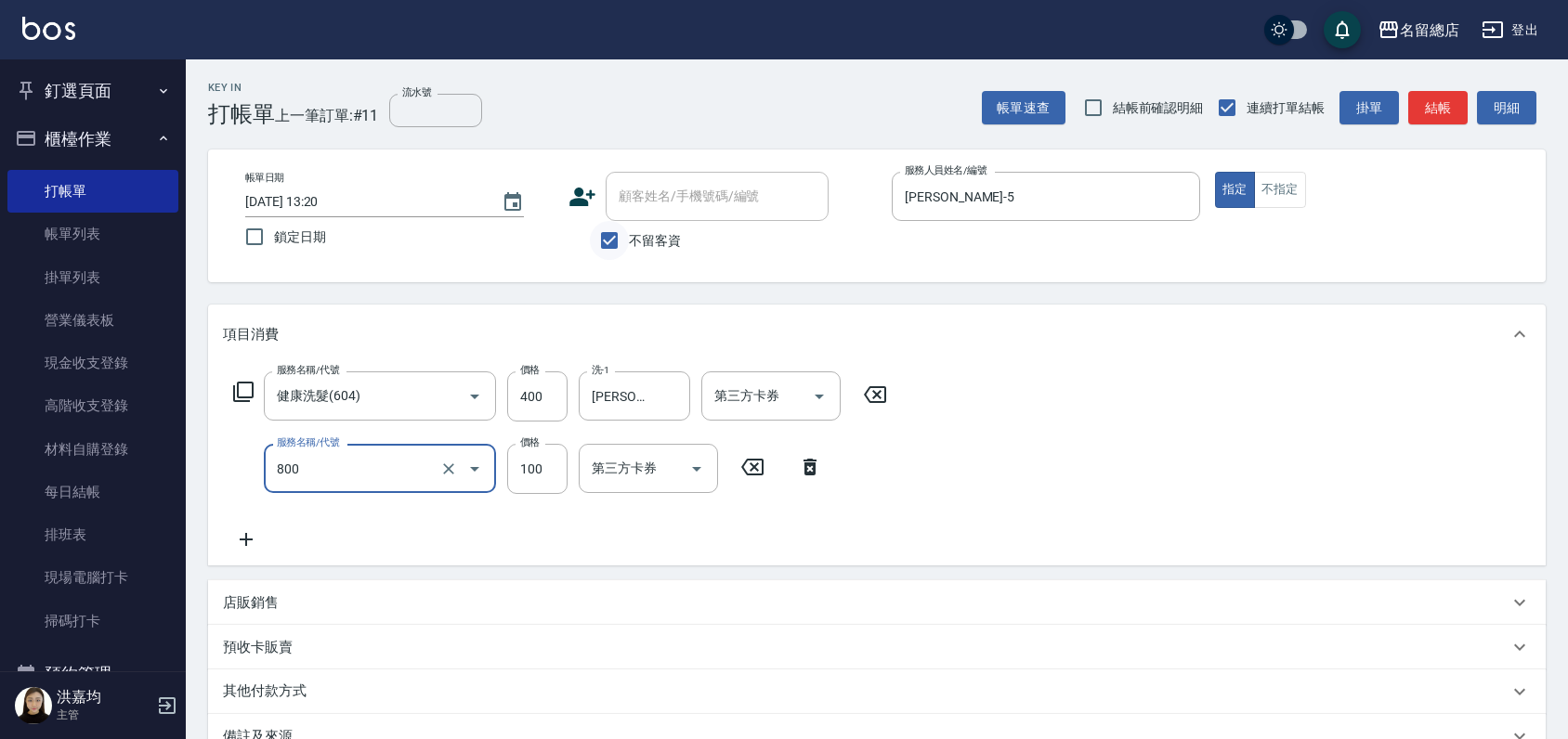
type input "梳髮(800)"
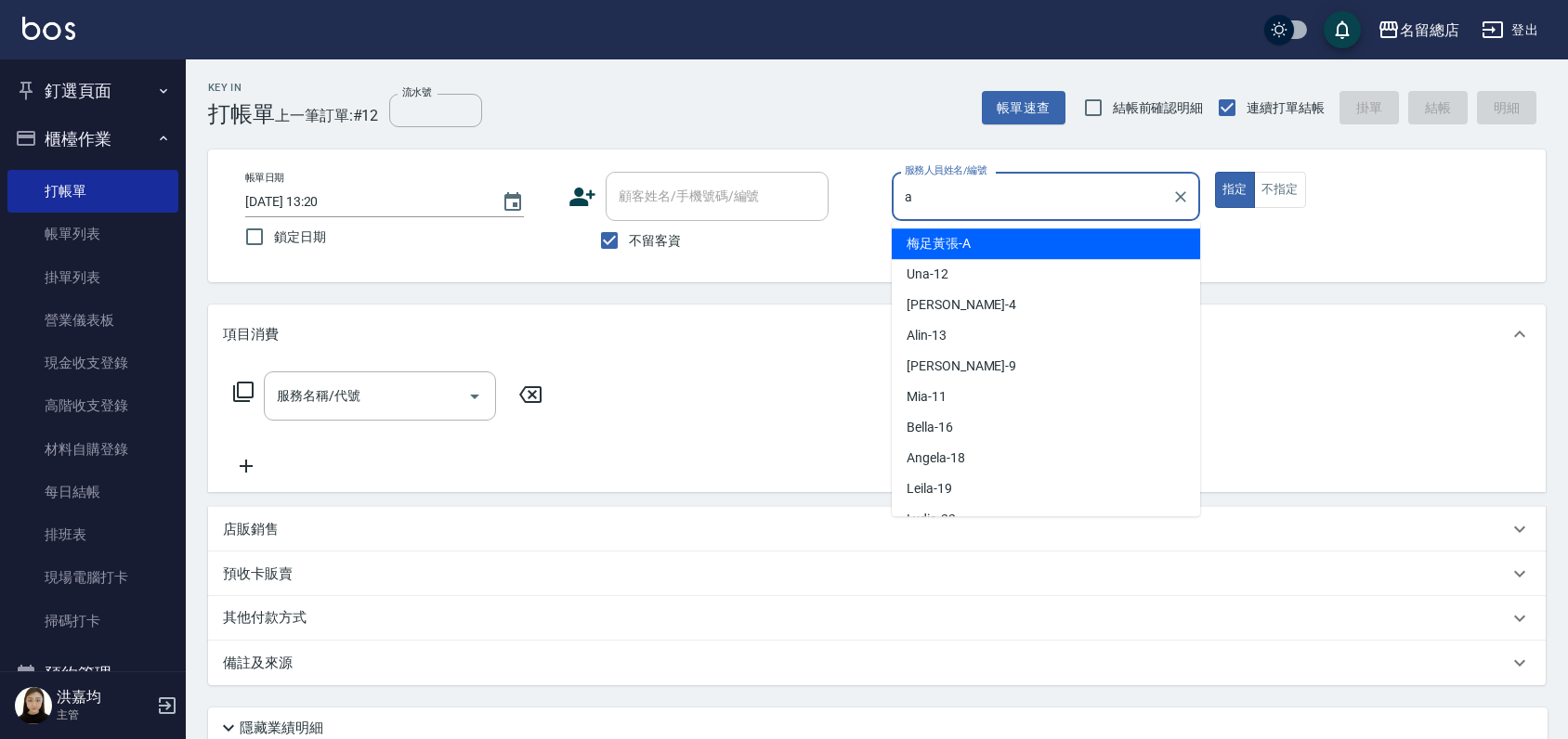
type input "梅足黃張-A"
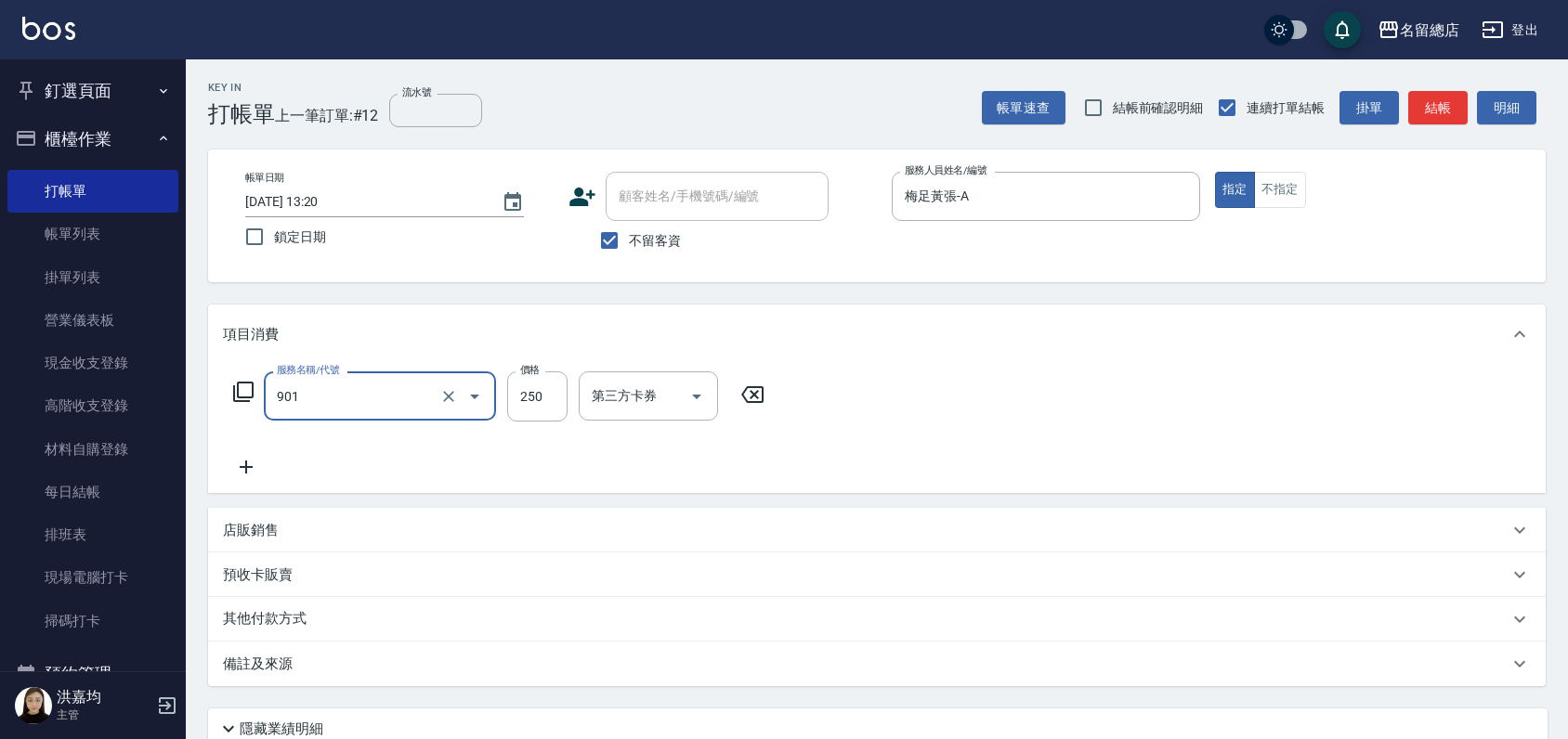
type input "手指甲女(901)"
type input "750"
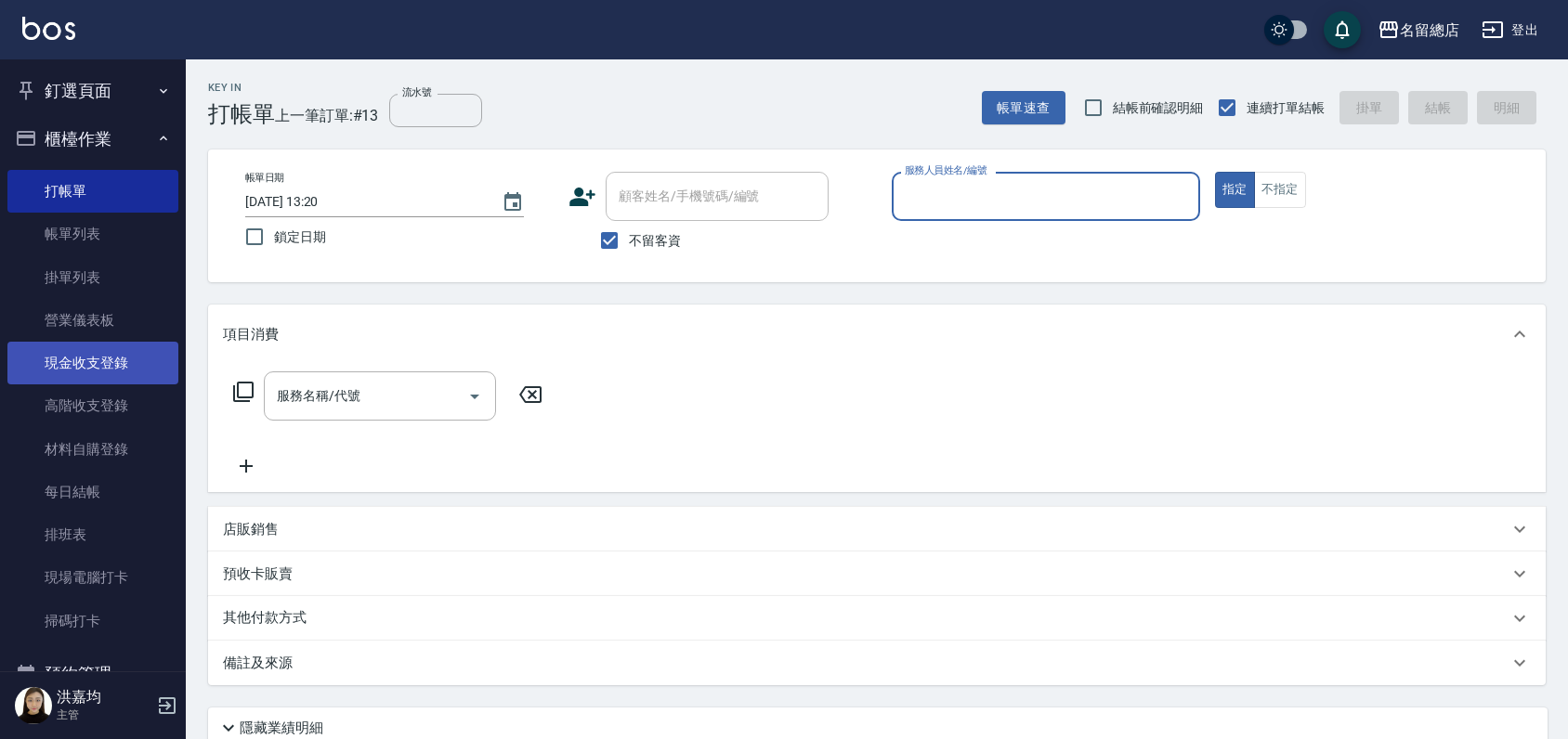
click at [87, 370] on link "現金收支登錄" at bounding box center [93, 363] width 171 height 42
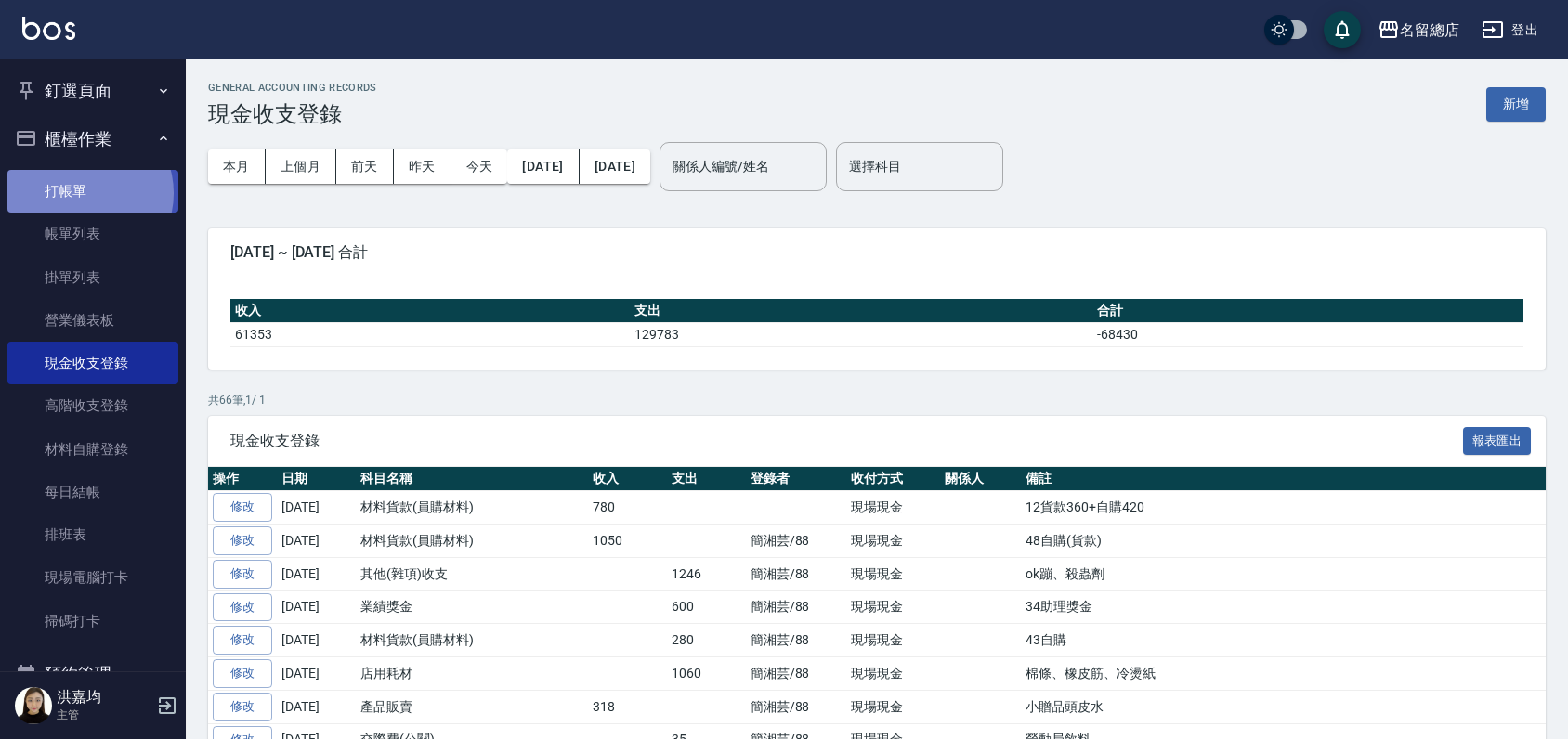
click at [85, 194] on link "打帳單" at bounding box center [93, 191] width 171 height 42
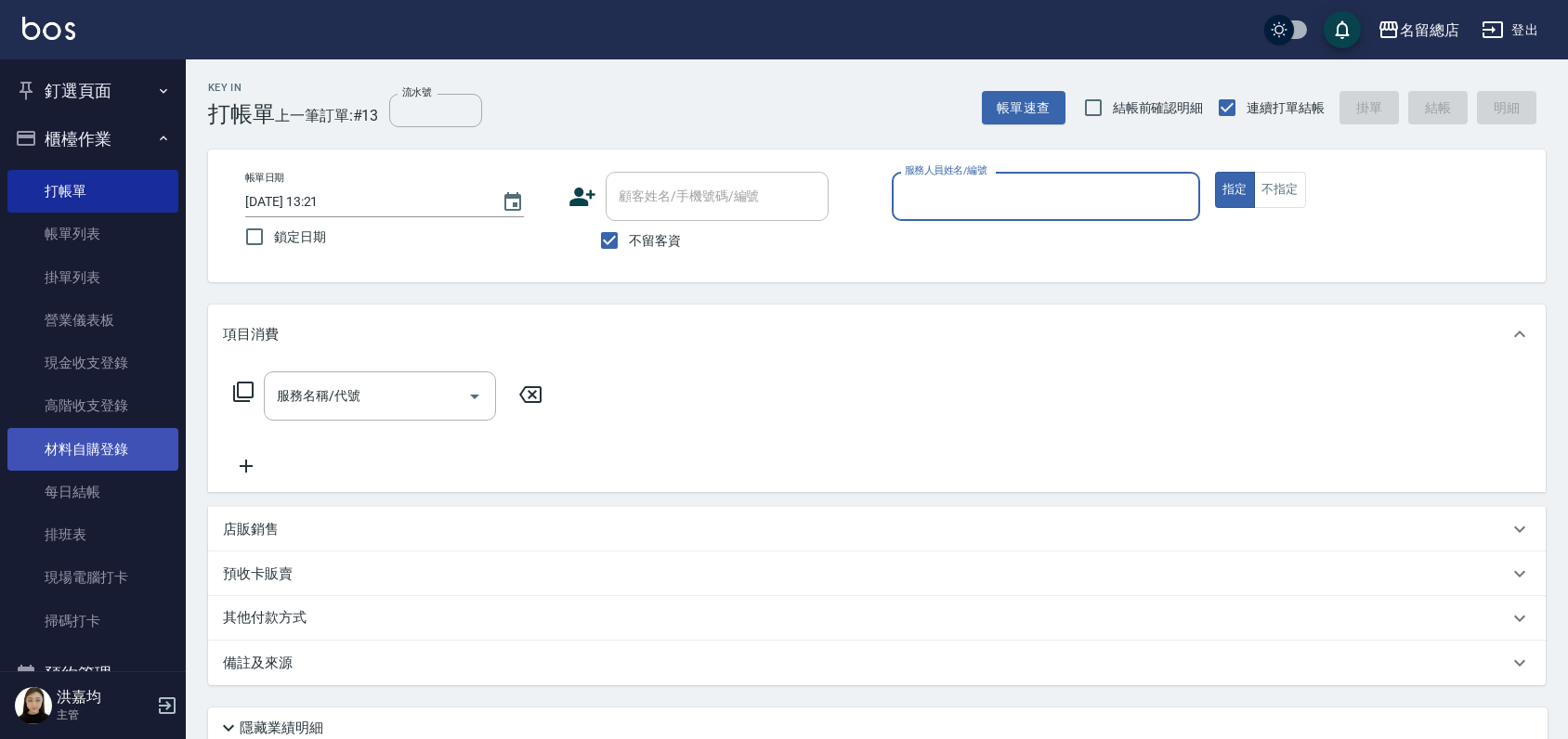
click at [76, 450] on link "材料自購登錄" at bounding box center [93, 449] width 171 height 42
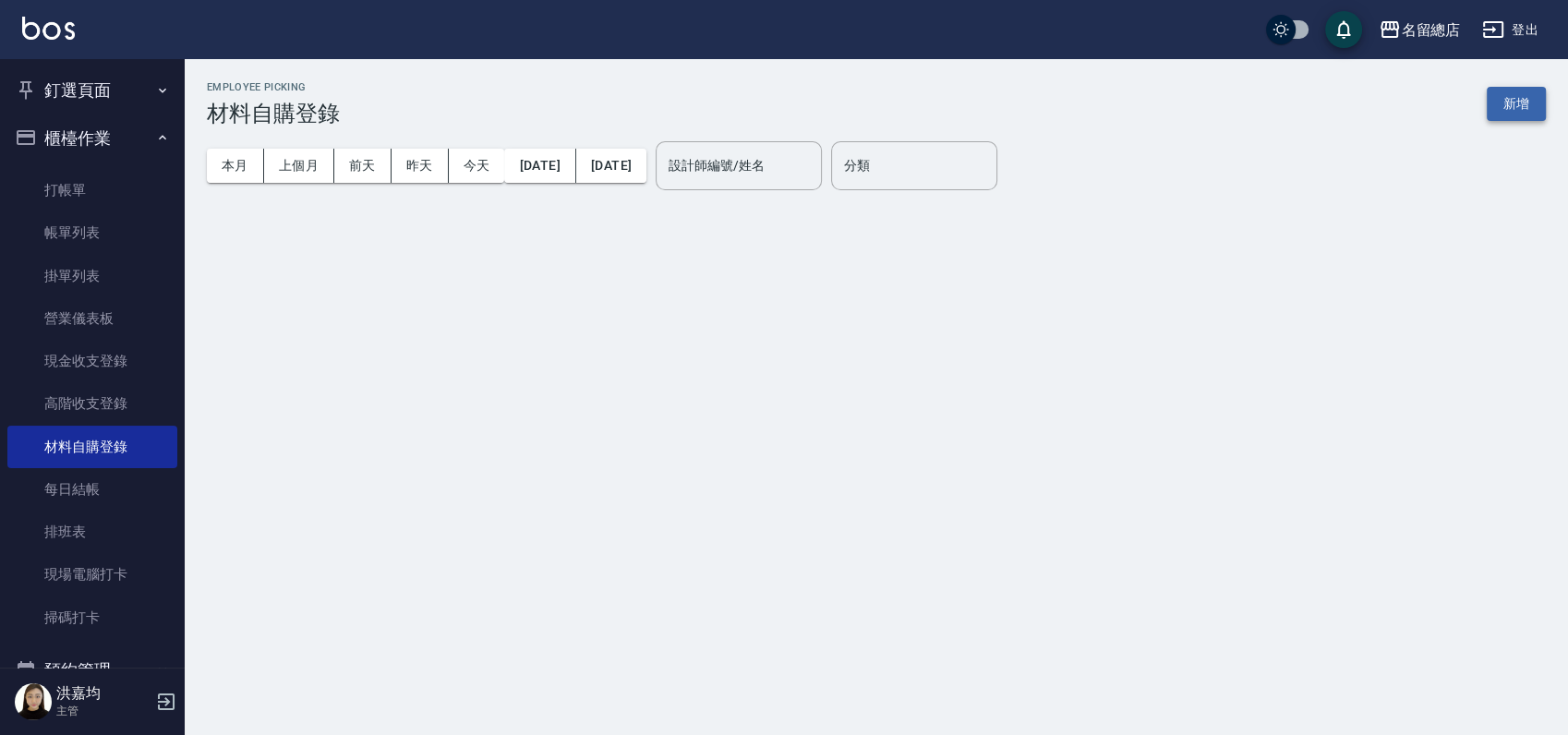
click at [1527, 109] on button "新增" at bounding box center [1516, 104] width 59 height 34
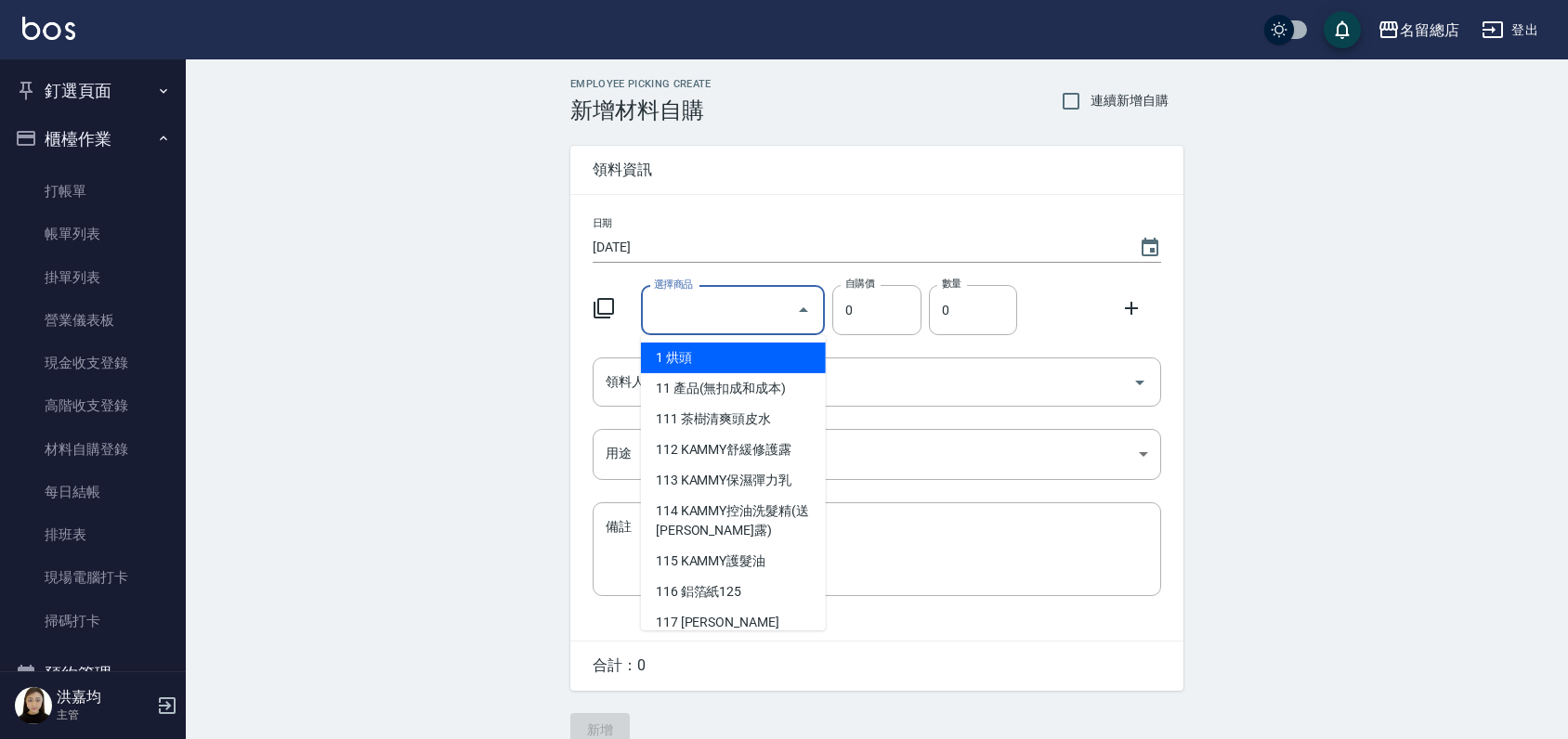
click at [708, 313] on input "選擇商品" at bounding box center [719, 310] width 141 height 32
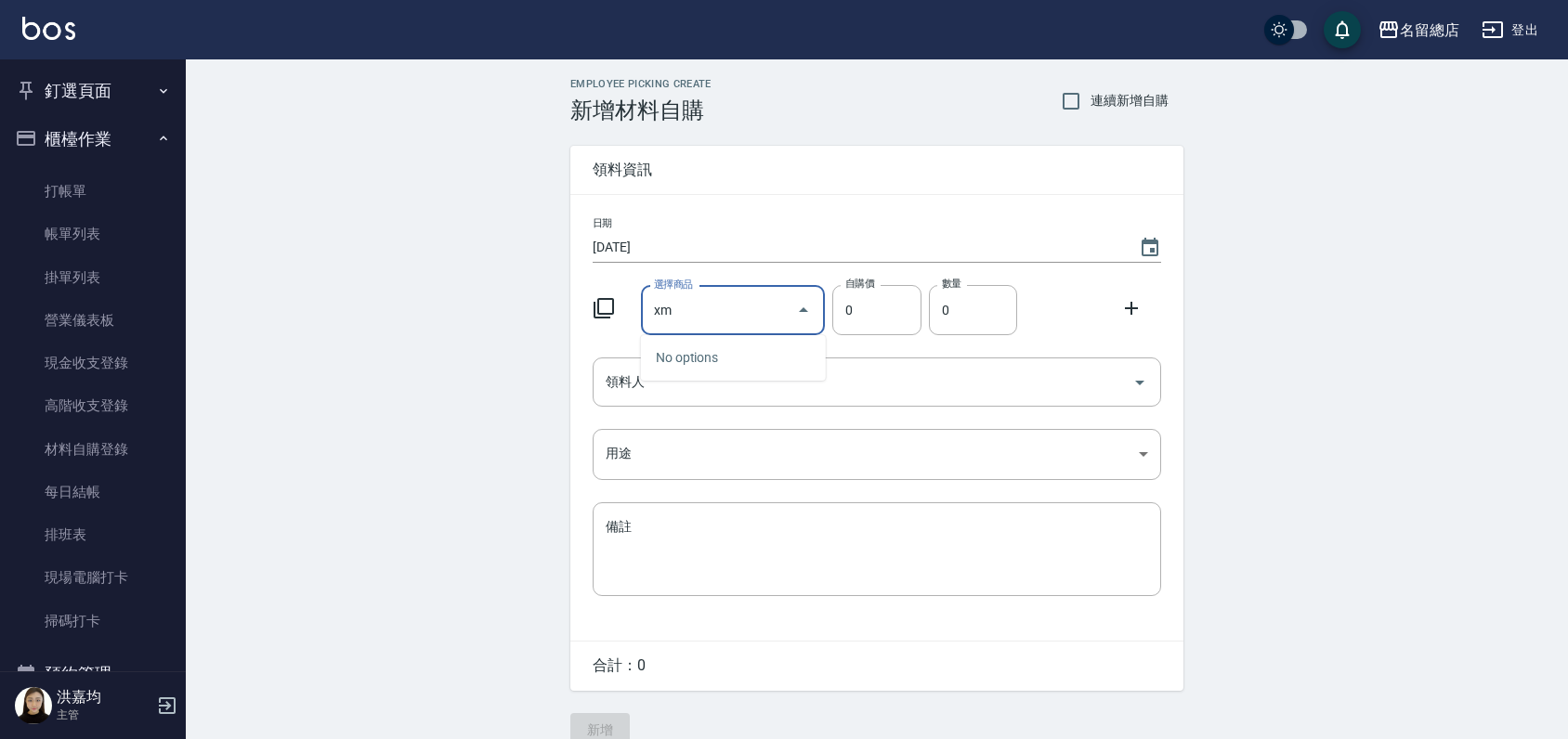
type input "x"
type input "鋁"
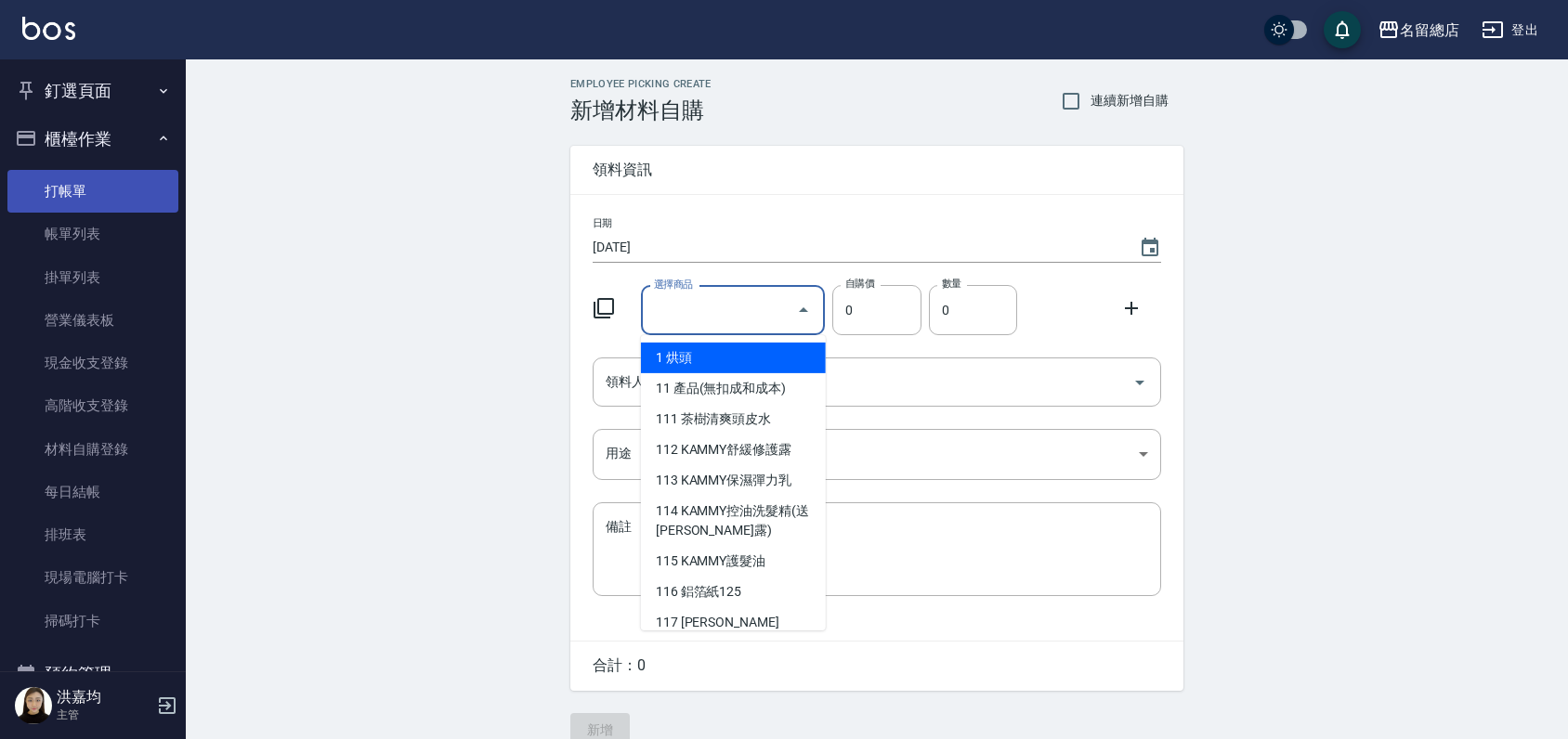
click at [104, 199] on link "打帳單" at bounding box center [93, 191] width 171 height 42
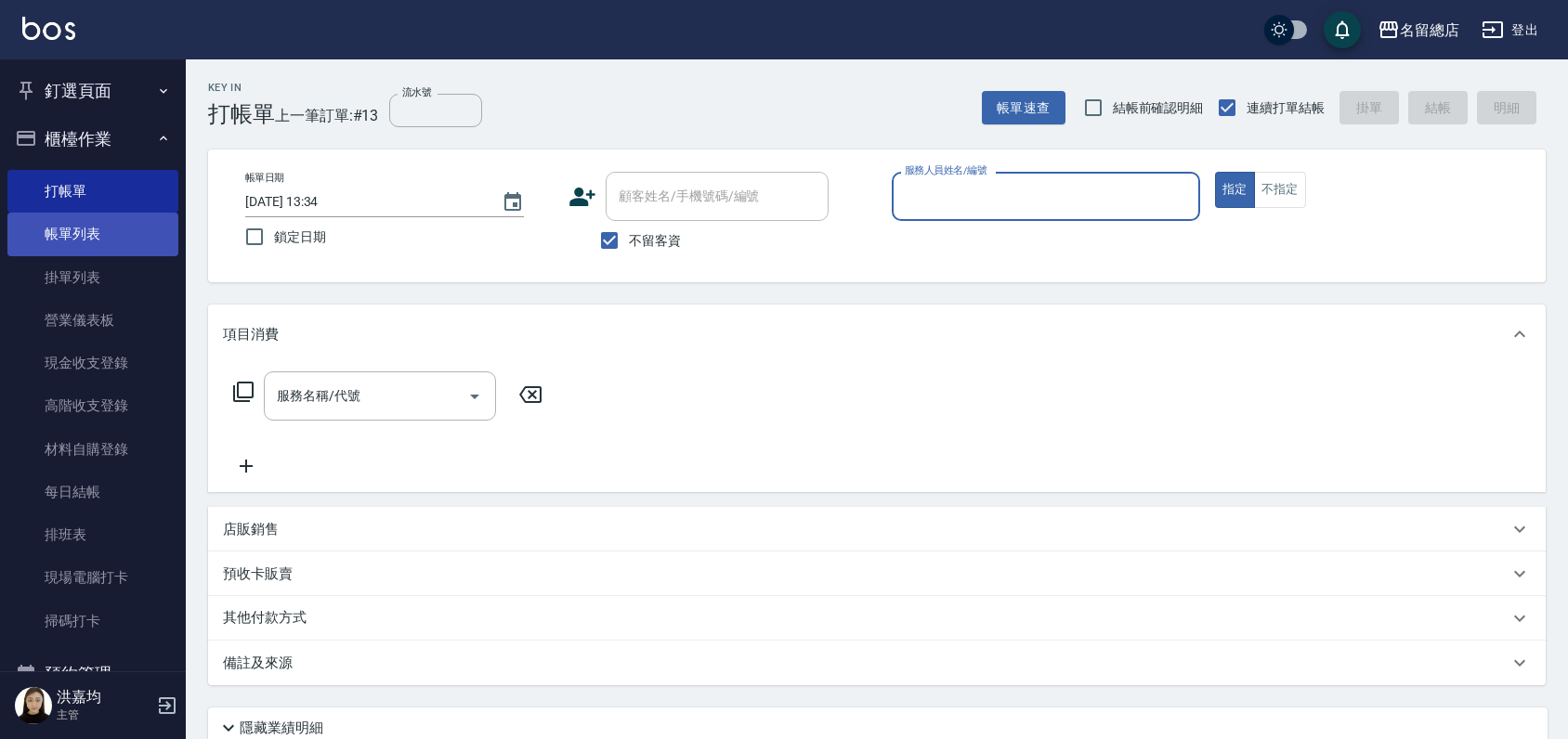
click at [48, 229] on link "帳單列表" at bounding box center [93, 233] width 171 height 42
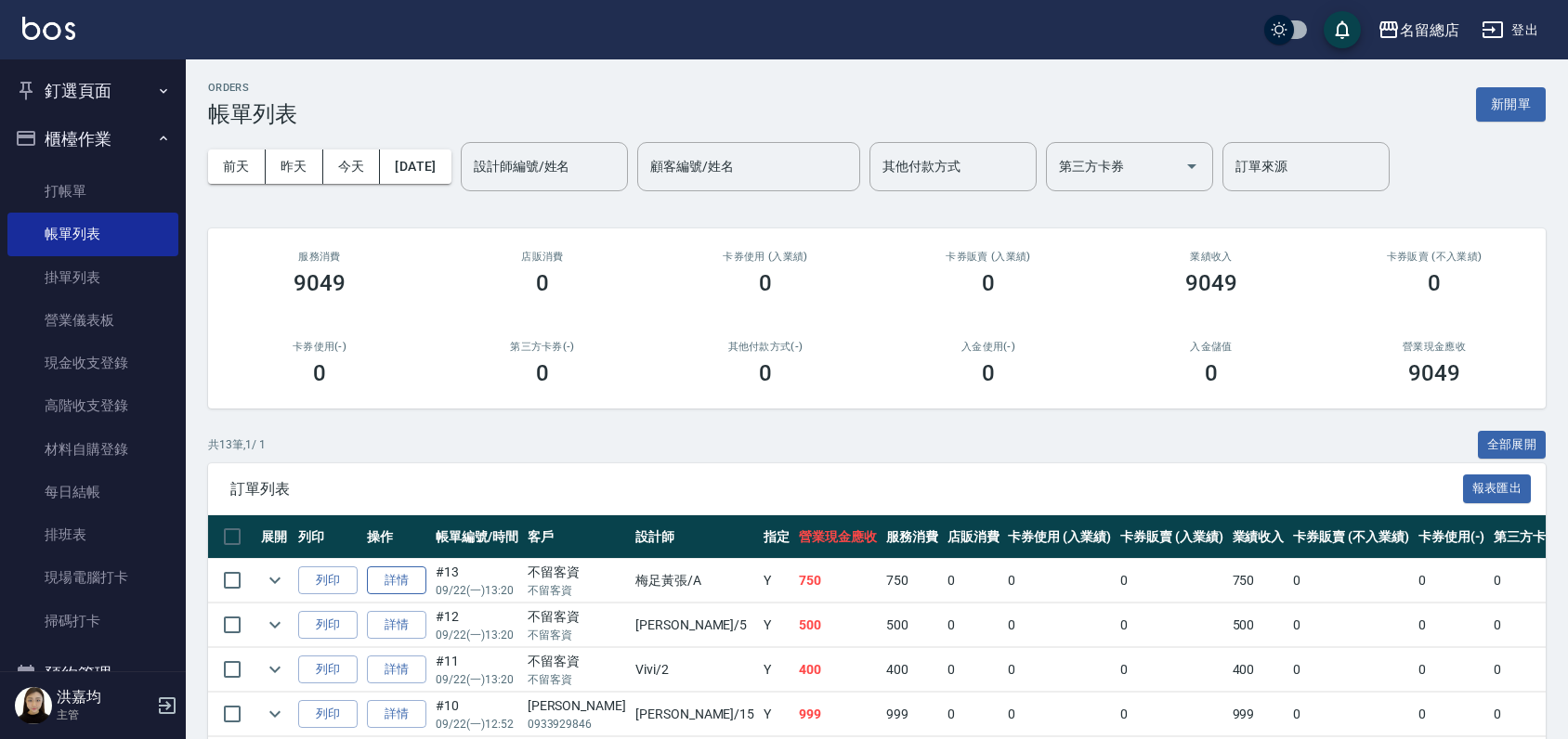
click at [393, 587] on link "詳情" at bounding box center [396, 580] width 59 height 28
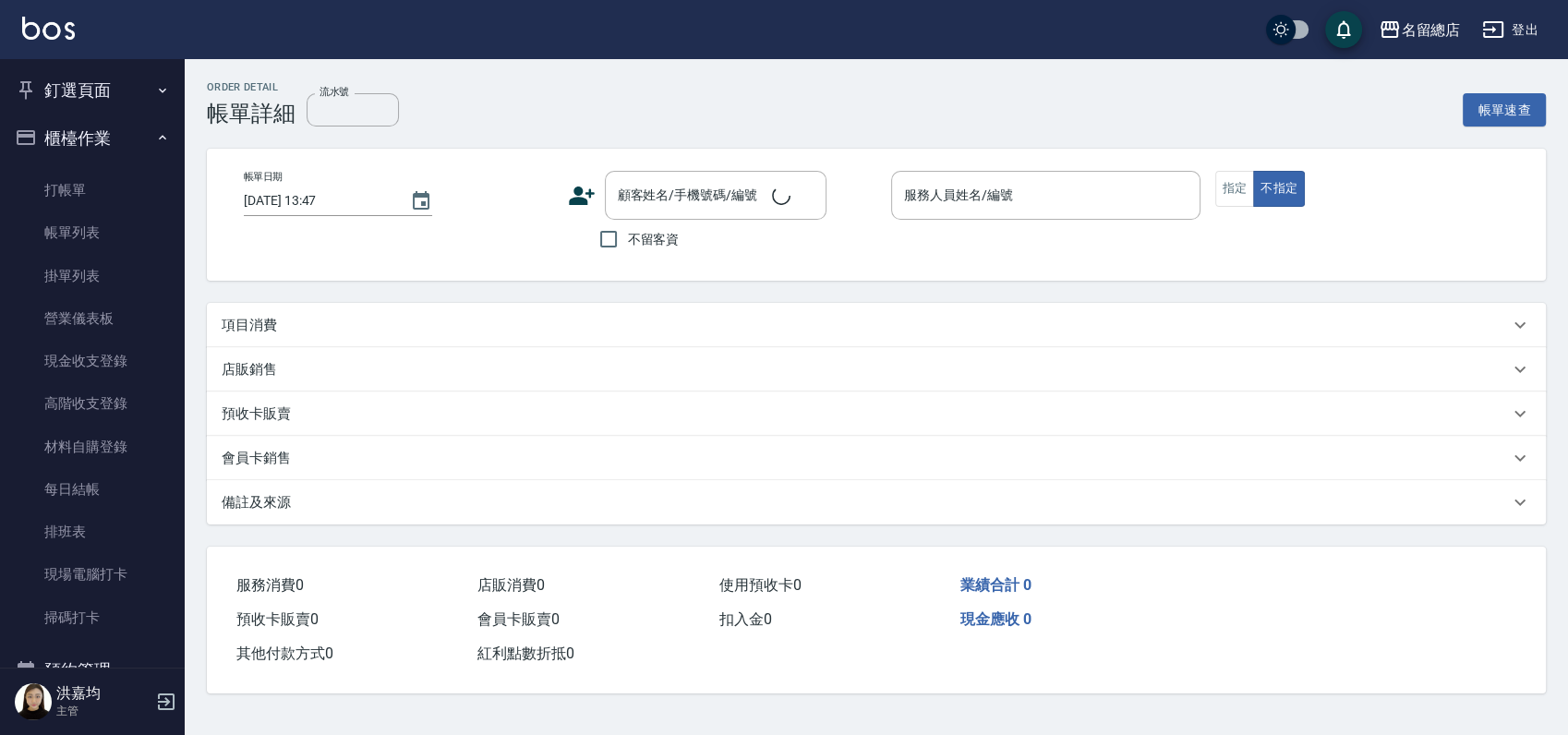
type input "[DATE] 13:20"
checkbox input "true"
type input "梅足黃張-A"
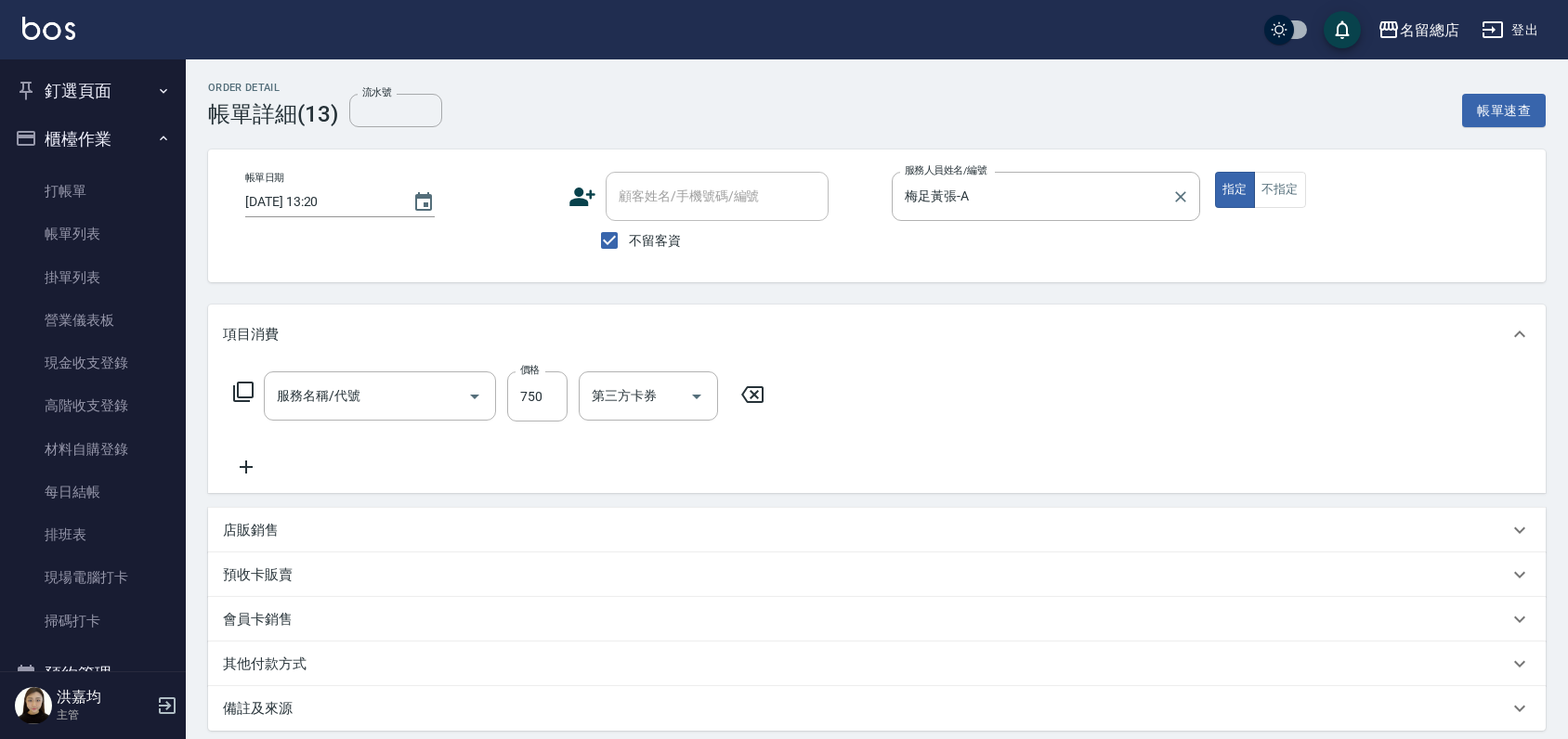
type input "手指甲女(901)"
click at [1185, 195] on icon "Clear" at bounding box center [1180, 197] width 19 height 19
click at [744, 391] on icon at bounding box center [752, 394] width 23 height 17
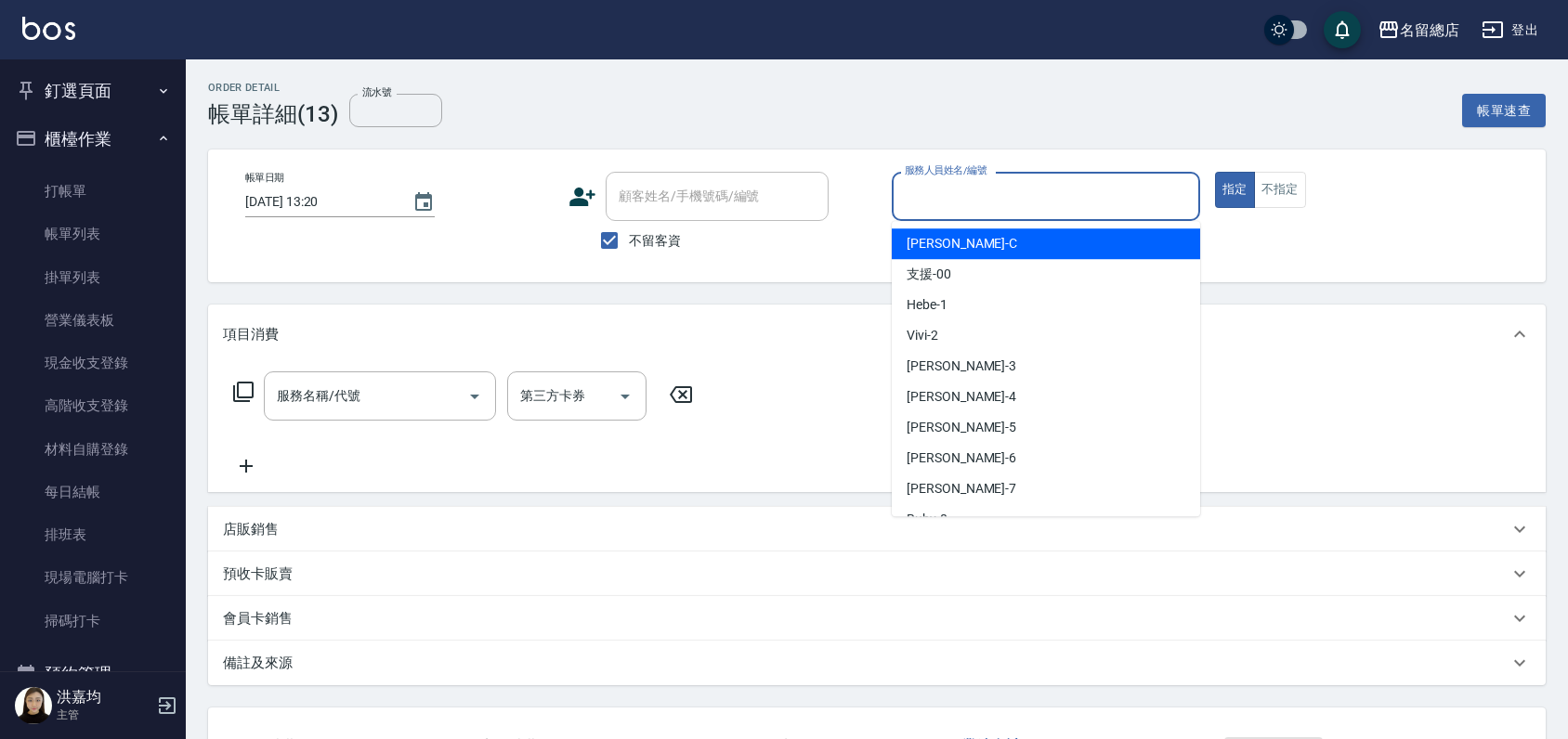
click at [938, 185] on input "服務人員姓名/編號" at bounding box center [1045, 196] width 292 height 32
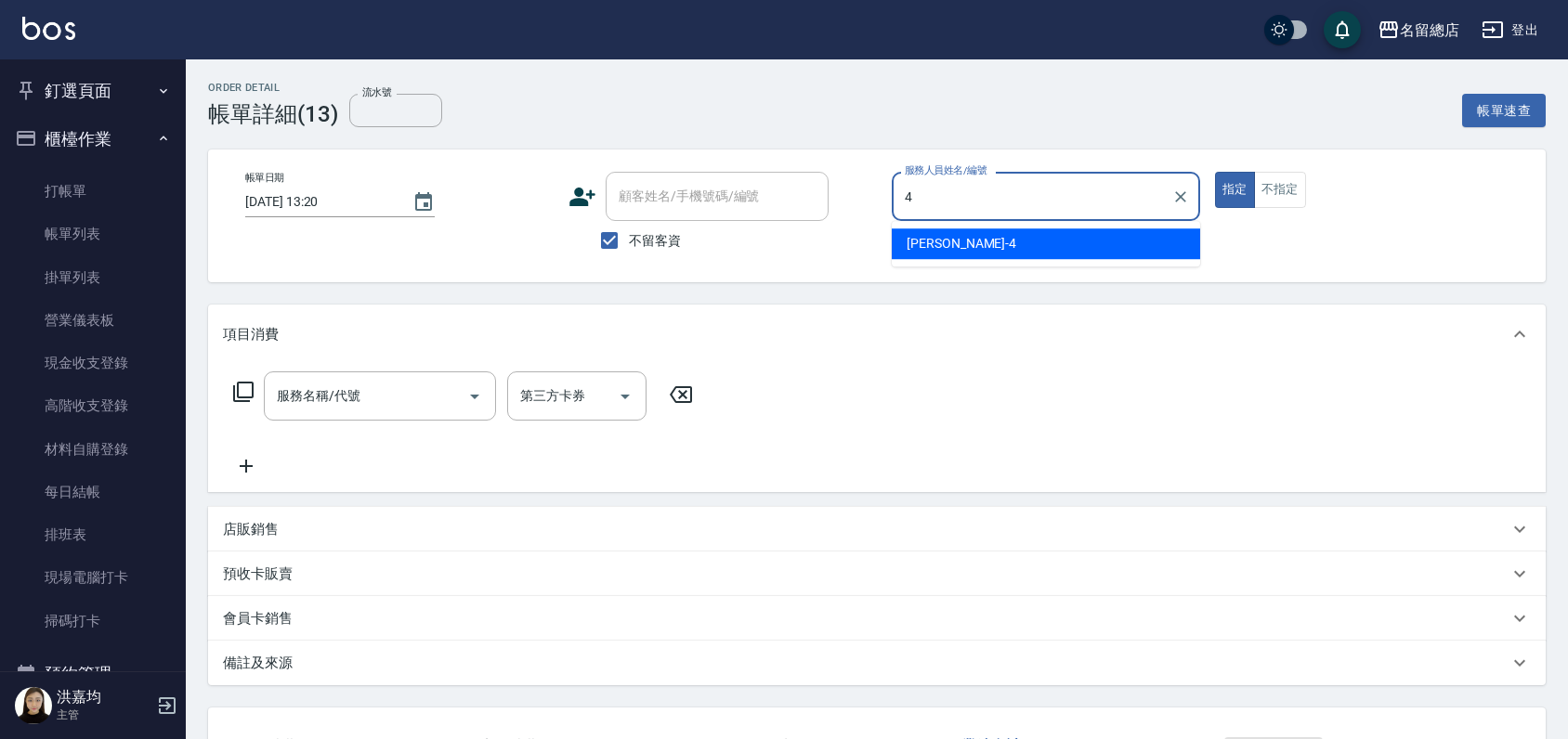
type input "[PERSON_NAME]-4"
type button "true"
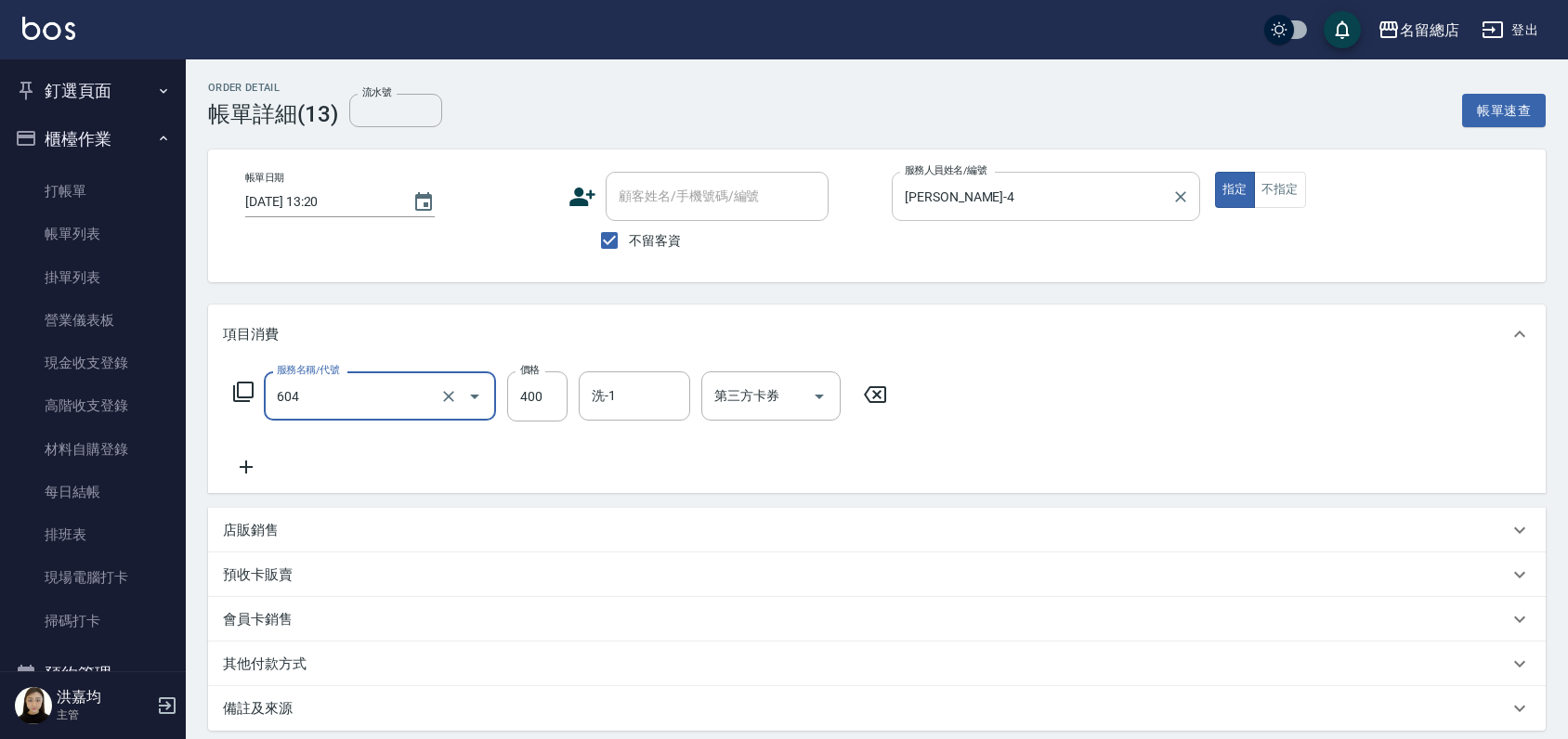
type input "健康洗髮(604)"
type input "300"
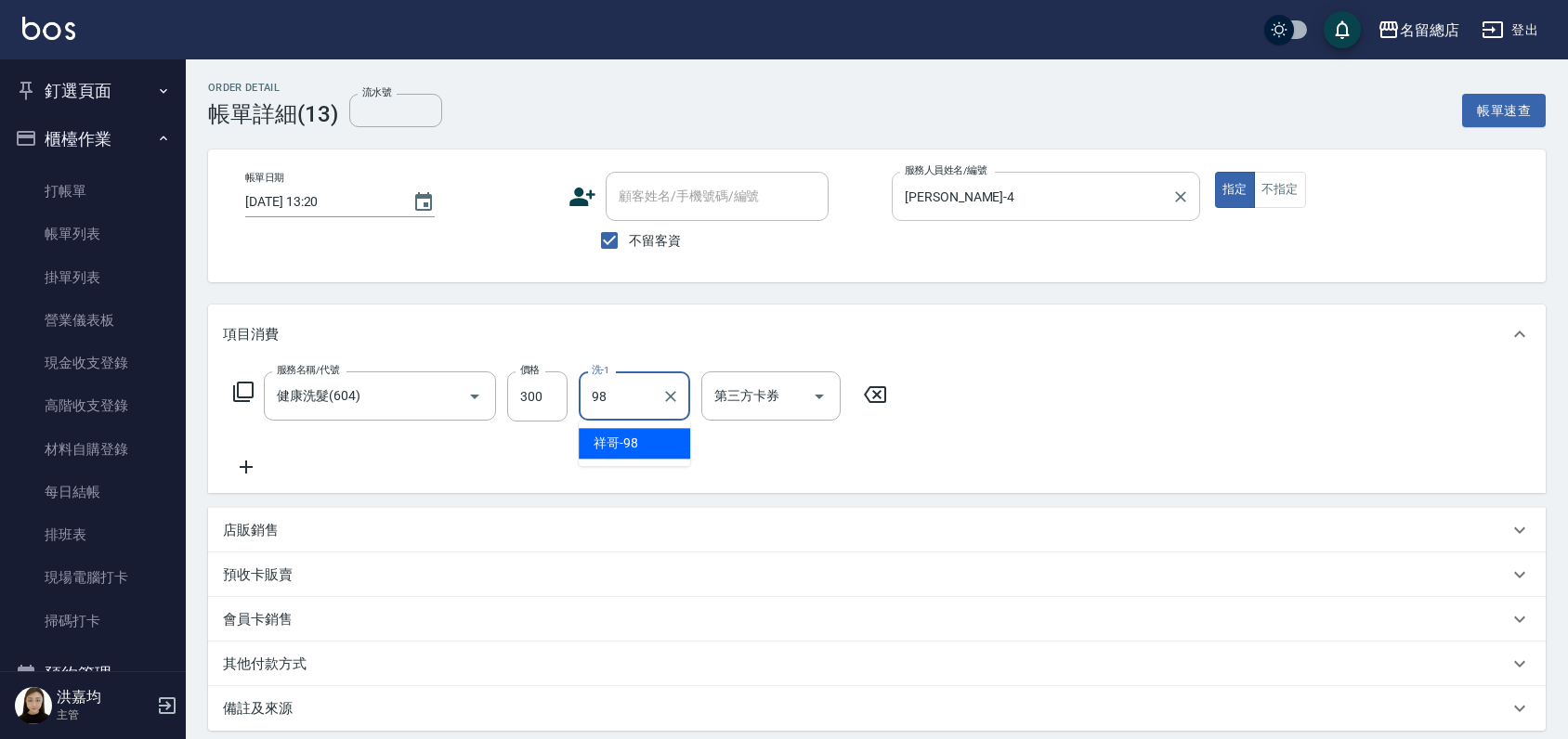
type input "祥哥-98"
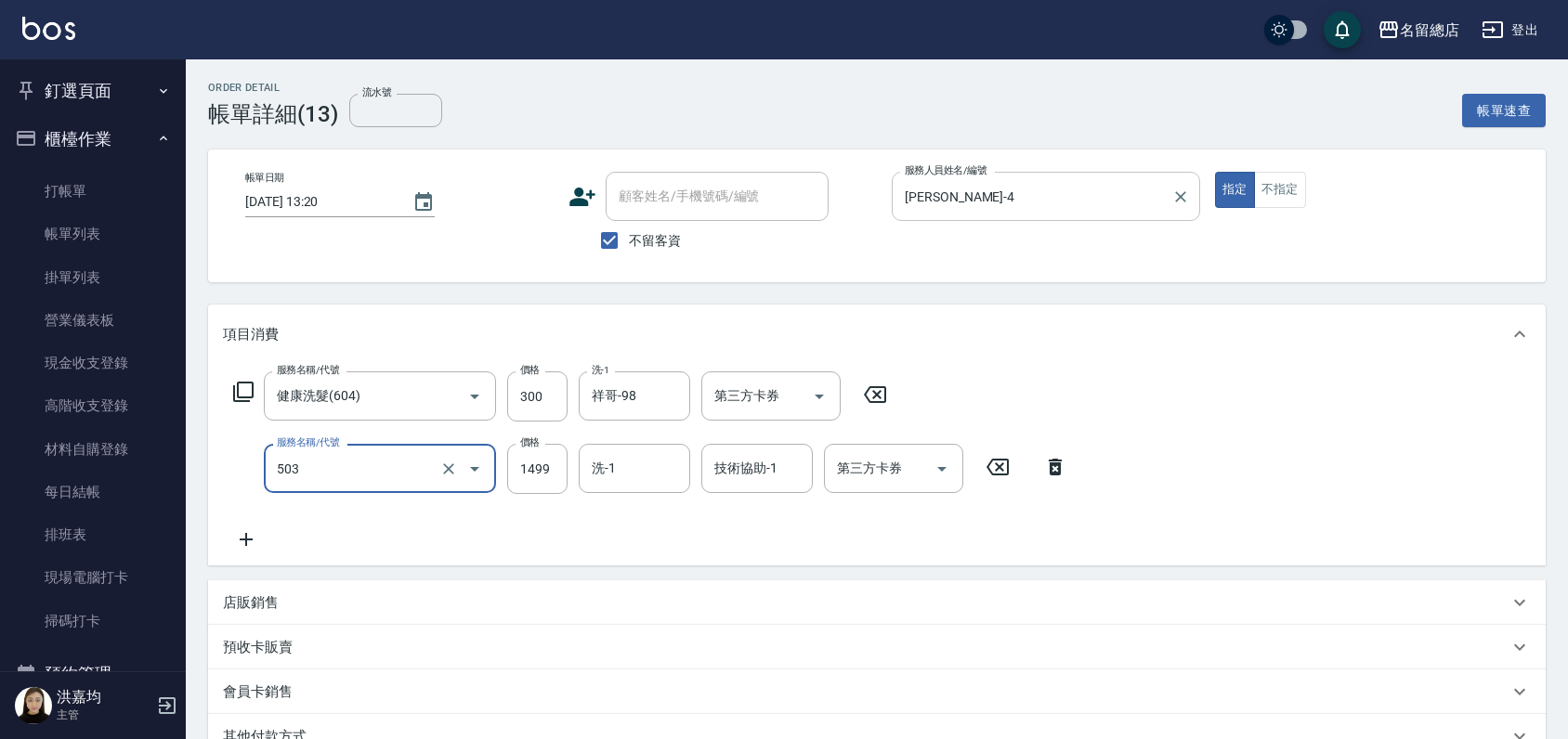
type input "染髮1000~1499(503)"
type input "1200"
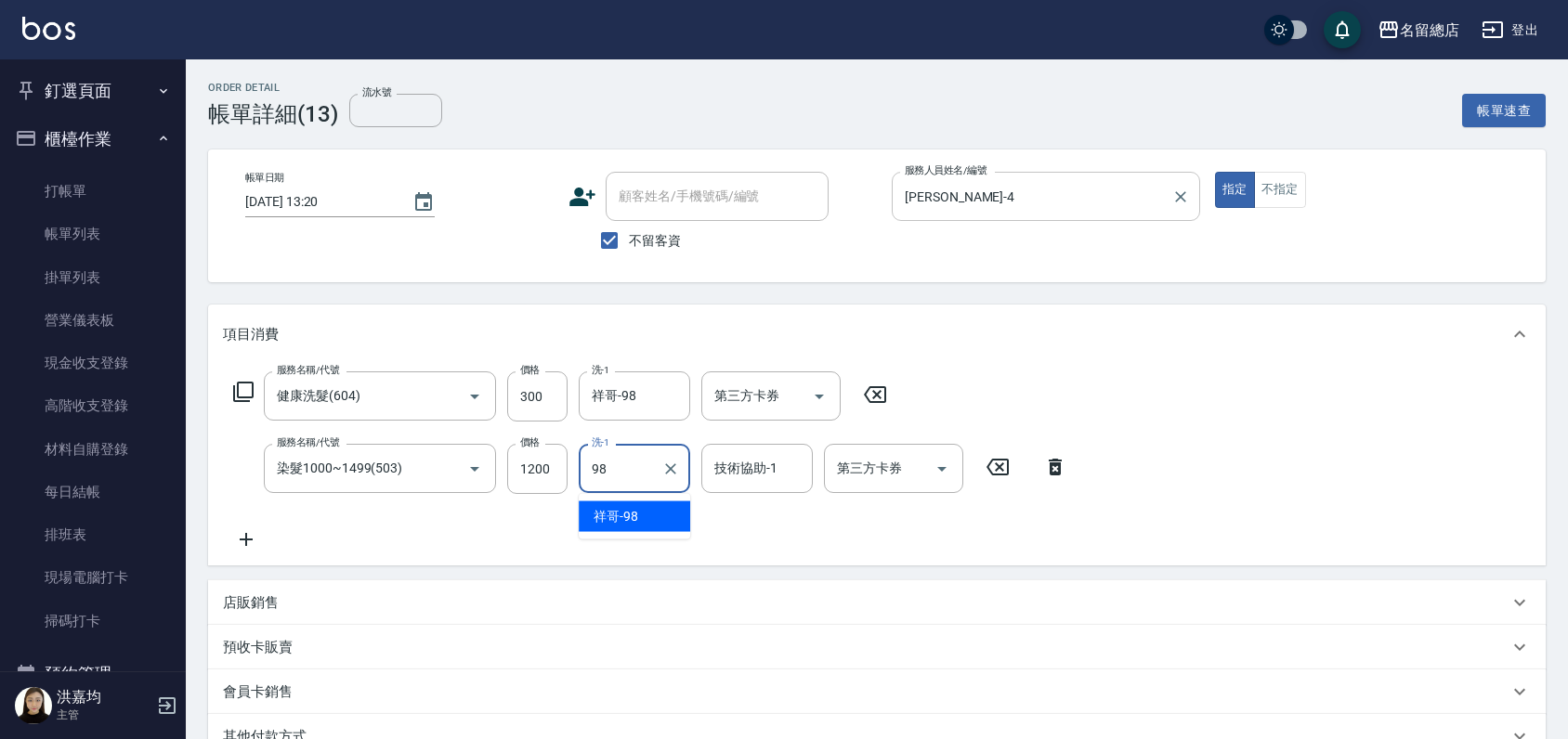
type input "祥哥-98"
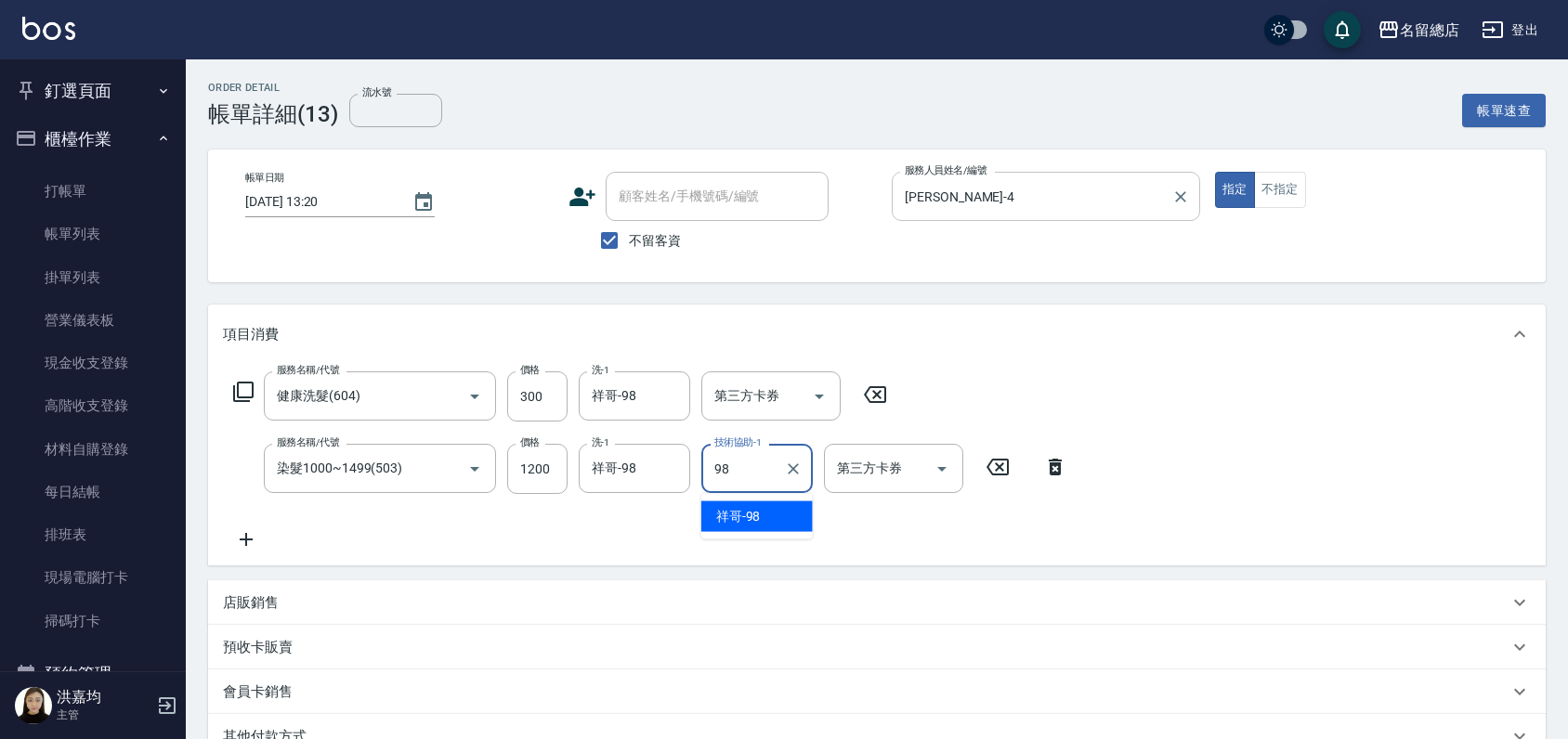
type input "祥哥-98"
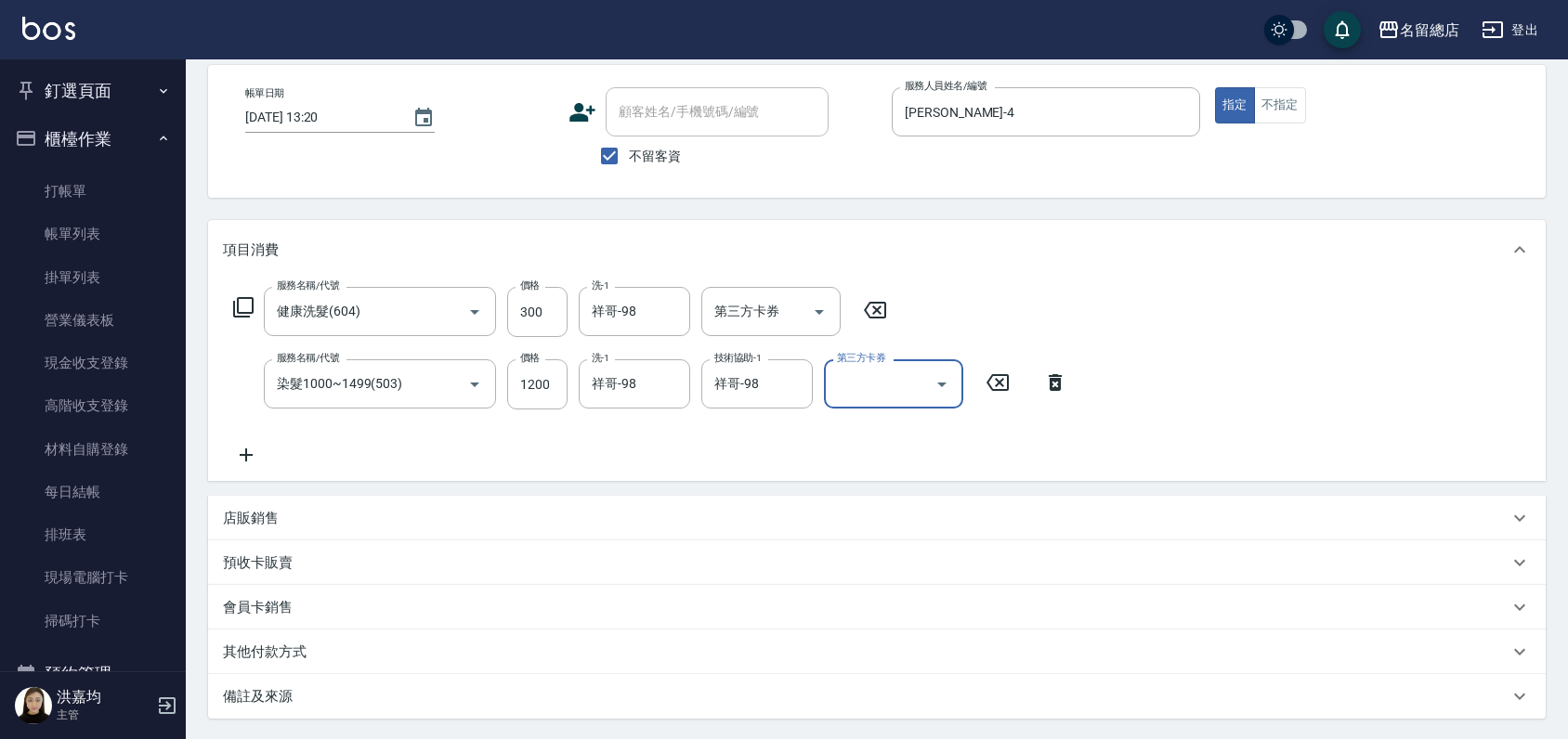
scroll to position [262, 0]
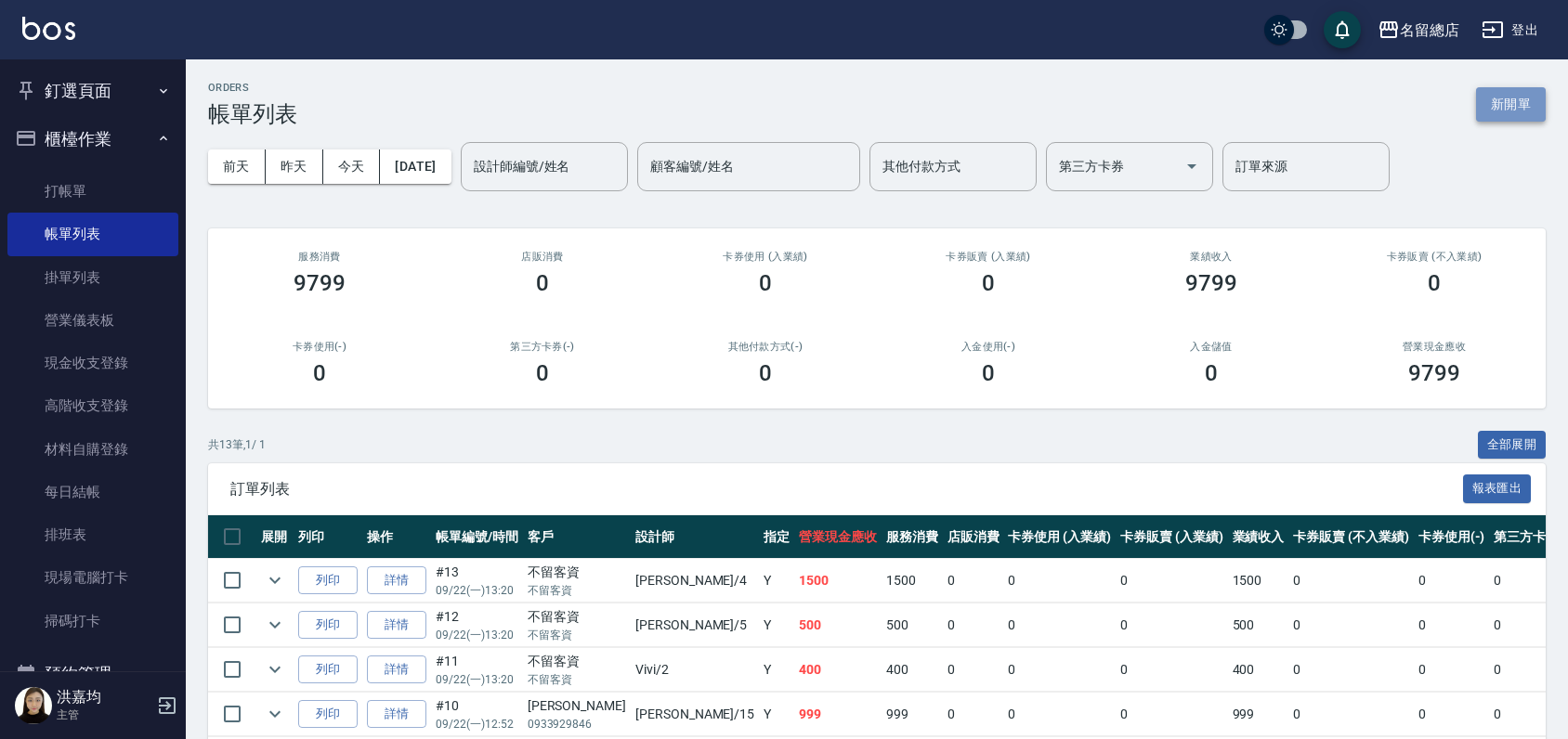
click at [1498, 93] on button "新開單" at bounding box center [1510, 104] width 70 height 34
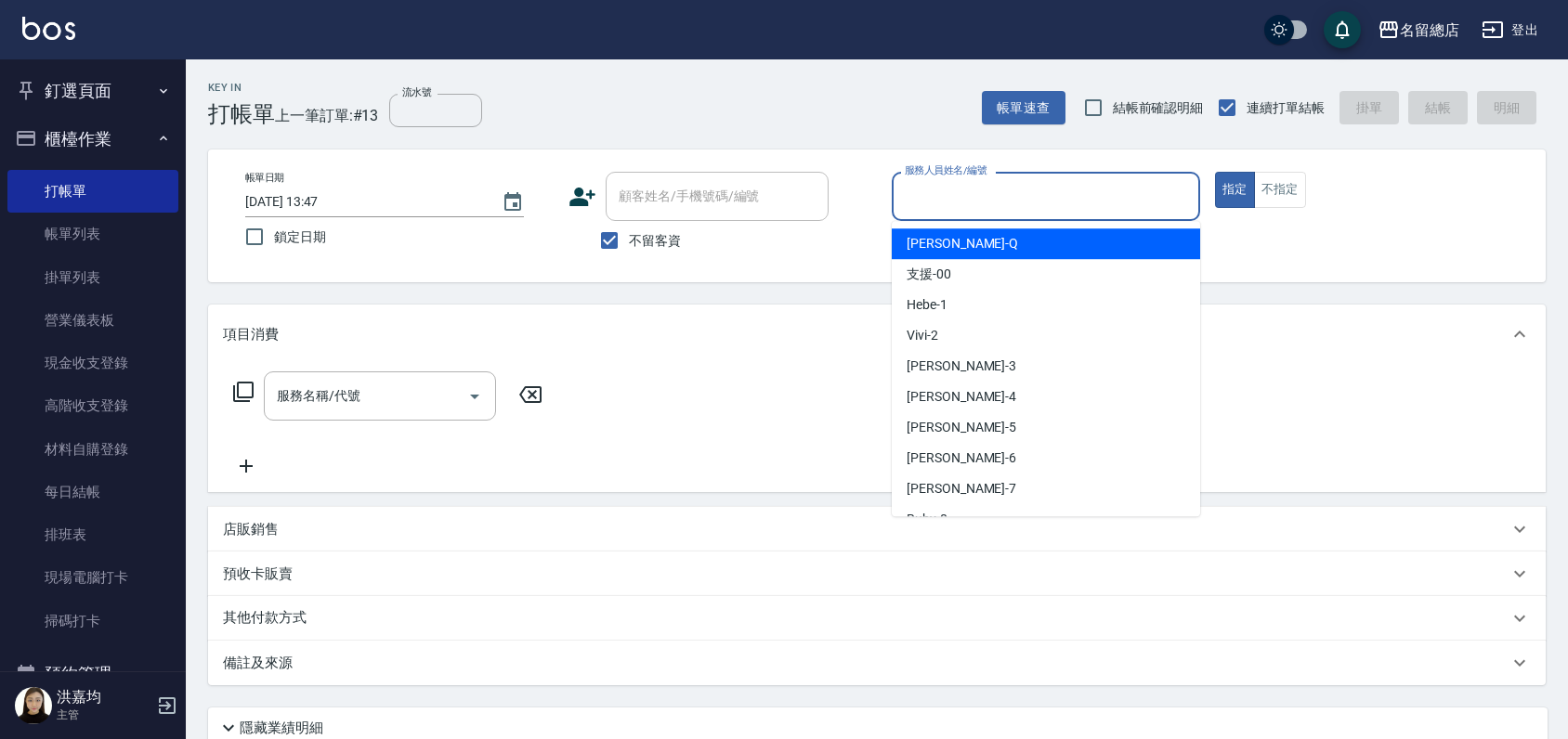
click at [998, 196] on input "服務人員姓名/編號" at bounding box center [1045, 196] width 292 height 32
type input "ㄇ"
type input "梅足黃張-A"
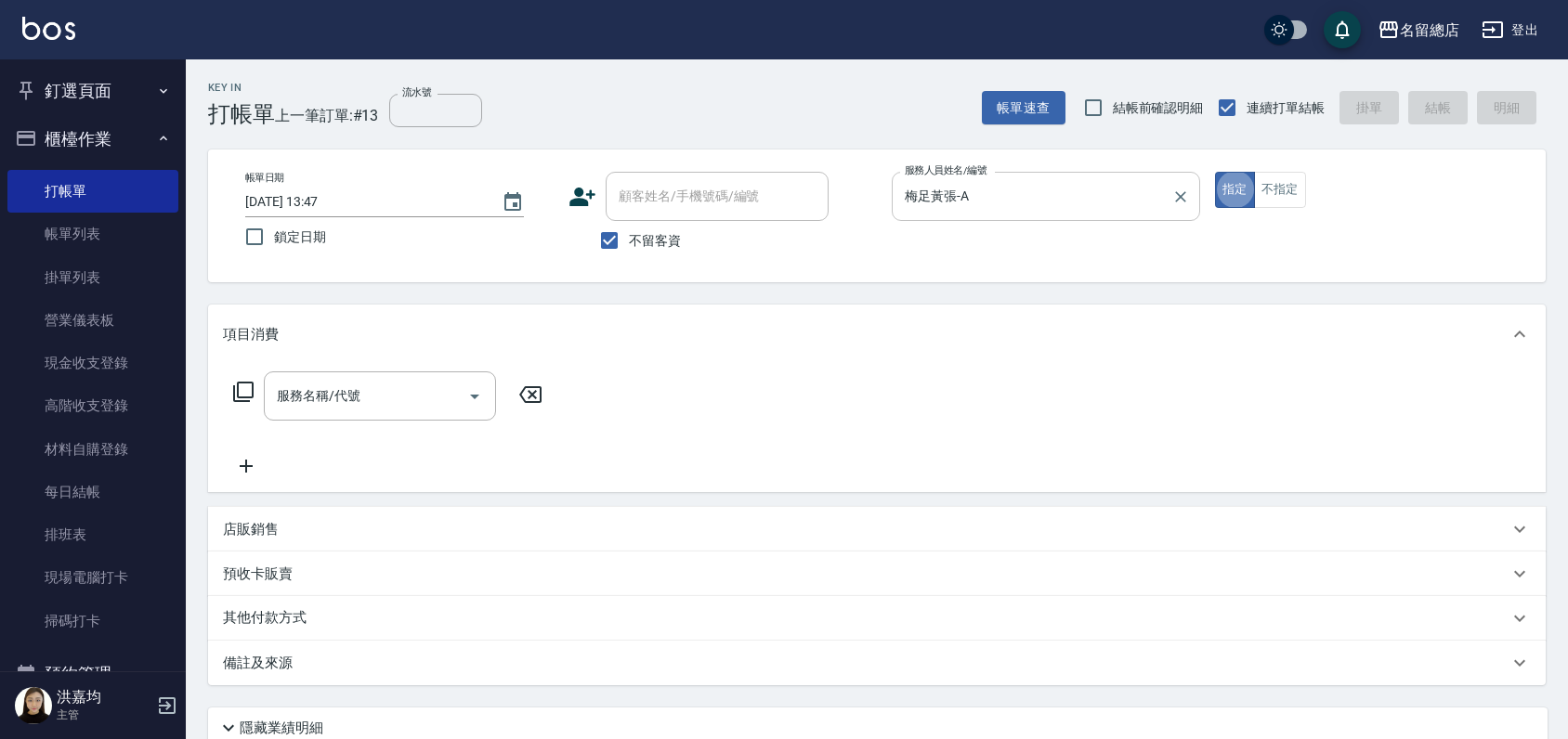
type button "true"
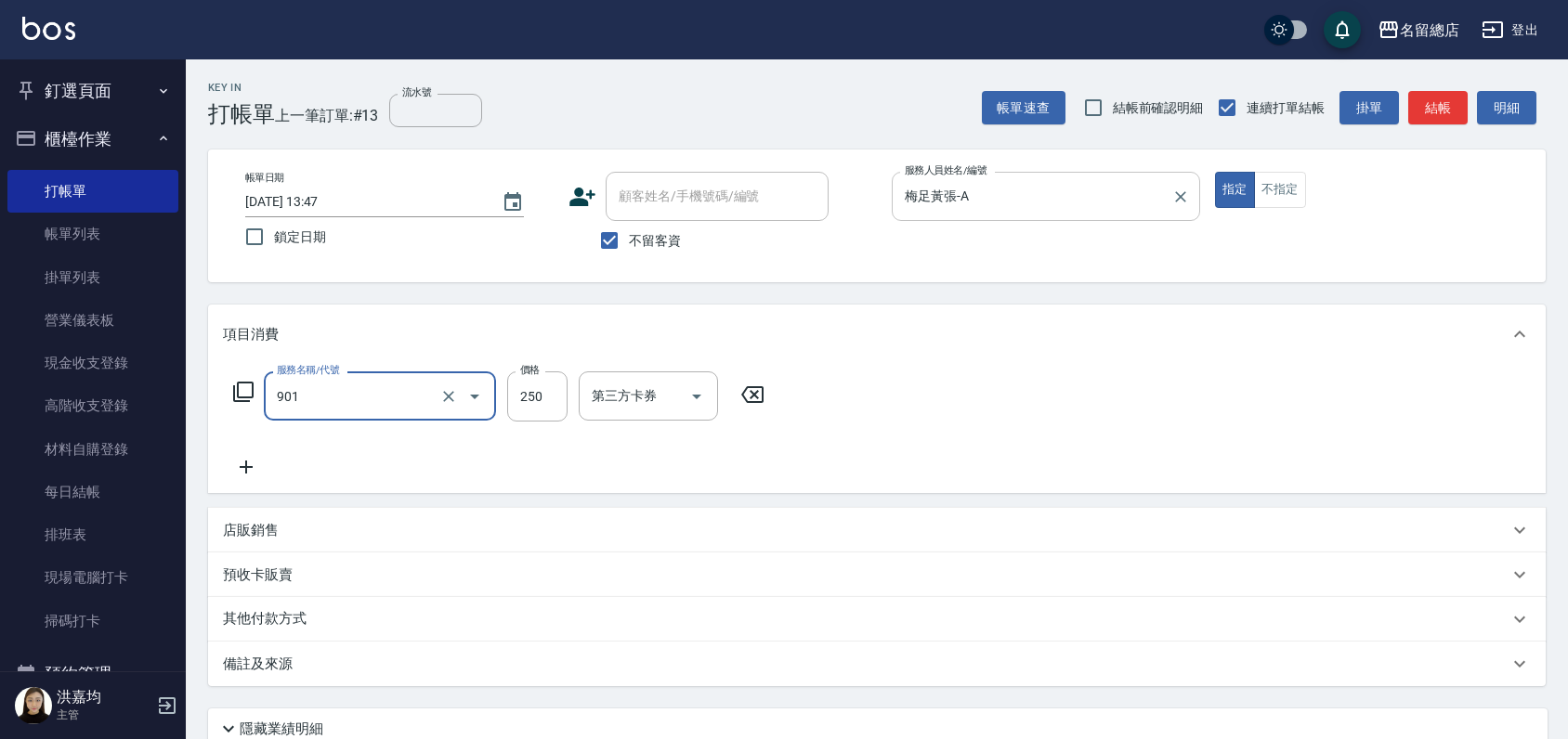
type input "手指甲女(901)"
type input "750"
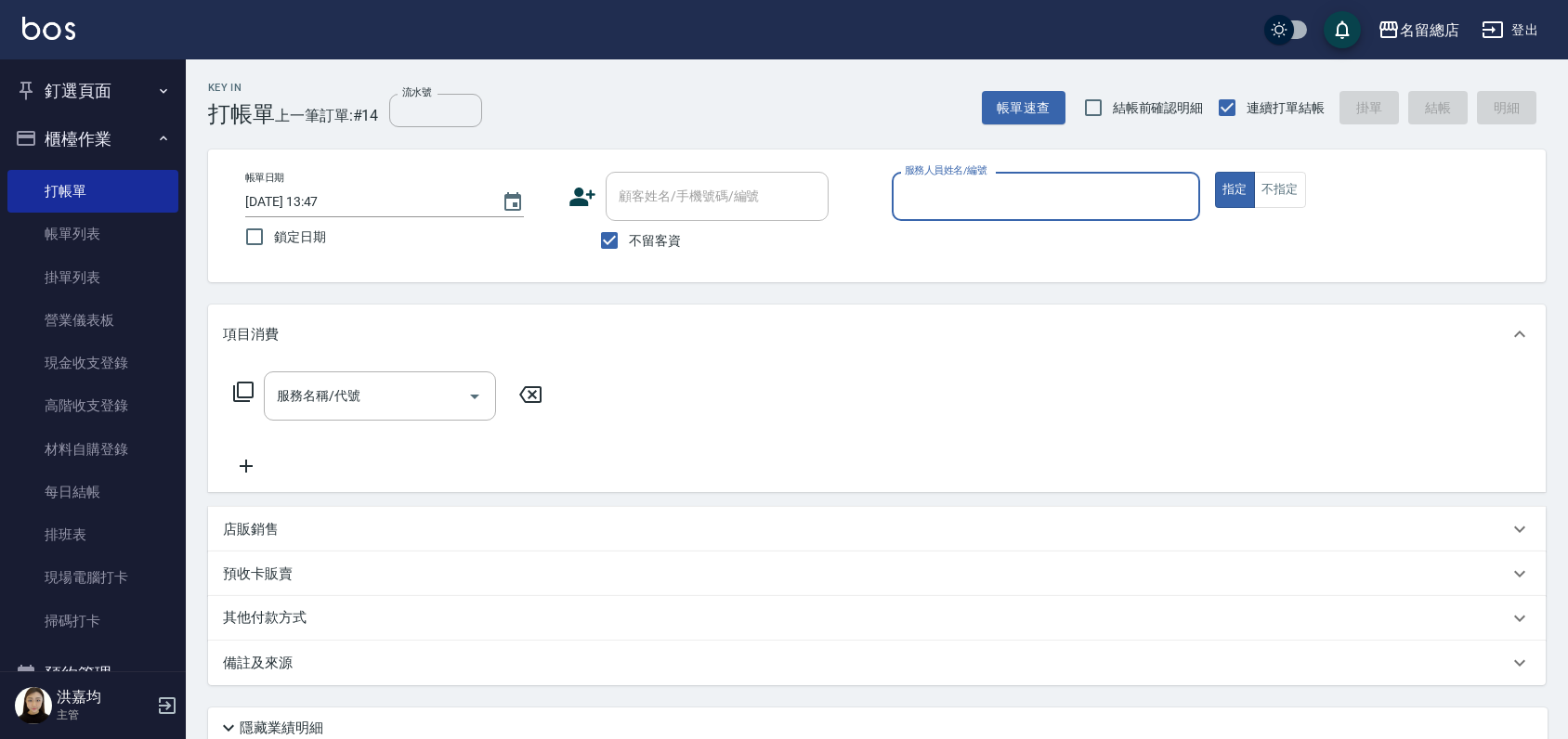
type input "e"
type input "公司公司-Z"
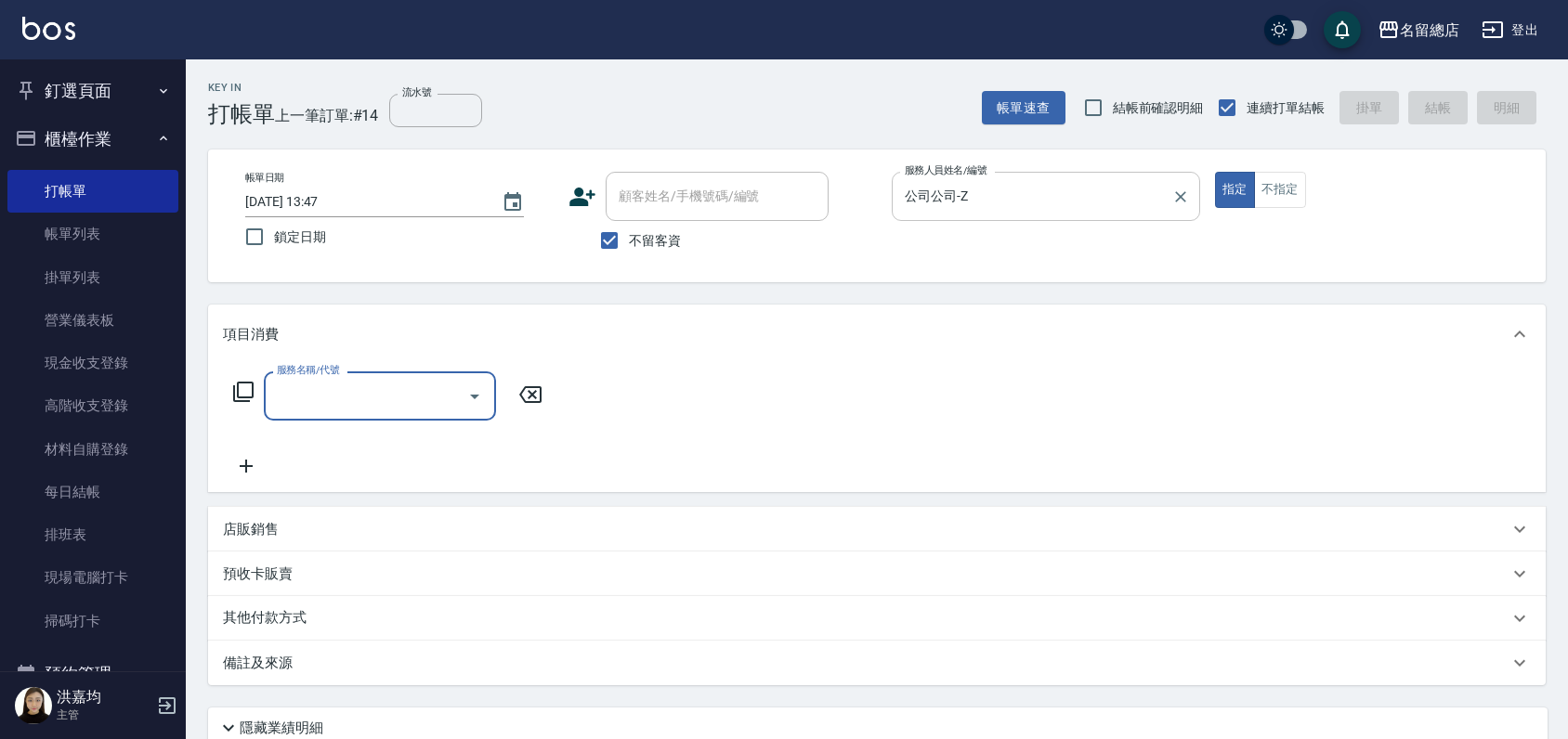
type input "5"
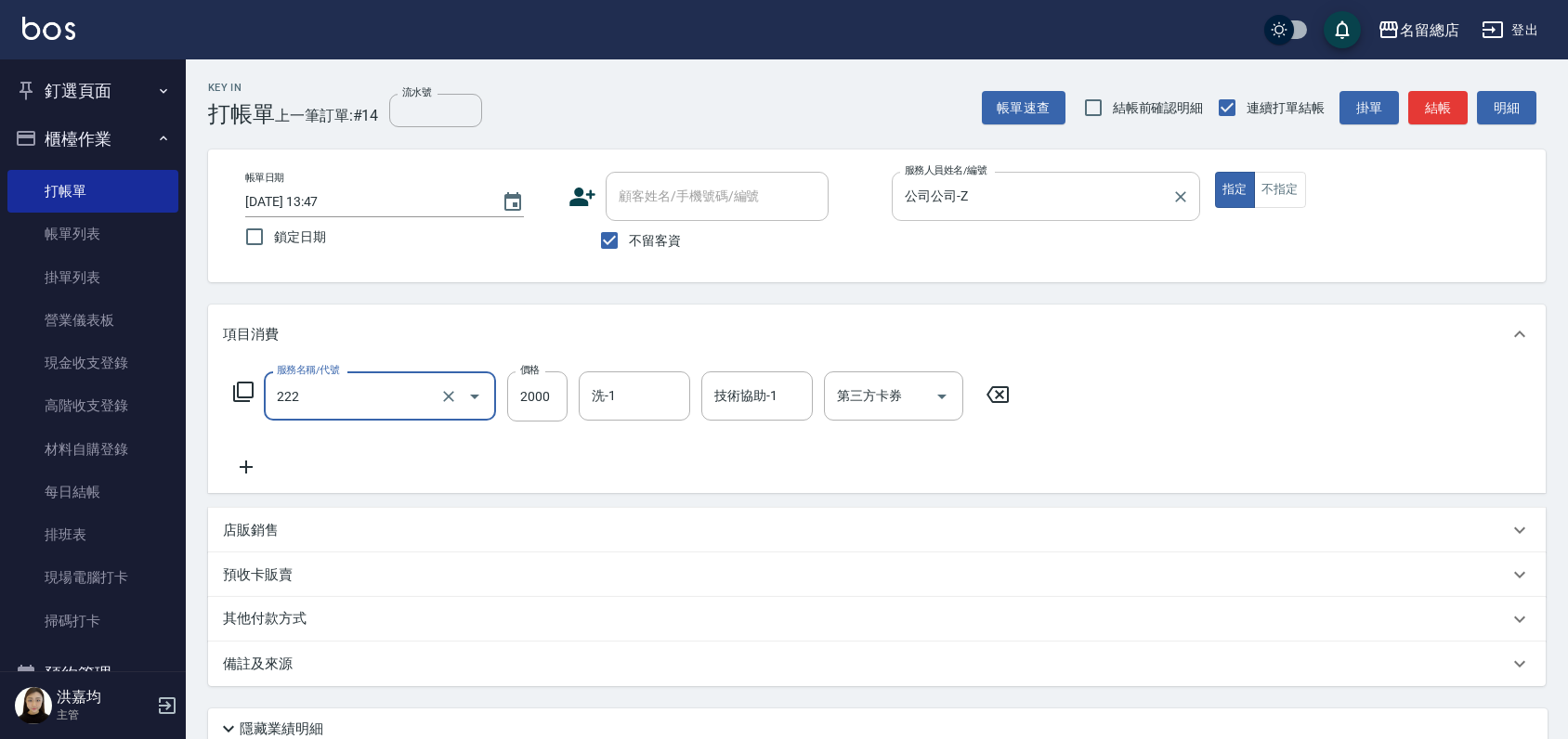
type input "燙髮2000以上(222)"
type input "5182"
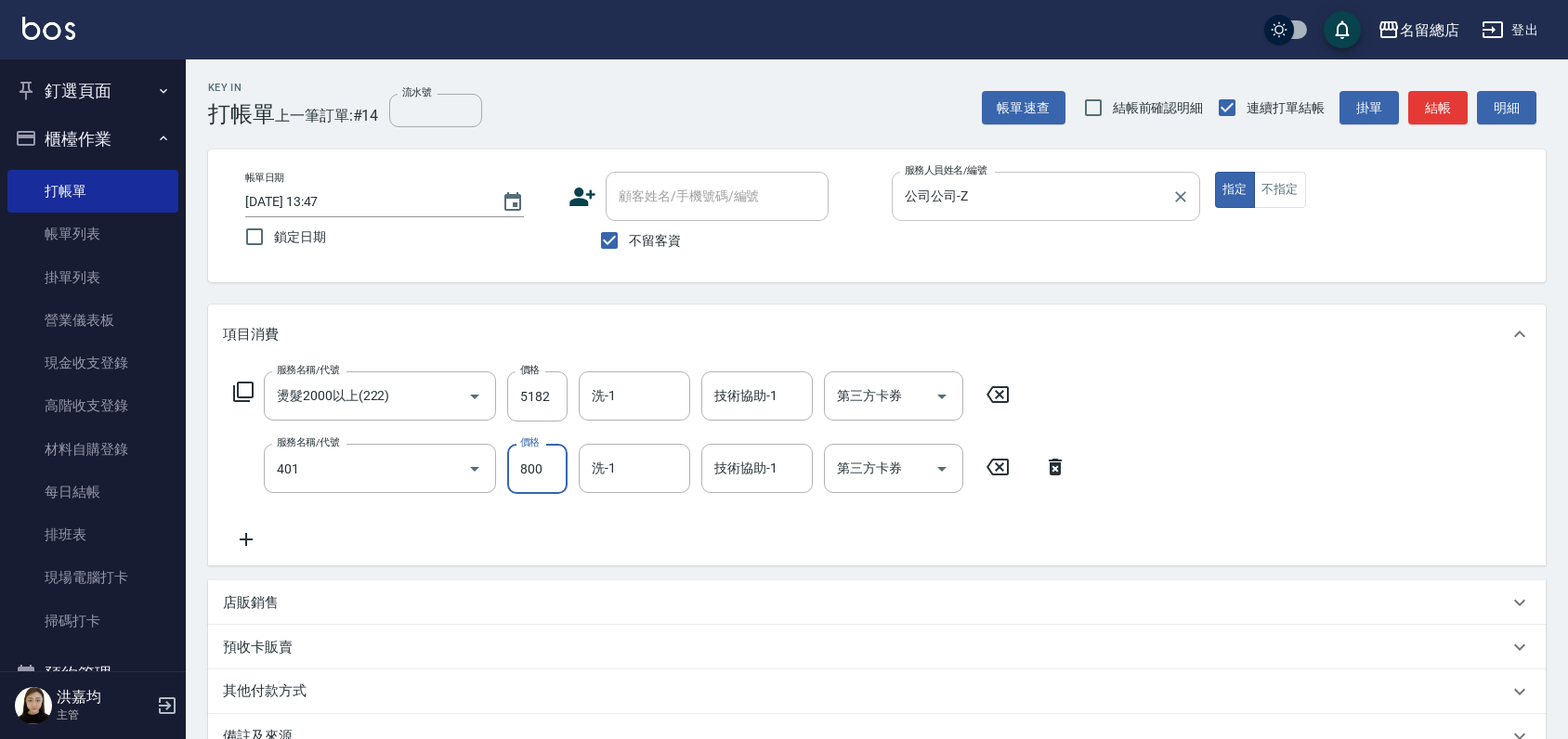
type input "自備護髮(401)"
type input "935"
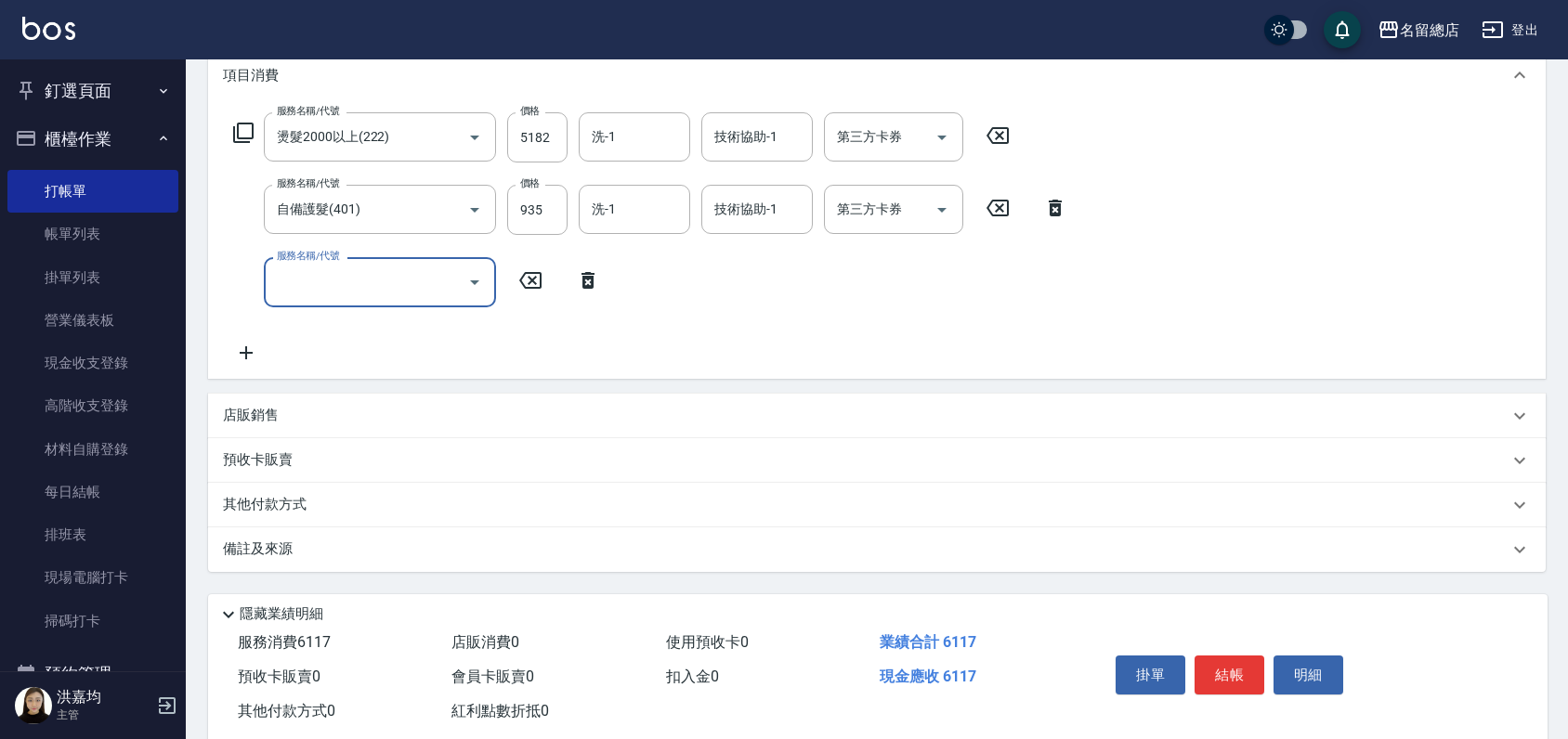
scroll to position [299, 0]
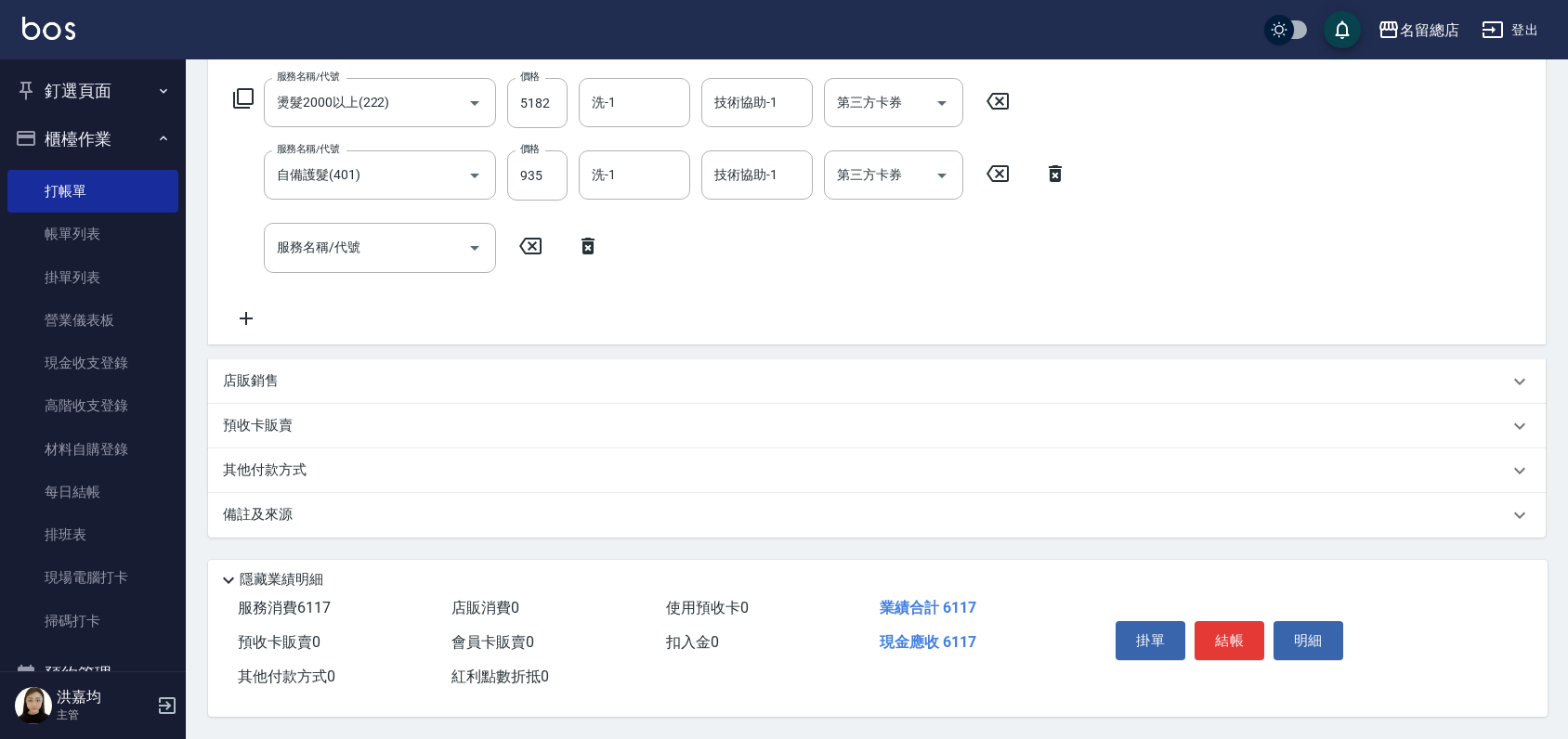
click at [251, 428] on p "預收卡販賣" at bounding box center [258, 426] width 70 height 20
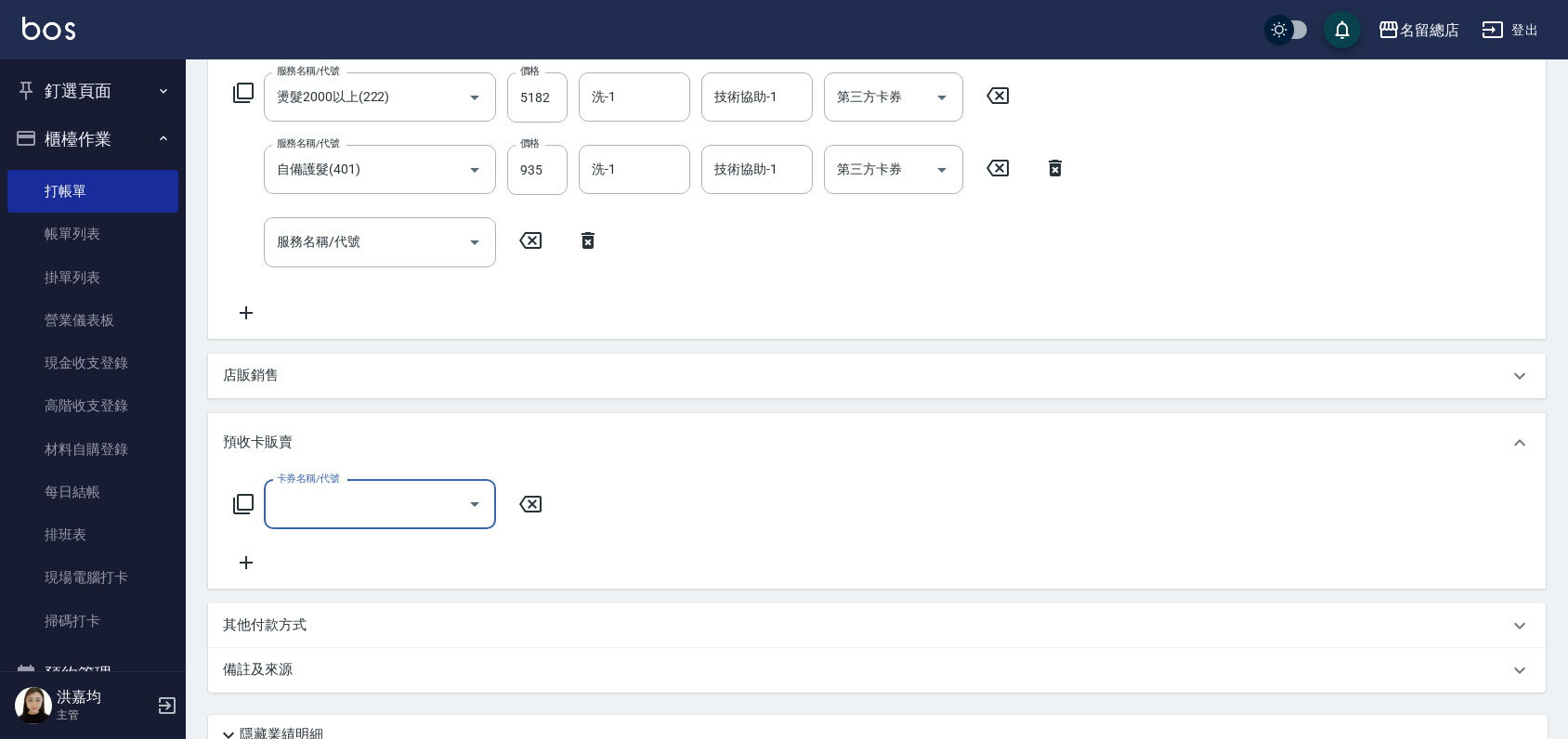
scroll to position [0, 0]
click at [256, 627] on p "其他付款方式" at bounding box center [269, 625] width 92 height 21
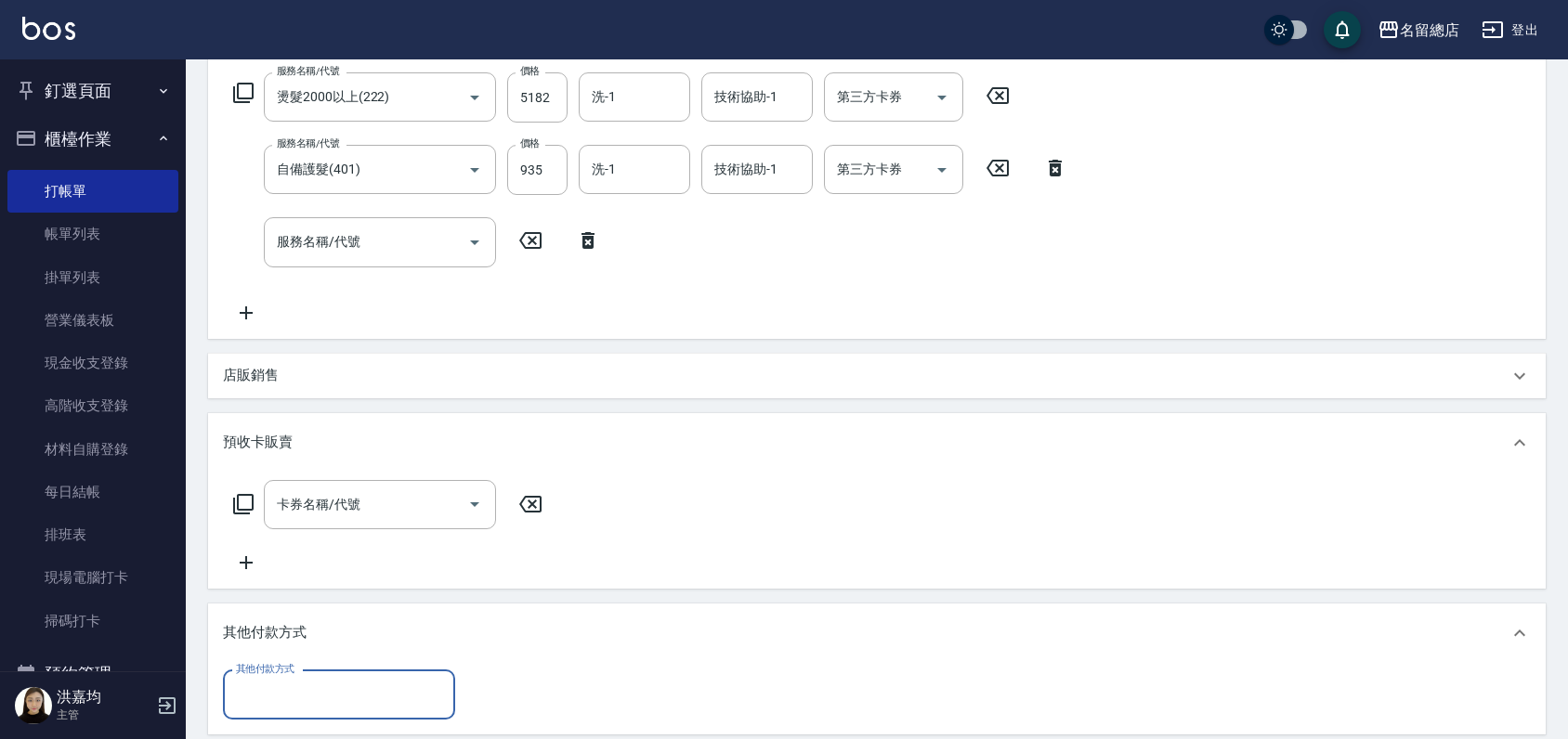
click at [290, 694] on input "其他付款方式" at bounding box center [338, 695] width 215 height 32
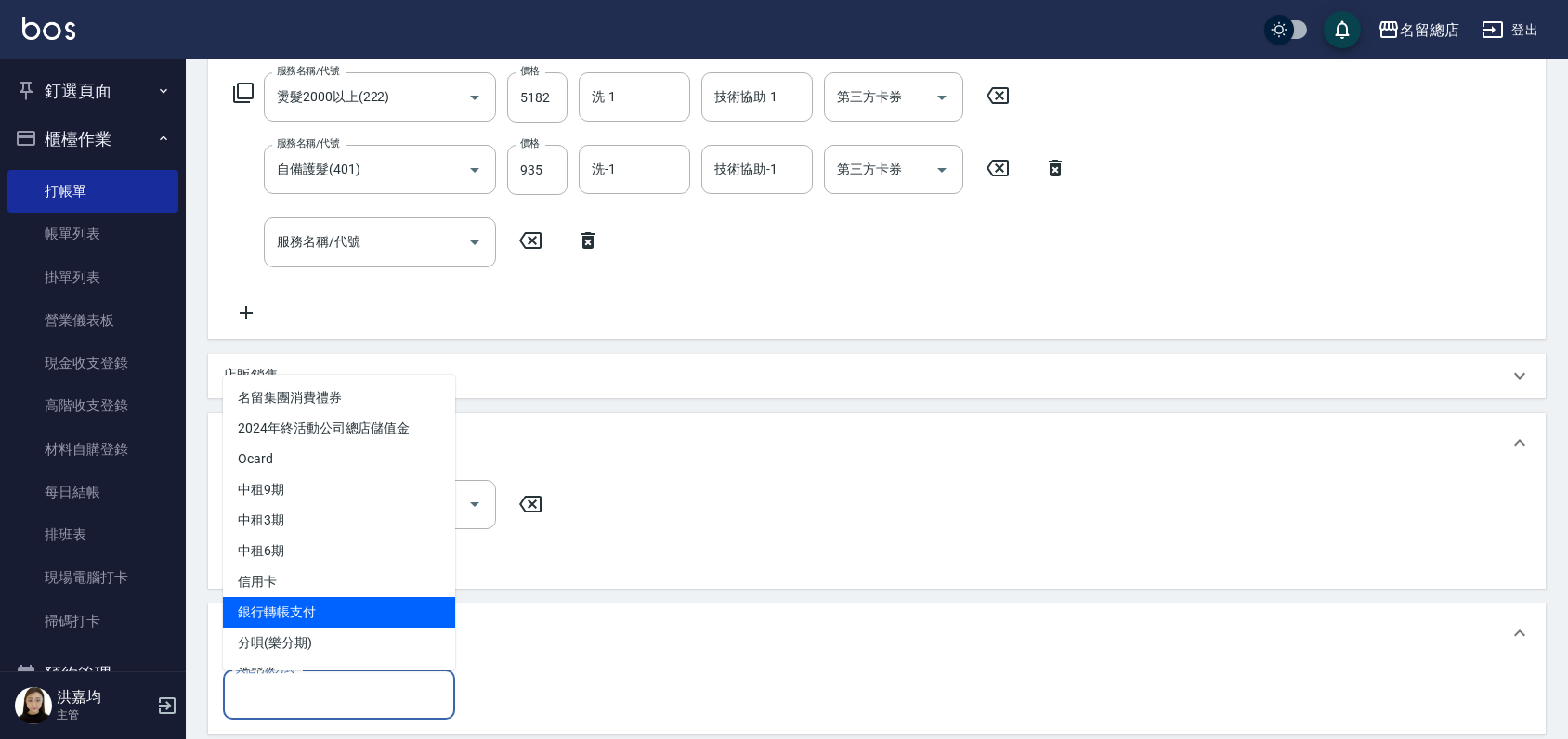
click at [313, 614] on span "銀行轉帳支付" at bounding box center [339, 611] width 232 height 30
type input "銀行轉帳支付"
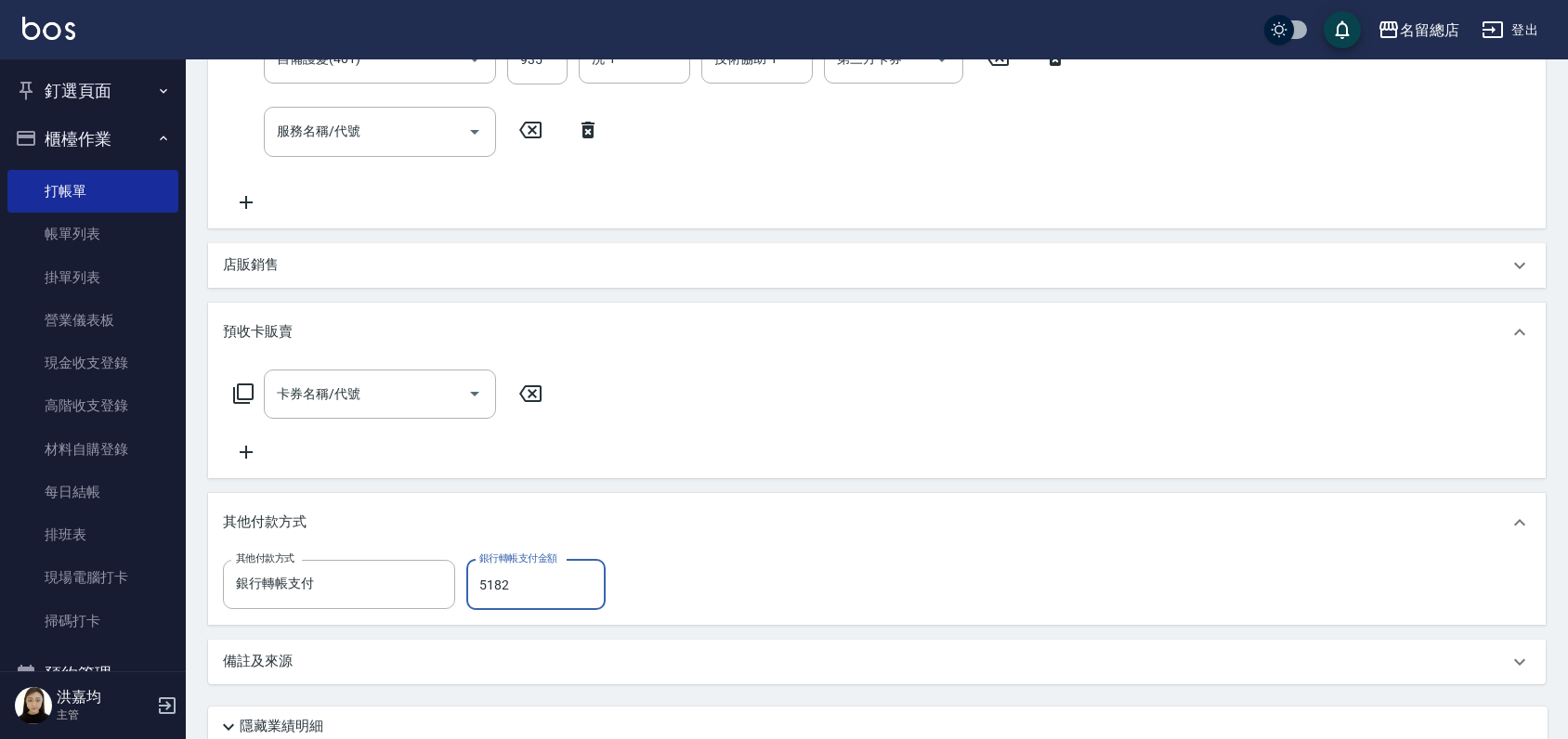
scroll to position [562, 0]
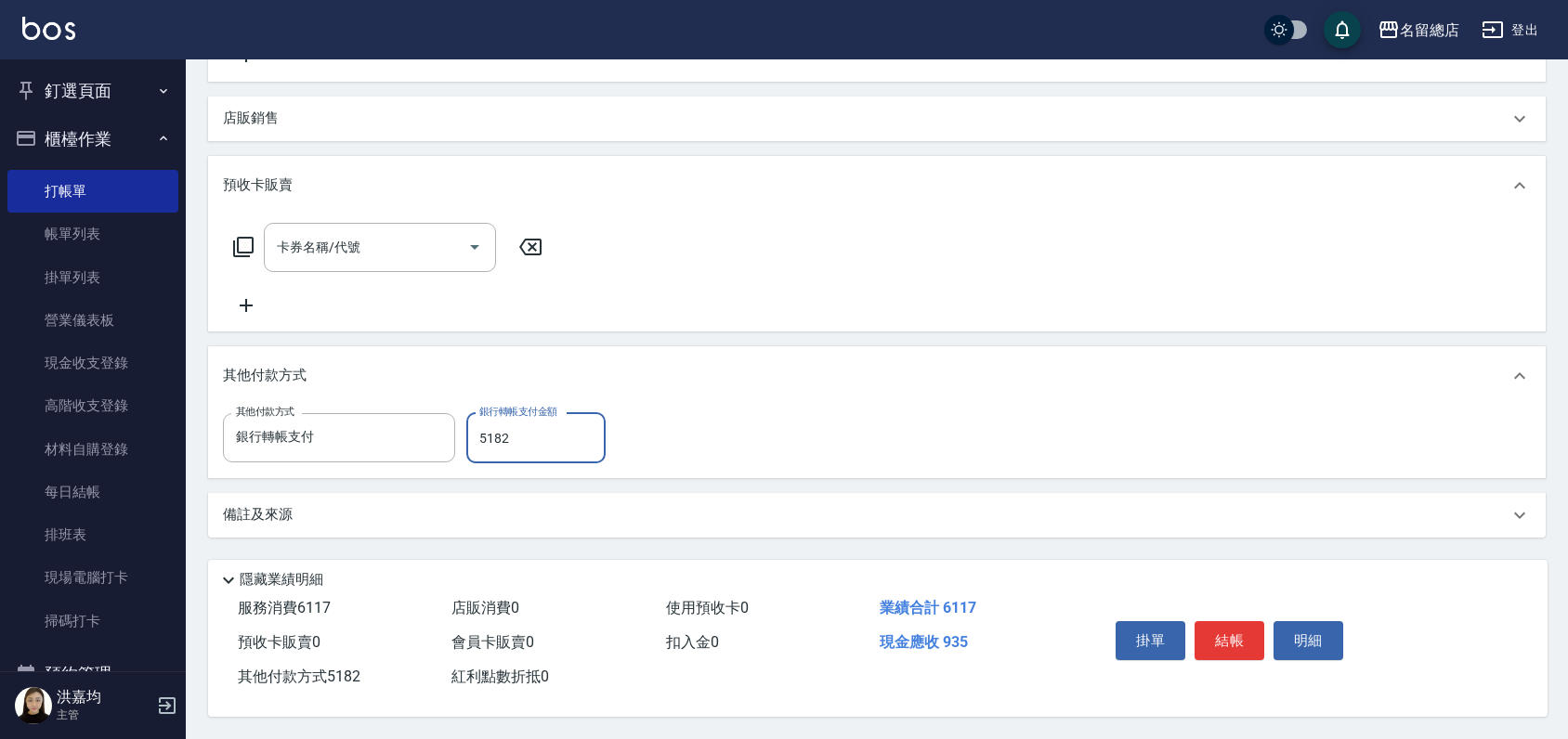
type input "5182"
click at [782, 396] on div "其他付款方式" at bounding box center [877, 375] width 1337 height 59
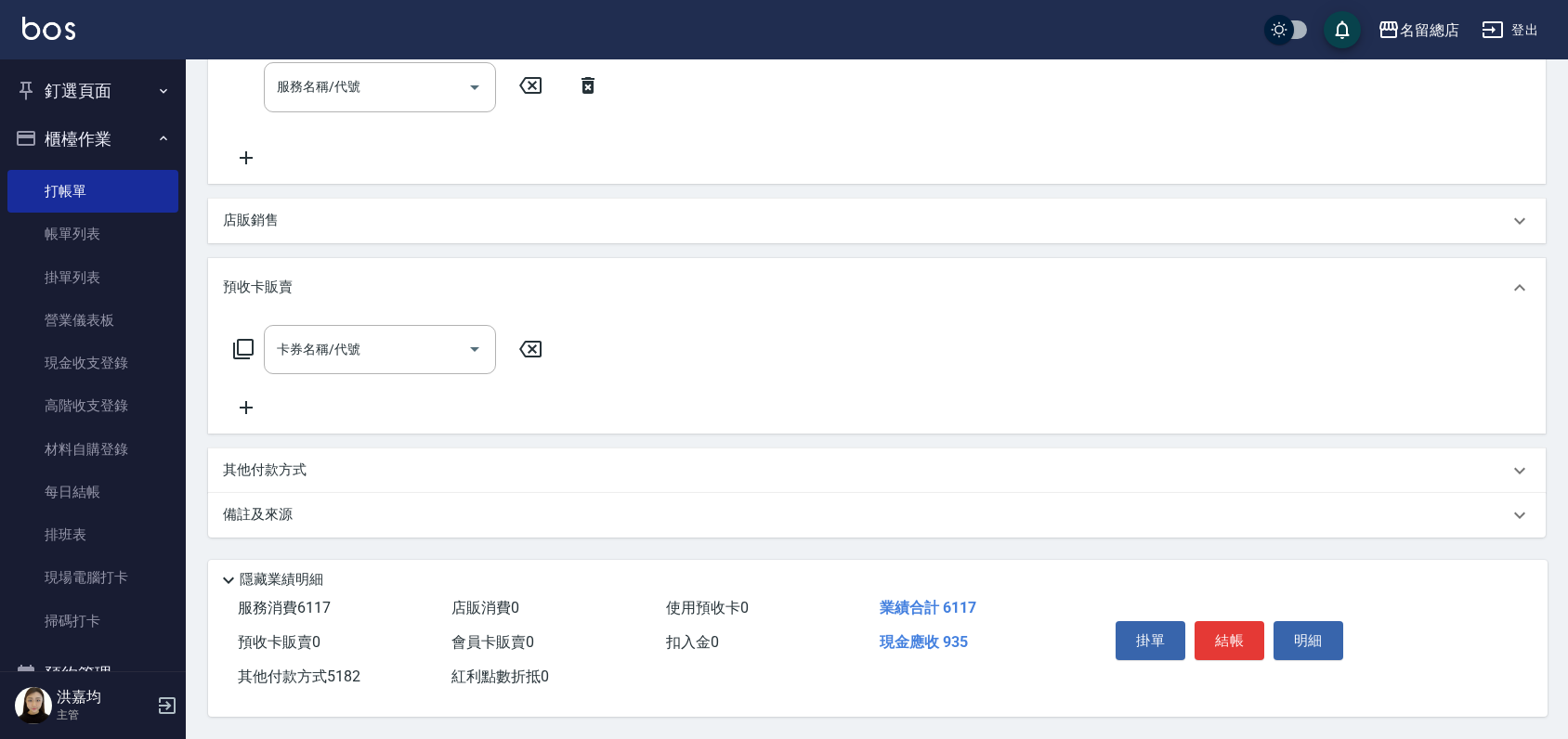
scroll to position [460, 0]
type input "[DATE] 13:48"
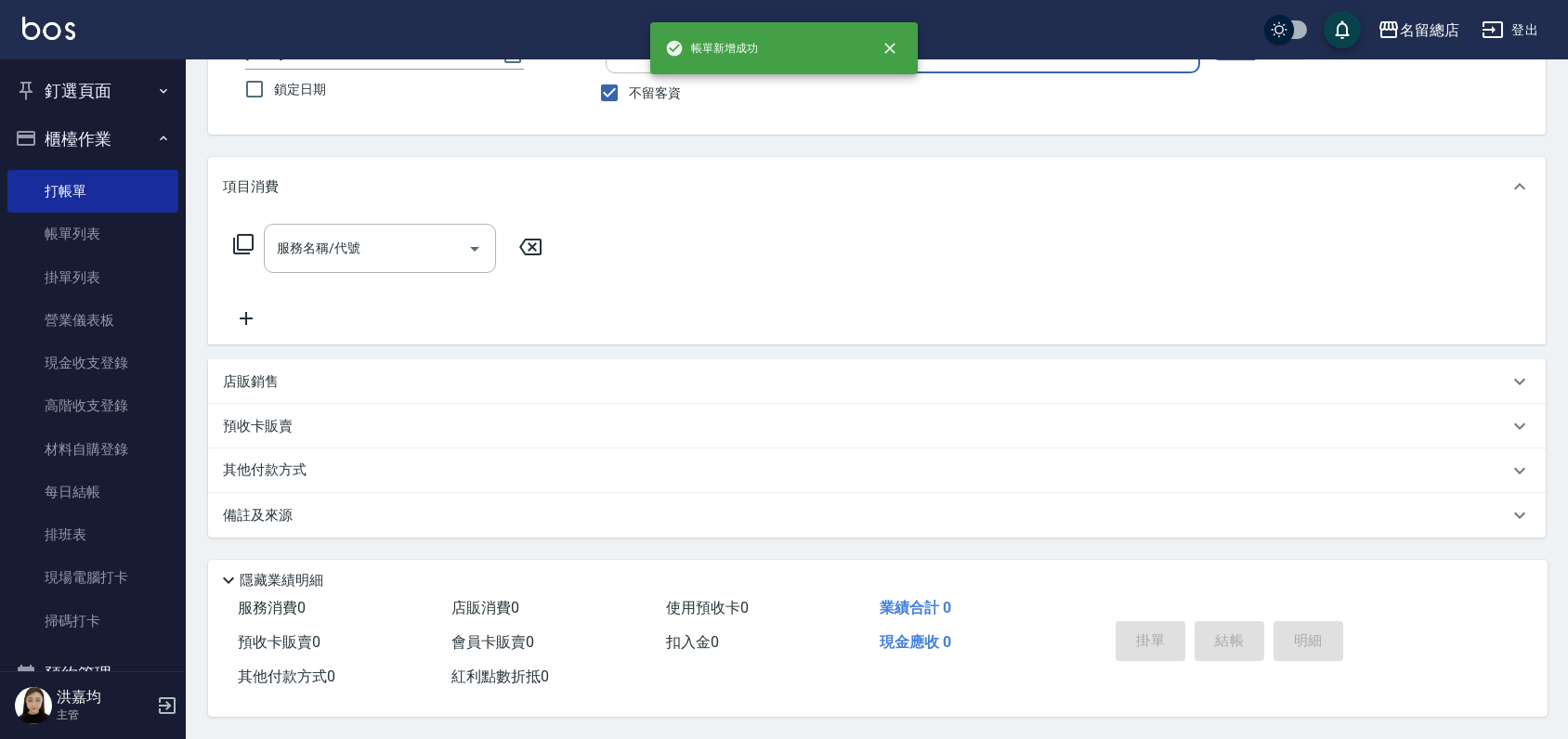
scroll to position [0, 0]
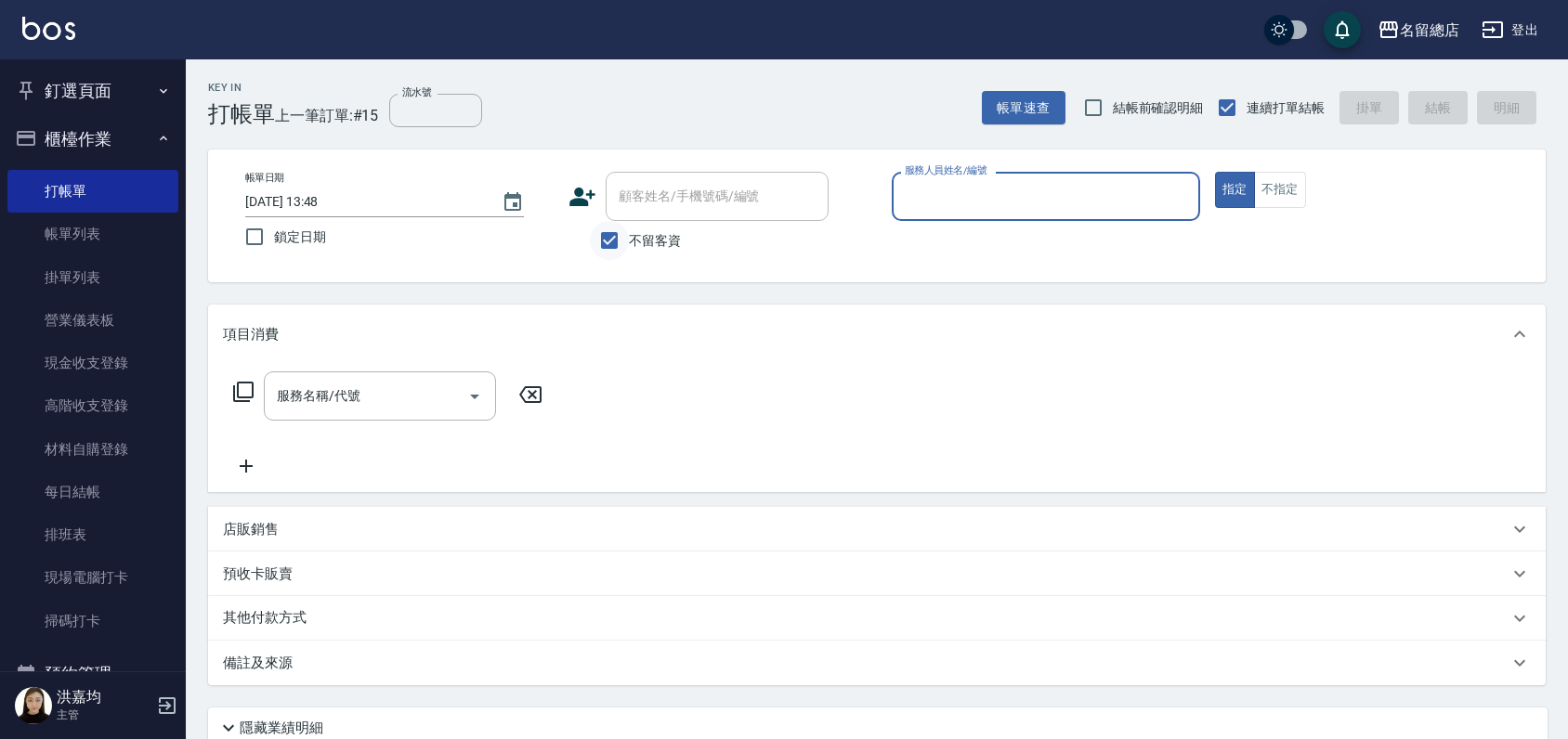
click at [606, 243] on input "不留客資" at bounding box center [610, 241] width 39 height 39
checkbox input "false"
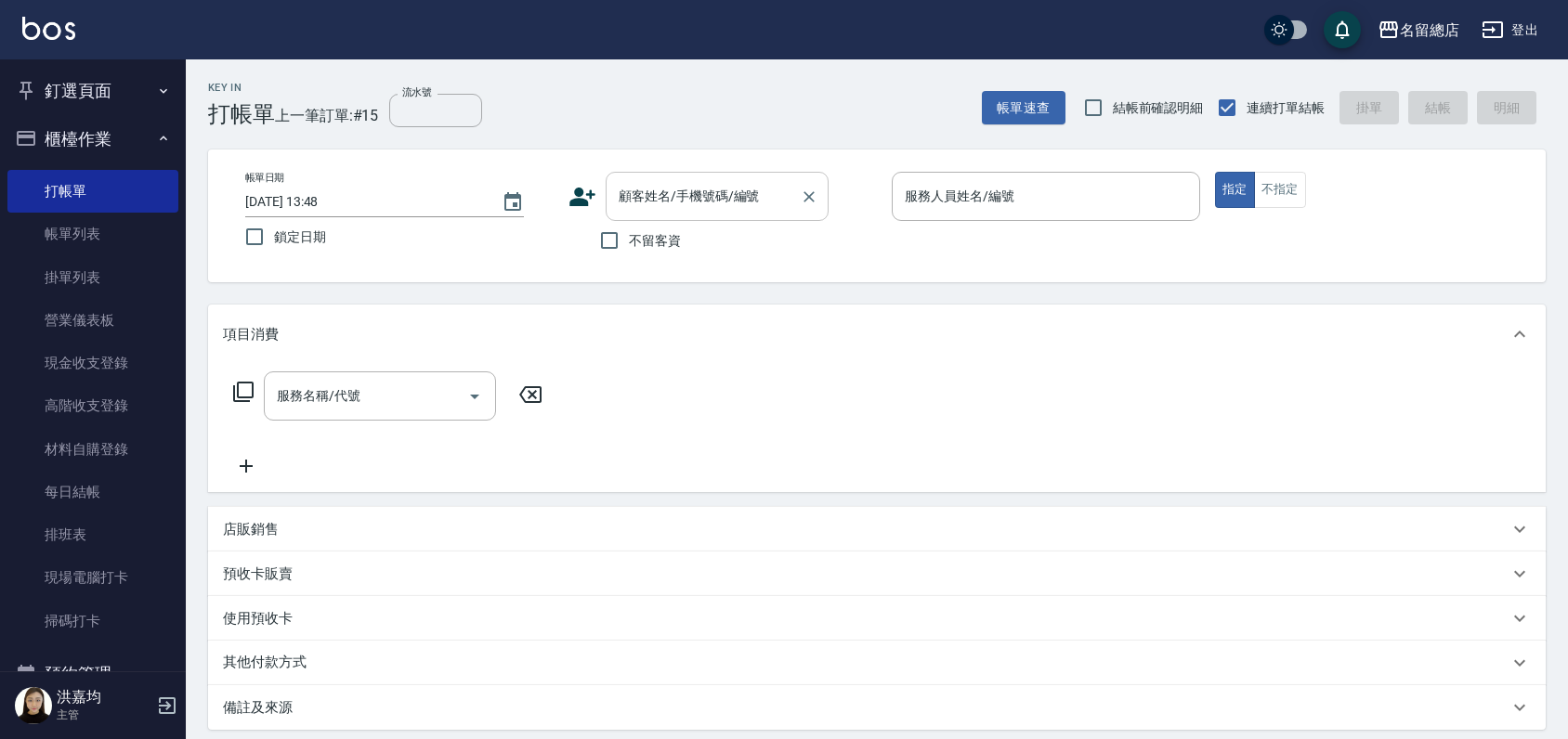
click at [647, 192] on input "顧客姓名/手機號碼/編號" at bounding box center [702, 196] width 178 height 32
type input "[PERSON_NAME]/0936891699/0097016"
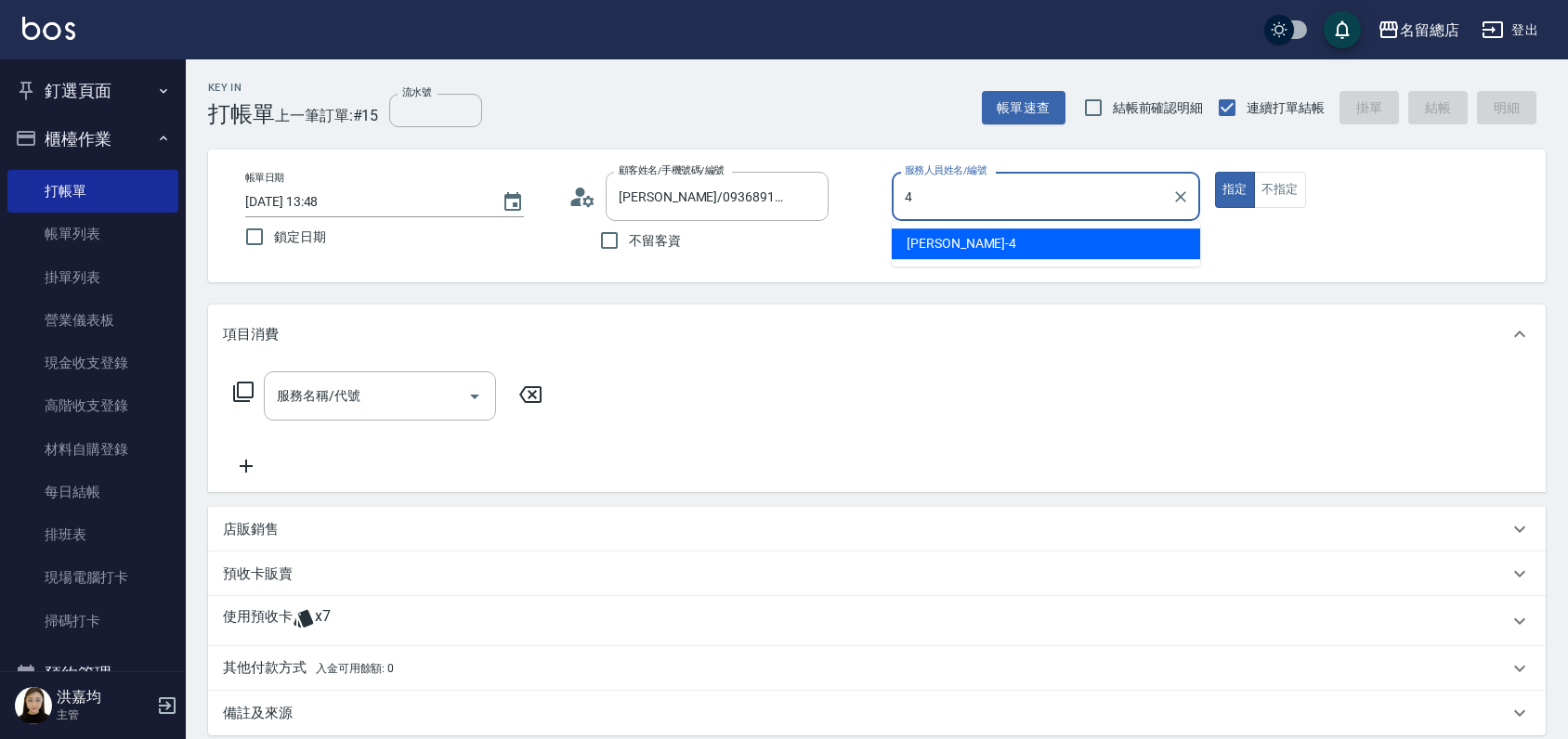
type input "[PERSON_NAME]-4"
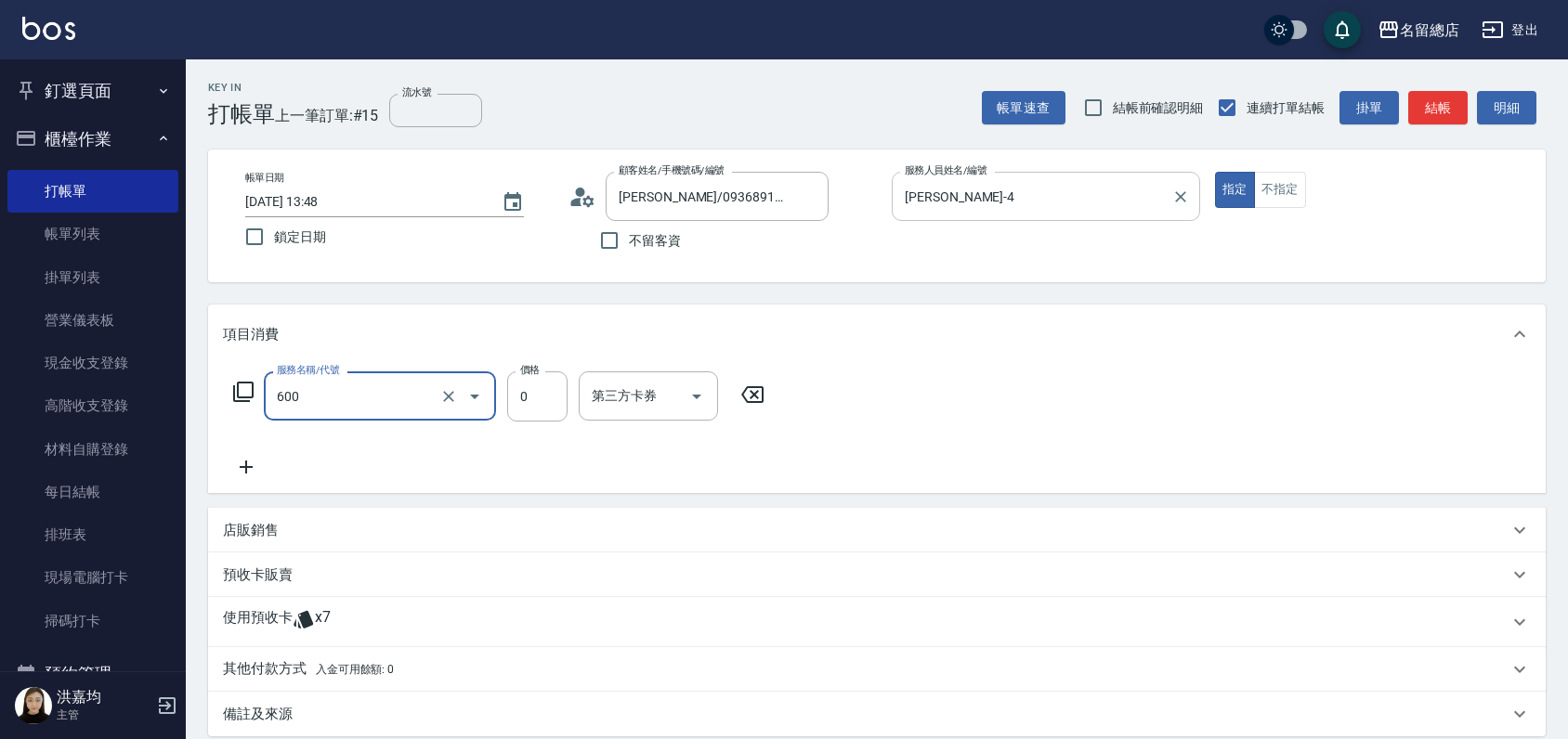
type input "洗髮(免費)(600)"
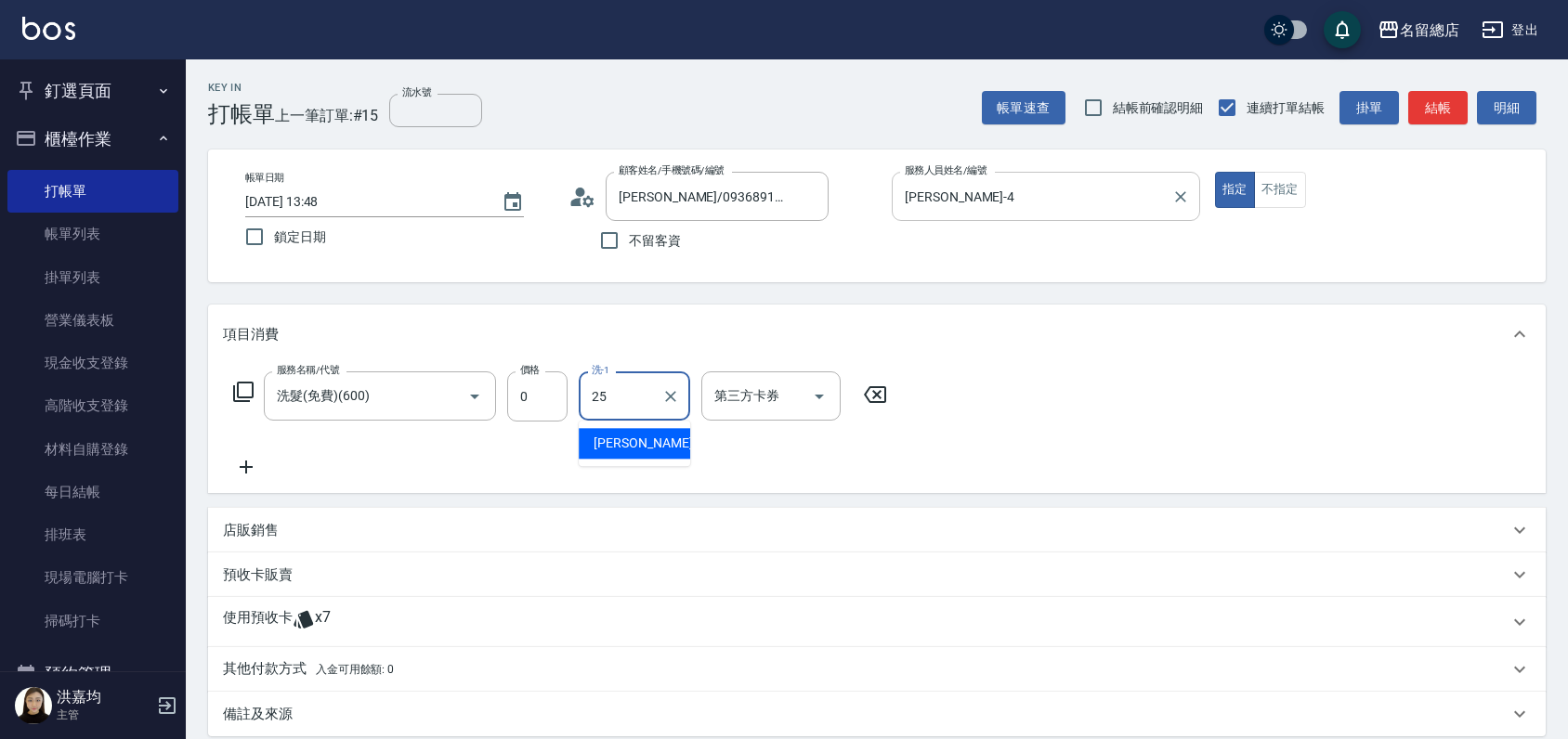
type input "[PERSON_NAME]-25"
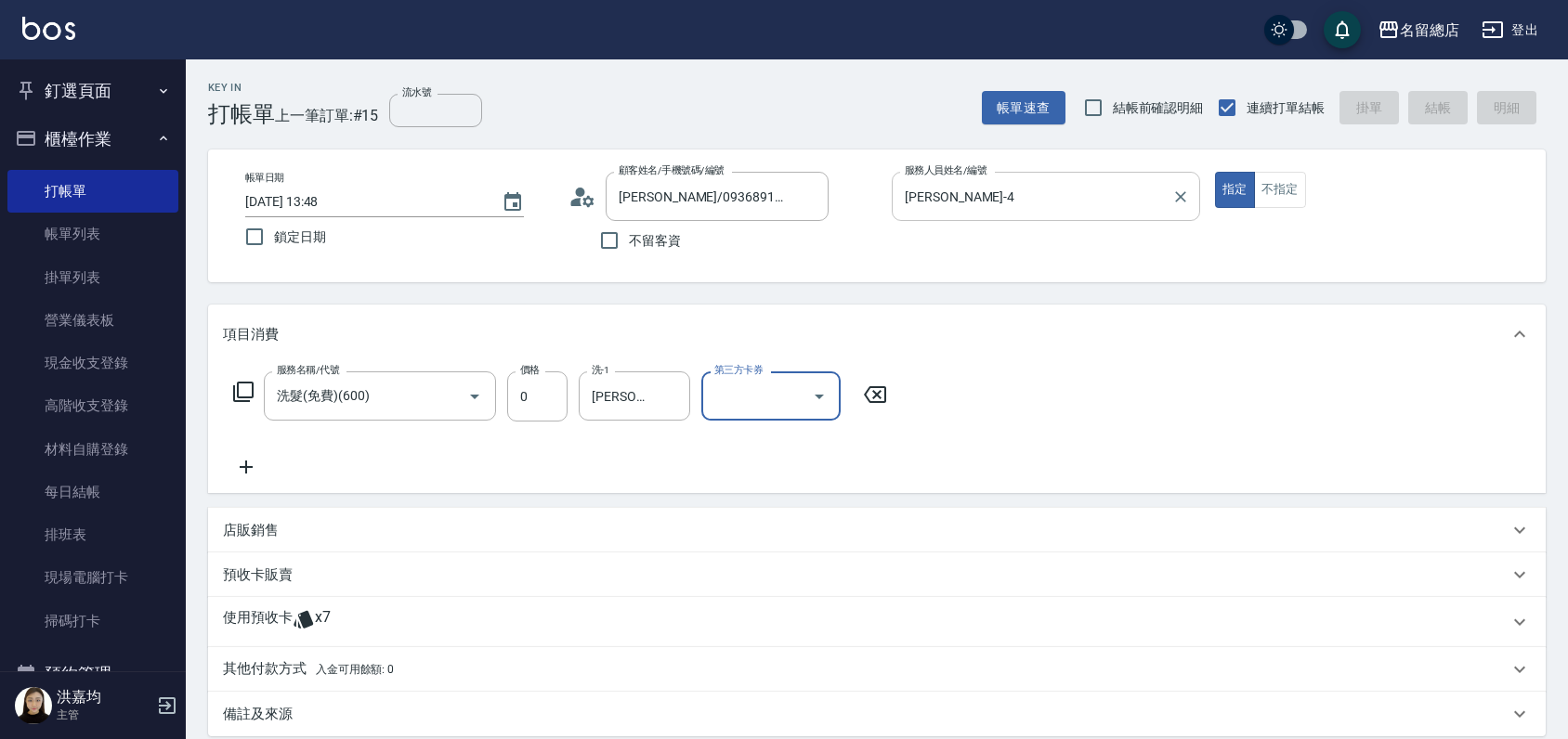
type input "[DATE] 13:49"
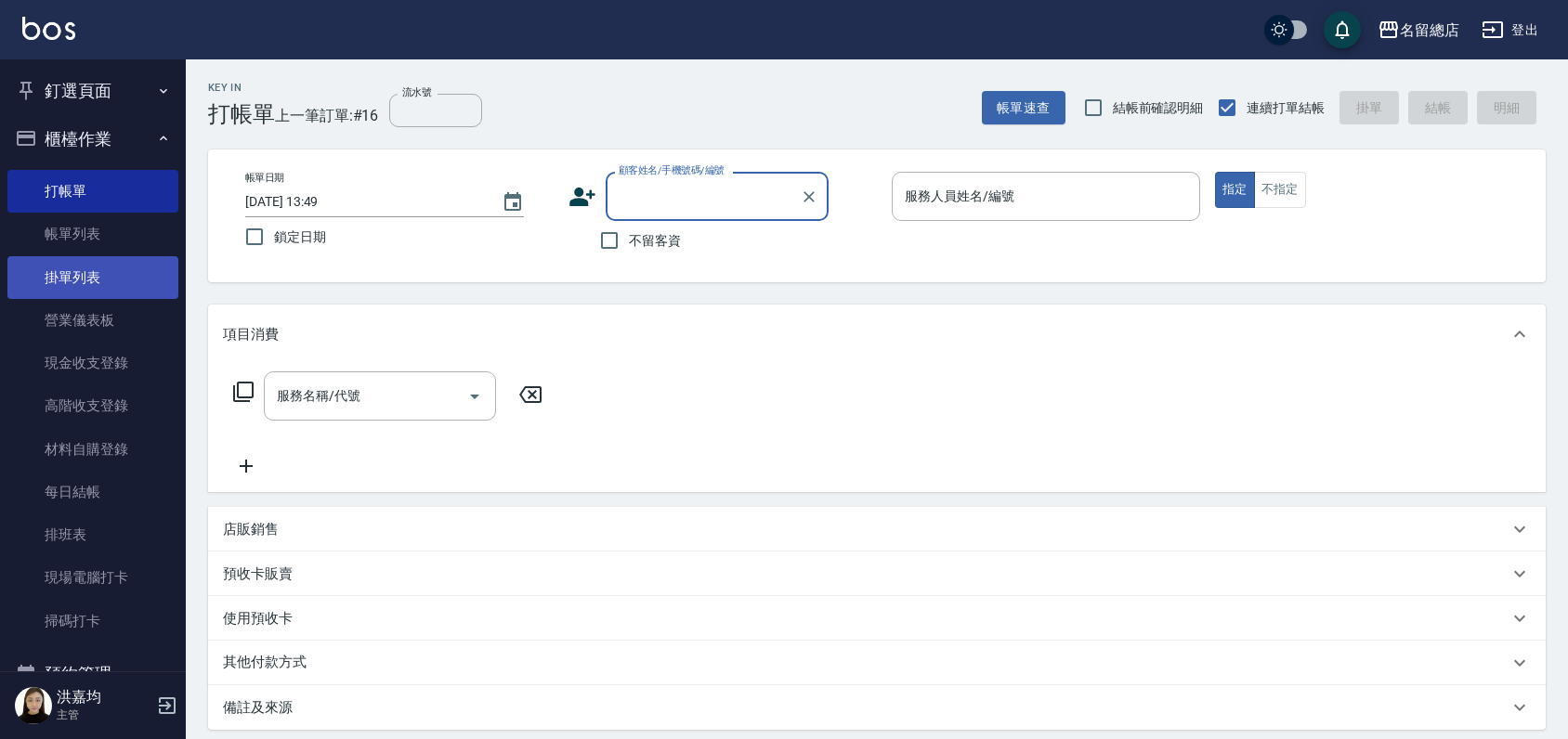
drag, startPoint x: 71, startPoint y: 226, endPoint x: 38, endPoint y: 287, distance: 69.4
click at [71, 227] on link "帳單列表" at bounding box center [93, 233] width 171 height 42
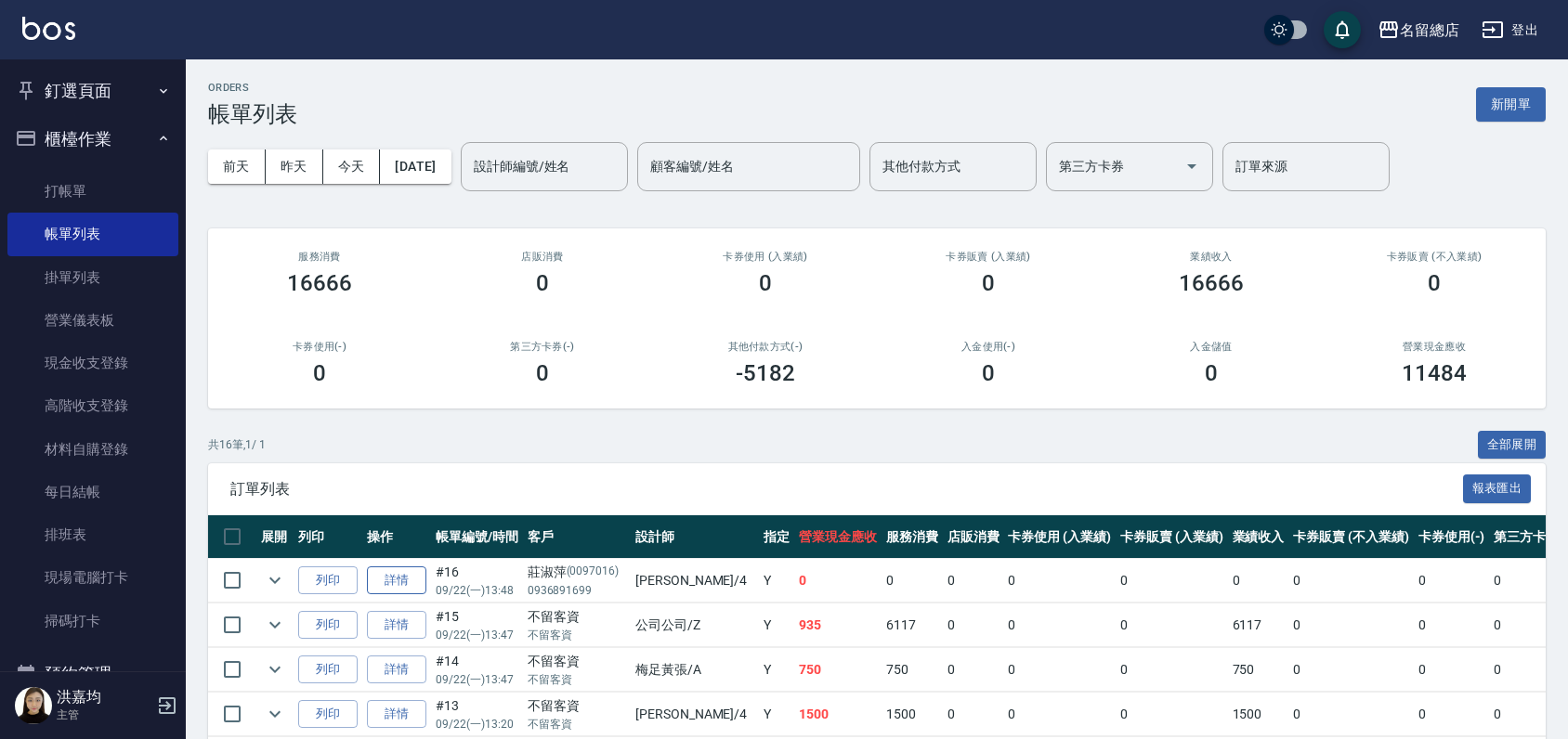
click at [412, 580] on link "詳情" at bounding box center [396, 580] width 59 height 28
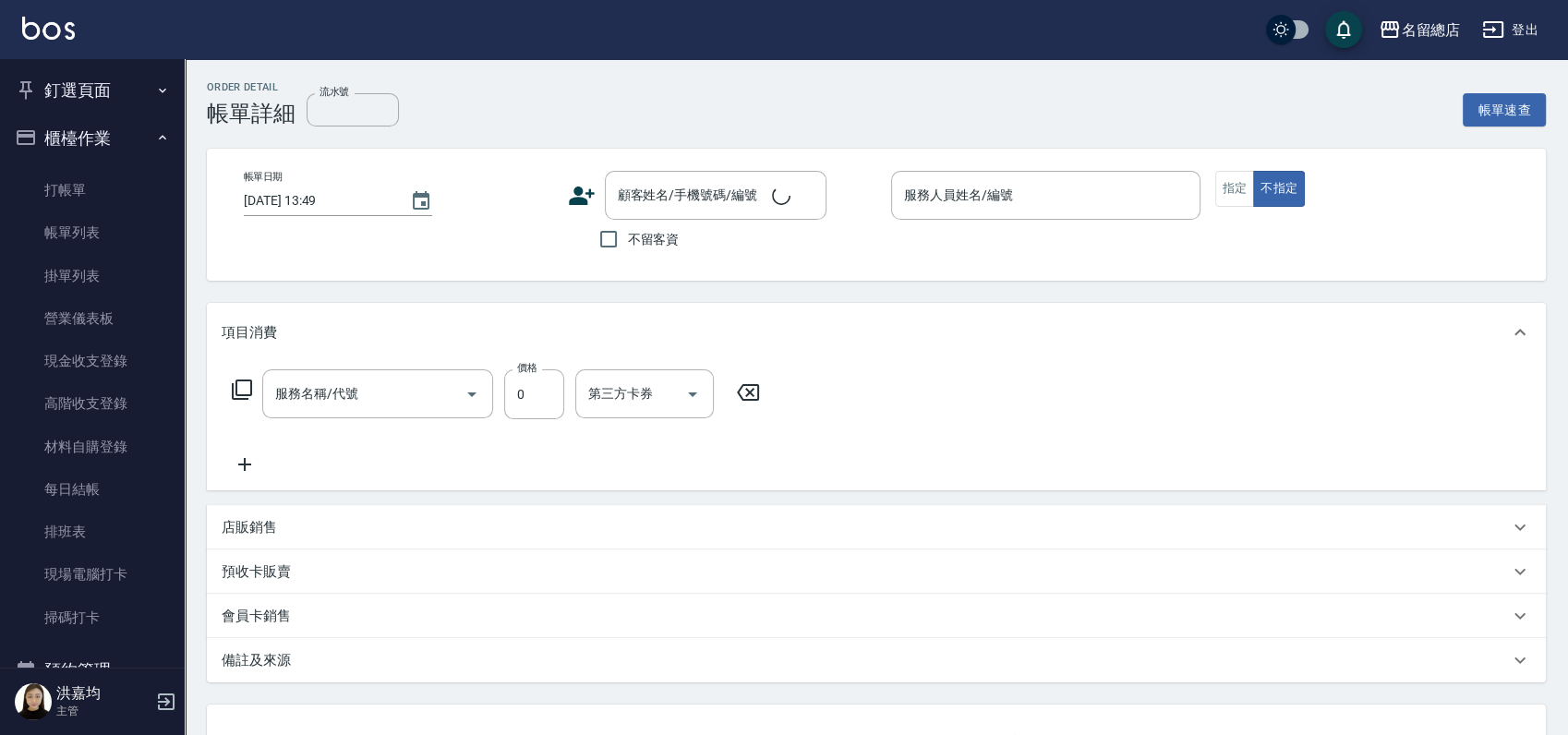
type input "[DATE] 13:48"
type input "[PERSON_NAME]-4"
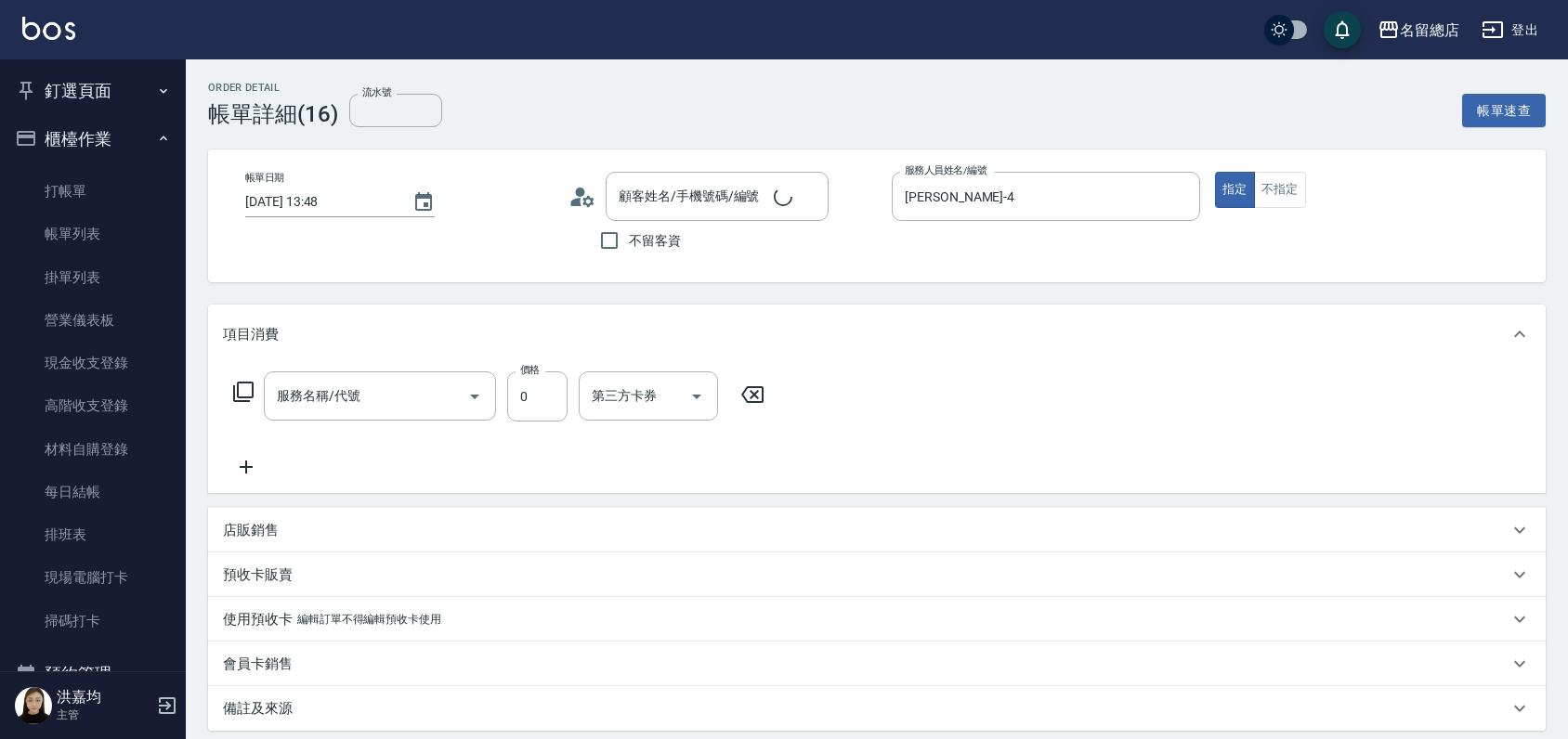
type input "洗髮(免費)(600)"
type input "[PERSON_NAME]/0936891699/0097016"
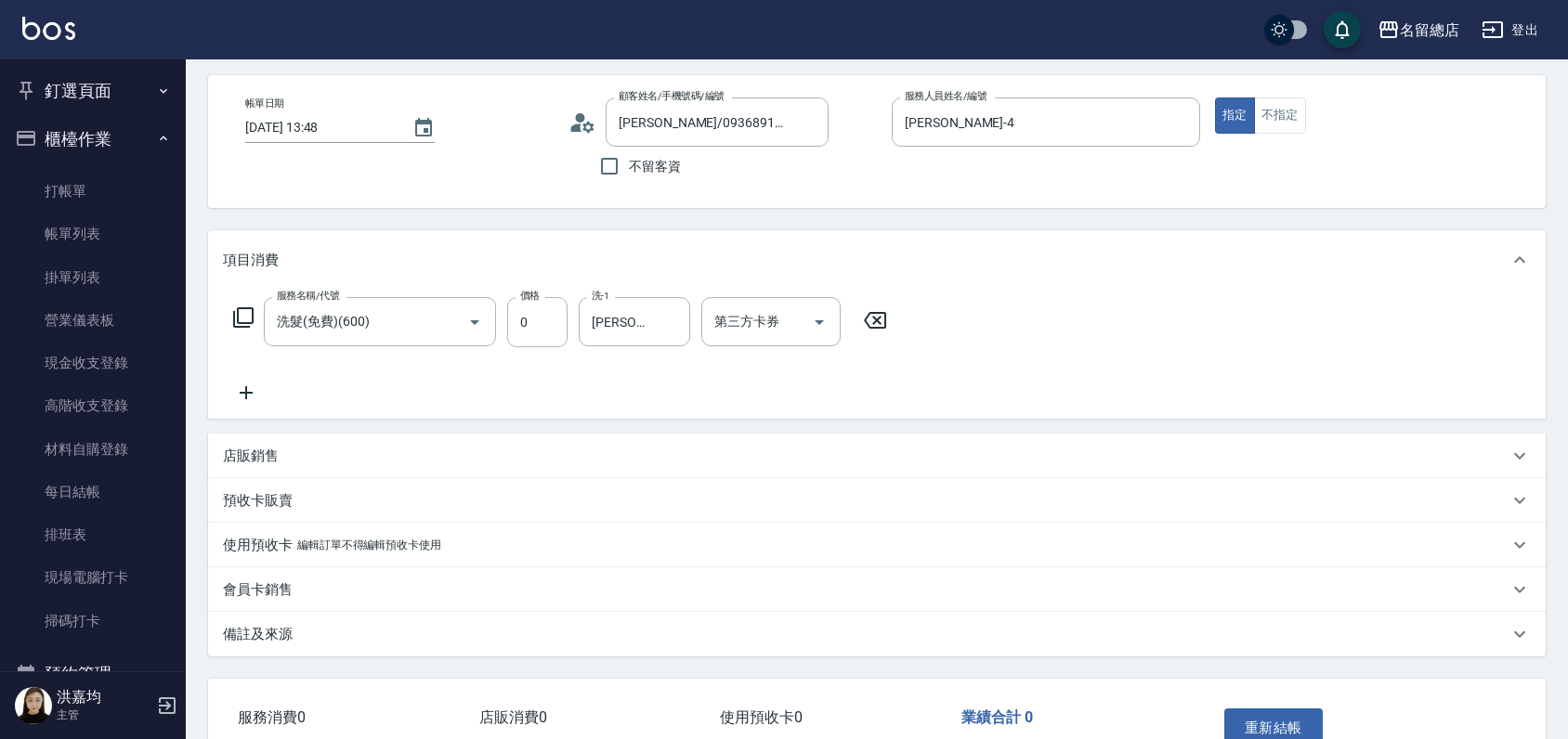
scroll to position [191, 0]
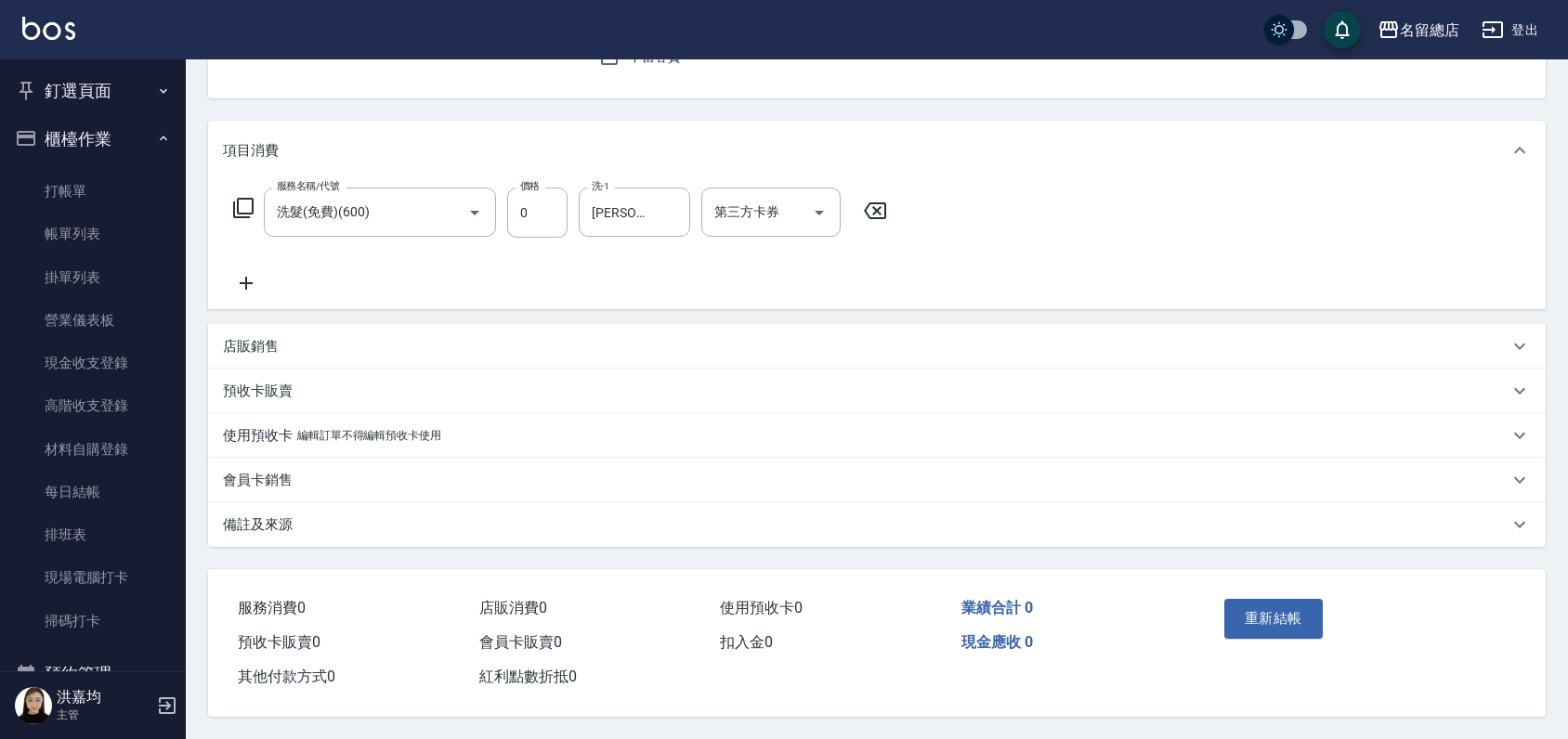
click at [245, 426] on p "使用預收卡" at bounding box center [258, 436] width 70 height 20
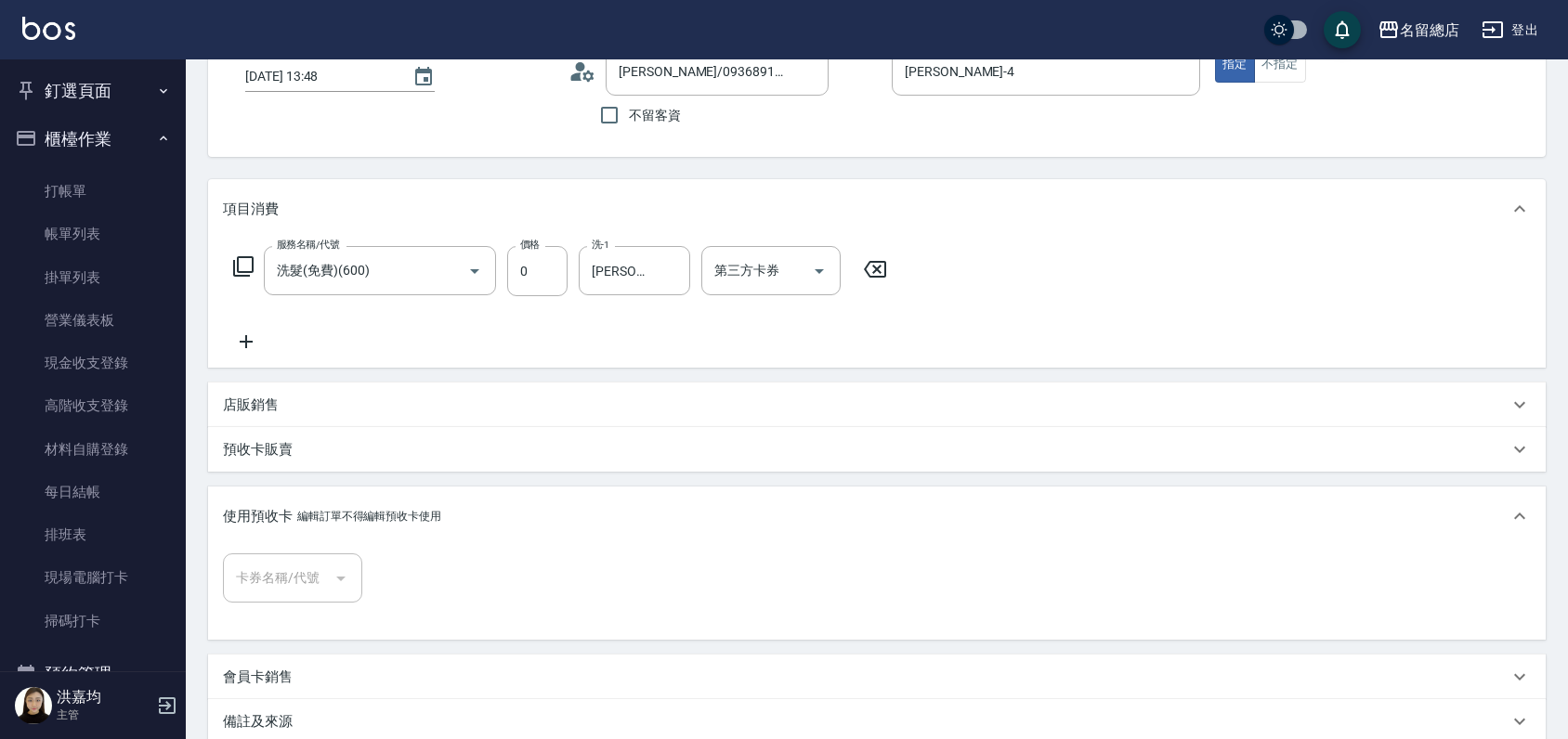
scroll to position [0, 0]
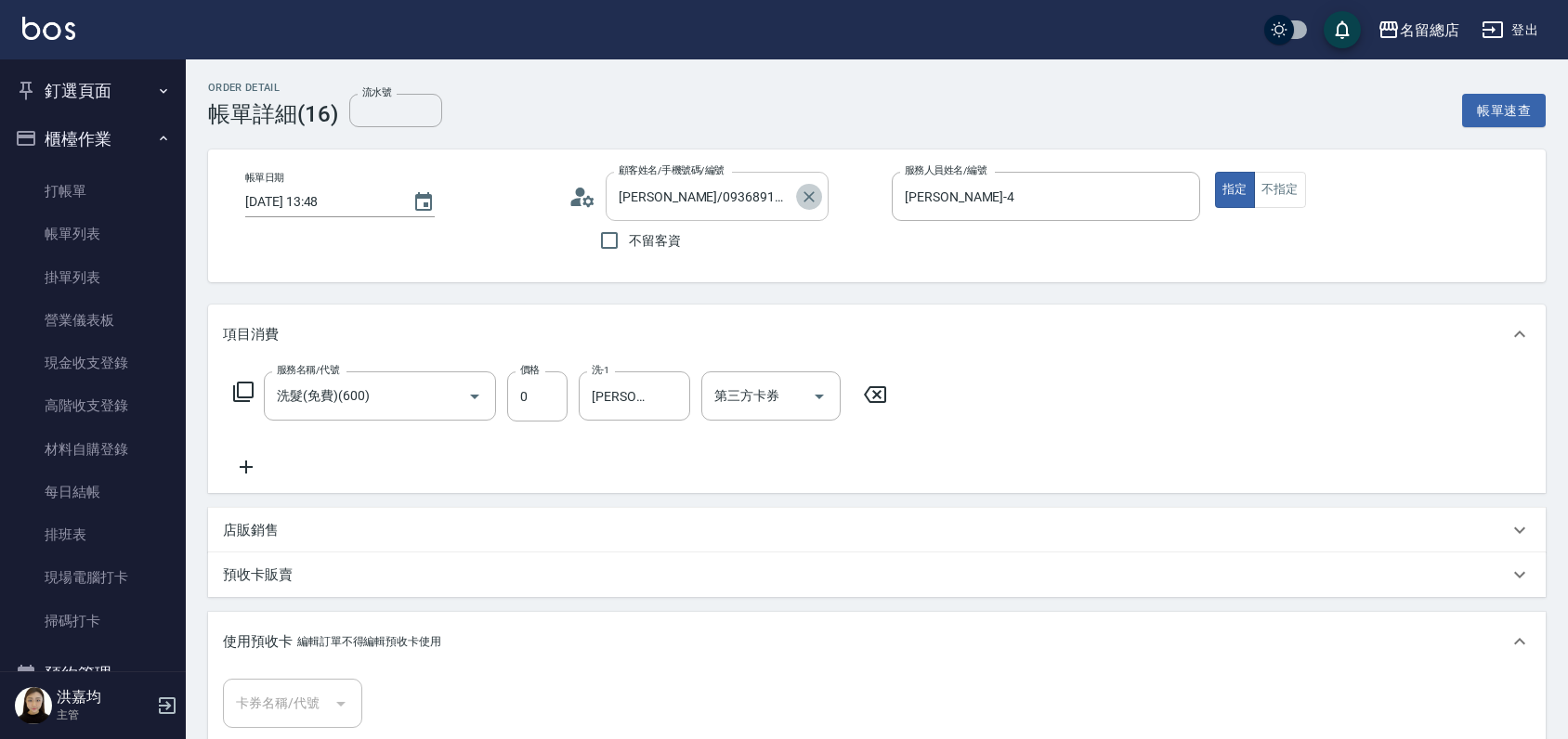
click at [811, 197] on icon "Clear" at bounding box center [808, 197] width 19 height 19
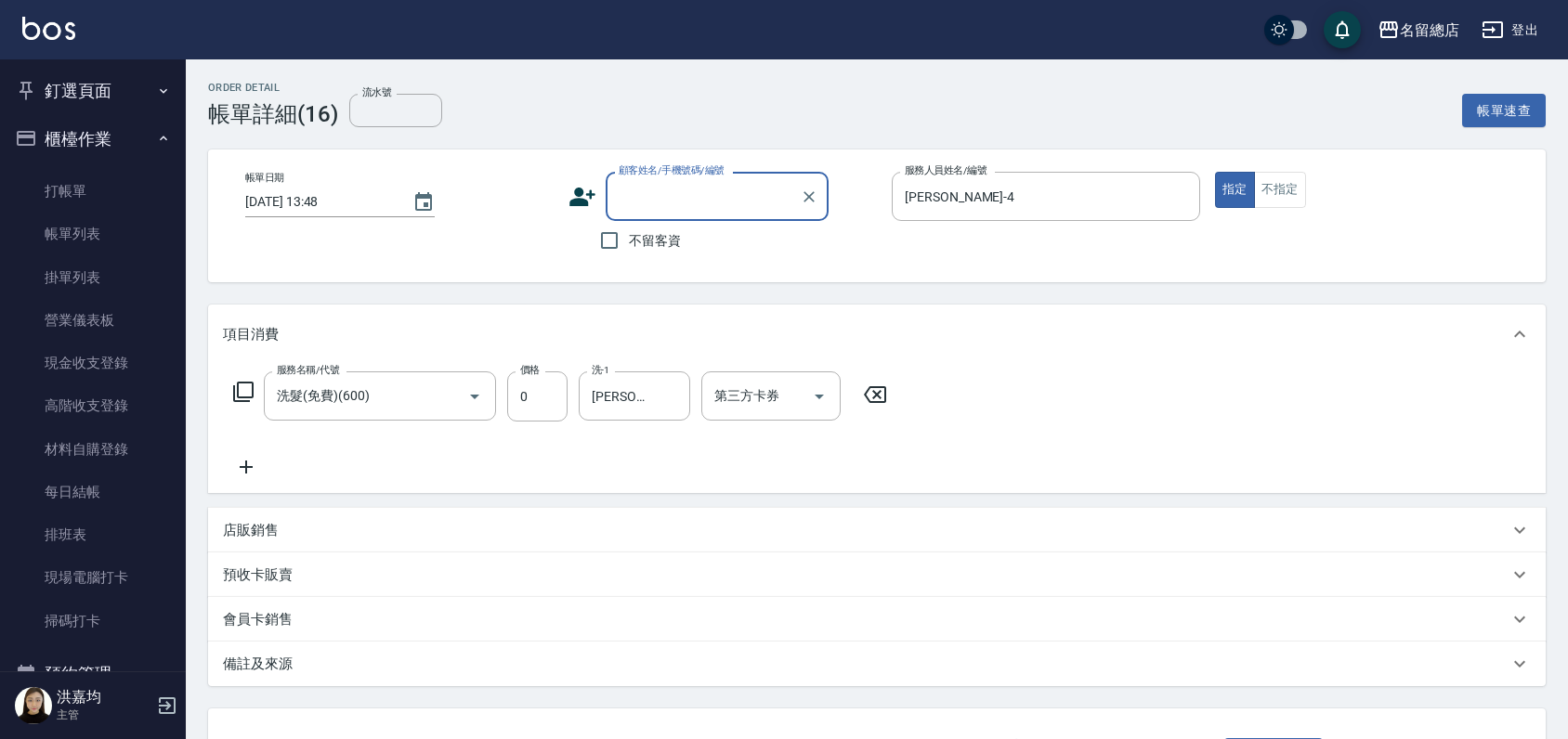
click at [874, 396] on icon at bounding box center [875, 394] width 23 height 17
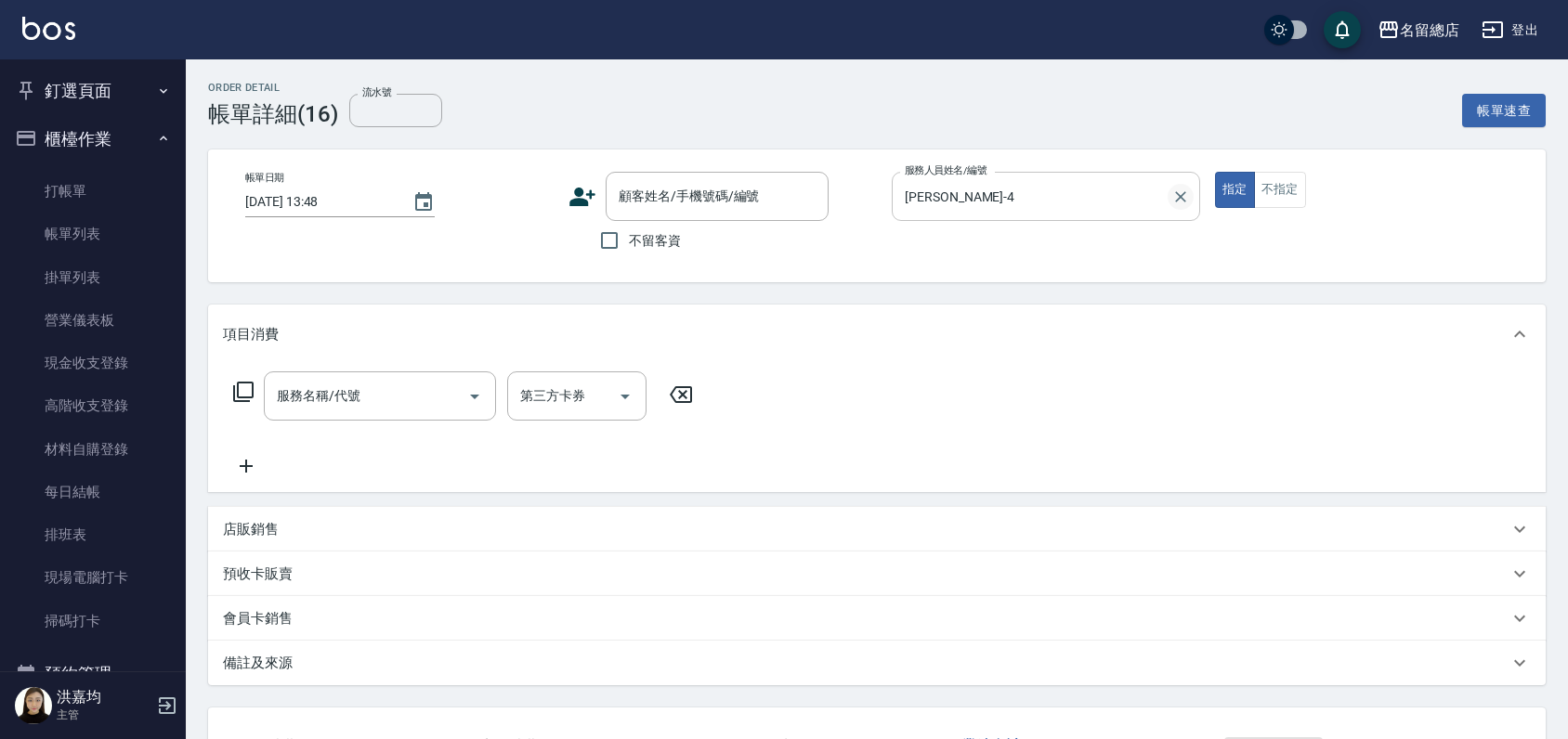
click at [1179, 208] on div at bounding box center [1180, 197] width 25 height 49
click at [1180, 200] on icon "Clear" at bounding box center [1180, 197] width 19 height 19
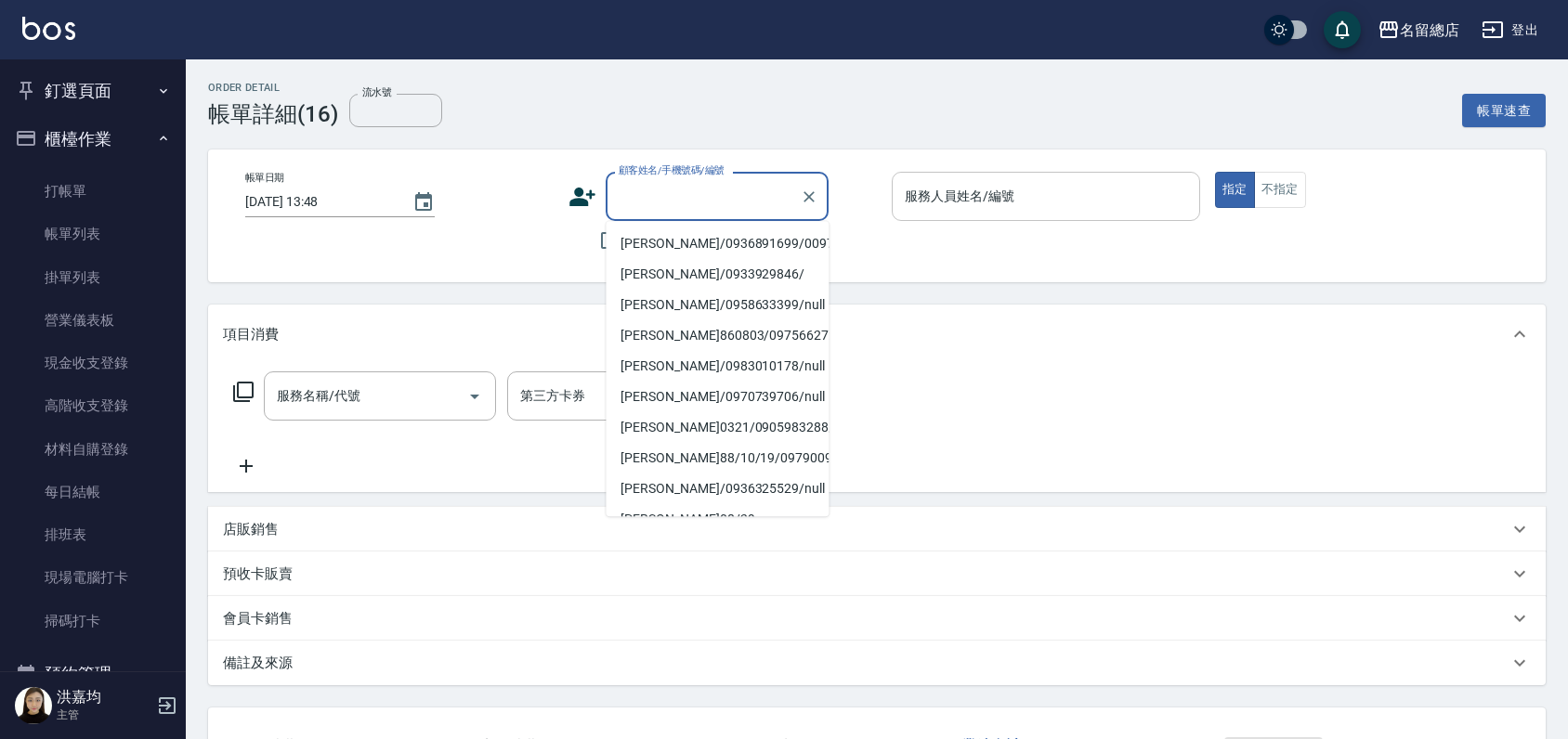
click at [683, 190] on input "顧客姓名/手機號碼/編號" at bounding box center [702, 196] width 178 height 32
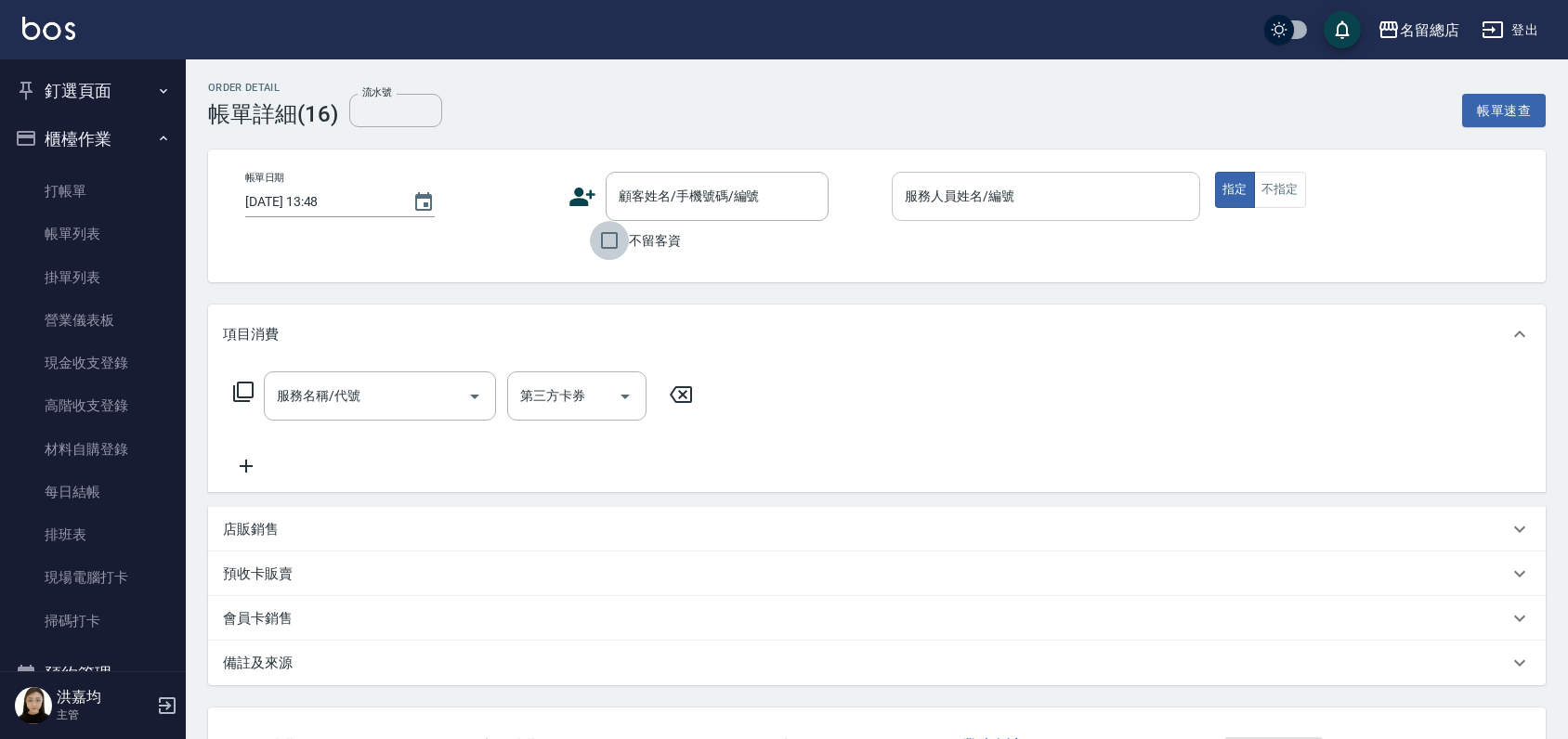
click at [608, 251] on input "不留客資" at bounding box center [610, 241] width 39 height 39
checkbox input "true"
click at [929, 198] on input "服務人員姓名/編號" at bounding box center [1045, 196] width 292 height 32
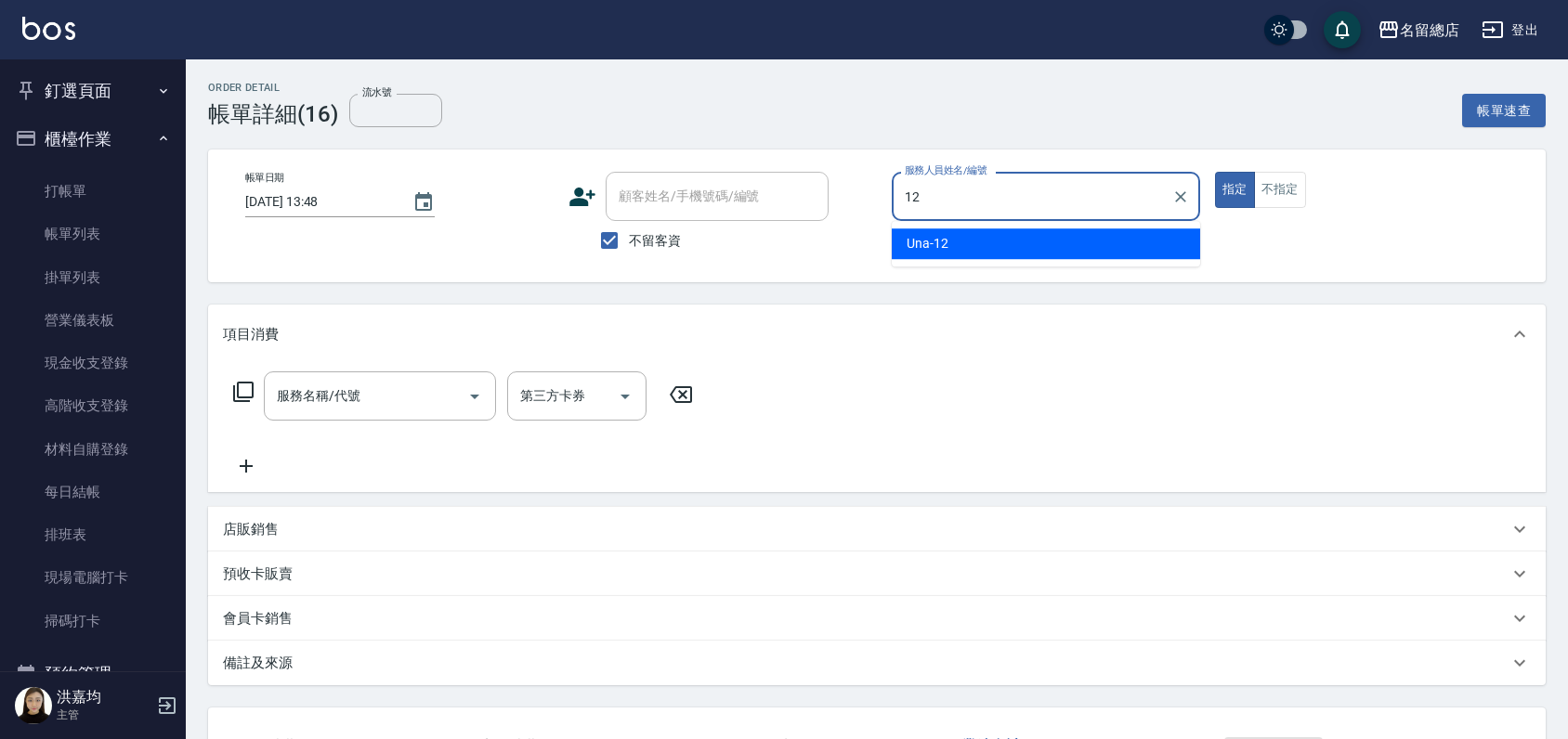
type input "Una-12"
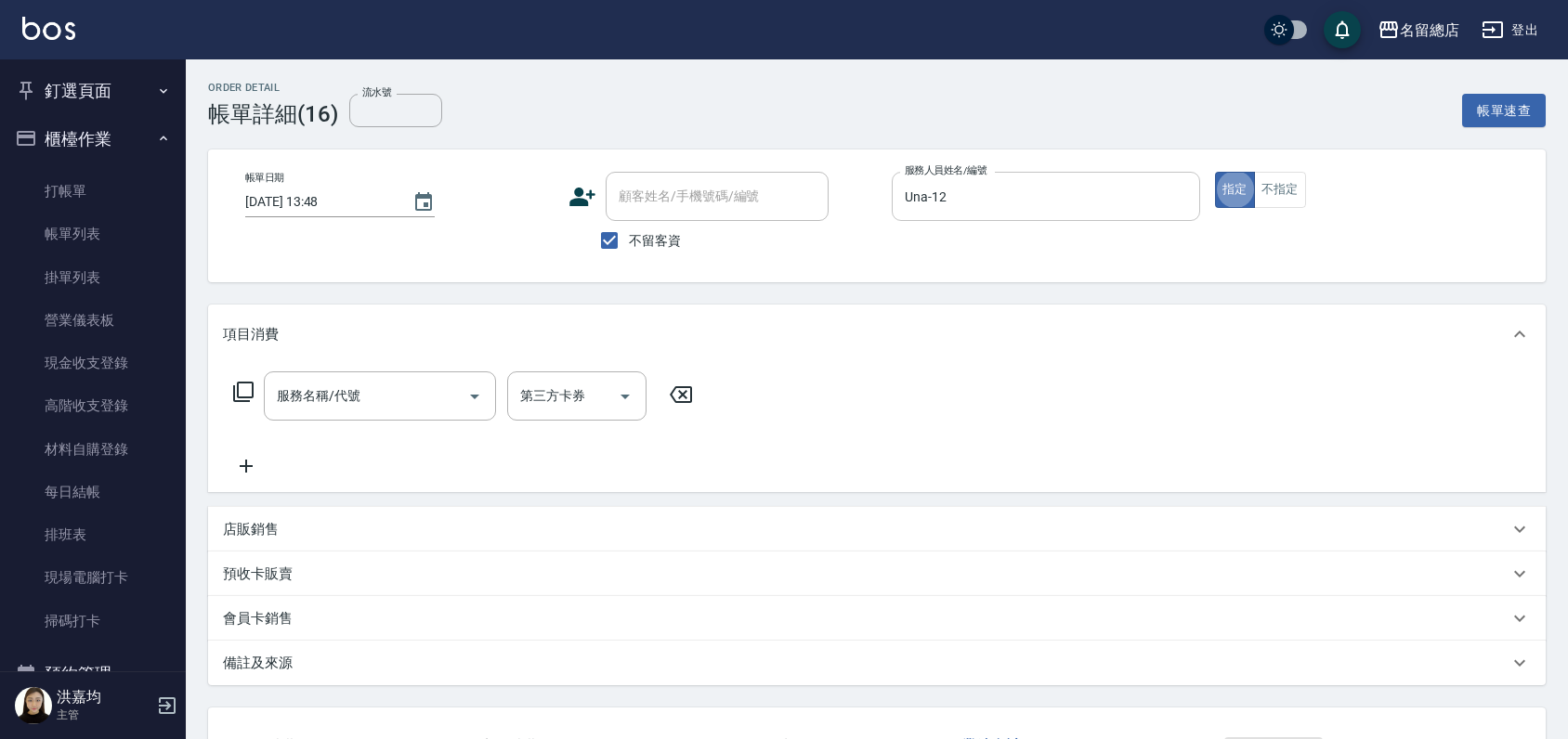
type button "true"
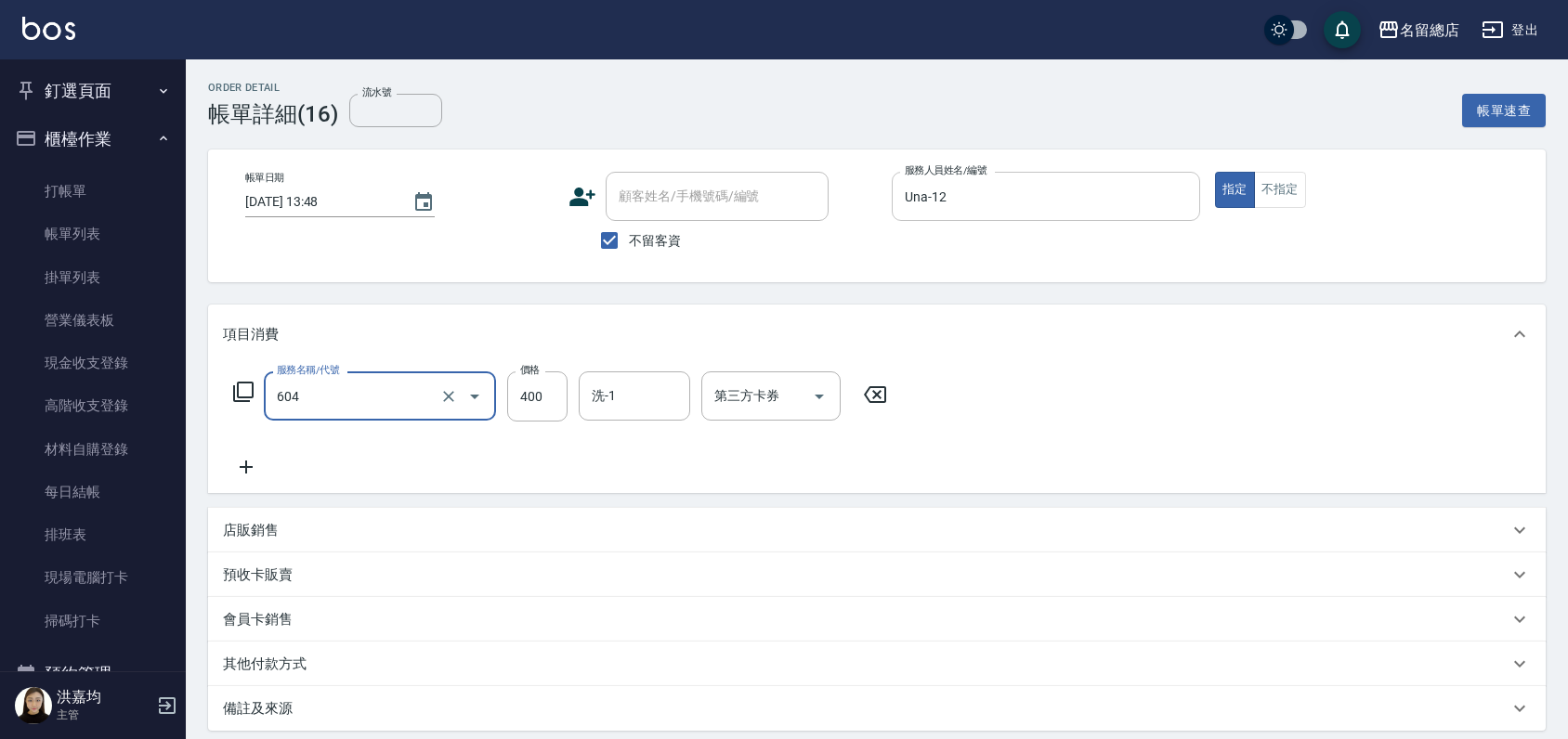
type input "健康洗髮(604)"
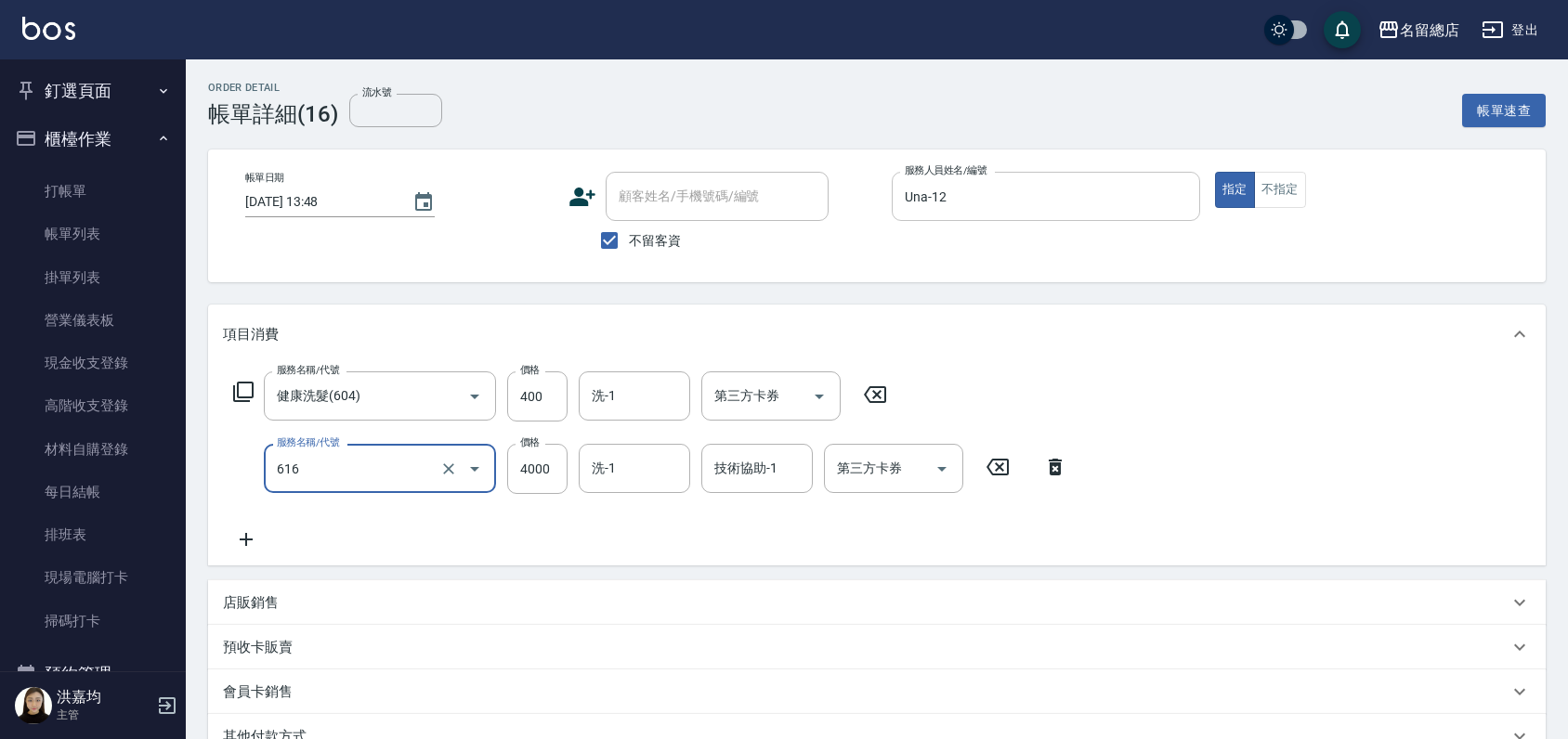
type input "自備接髮(616)"
click at [706, 524] on div "服務名稱/代號 健康洗髮(604) 服務名稱/代號 價格 400 價格 洗-1 洗-1 第三方卡券 第三方卡券 服務名稱/代號 自備接髮(616) 服務名稱/…" at bounding box center [651, 461] width 855 height 179
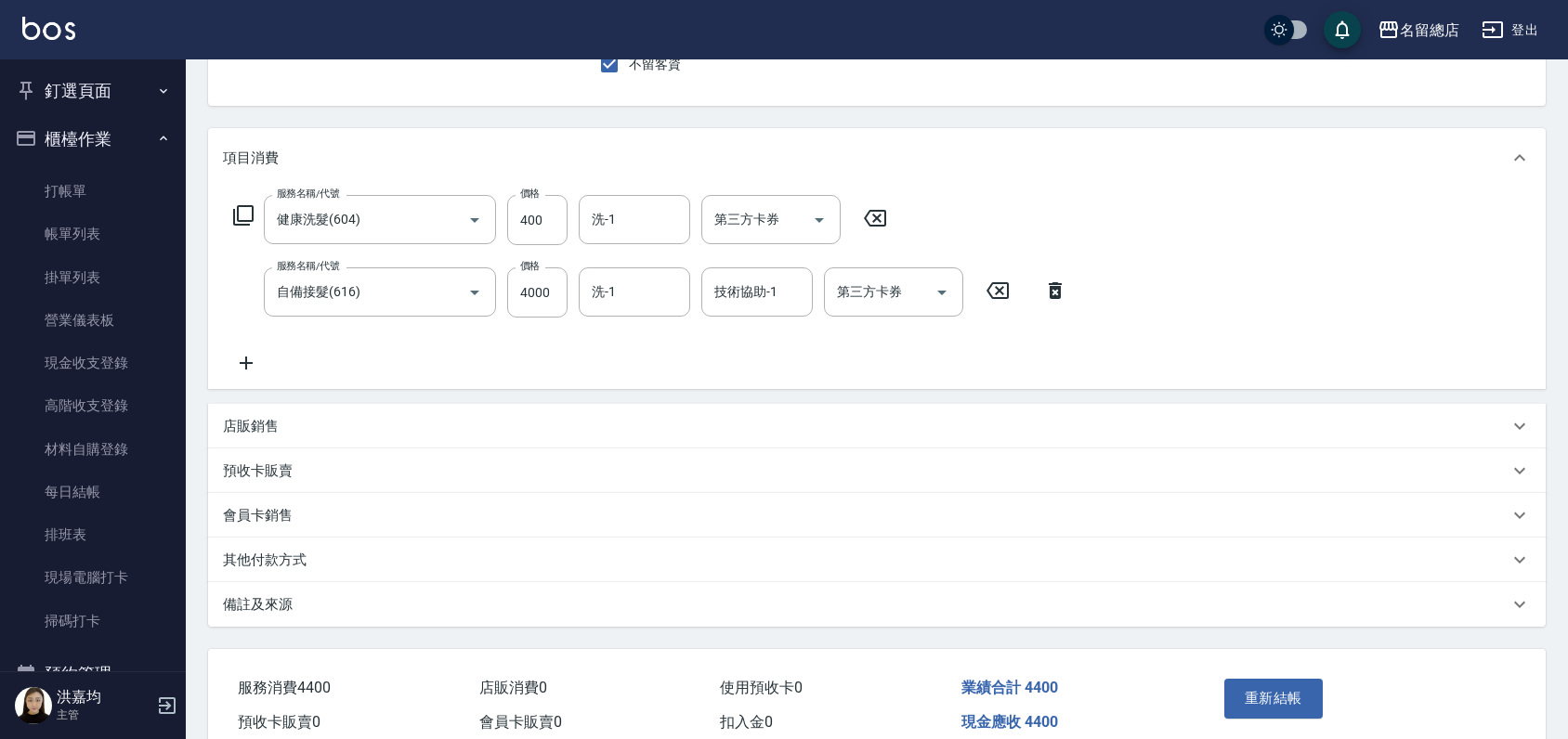
scroll to position [262, 0]
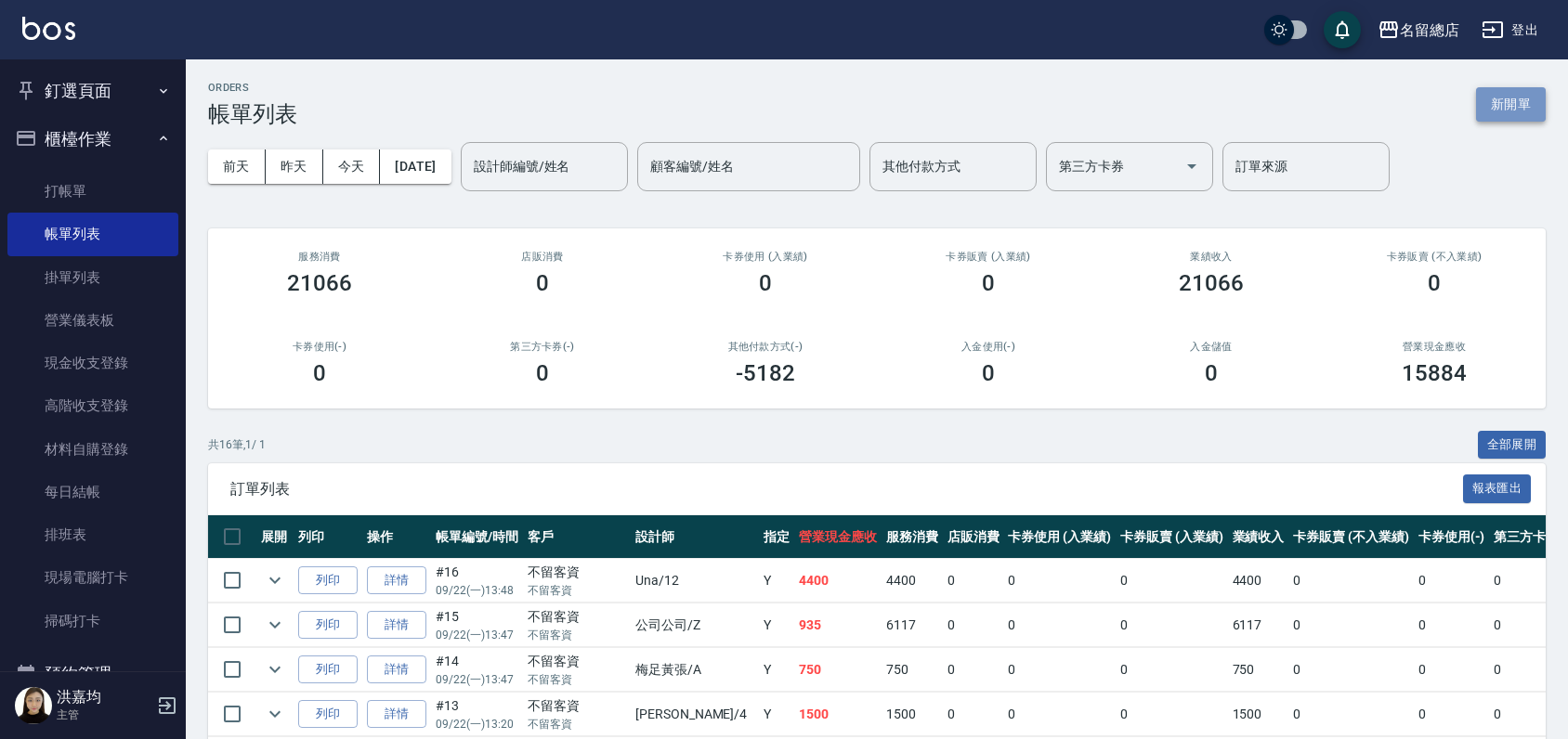
click at [1494, 100] on button "新開單" at bounding box center [1510, 104] width 70 height 34
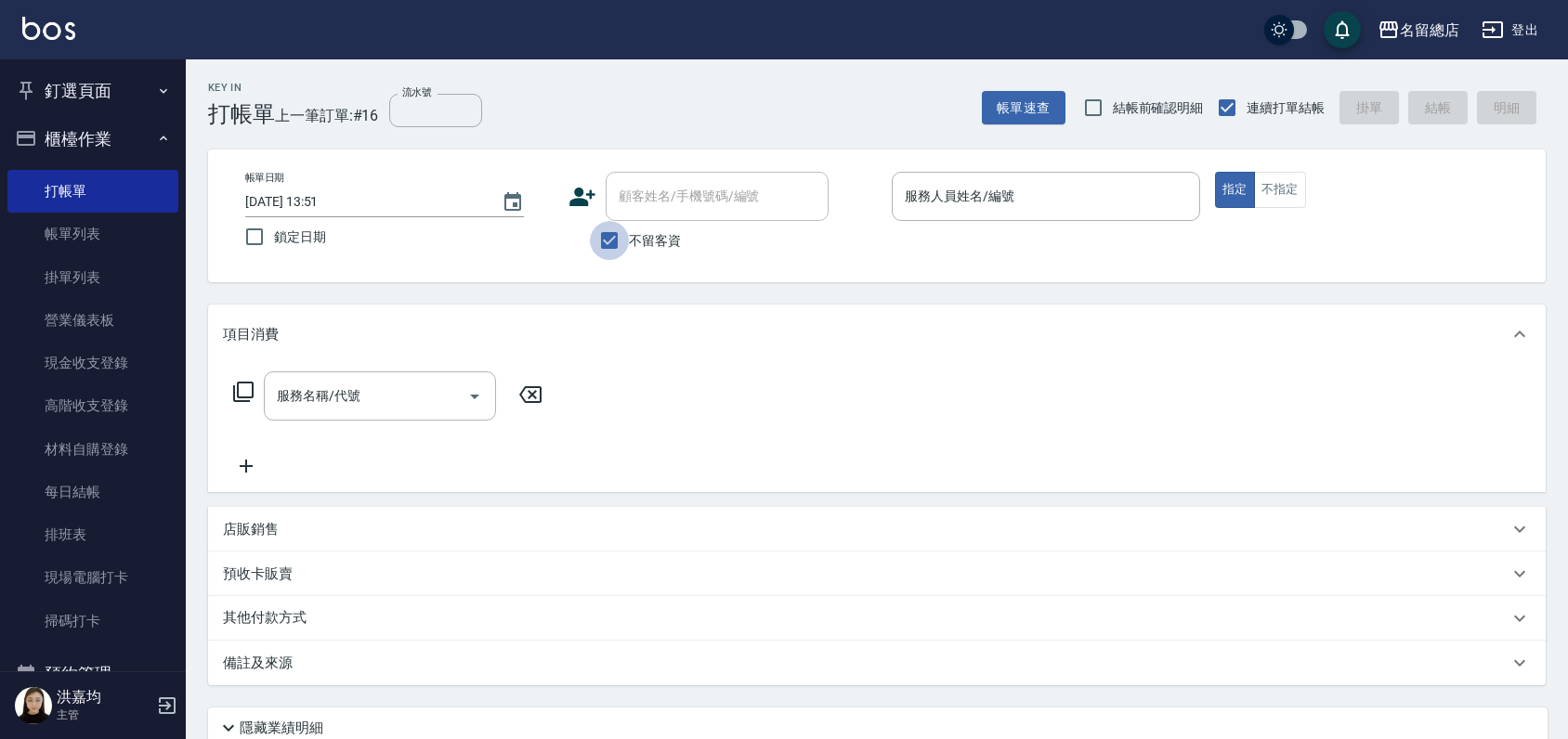
drag, startPoint x: 607, startPoint y: 238, endPoint x: 620, endPoint y: 201, distance: 39.2
click at [606, 238] on input "不留客資" at bounding box center [610, 241] width 39 height 39
checkbox input "false"
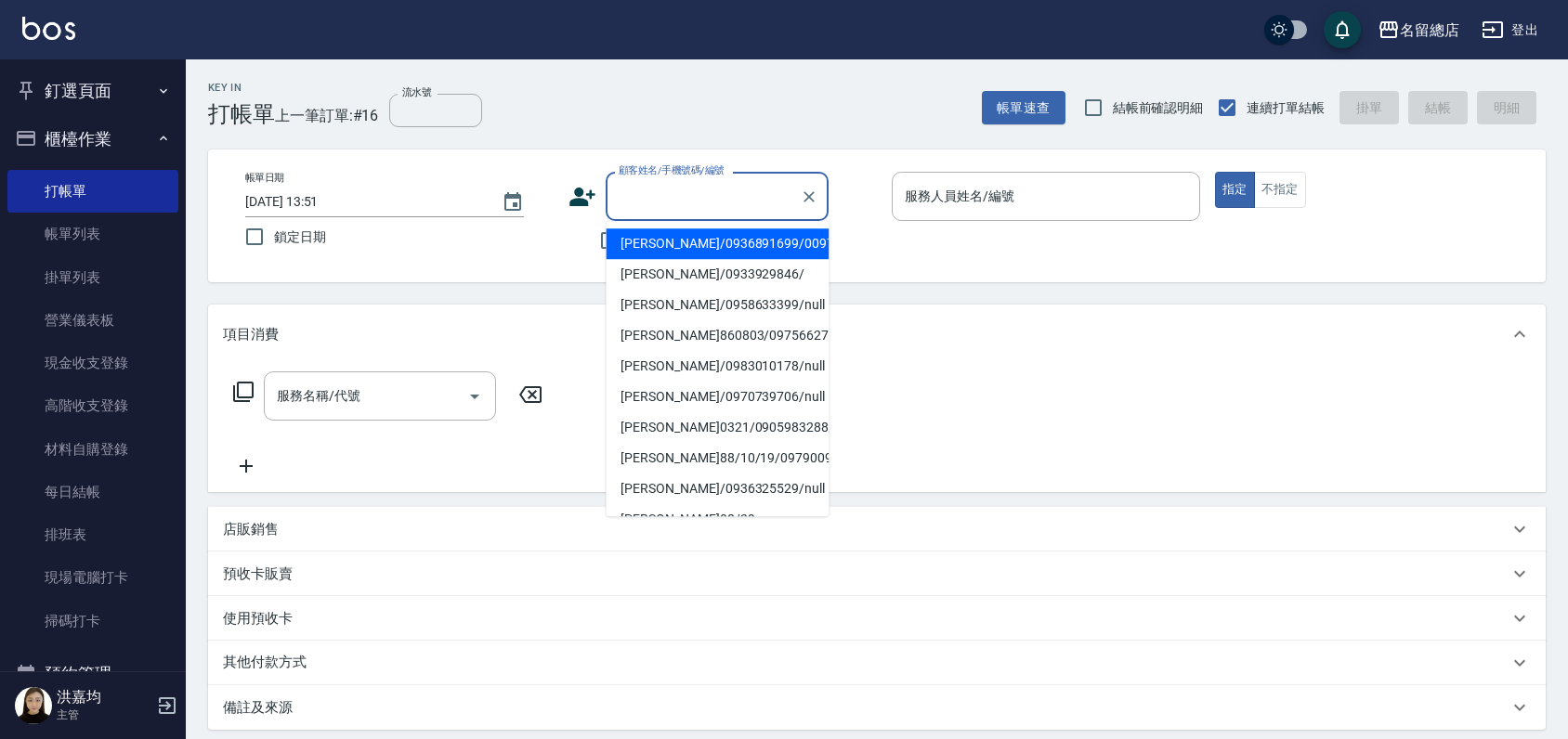
click at [622, 200] on input "顧客姓名/手機號碼/編號" at bounding box center [702, 196] width 178 height 32
click at [768, 240] on li "[PERSON_NAME]/0936891699/0097016" at bounding box center [717, 243] width 223 height 30
type input "[PERSON_NAME]/0936891699/0097016"
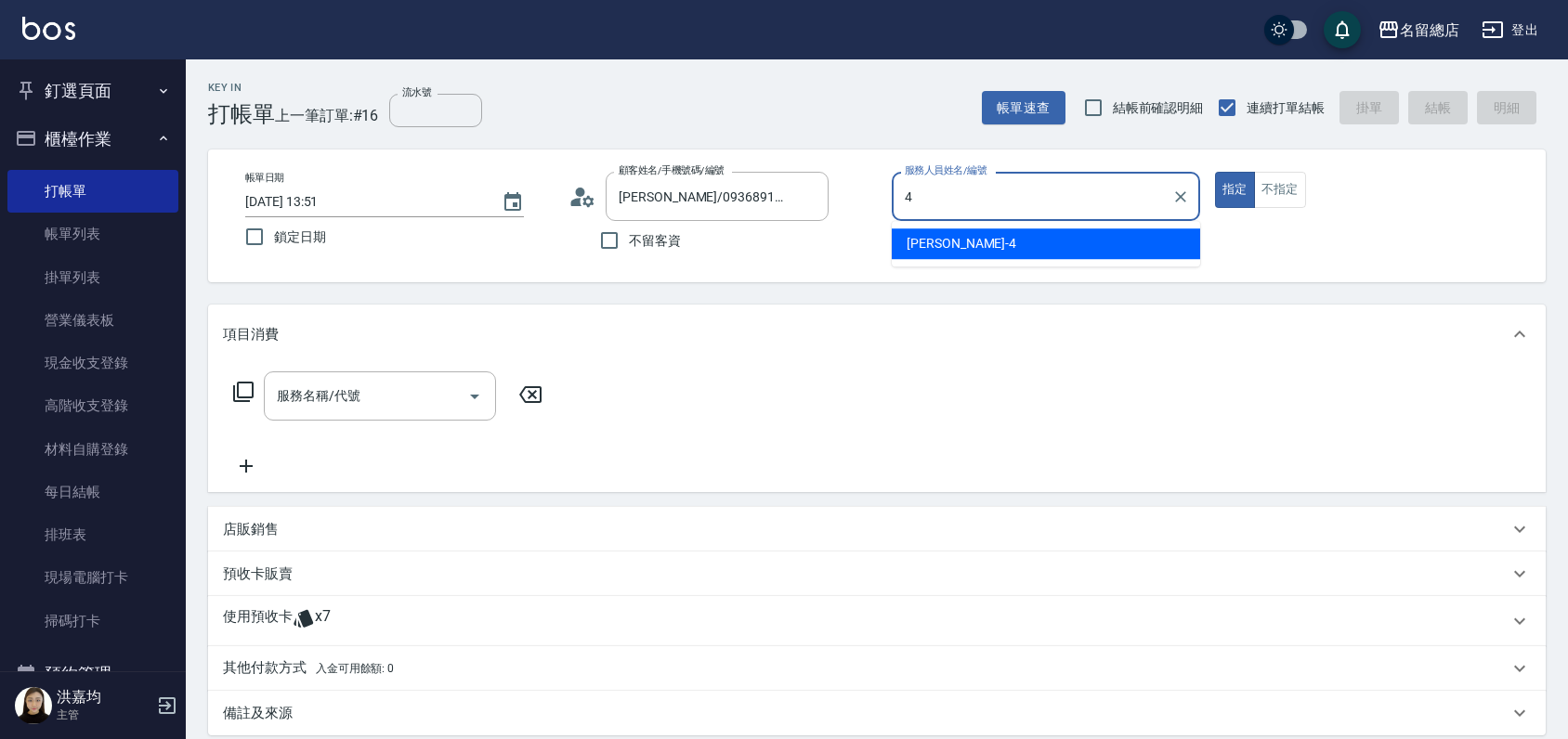
type input "[PERSON_NAME]-4"
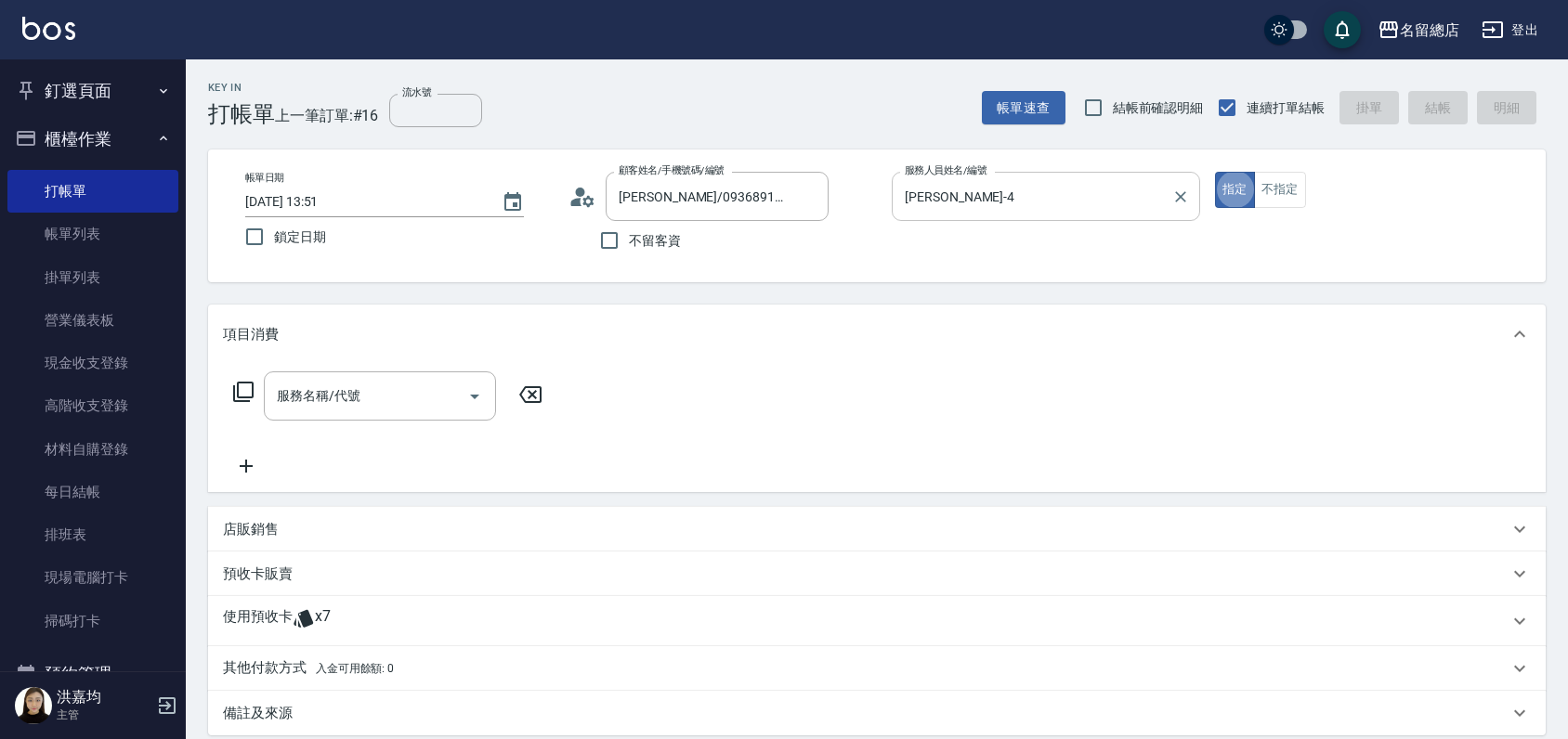
type button "true"
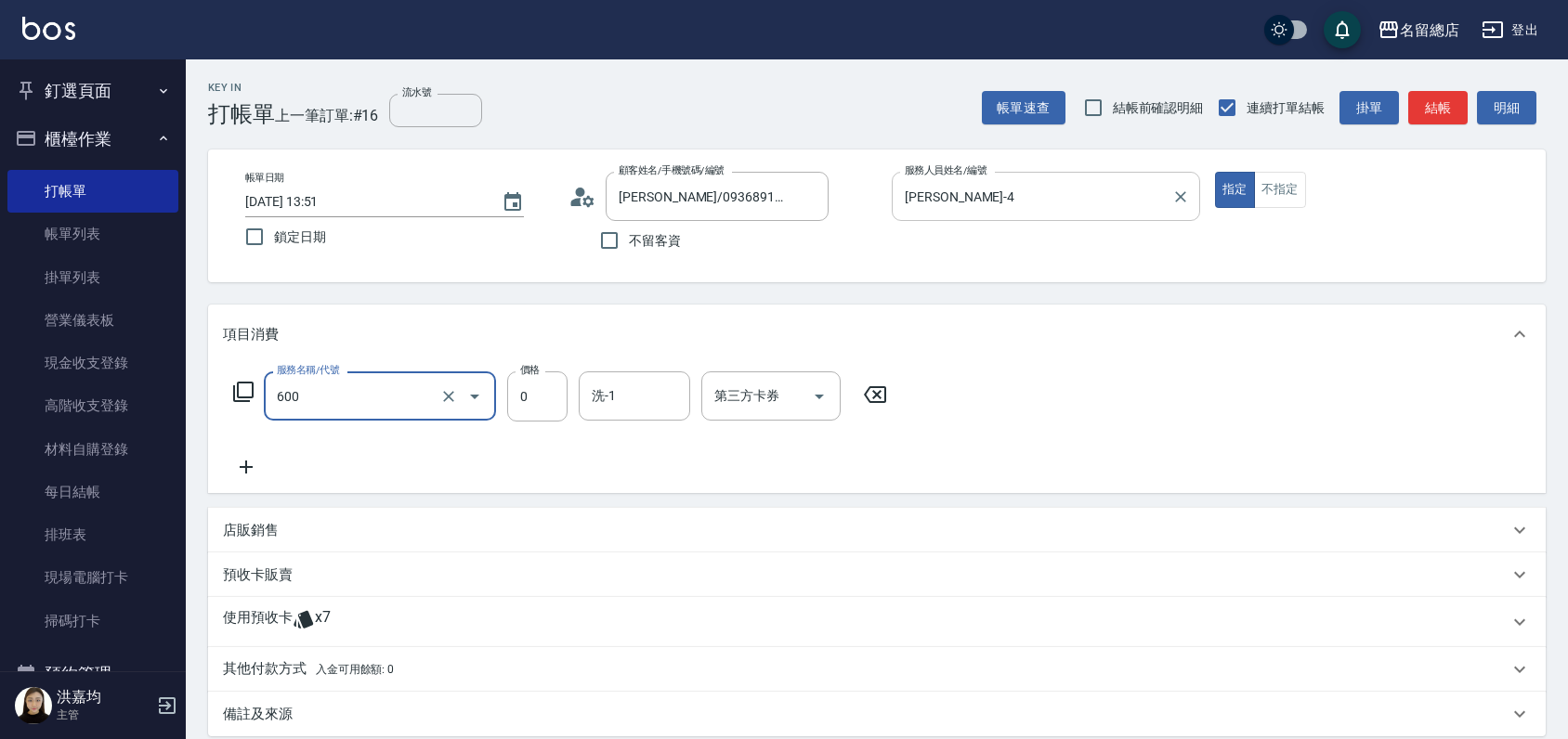
type input "洗髮(免費)(600)"
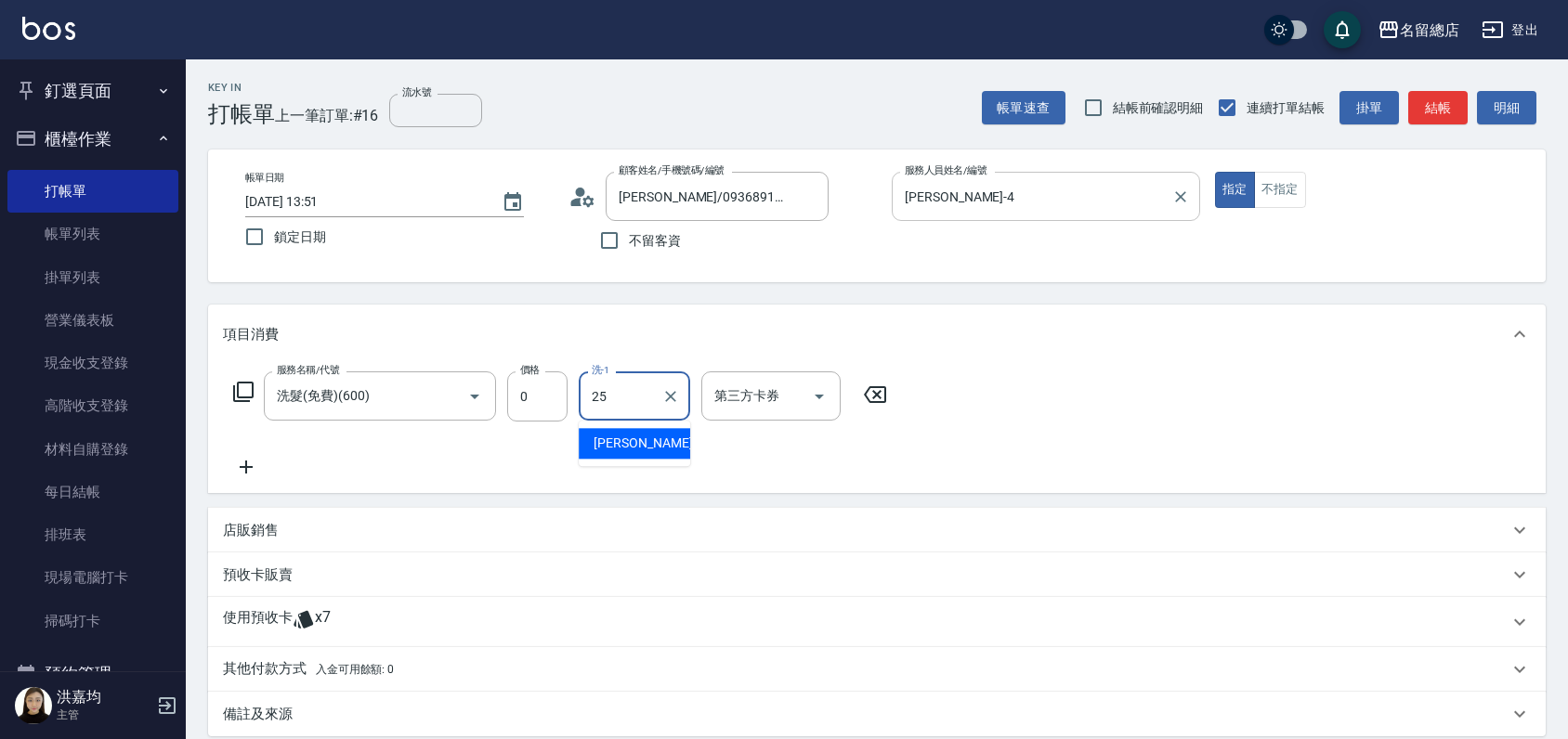
type input "[PERSON_NAME]-25"
click at [297, 610] on icon at bounding box center [304, 619] width 23 height 23
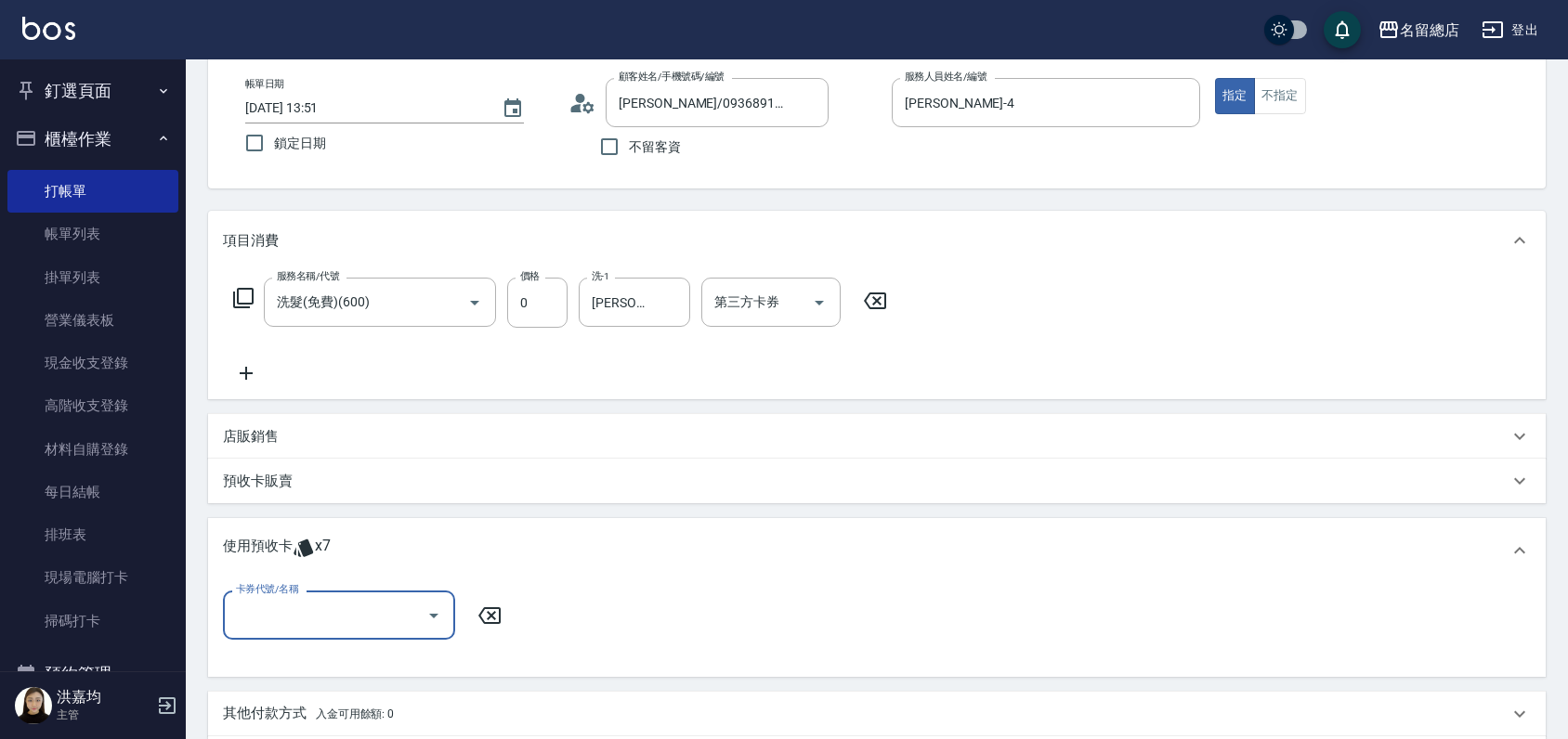
scroll to position [206, 0]
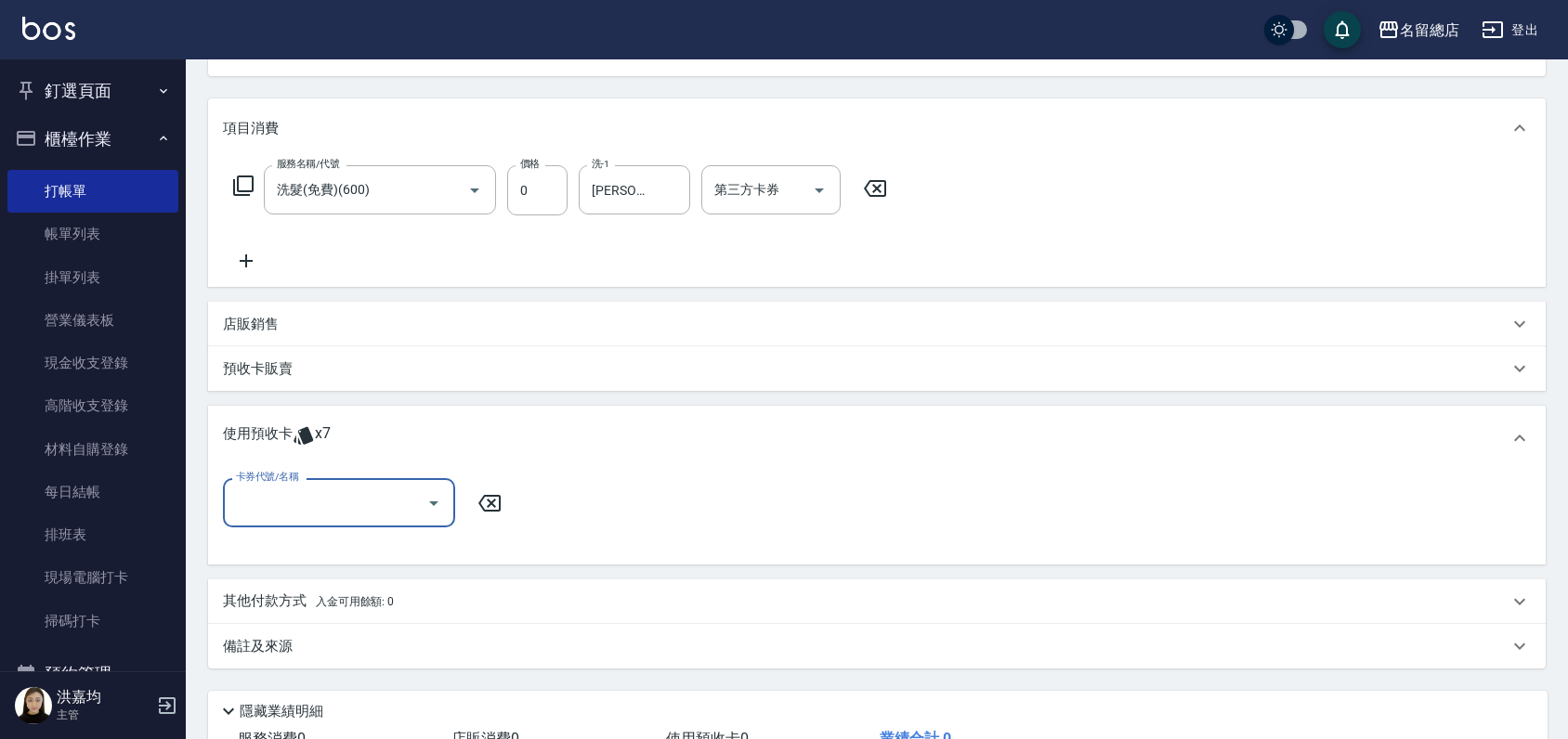
click at [352, 494] on input "卡券代號/名稱" at bounding box center [324, 502] width 188 height 32
click at [360, 549] on div "洗髮卡 剩餘7張 326" at bounding box center [339, 549] width 232 height 30
type input "洗髮卡 326"
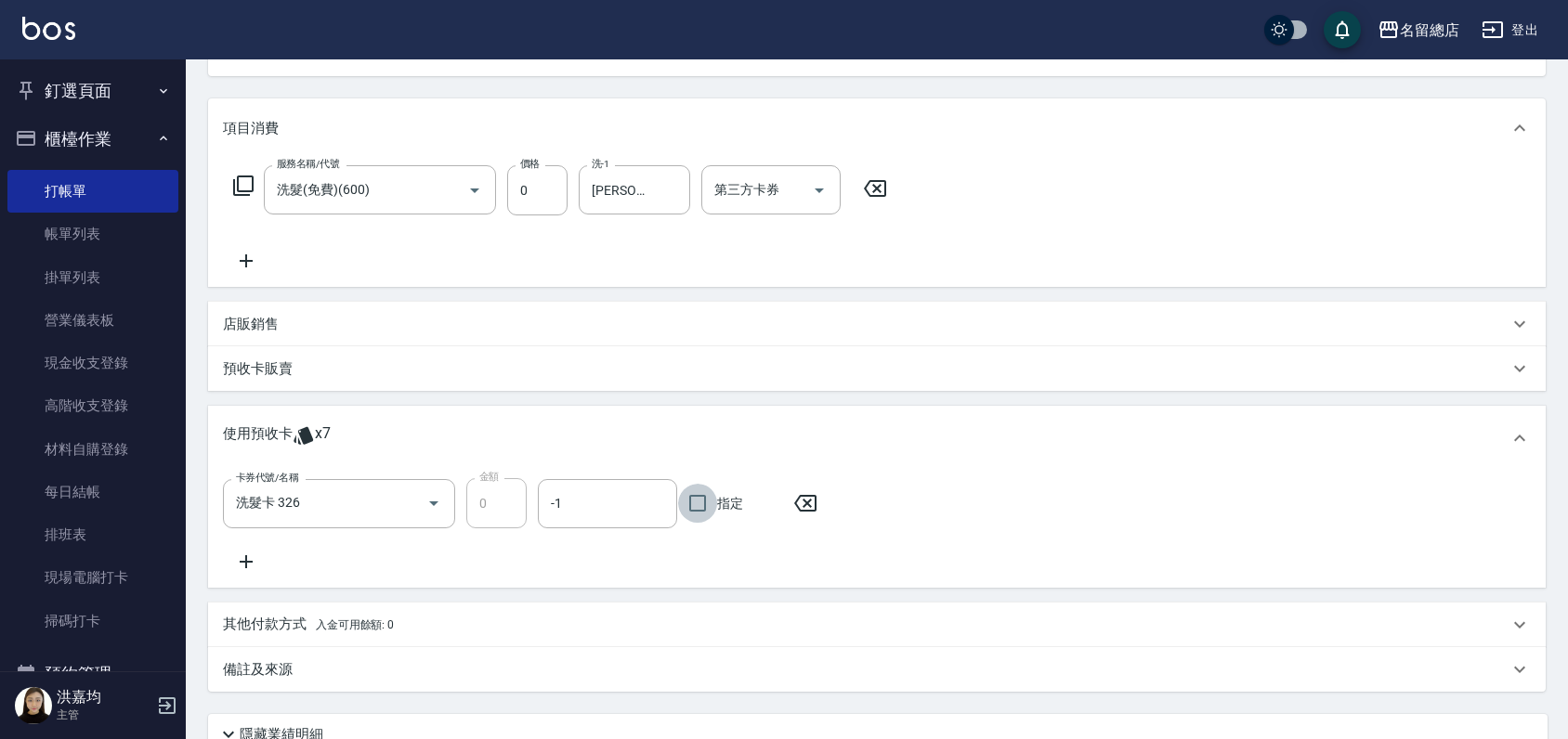
click at [689, 505] on input "指定" at bounding box center [698, 503] width 39 height 39
click at [686, 503] on input "指定" at bounding box center [698, 503] width 39 height 39
checkbox input "false"
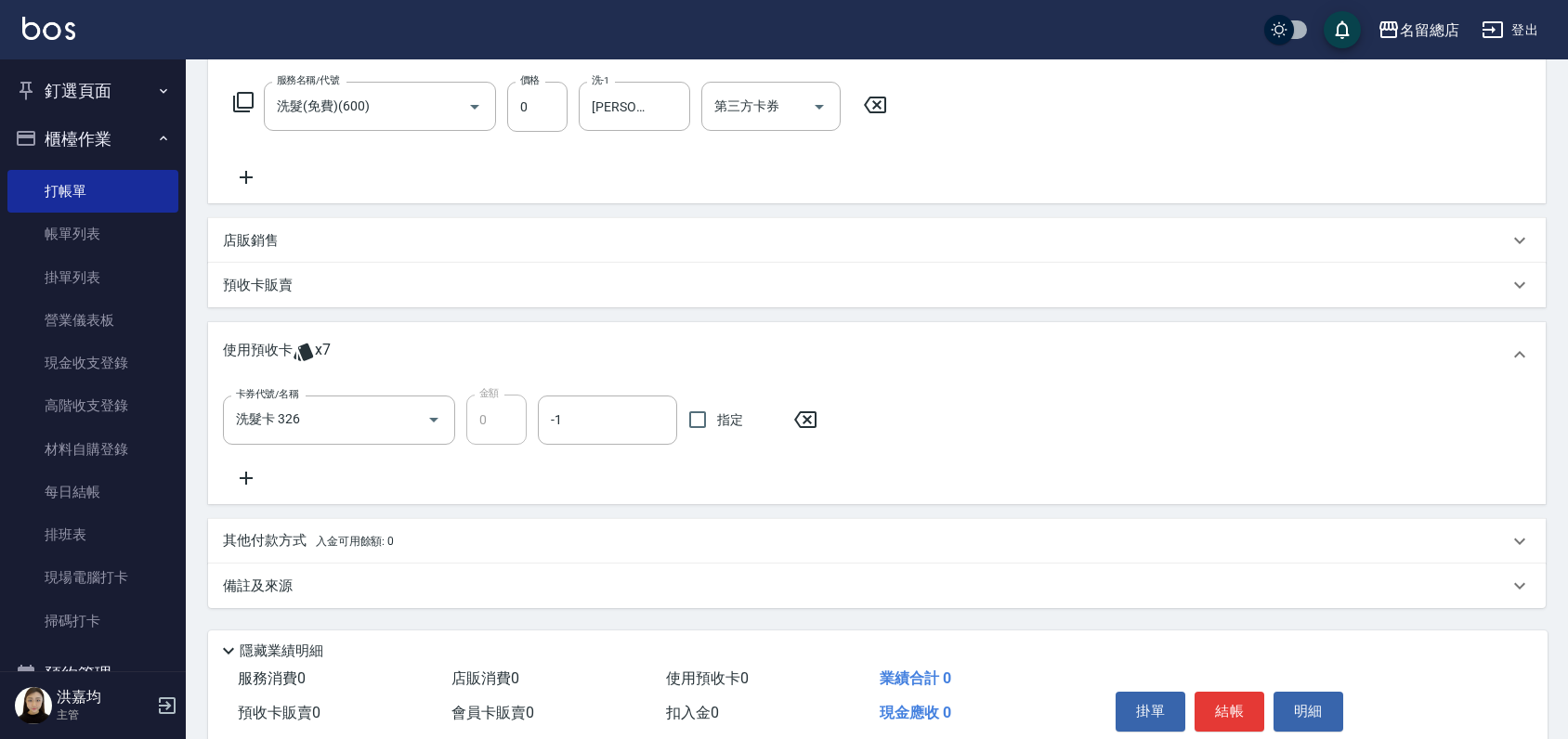
scroll to position [366, 0]
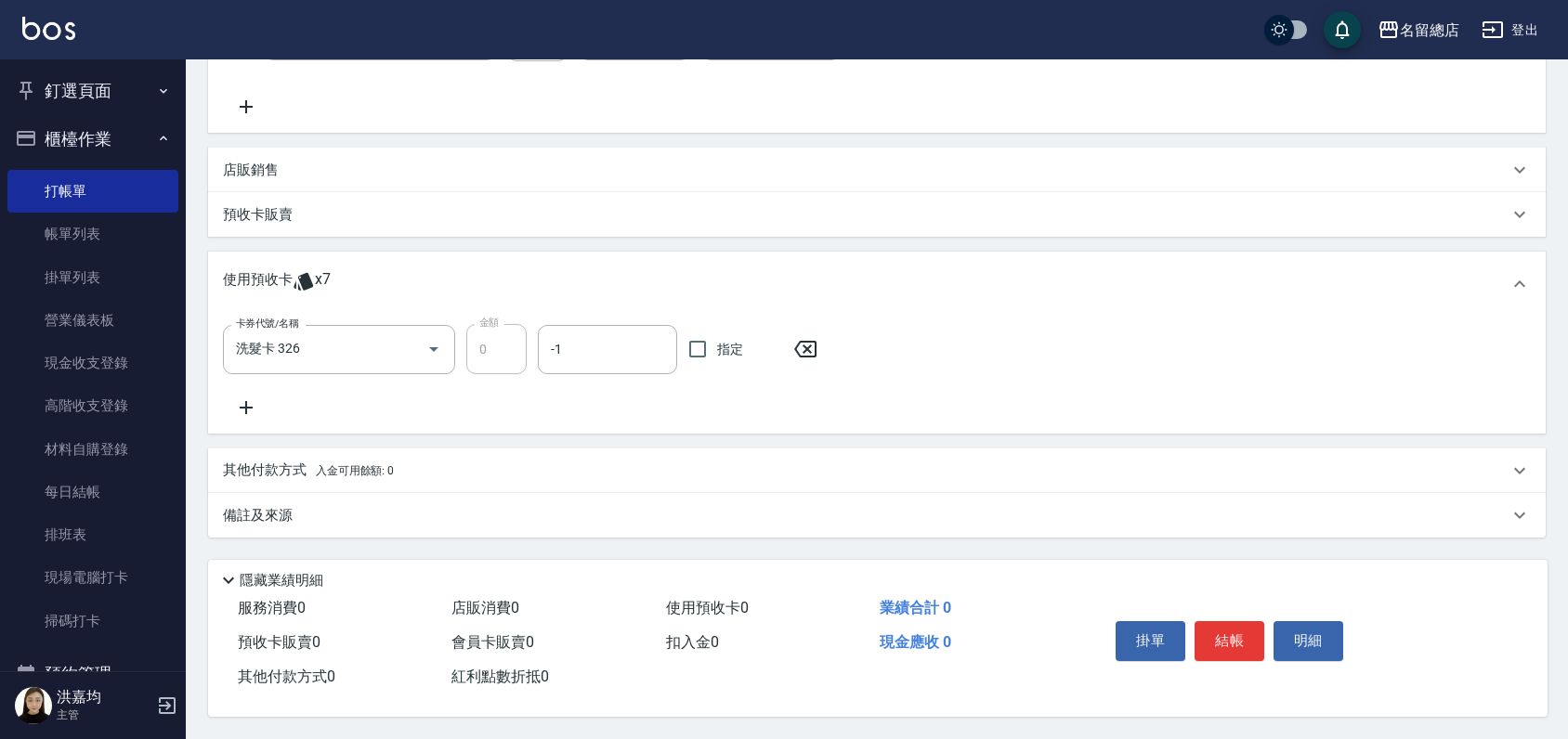
click at [592, 411] on div "卡券代號/名稱 洗髮卡 326 卡券代號/名稱 金額 0 金額 -1 -1 指定" at bounding box center [877, 371] width 1307 height 94
click at [810, 346] on icon at bounding box center [805, 349] width 23 height 17
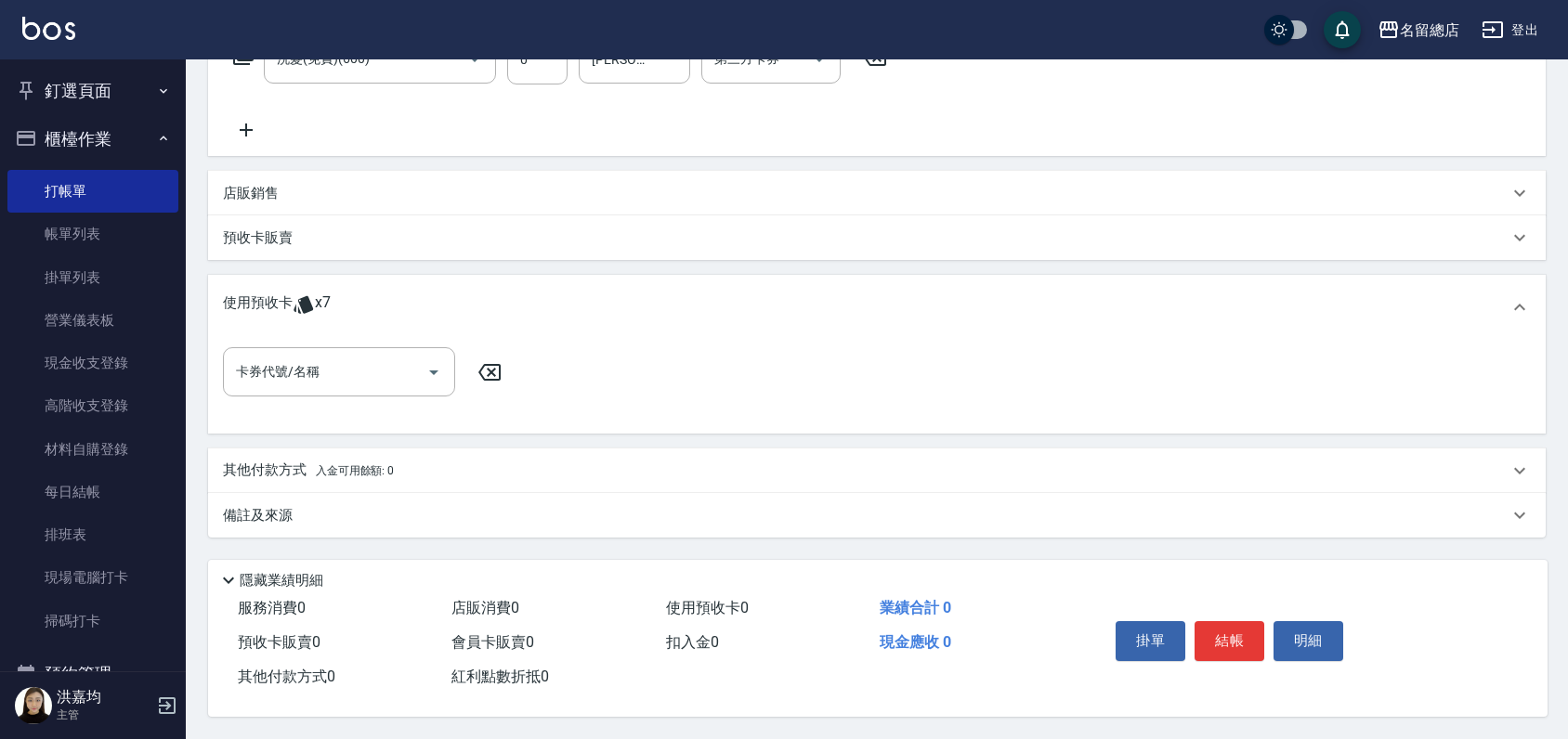
click at [784, 275] on div "使用預收卡 x7 卡券代號/名稱 卡券代號/名稱" at bounding box center [877, 355] width 1337 height 159
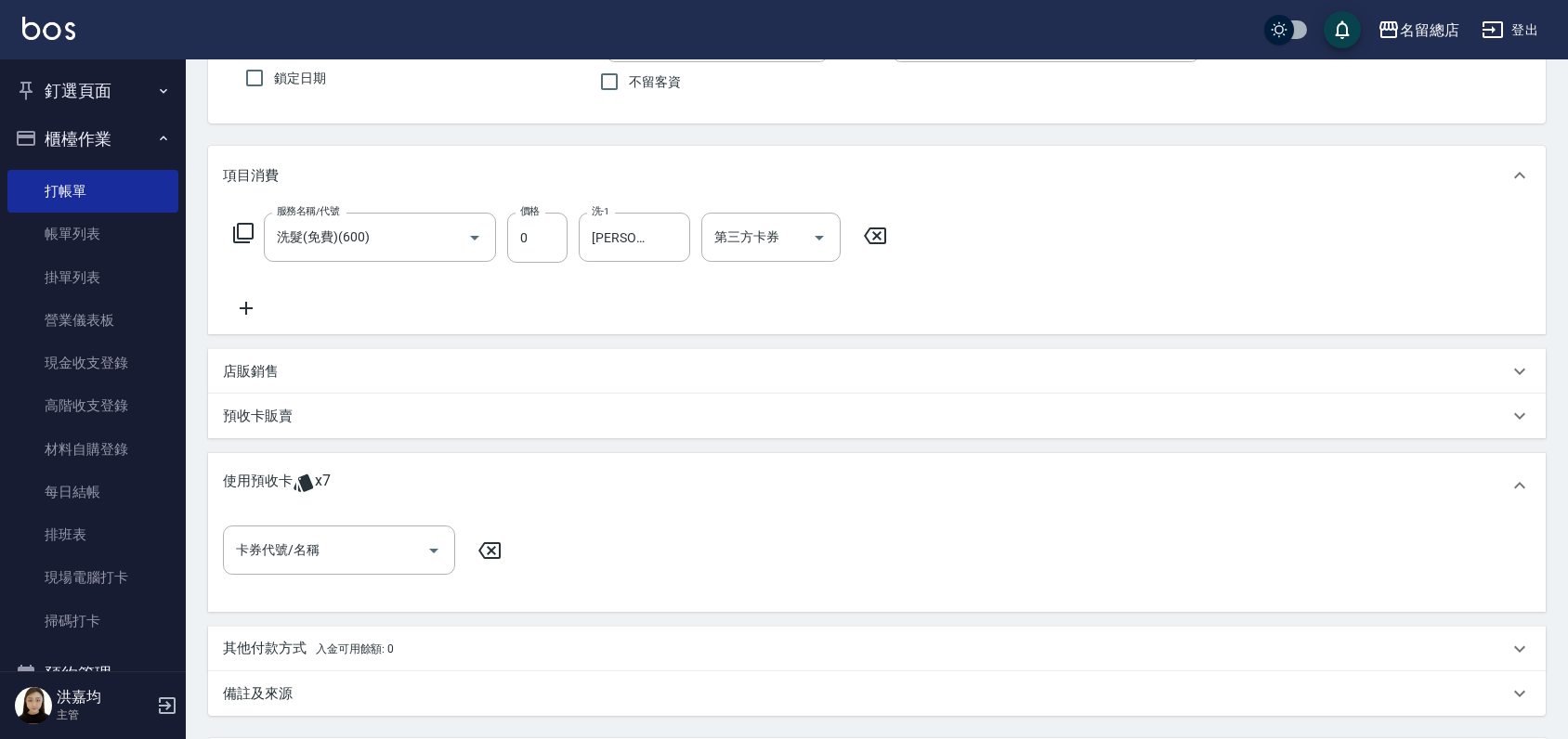
scroll to position [0, 0]
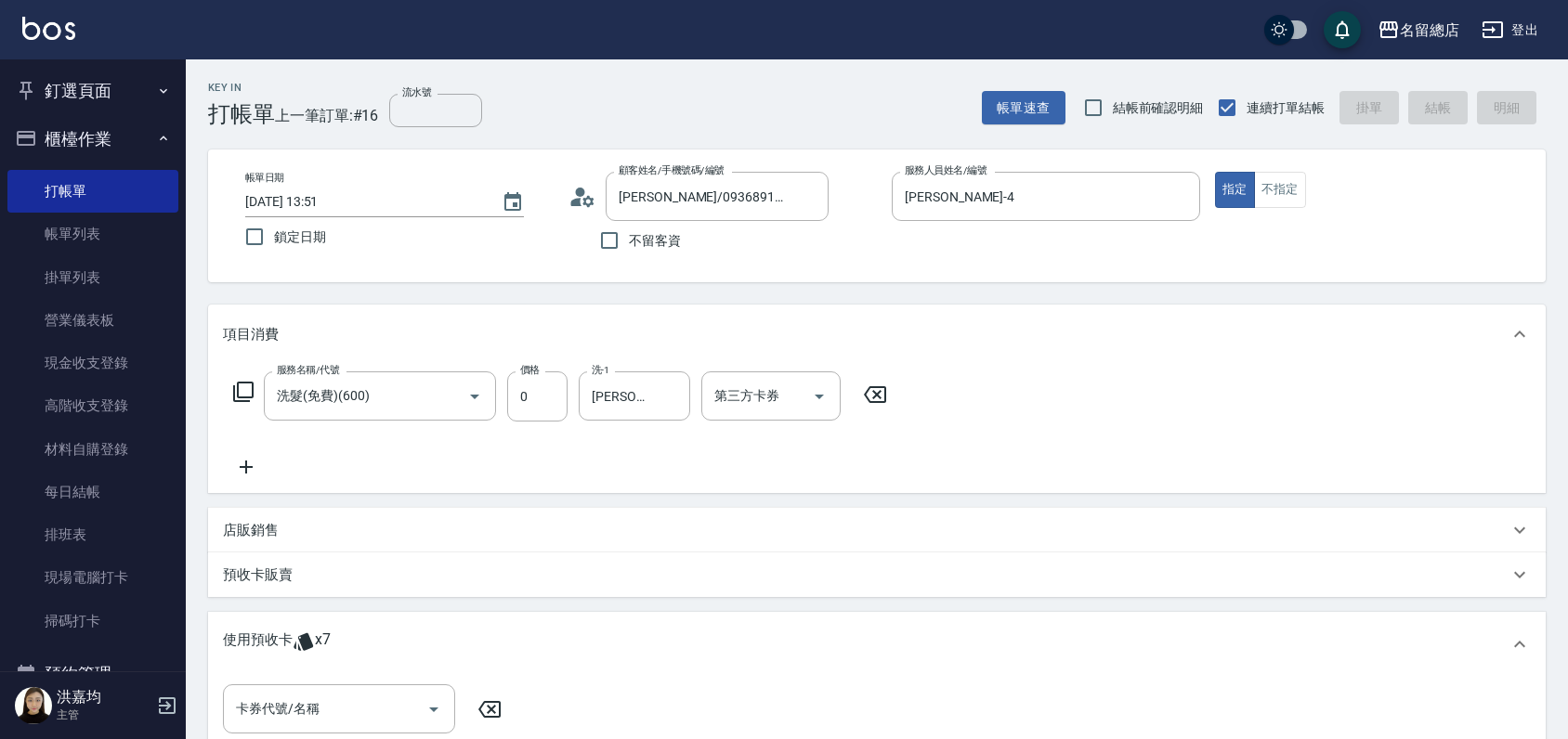
type input "[DATE] 13:53"
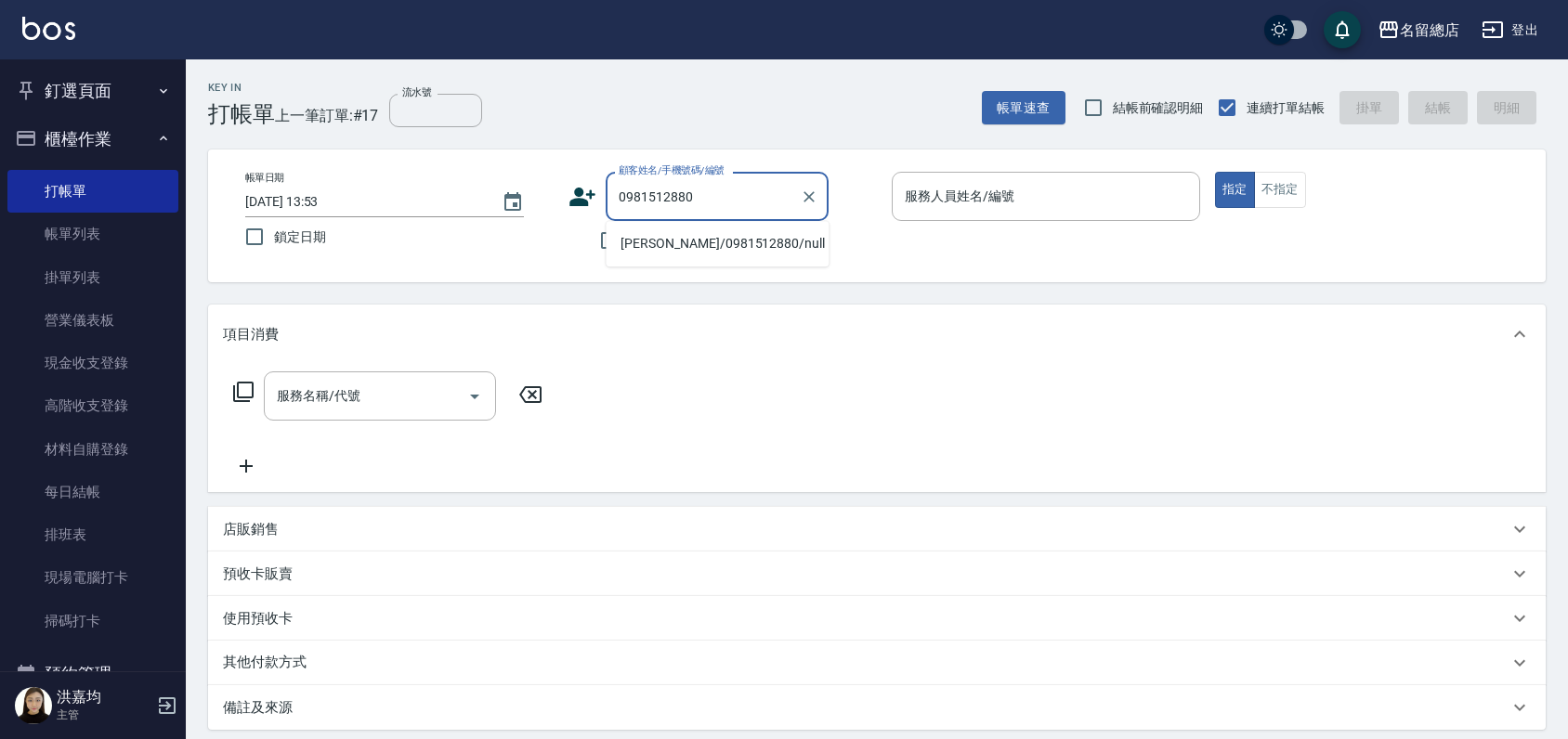
click at [705, 247] on li "[PERSON_NAME]/0981512880/null" at bounding box center [717, 243] width 223 height 30
type input "[PERSON_NAME]/0981512880/null"
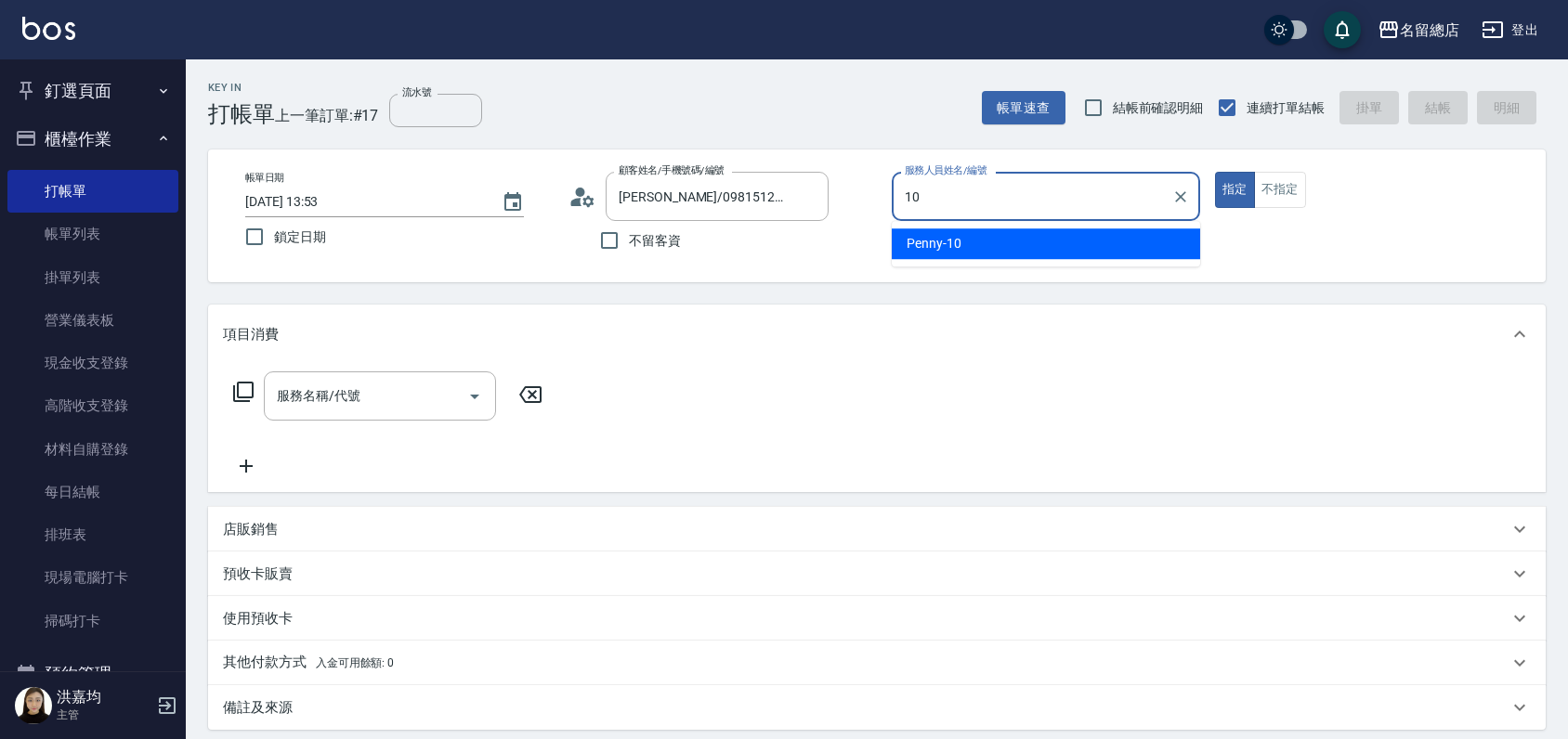
type input "Penny-10"
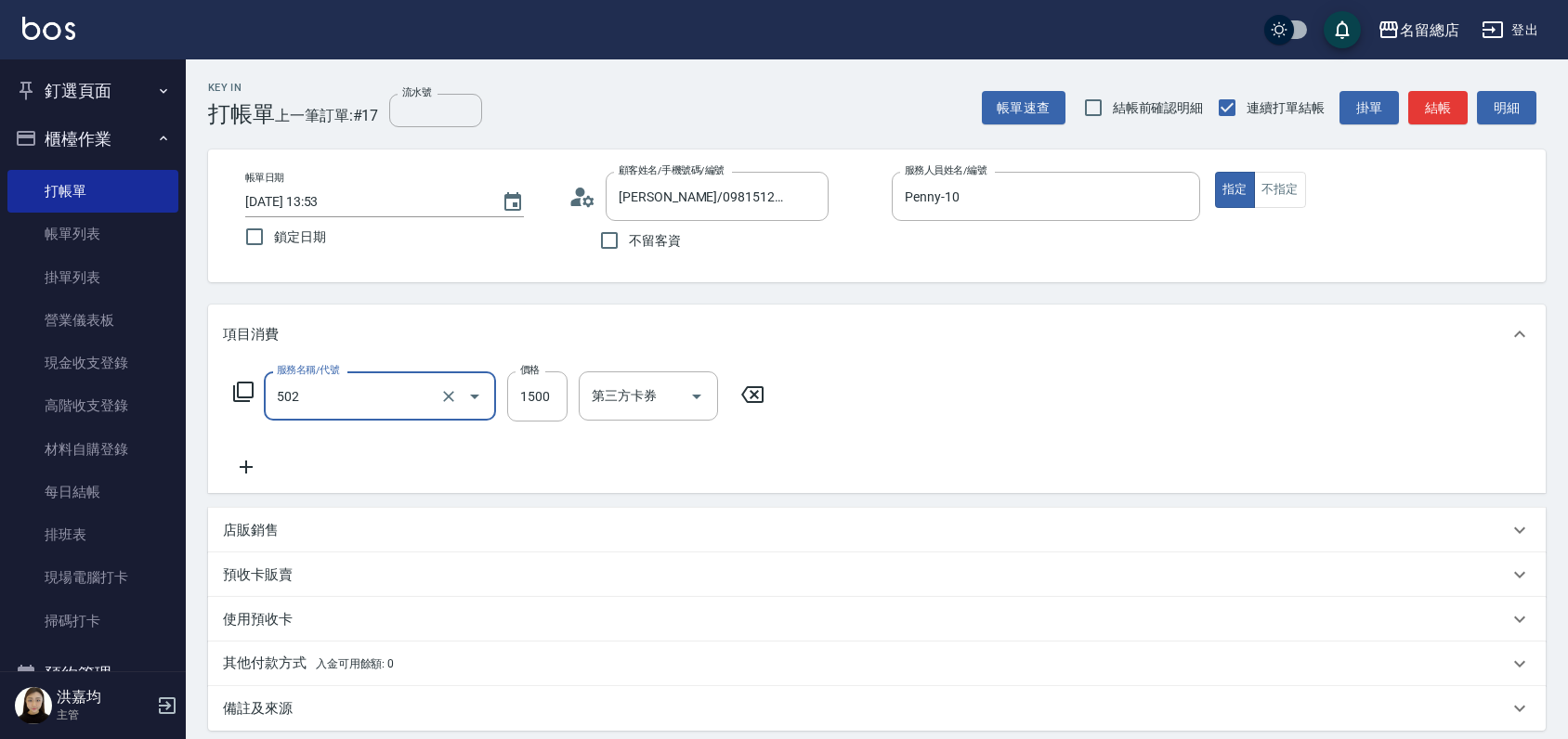
type input "染髮1500以上(502)"
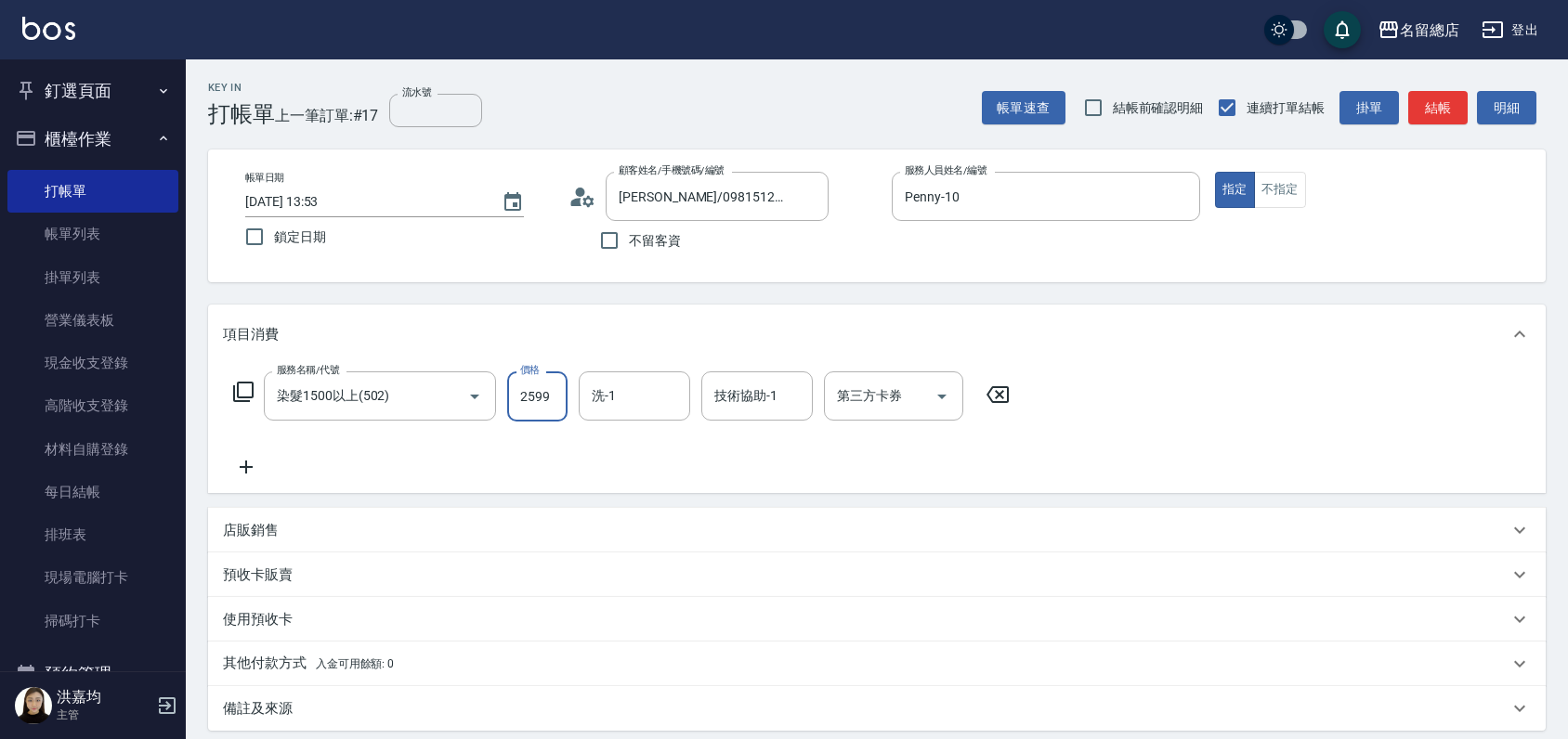
type input "2599"
type input "[PERSON_NAME]-26"
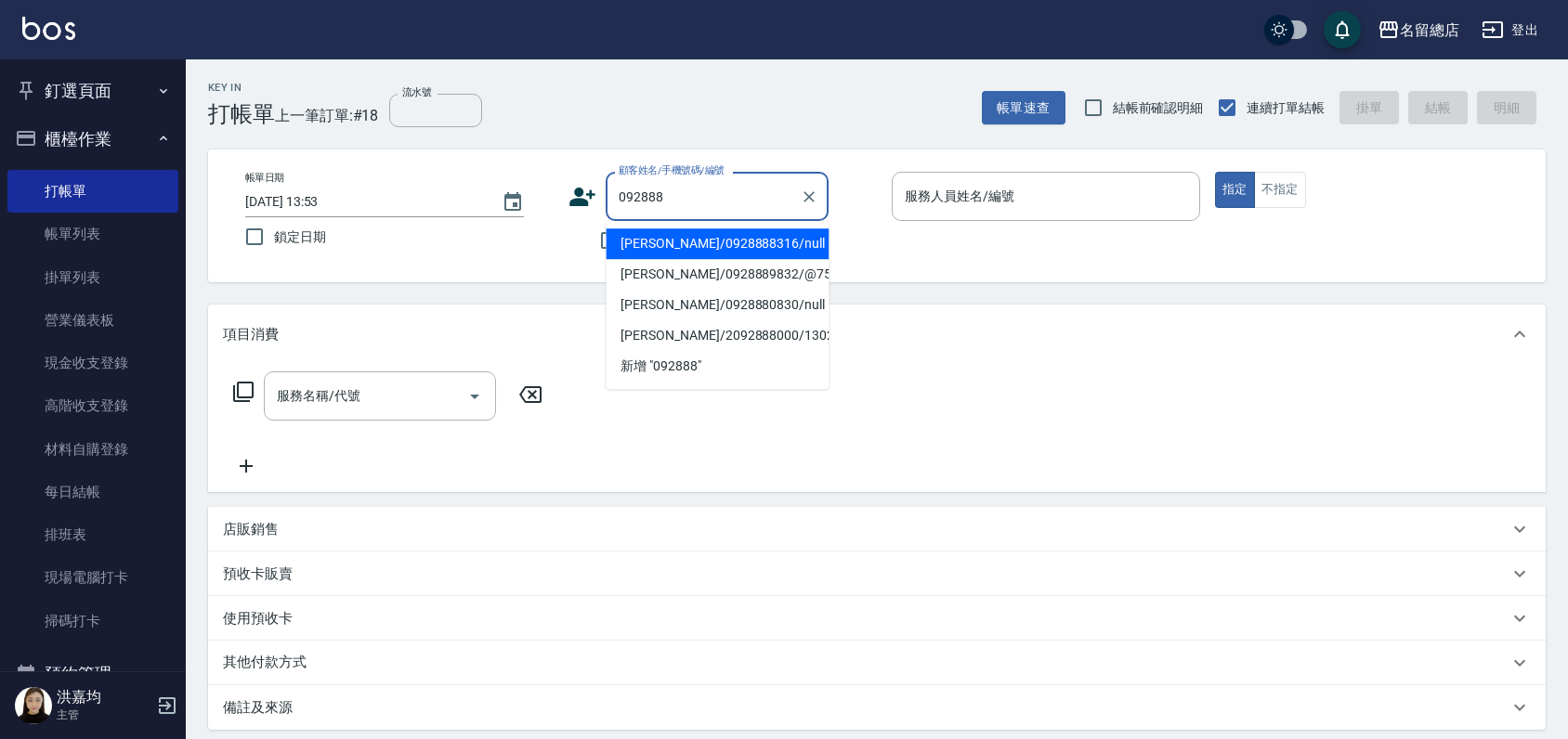
click at [765, 247] on li "[PERSON_NAME]/0928888316/null" at bounding box center [717, 243] width 223 height 30
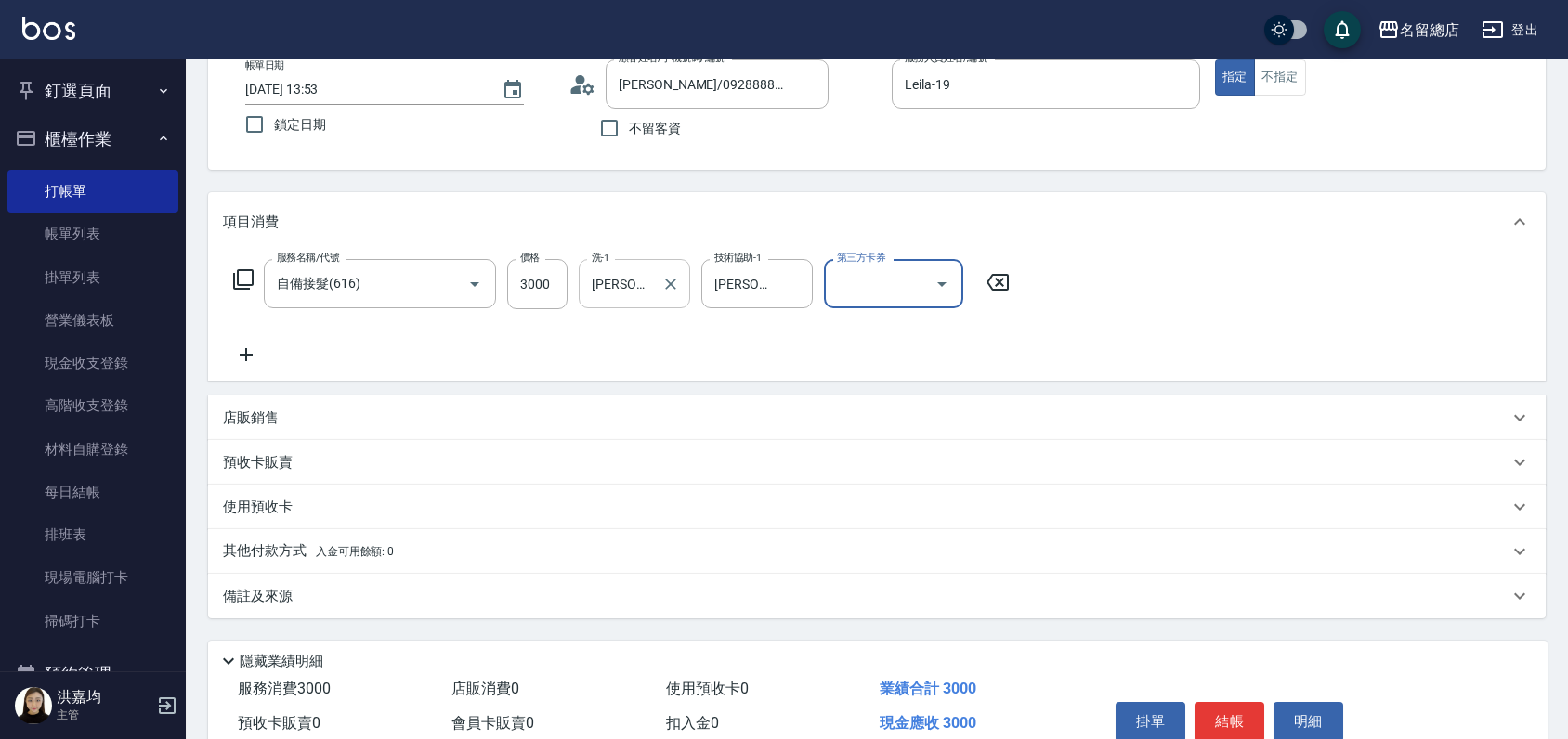
scroll to position [199, 0]
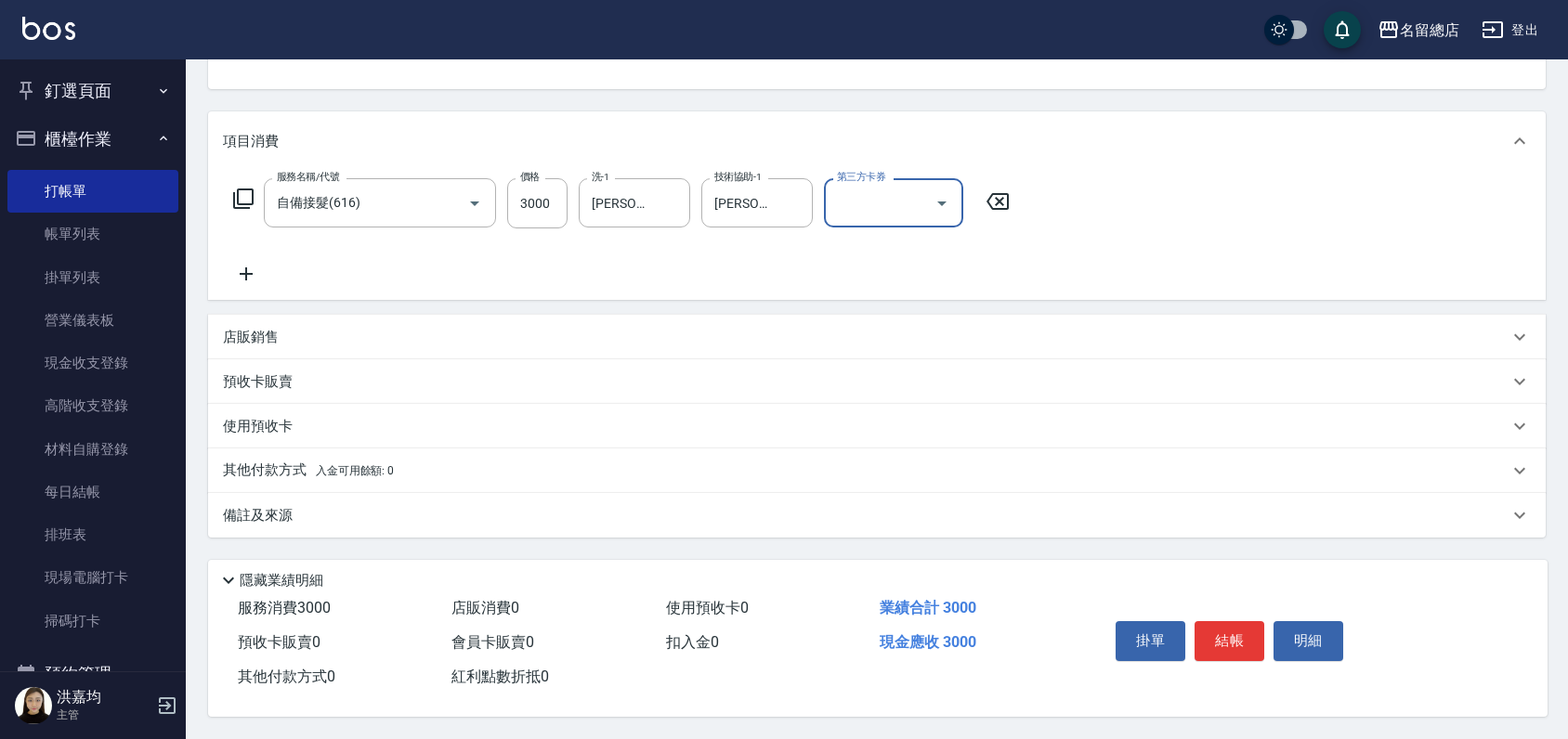
click at [249, 378] on p "預收卡販賣" at bounding box center [258, 382] width 70 height 20
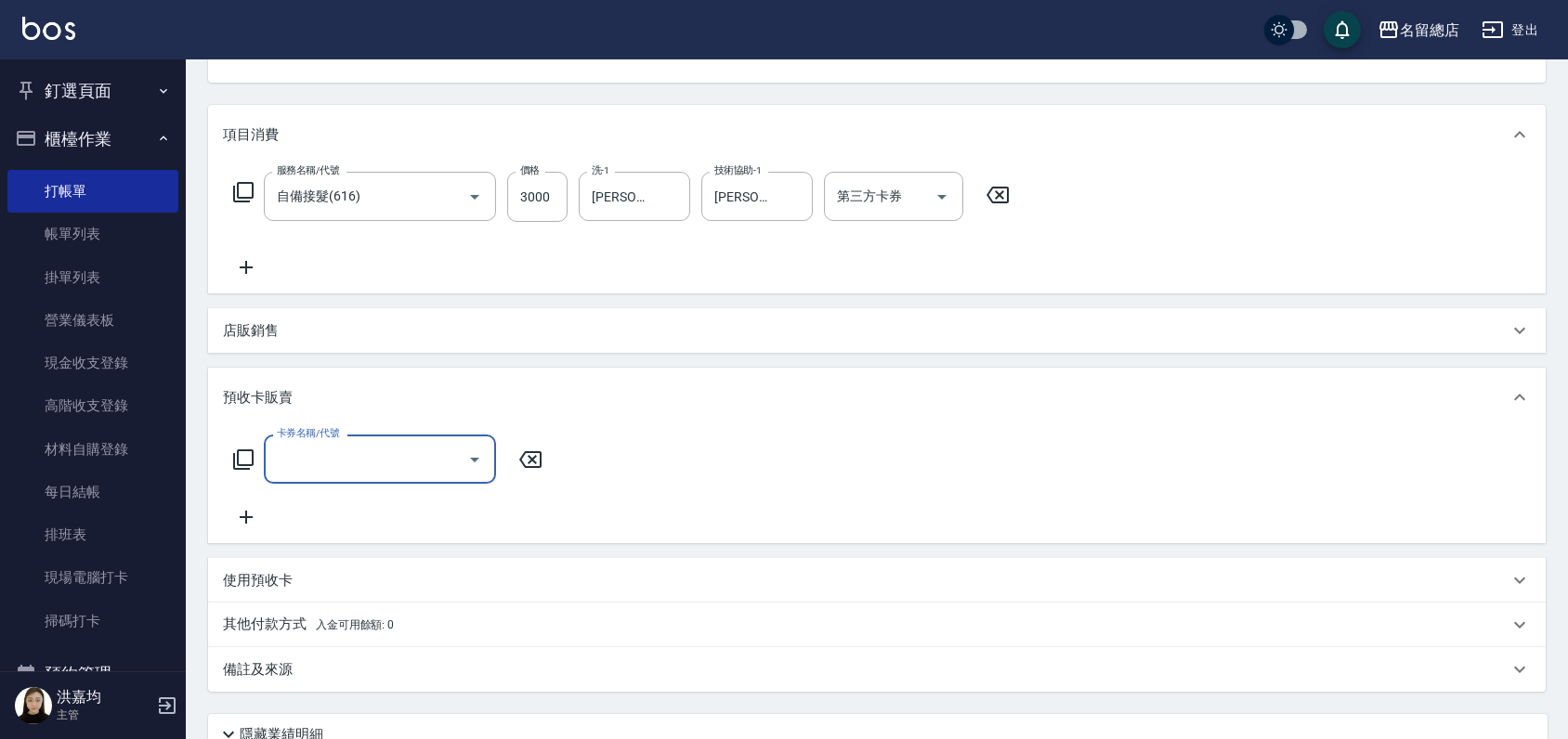
scroll to position [0, 0]
click at [263, 577] on p "使用預收卡" at bounding box center [258, 581] width 70 height 20
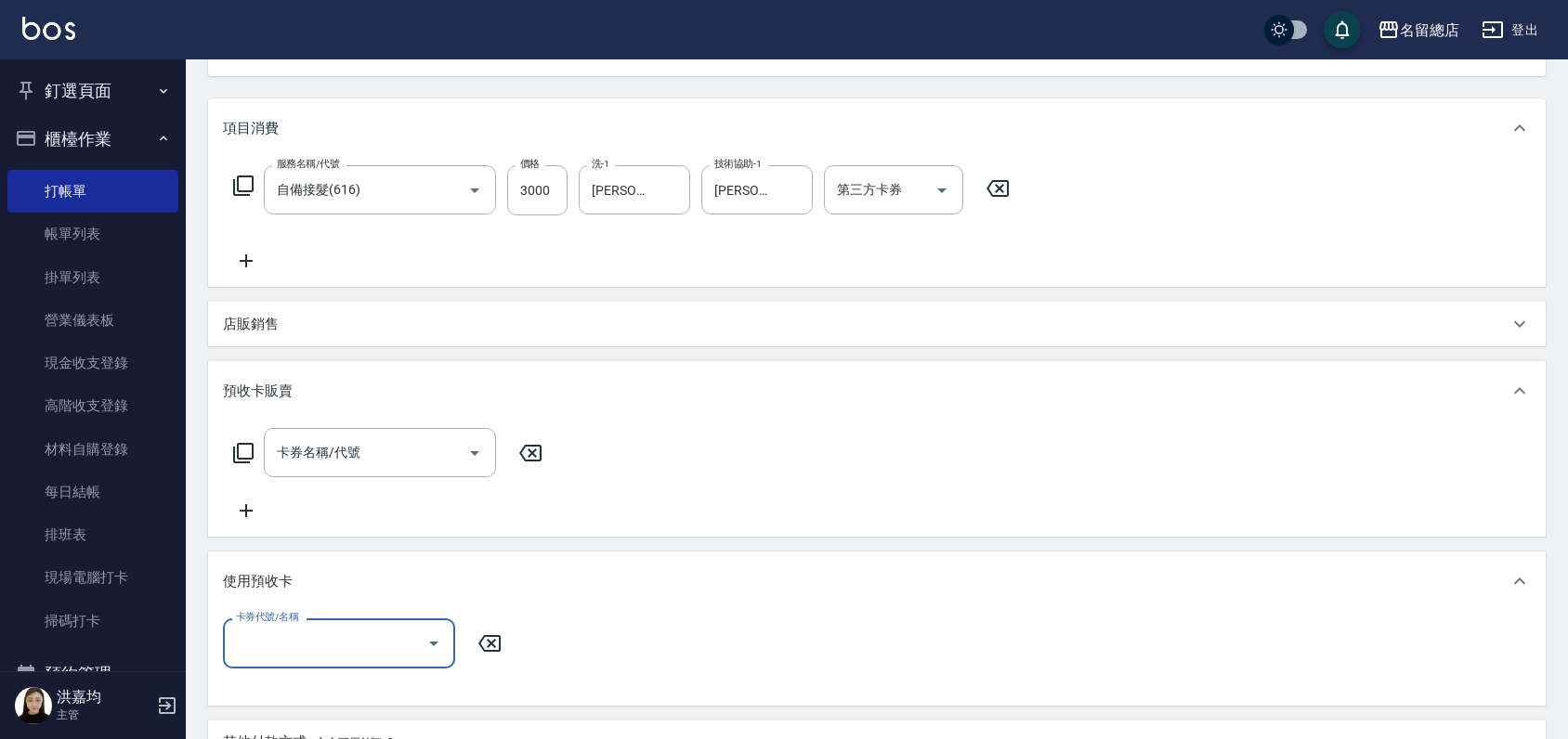
scroll to position [406, 0]
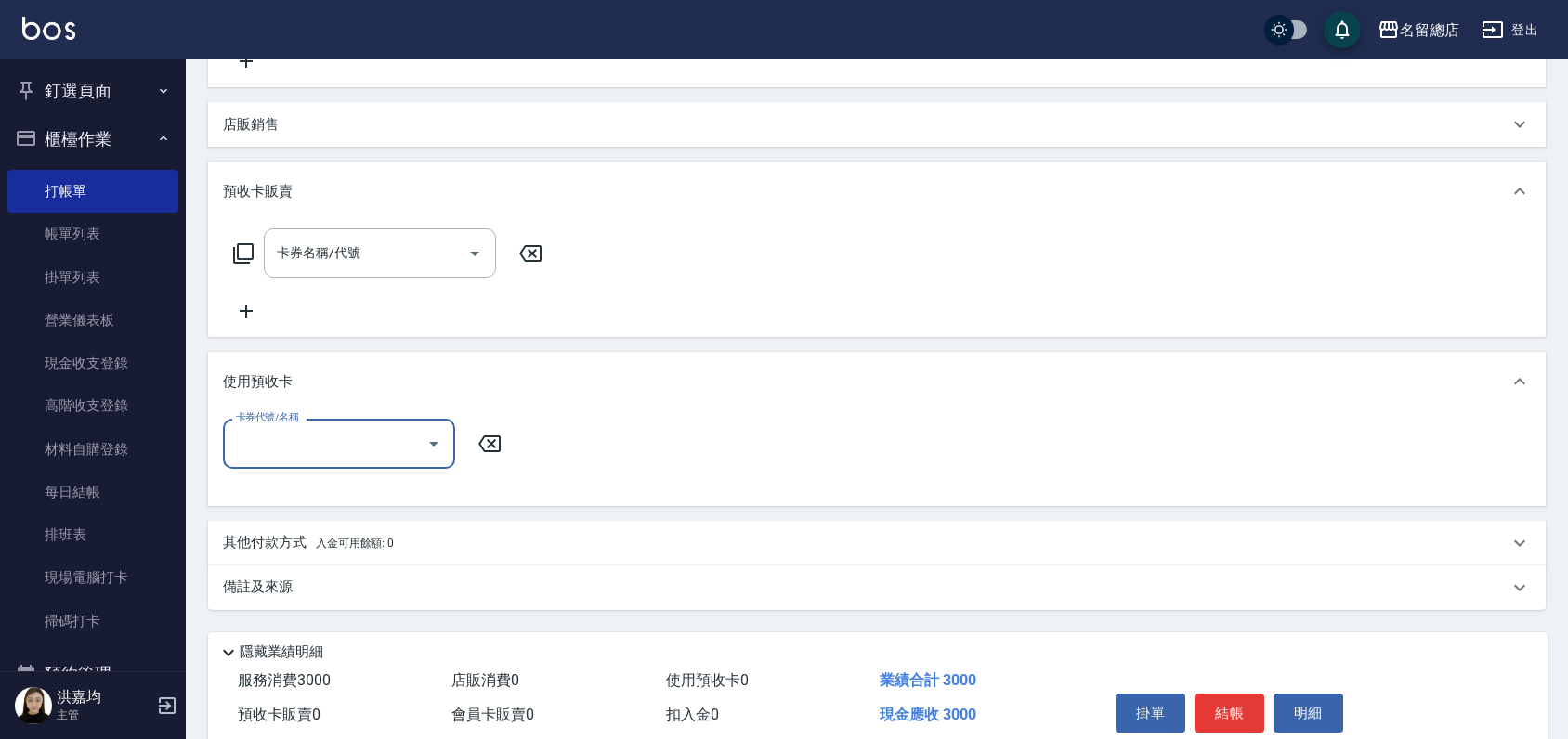
click at [249, 546] on p "其他付款方式 入金可用餘額: 0" at bounding box center [309, 542] width 171 height 21
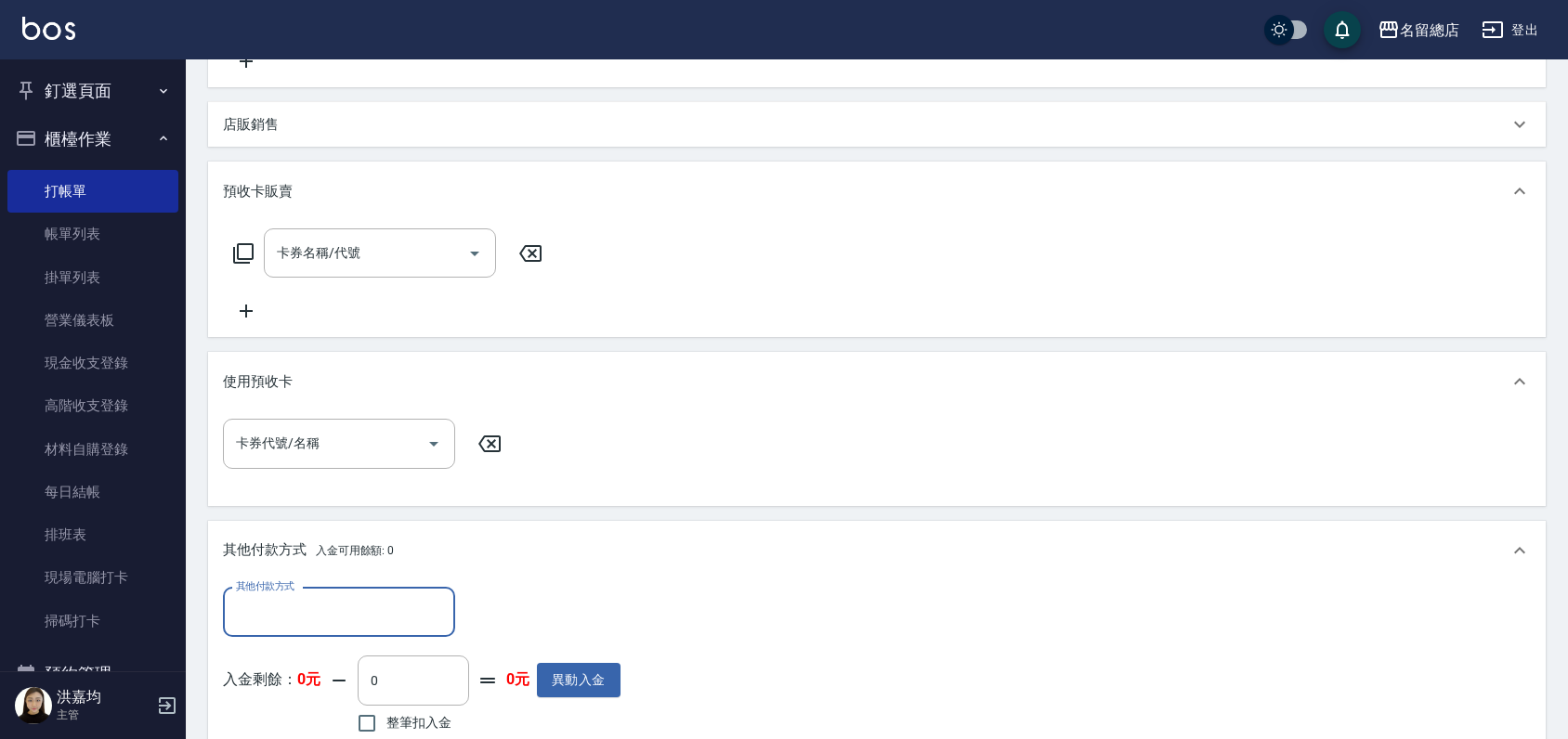
scroll to position [0, 0]
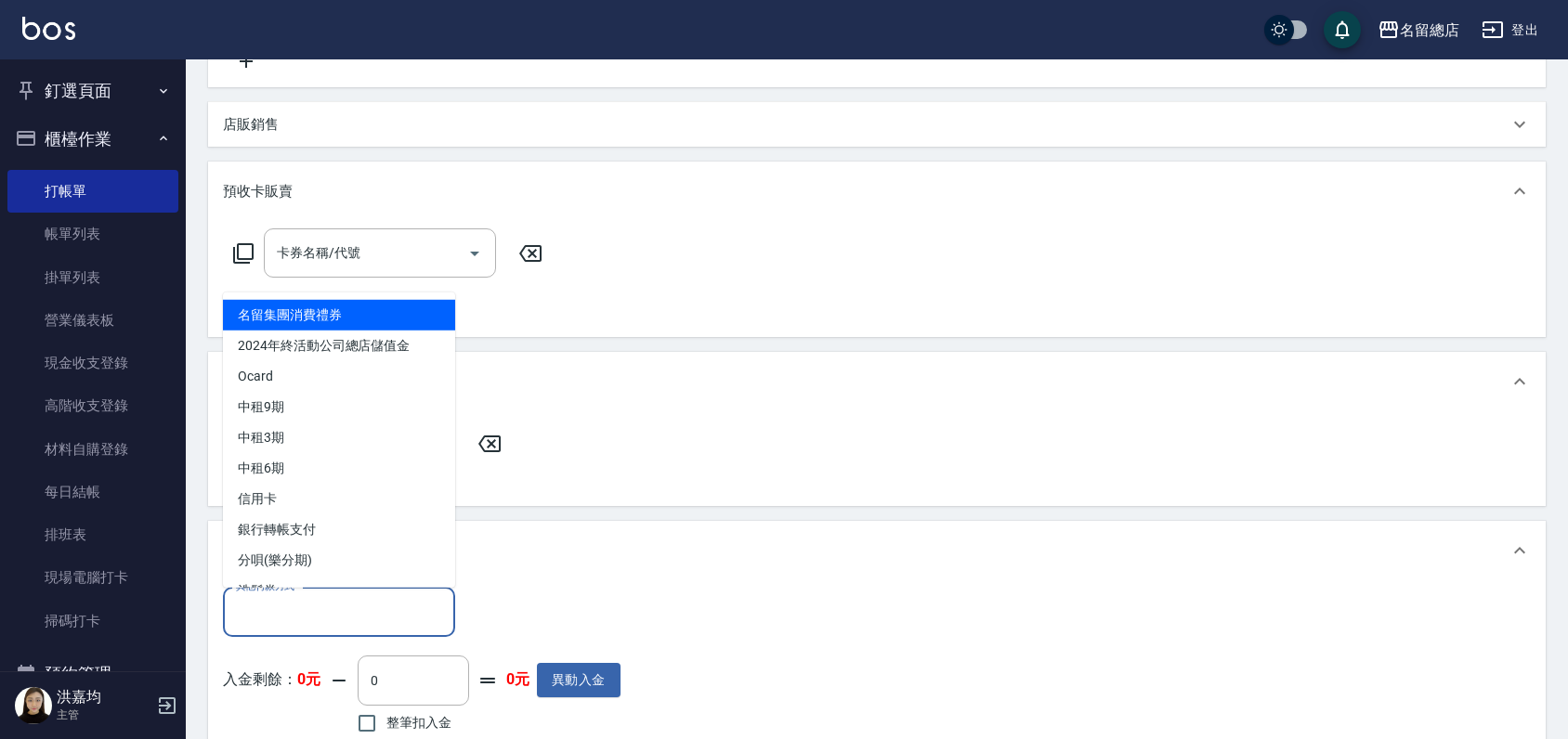
click at [275, 604] on input "其他付款方式" at bounding box center [338, 612] width 215 height 32
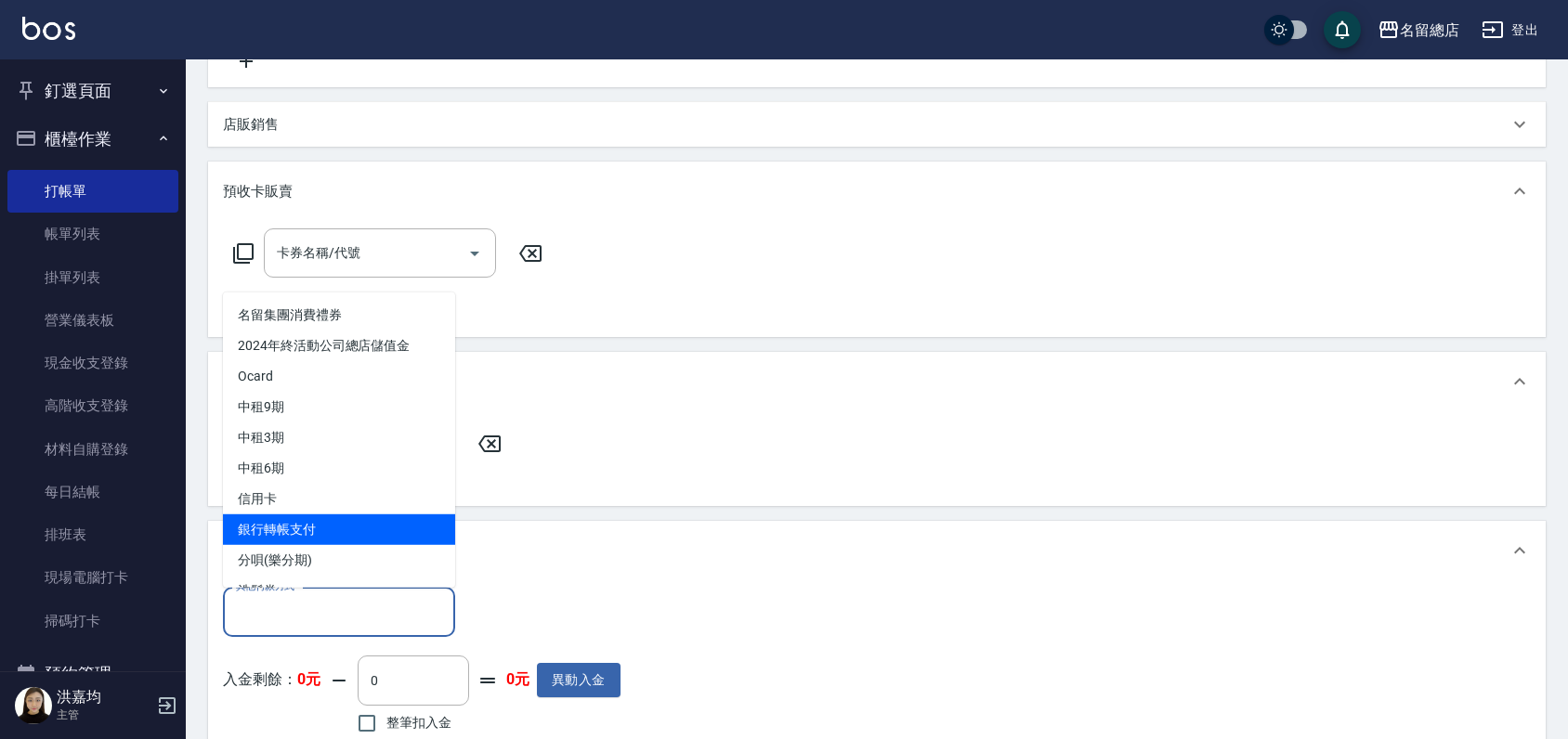
click at [296, 525] on span "銀行轉帳支付" at bounding box center [339, 528] width 232 height 30
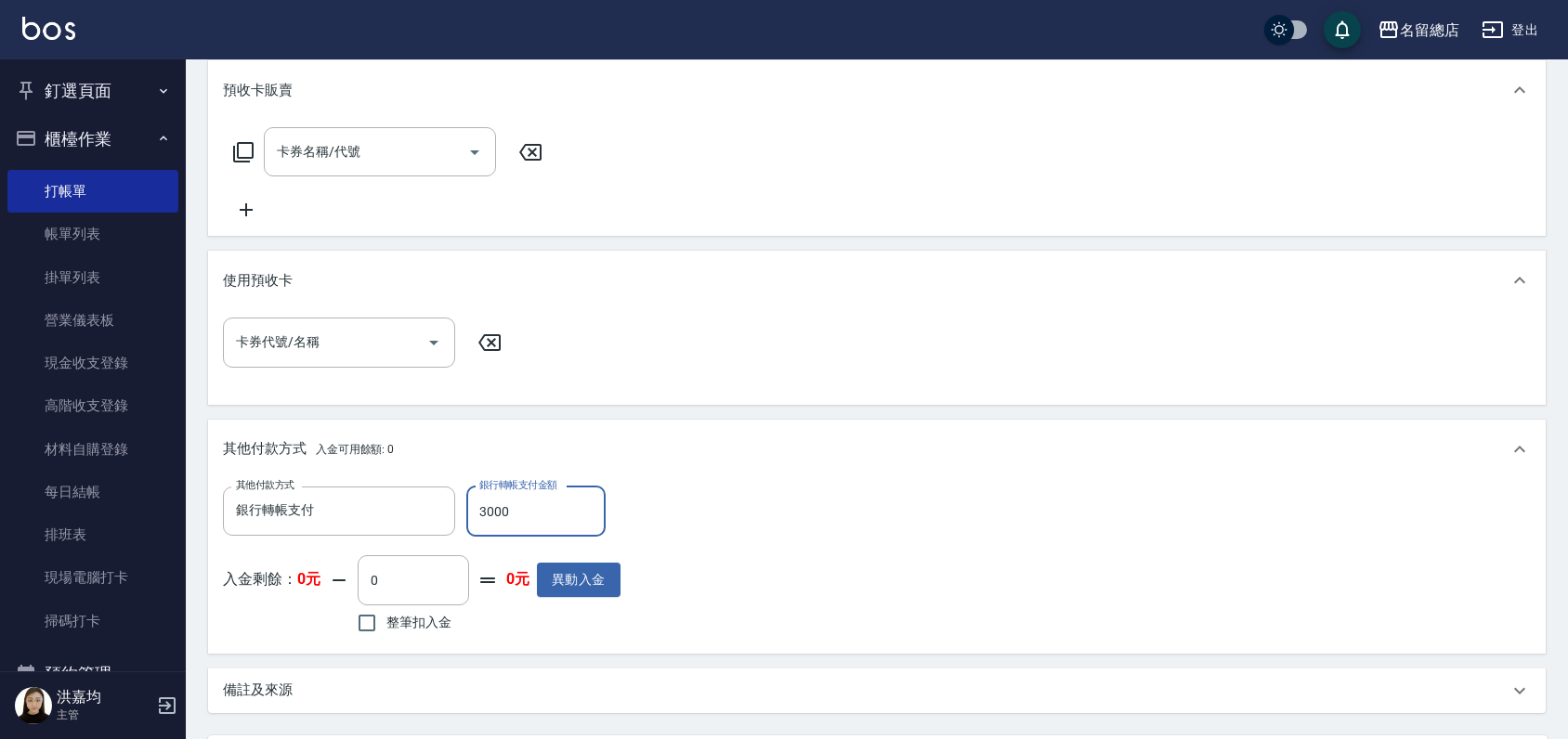
scroll to position [688, 0]
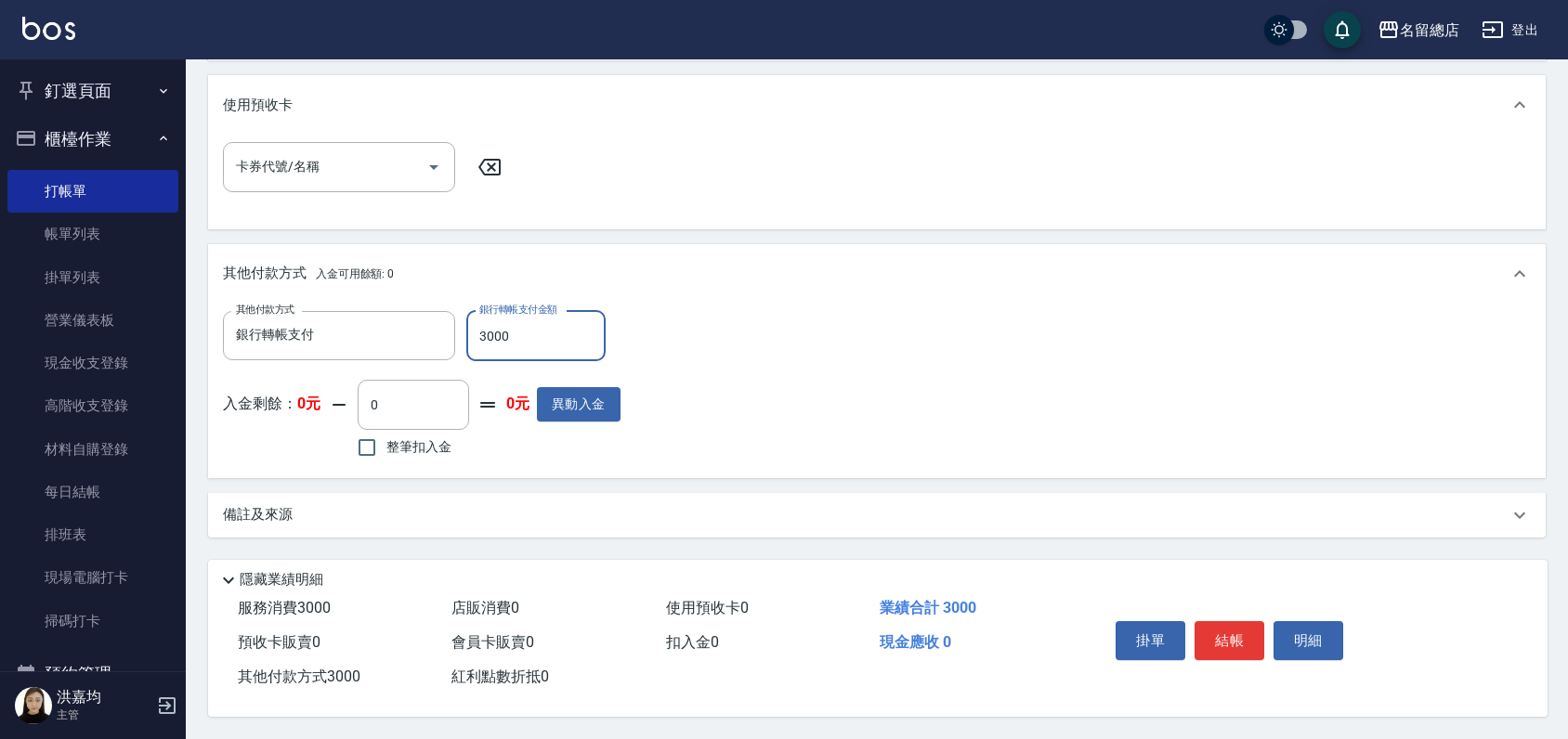
click at [781, 338] on div "其他付款方式 銀行轉帳支付 其他付款方式 銀行轉帳支付金額 3000 銀行轉帳支付金額 入金剩餘： 0元 0 ​ 整筆扣入金 0元 異動入金" at bounding box center [877, 386] width 1307 height 152
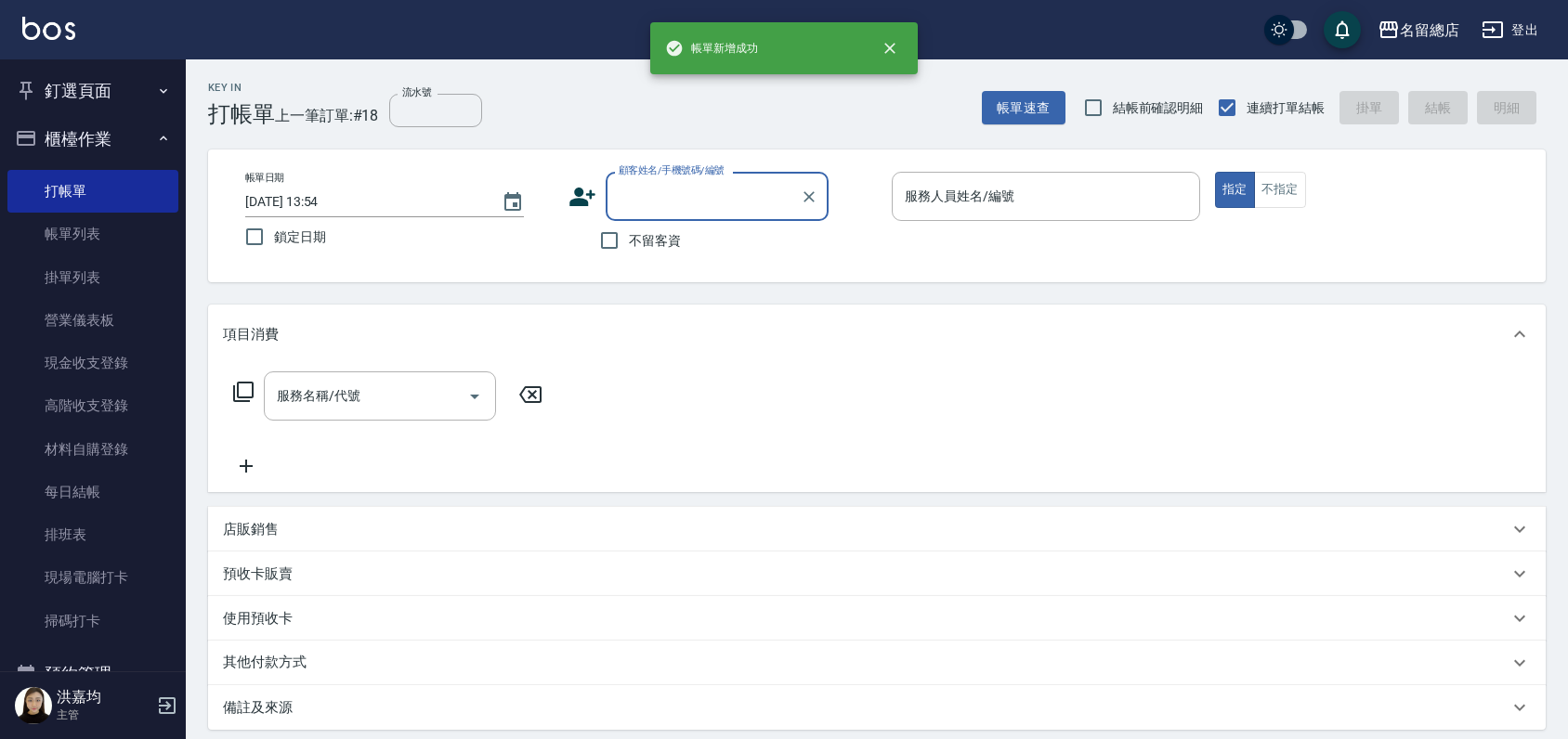
scroll to position [0, 0]
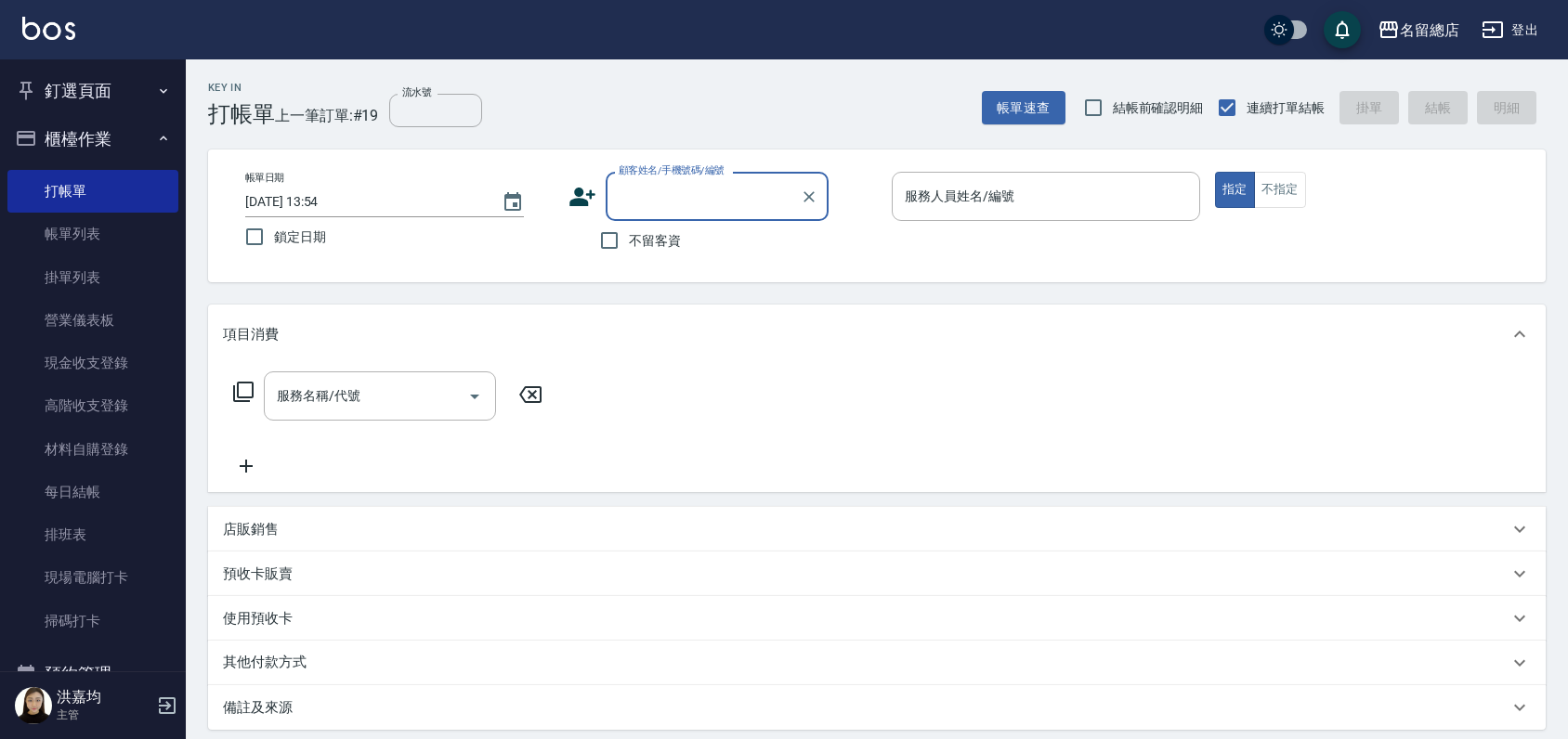
click at [92, 98] on button "釘選頁面" at bounding box center [93, 90] width 171 height 48
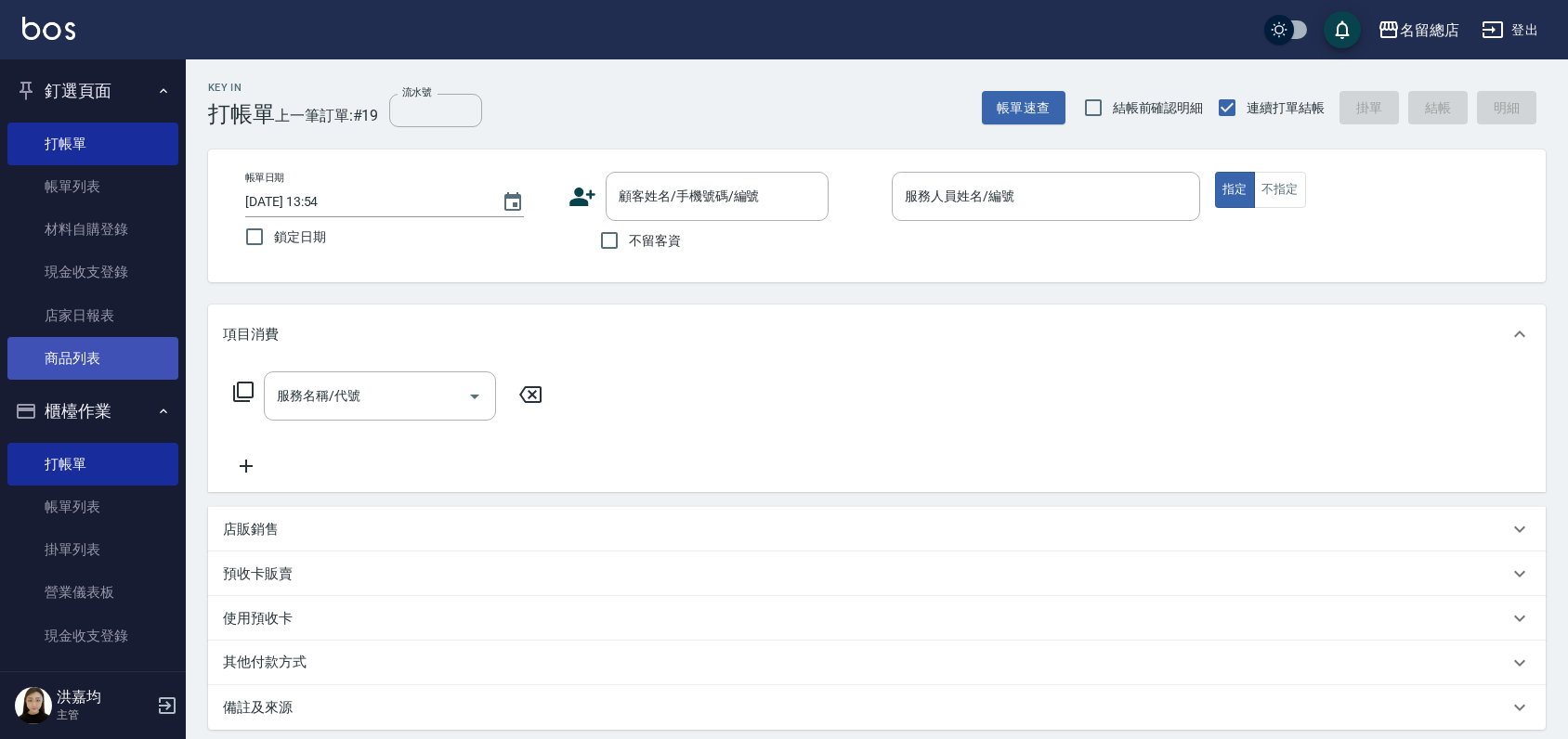
click at [81, 359] on link "商品列表" at bounding box center [93, 358] width 171 height 42
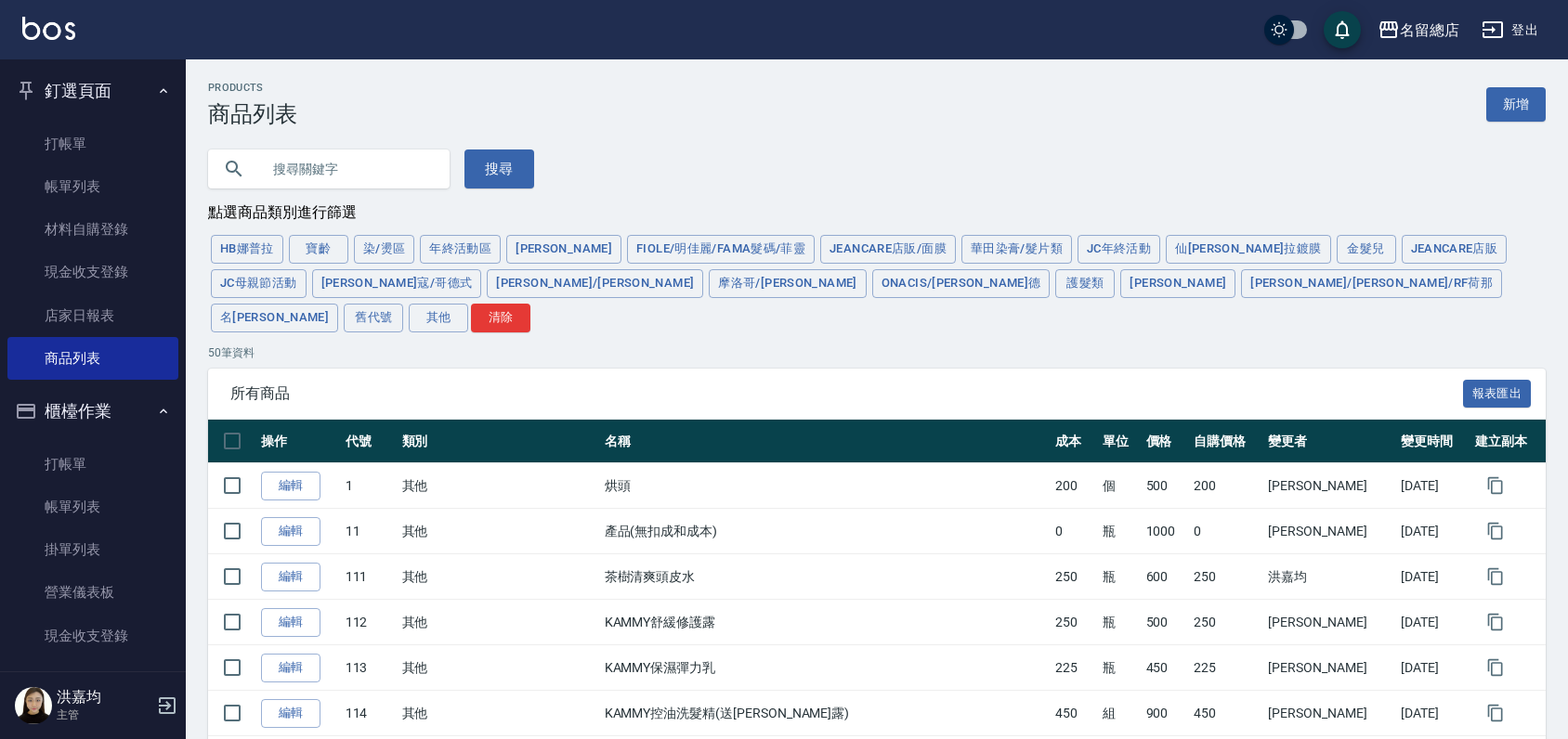
click at [345, 173] on input "text" at bounding box center [348, 168] width 175 height 50
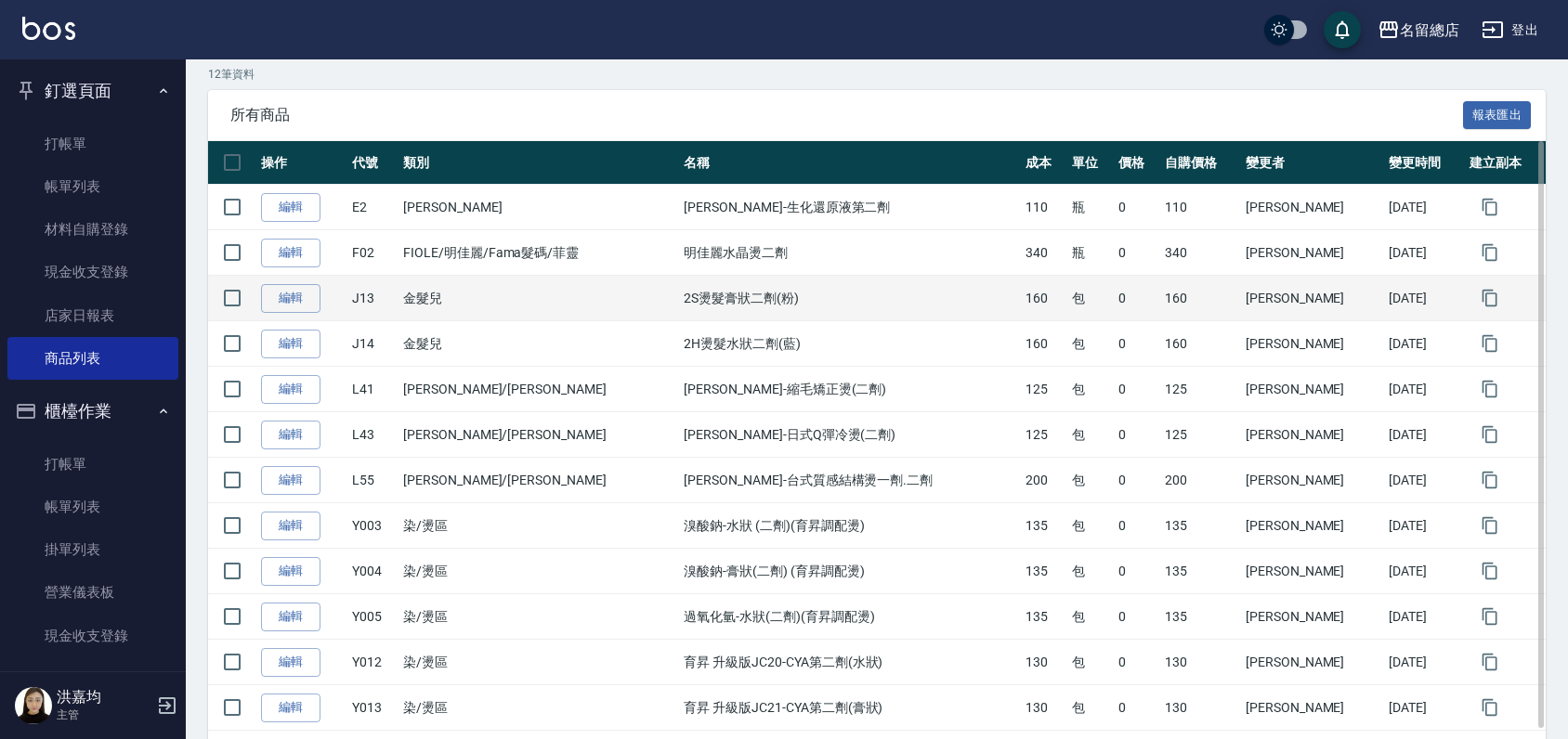
scroll to position [310, 0]
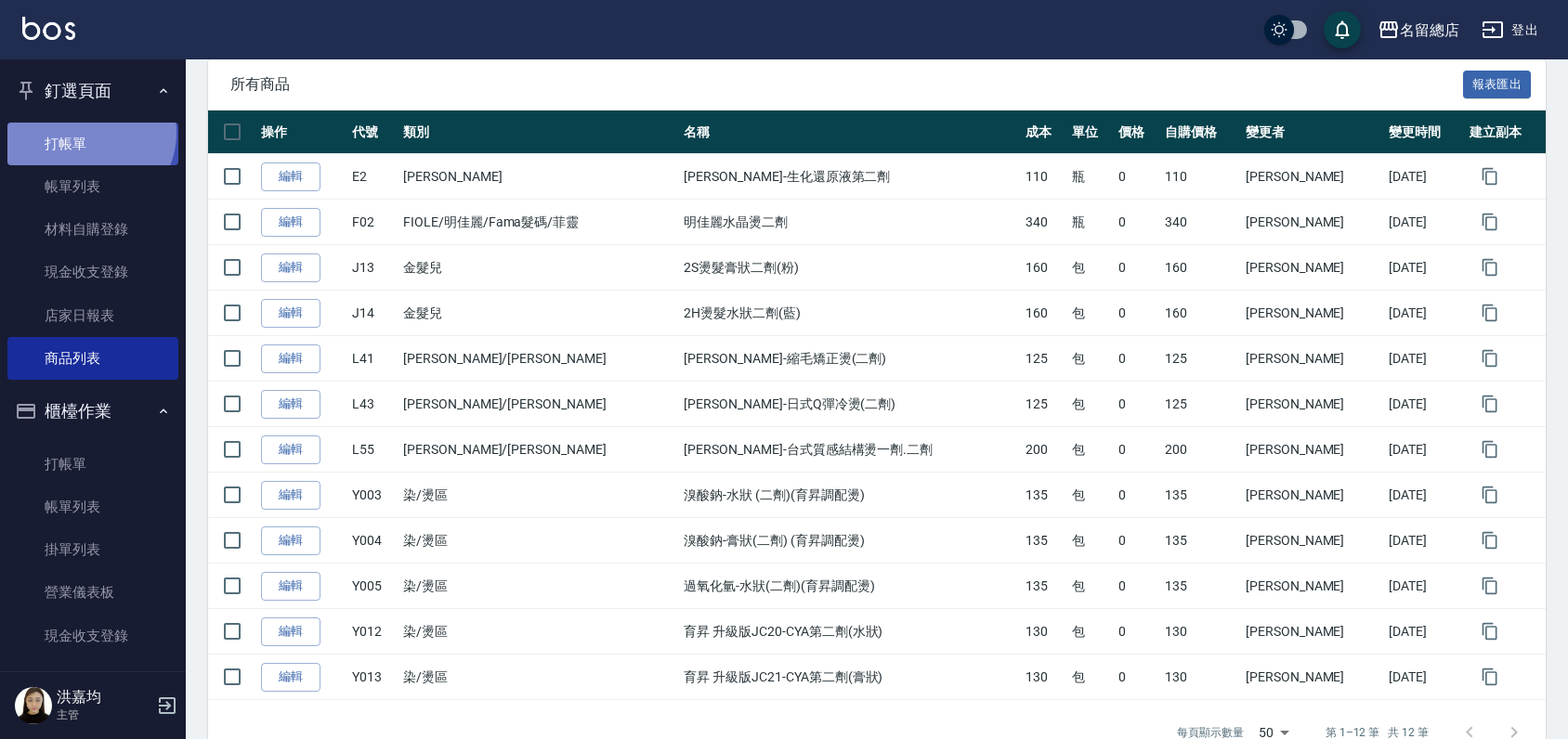
click at [88, 131] on link "打帳單" at bounding box center [93, 143] width 171 height 42
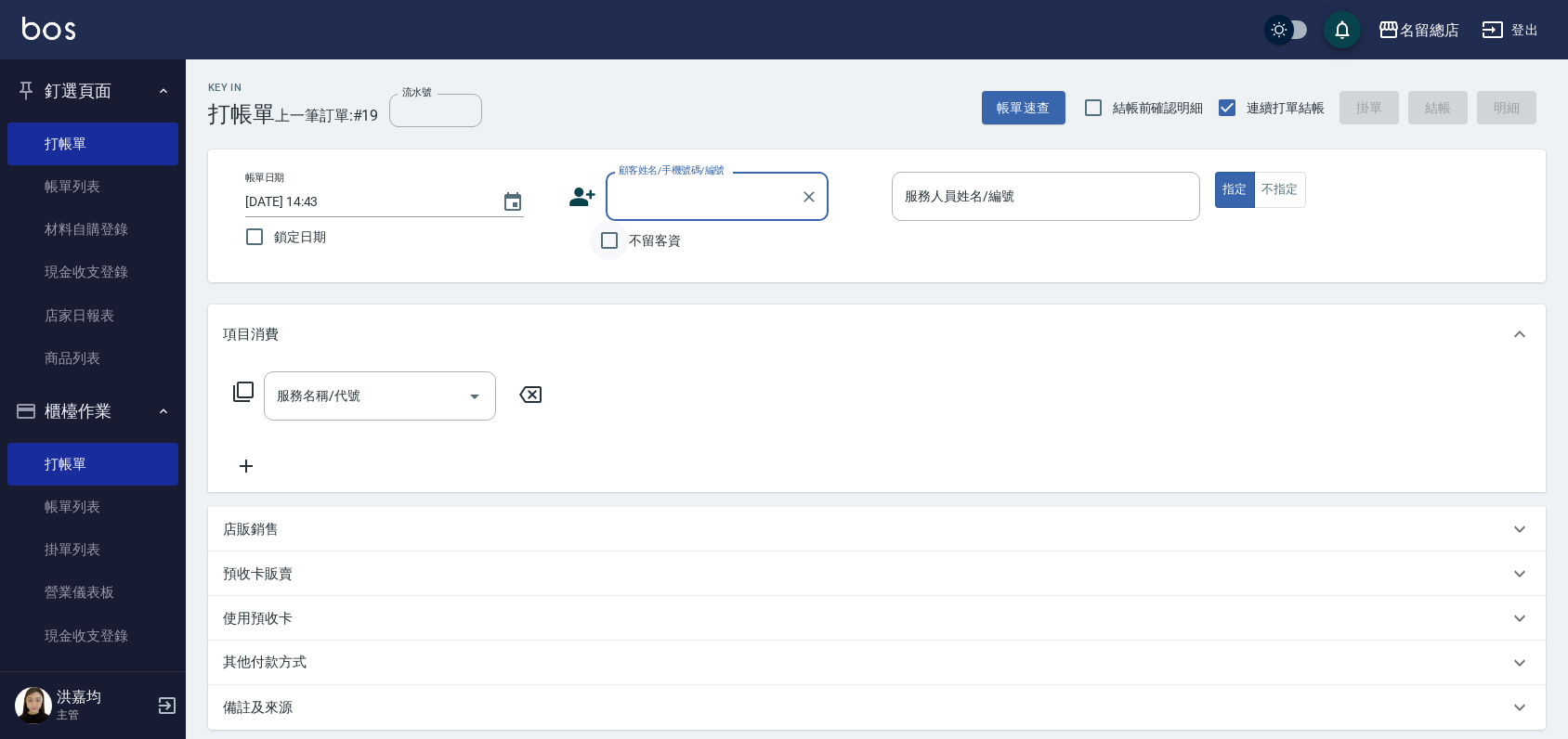
click at [613, 245] on input "不留客資" at bounding box center [610, 241] width 39 height 39
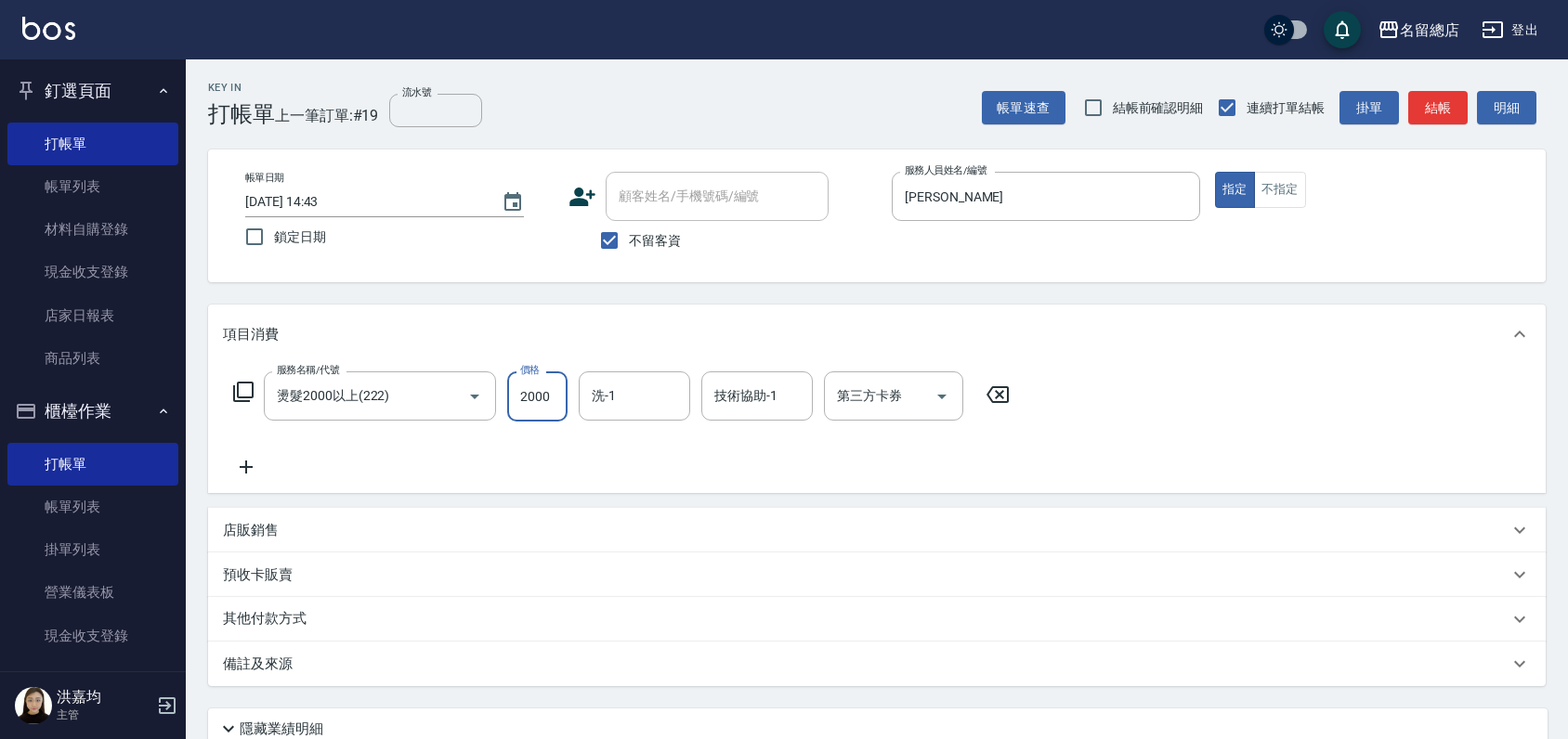
click at [547, 386] on input "2000" at bounding box center [537, 396] width 60 height 50
click at [741, 387] on input "技術協助-1" at bounding box center [757, 395] width 94 height 32
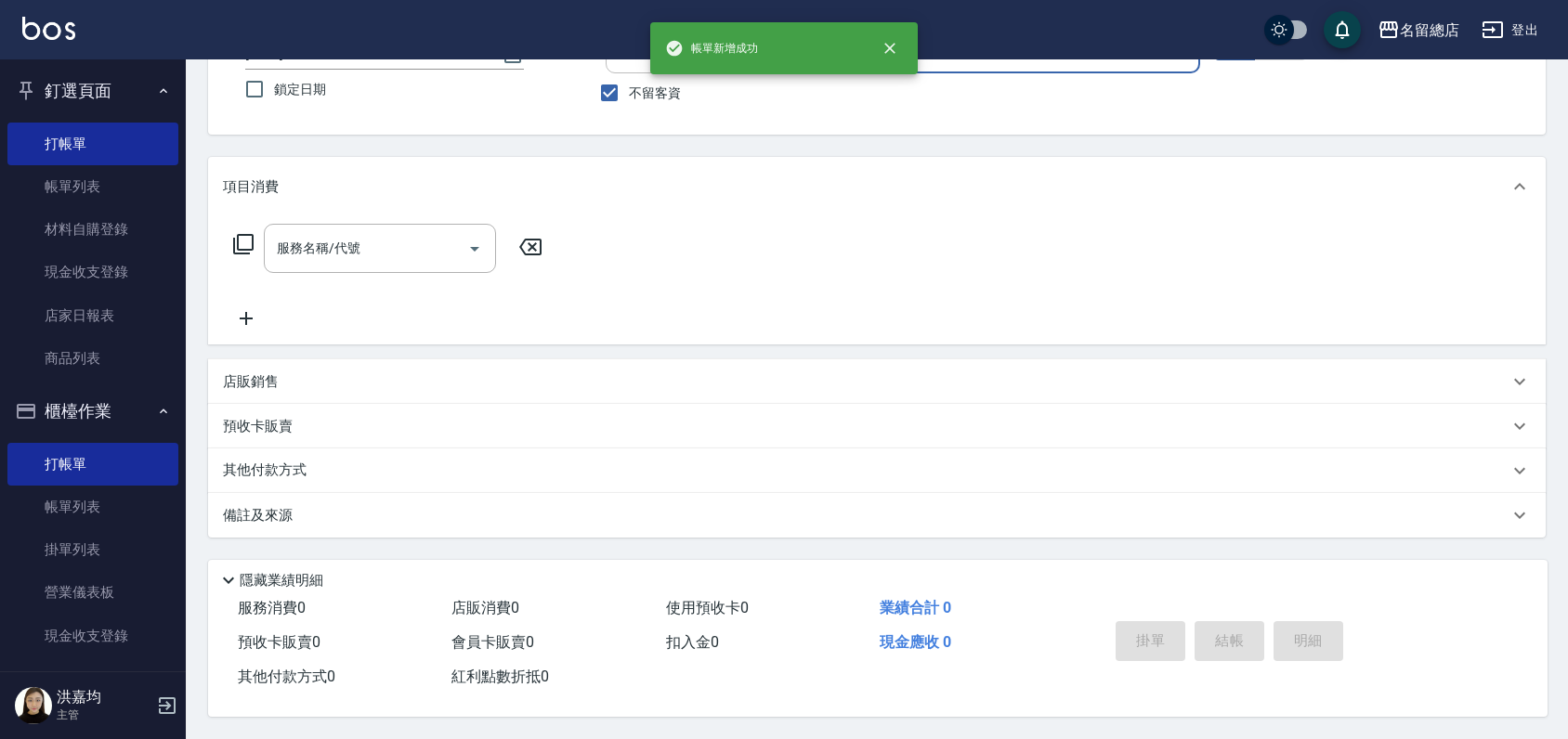
scroll to position [154, 0]
